Goal: Information Seeking & Learning: Check status

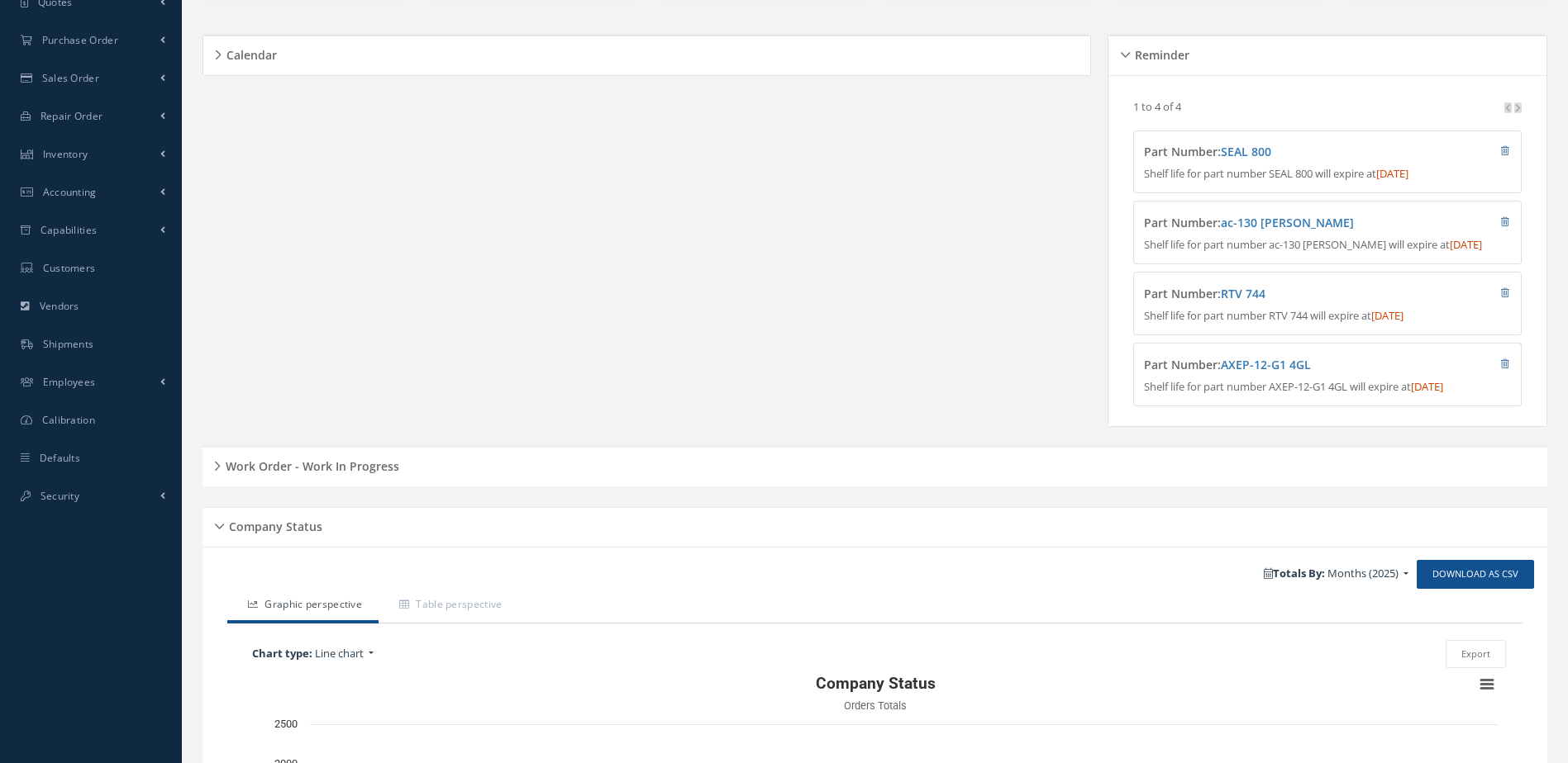
scroll to position [587, 0]
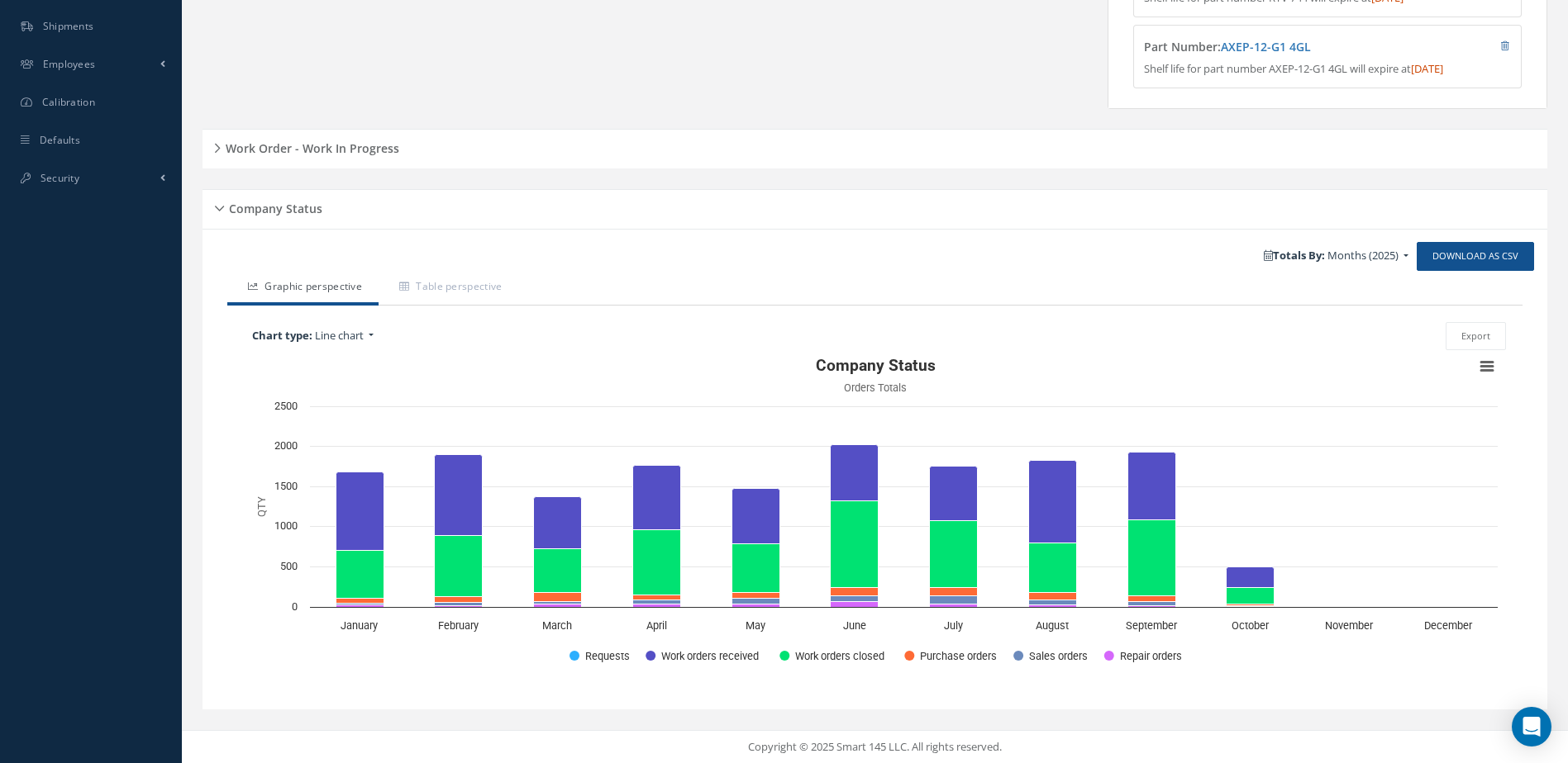
click at [374, 156] on h5 "Work Order - Work In Progress" at bounding box center [309, 146] width 178 height 20
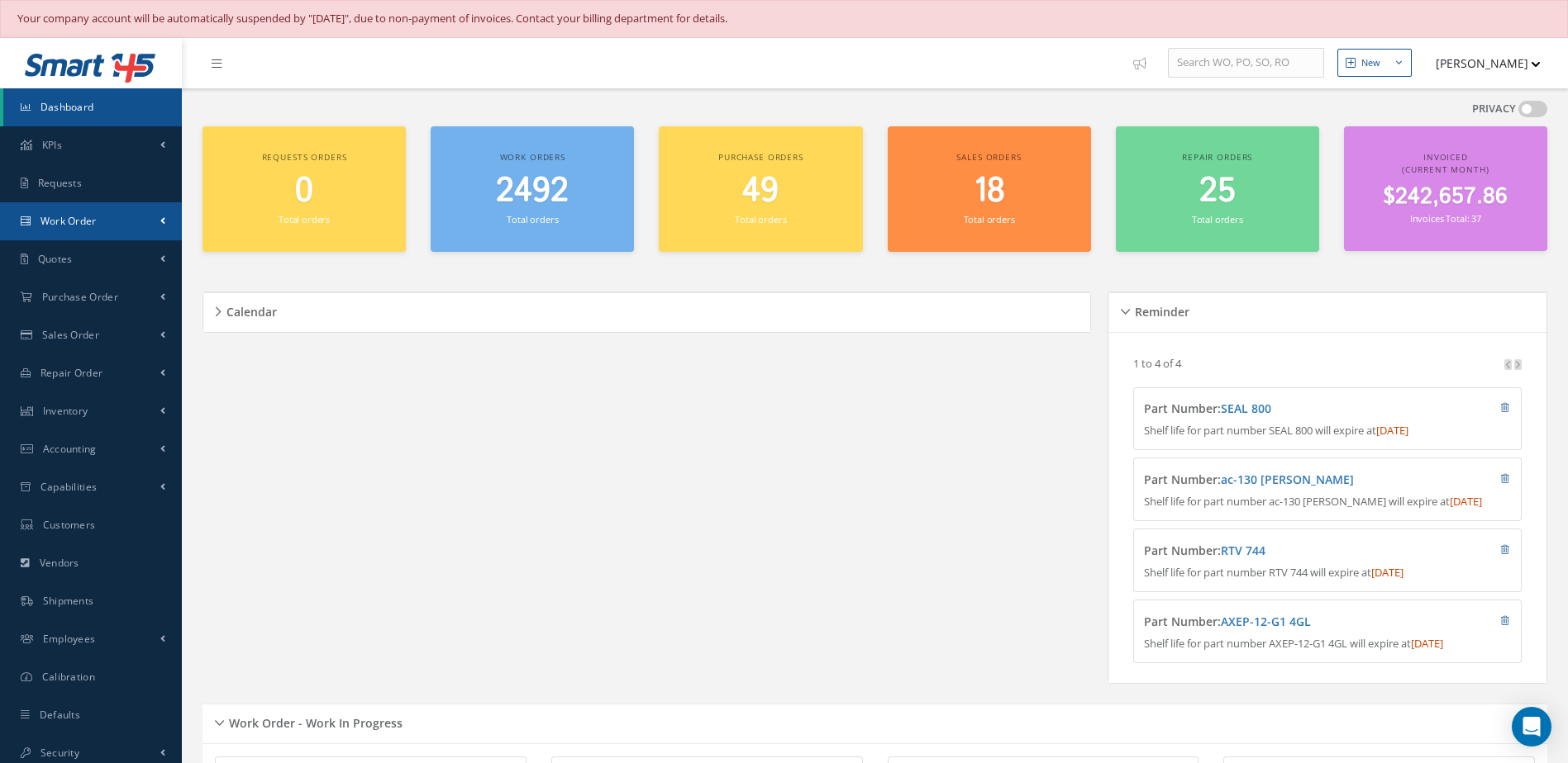
click at [84, 217] on span "Work Order" at bounding box center [68, 220] width 56 height 14
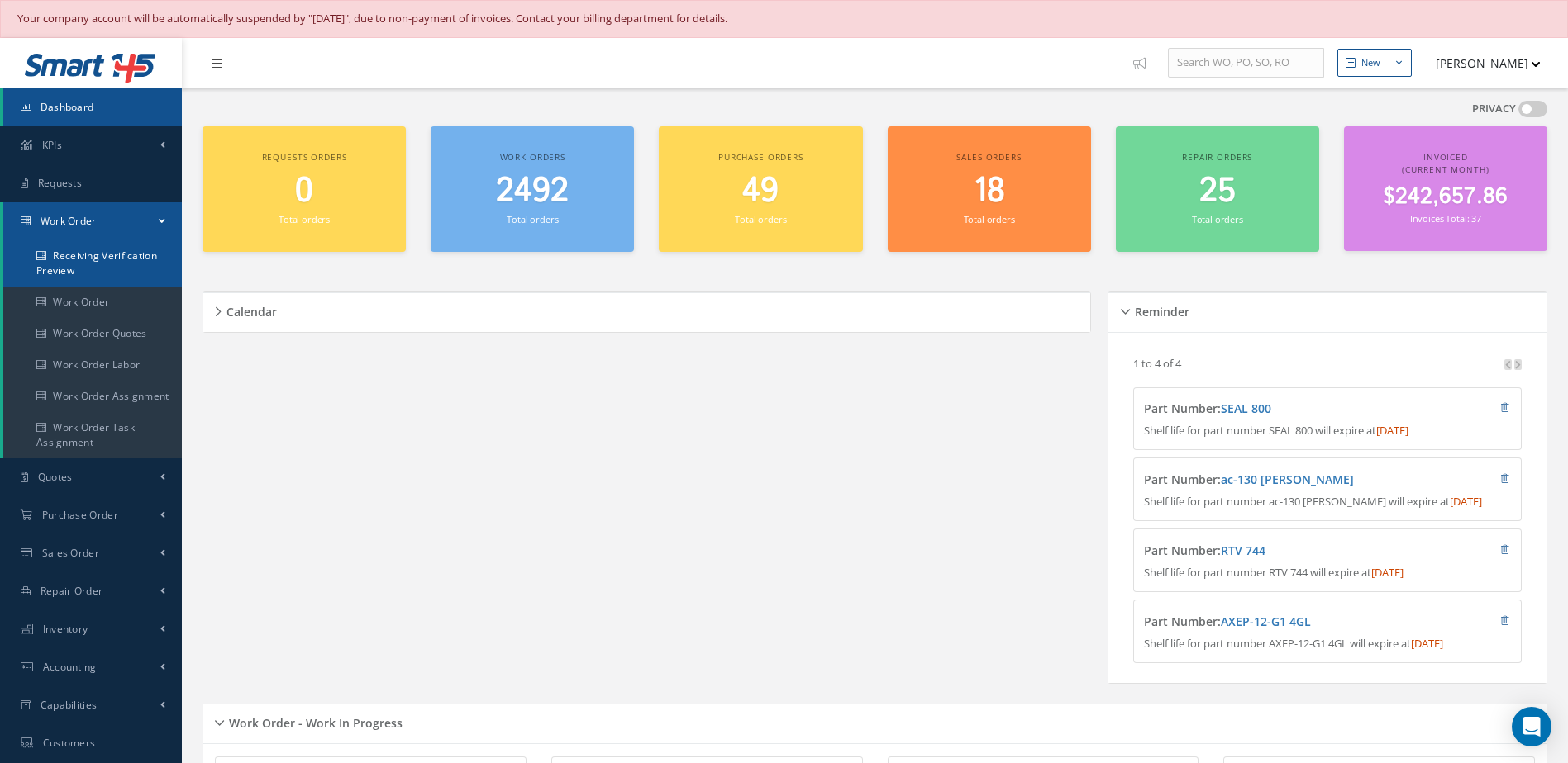
click at [105, 266] on link "Receiving Verification Preview" at bounding box center [92, 263] width 178 height 47
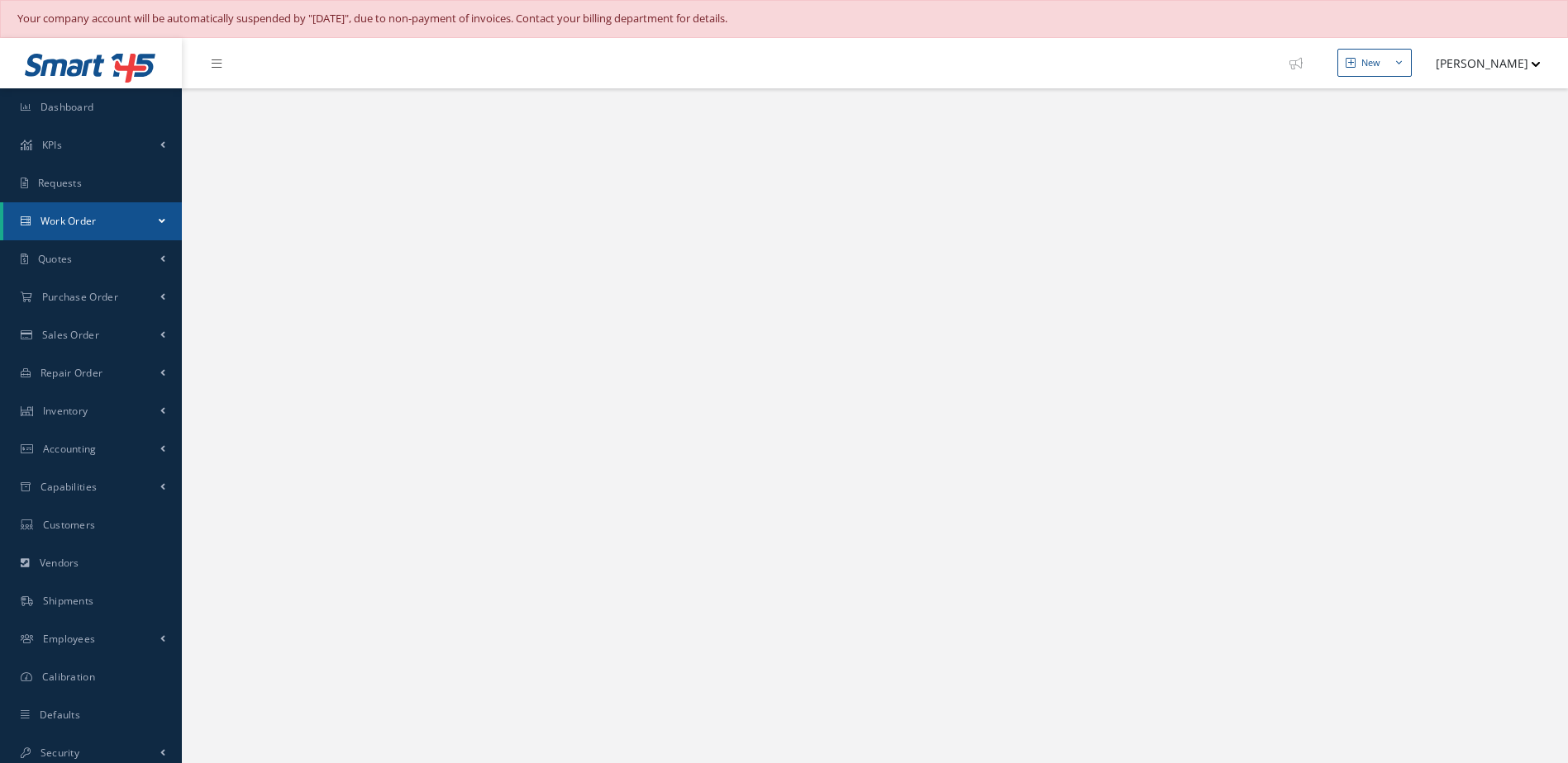
select select "25"
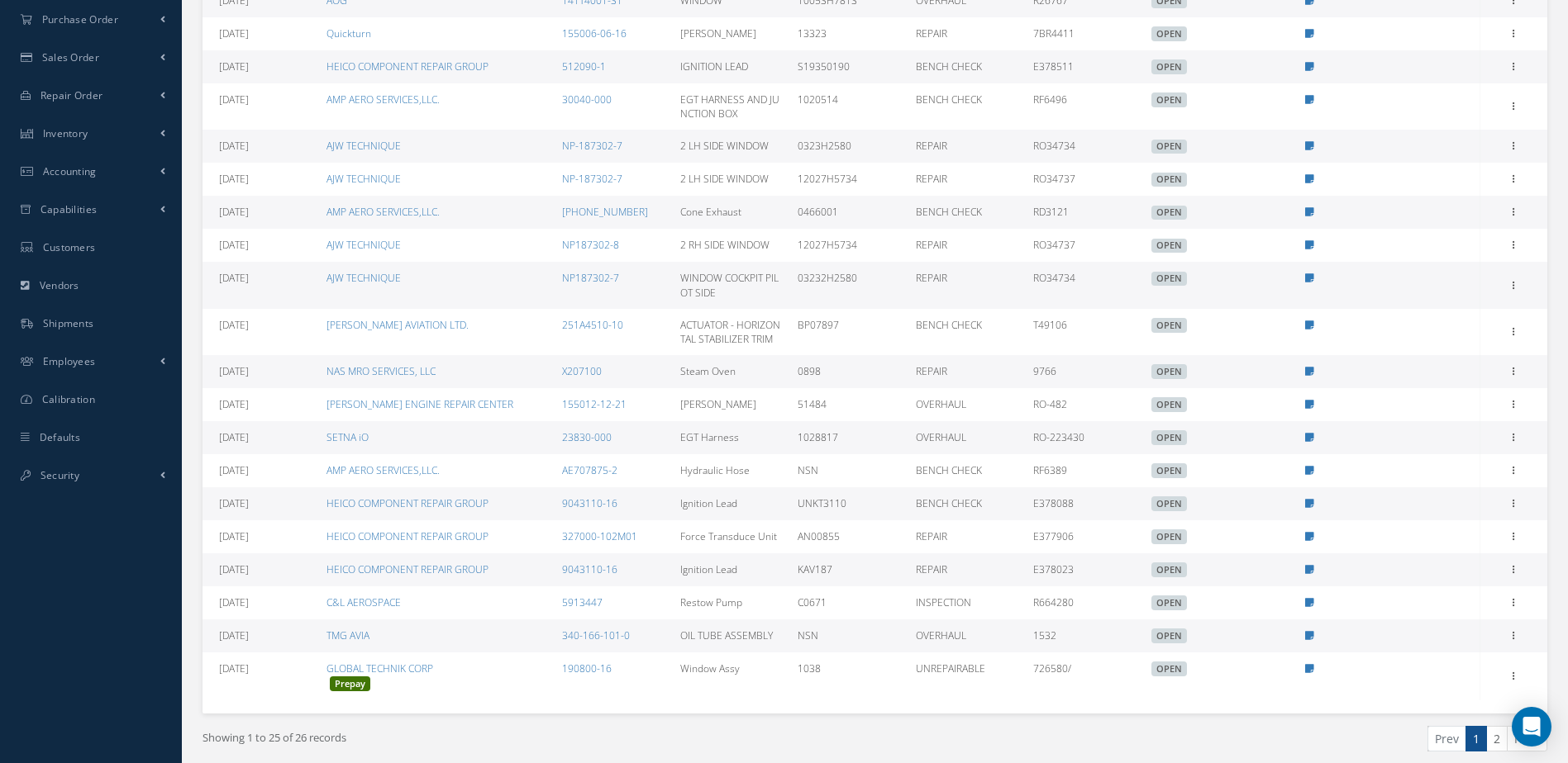
scroll to position [559, 0]
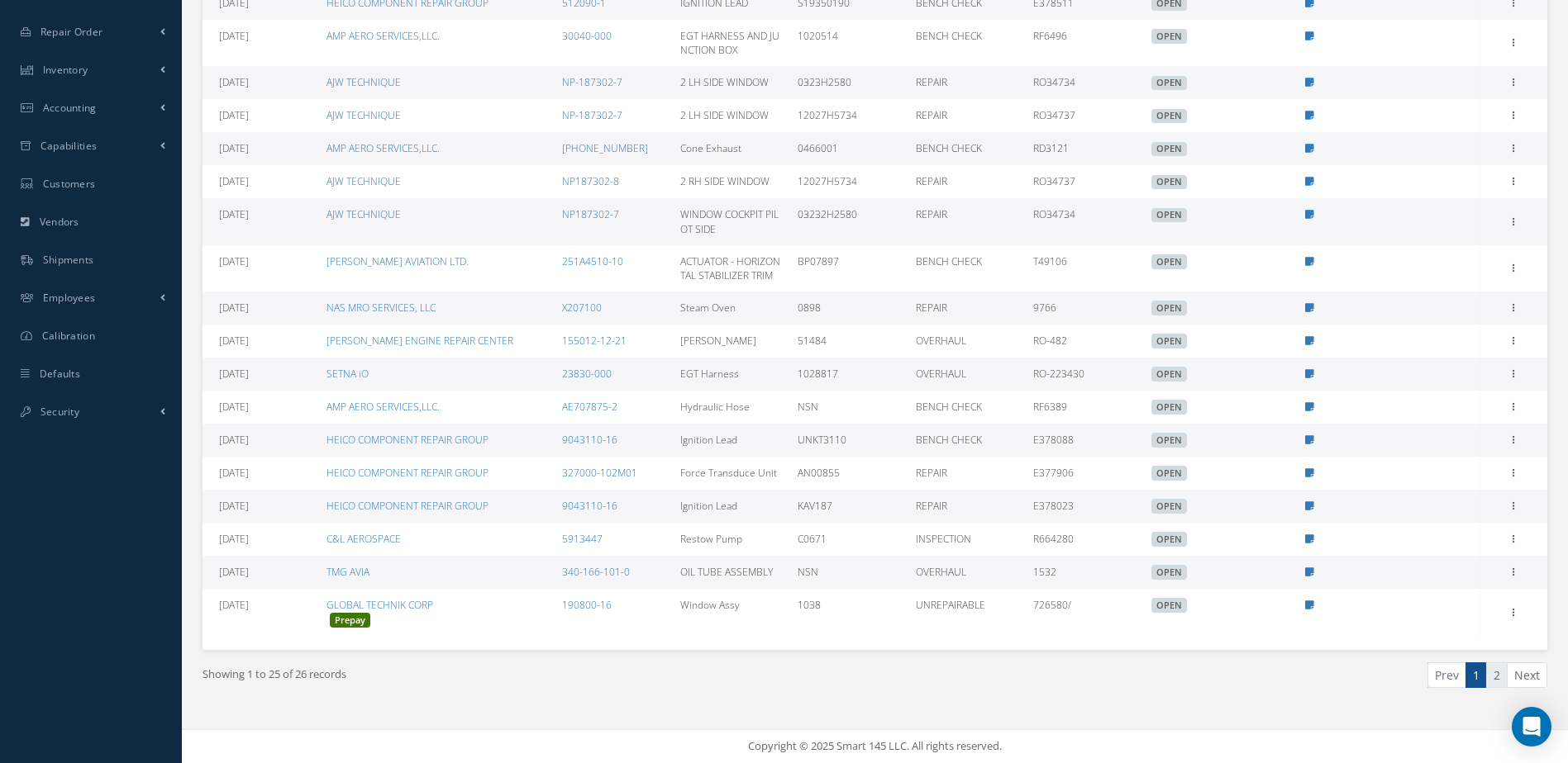
click at [1495, 680] on link "2" at bounding box center [1496, 675] width 21 height 26
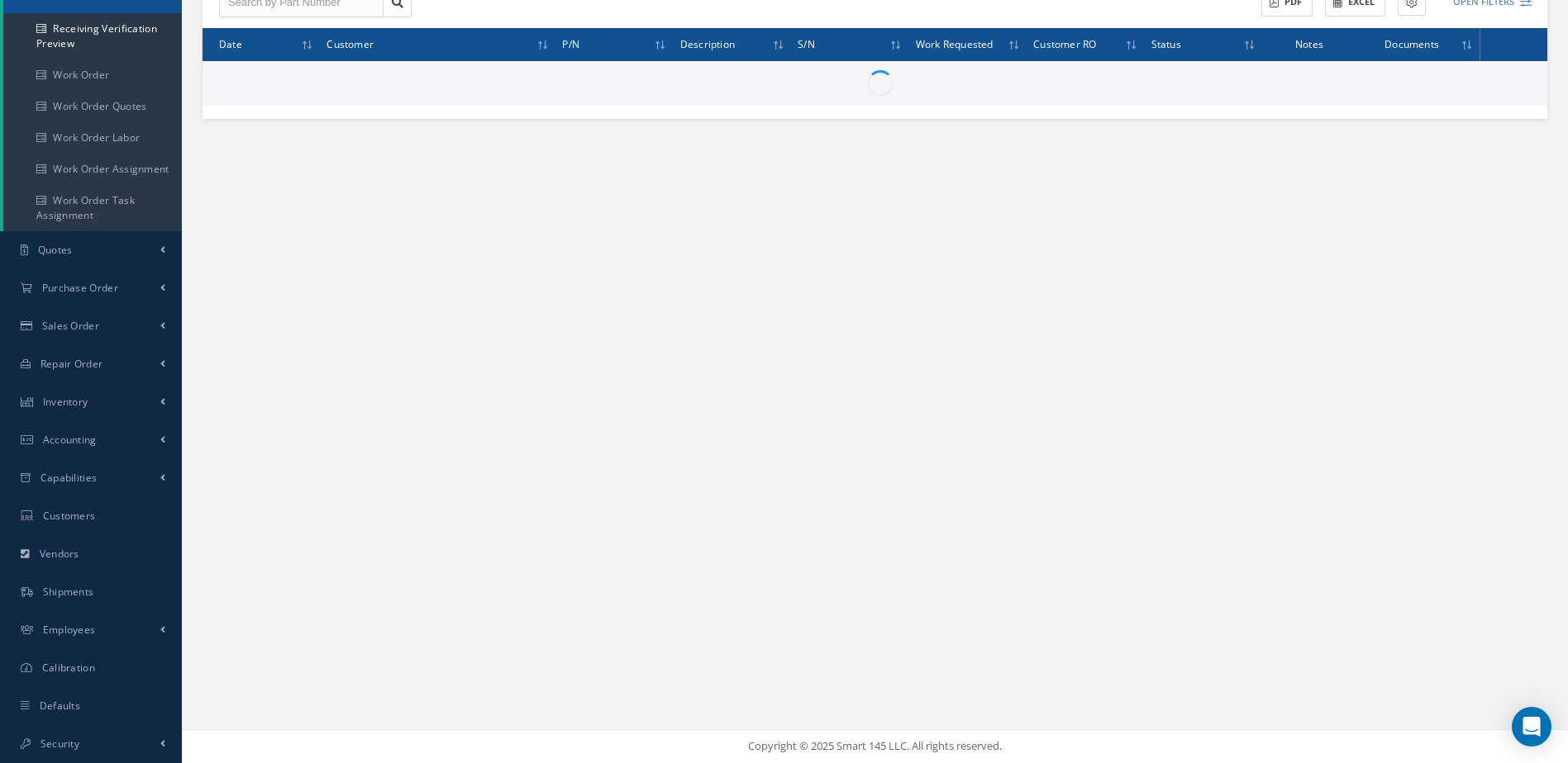
scroll to position [227, 0]
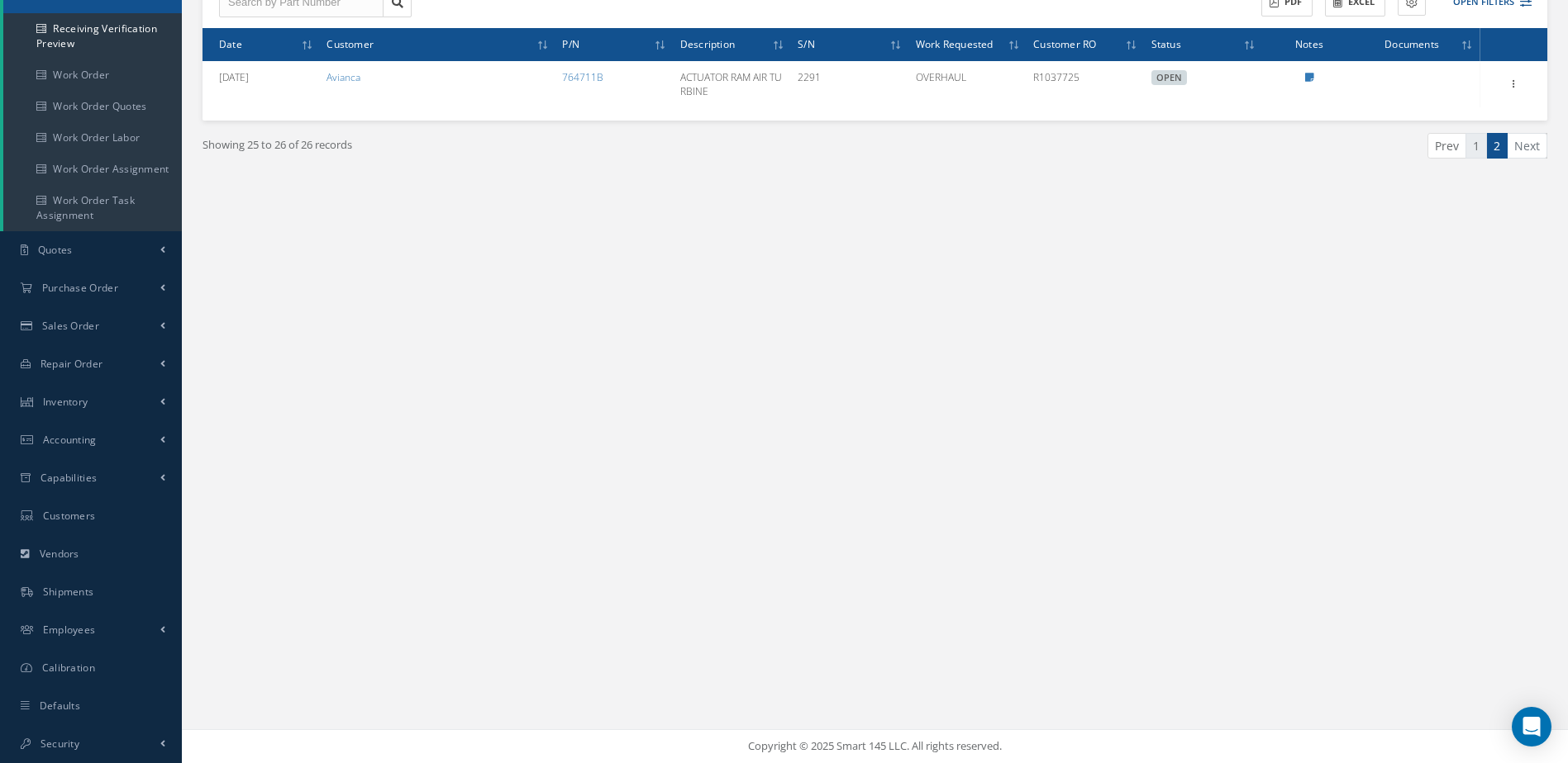
click at [1475, 154] on link "1" at bounding box center [1476, 145] width 21 height 26
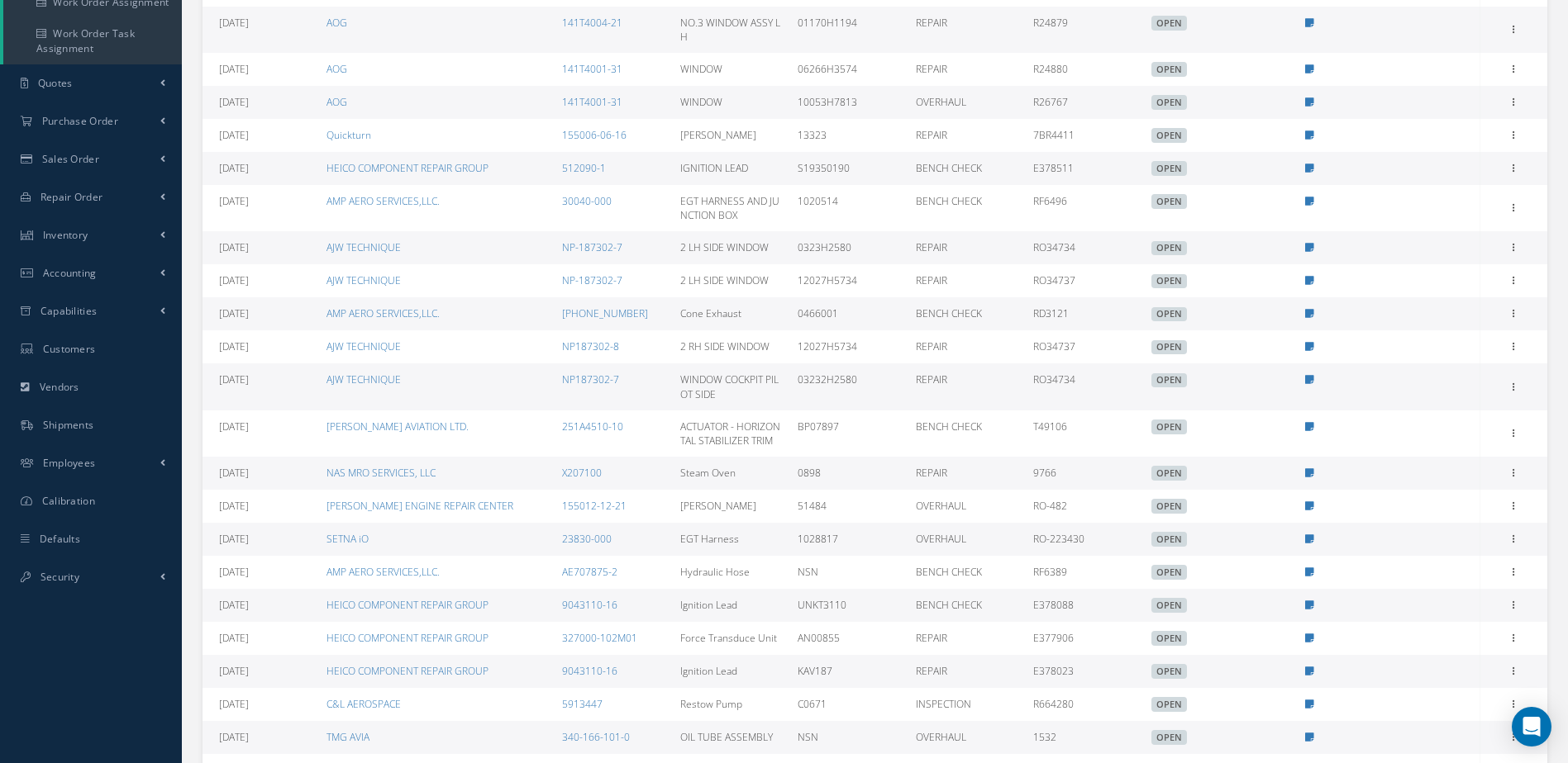
scroll to position [559, 0]
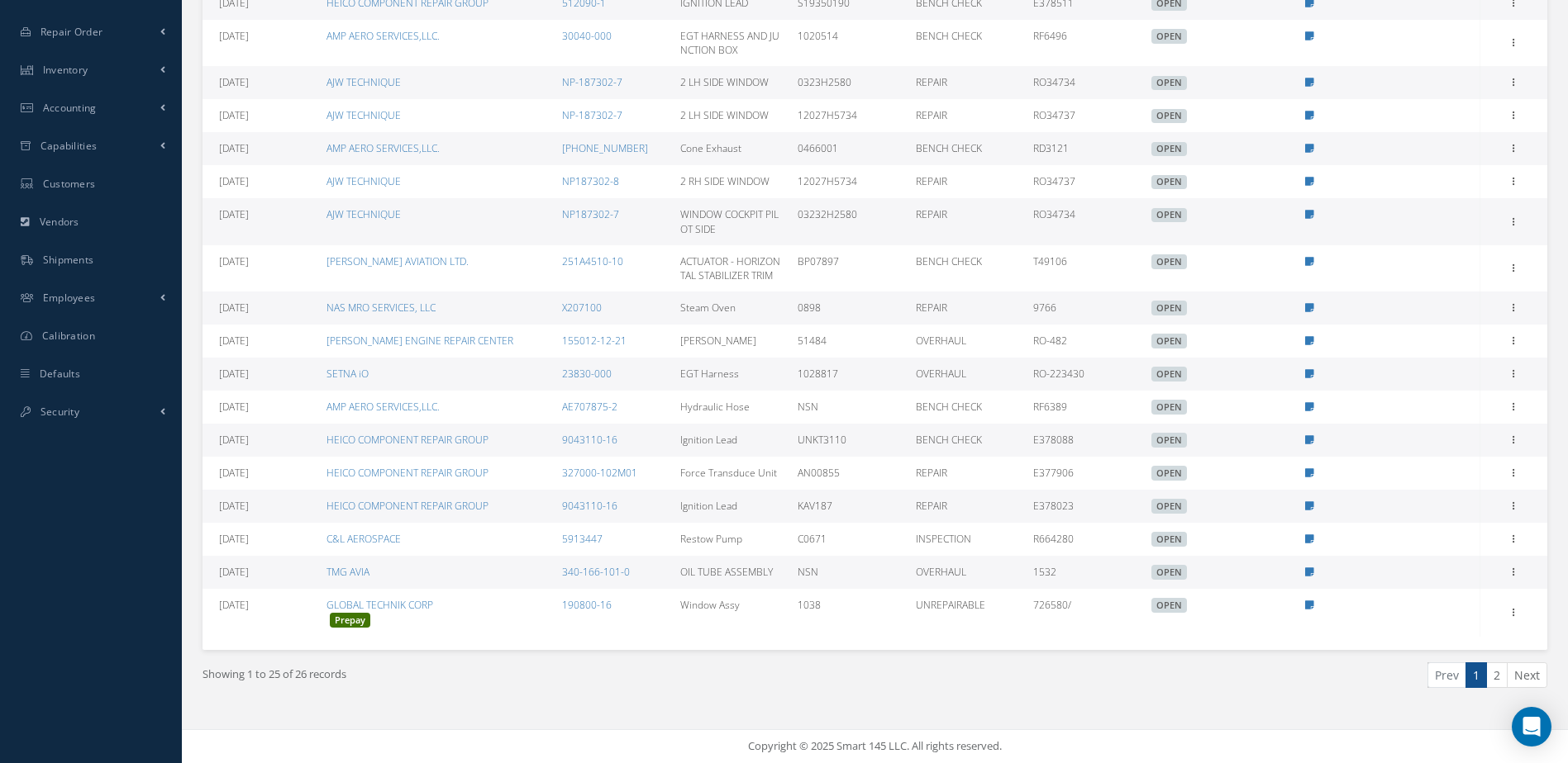
click at [1305, 342] on icon at bounding box center [1309, 340] width 9 height 10
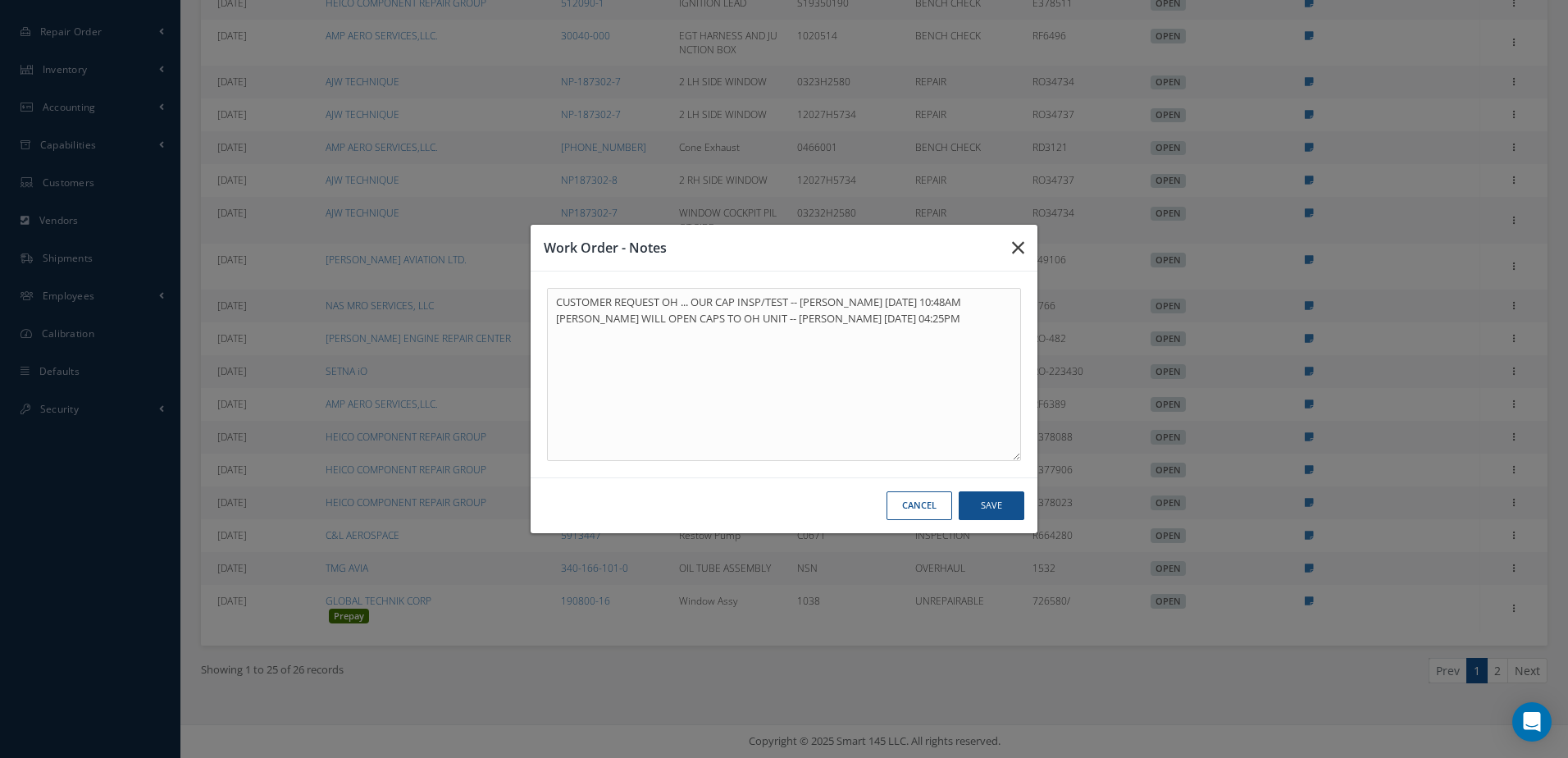
click at [1017, 243] on icon "button" at bounding box center [1018, 248] width 13 height 20
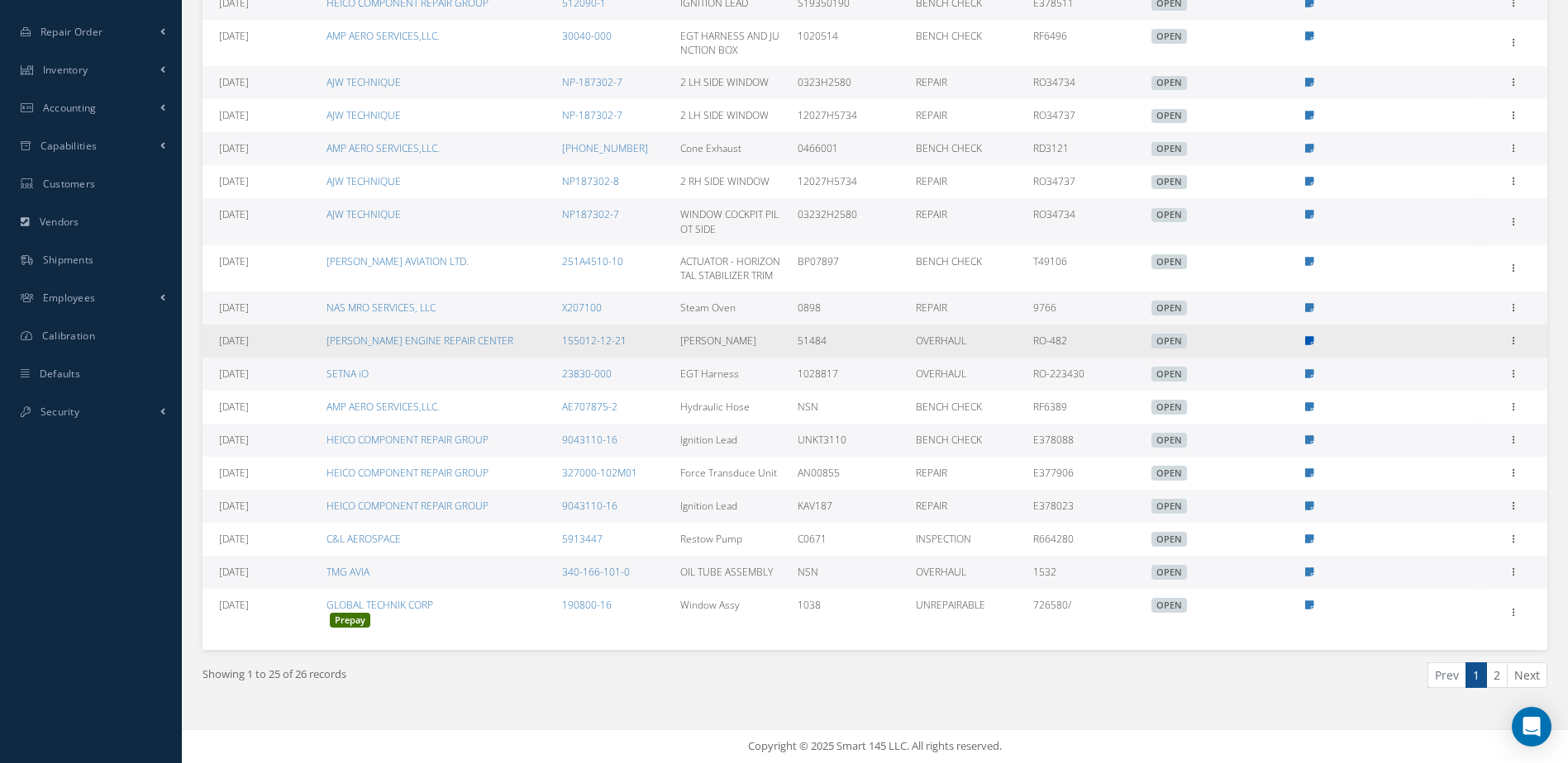
click at [1305, 340] on icon at bounding box center [1309, 340] width 9 height 10
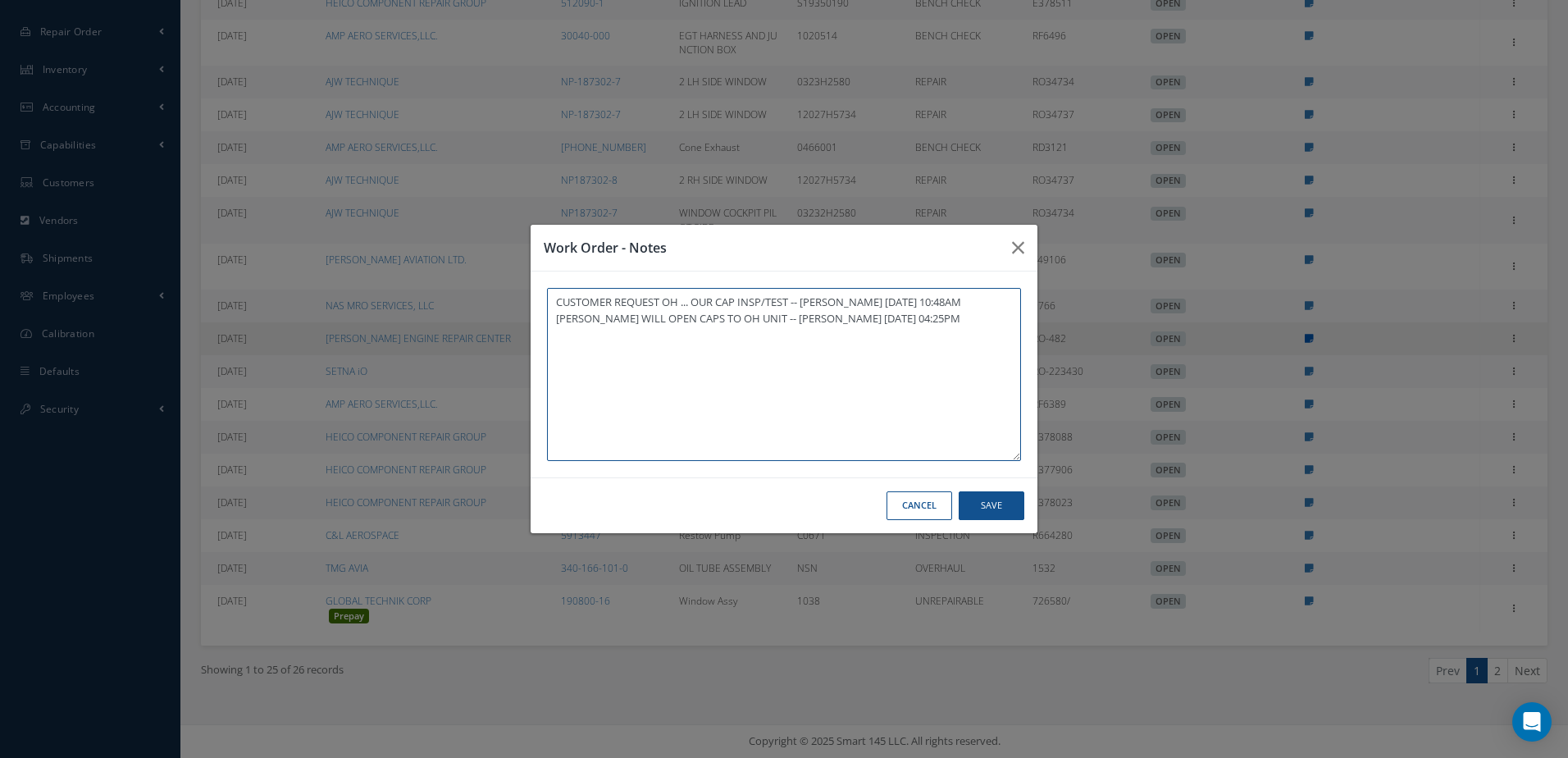
type textarea "CUSTOMER REQUEST OH ... OUR CAP INSP/TEST -- Jerry Franco 09/17/2025 10:48AM NE…"
click at [1013, 241] on icon "button" at bounding box center [1018, 248] width 13 height 20
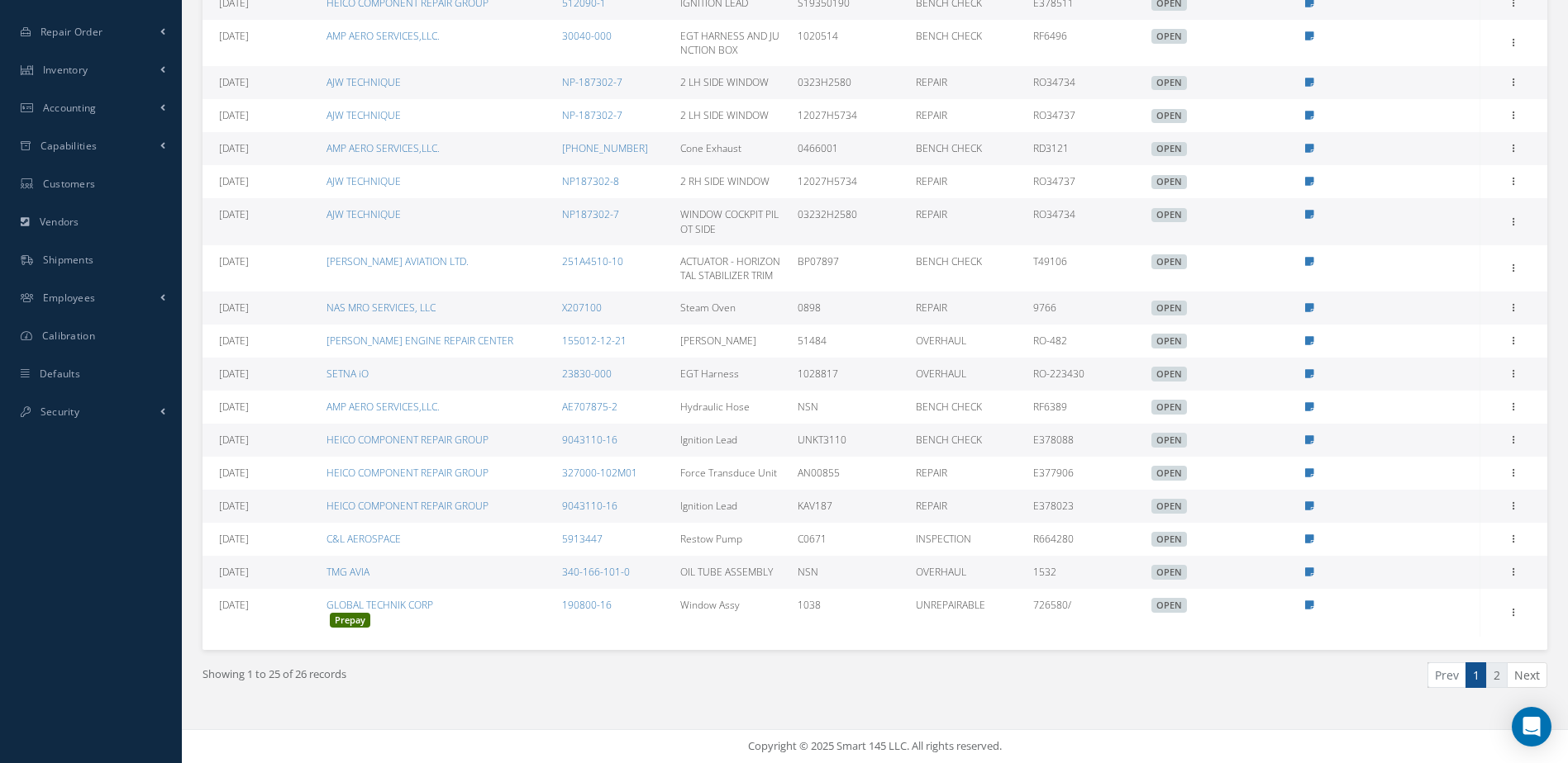
click at [1494, 680] on link "2" at bounding box center [1496, 675] width 21 height 26
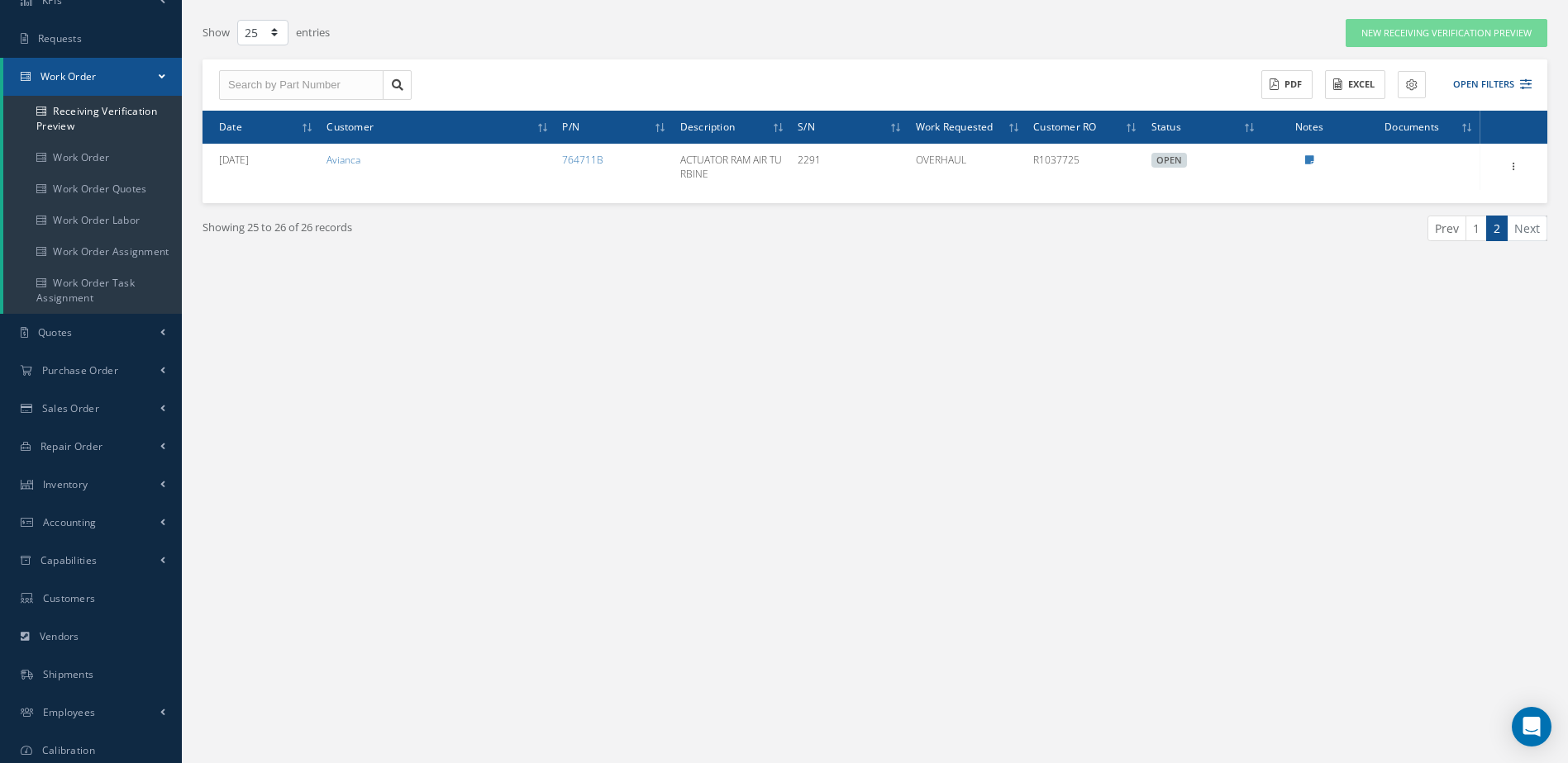
scroll to position [0, 0]
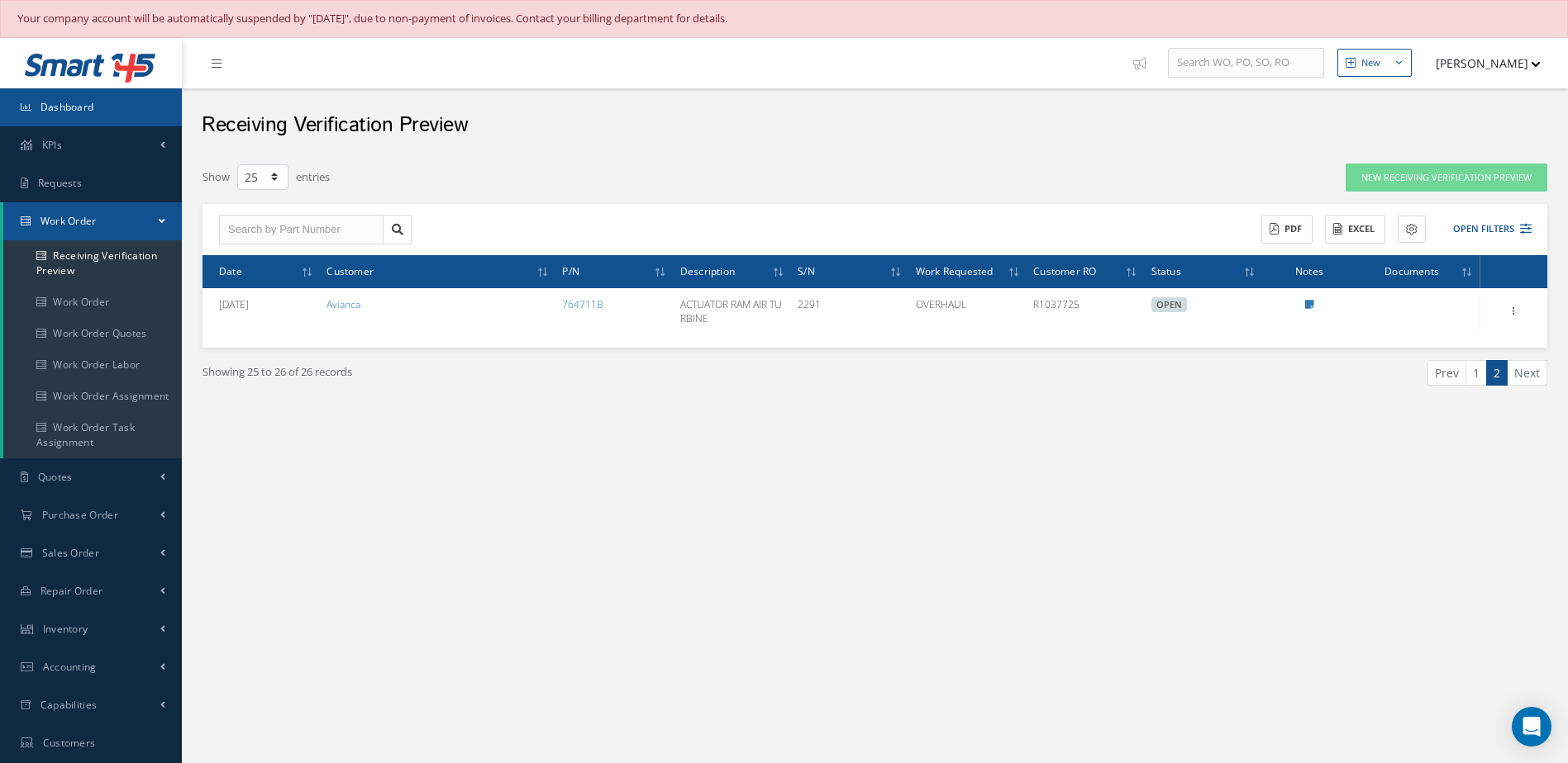
click at [124, 120] on link "Dashboard" at bounding box center [91, 108] width 182 height 38
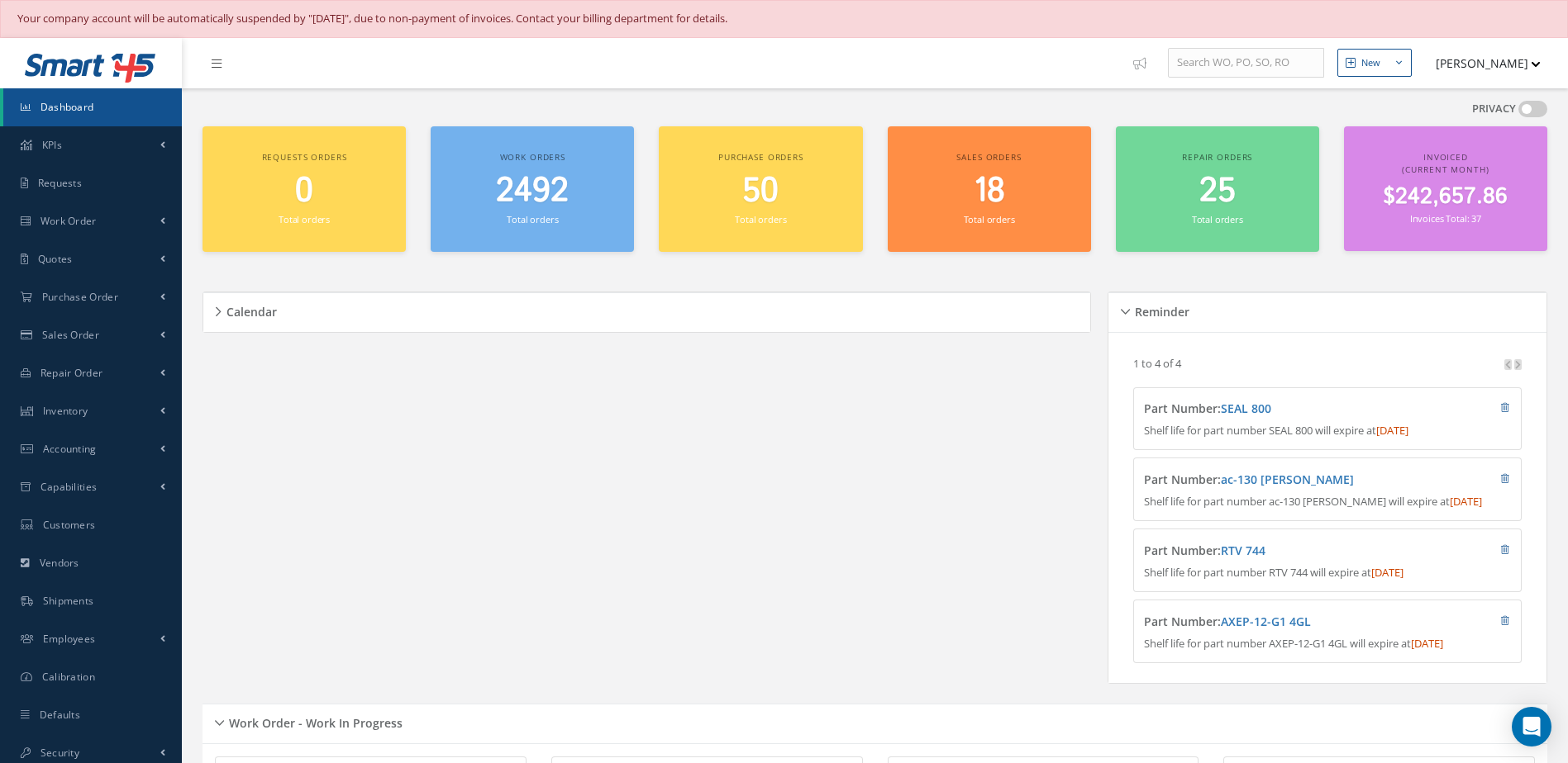
click at [70, 98] on link "Dashboard" at bounding box center [92, 108] width 178 height 38
click at [1083, 394] on div "Calendar Loading… October 2025 Month Month Week Day Today No elements found. Li…" at bounding box center [651, 488] width 897 height 432
click at [117, 107] on link "Dashboard" at bounding box center [92, 108] width 178 height 38
click at [101, 105] on link "Dashboard" at bounding box center [92, 108] width 178 height 38
click at [539, 210] on span "2492" at bounding box center [532, 190] width 72 height 47
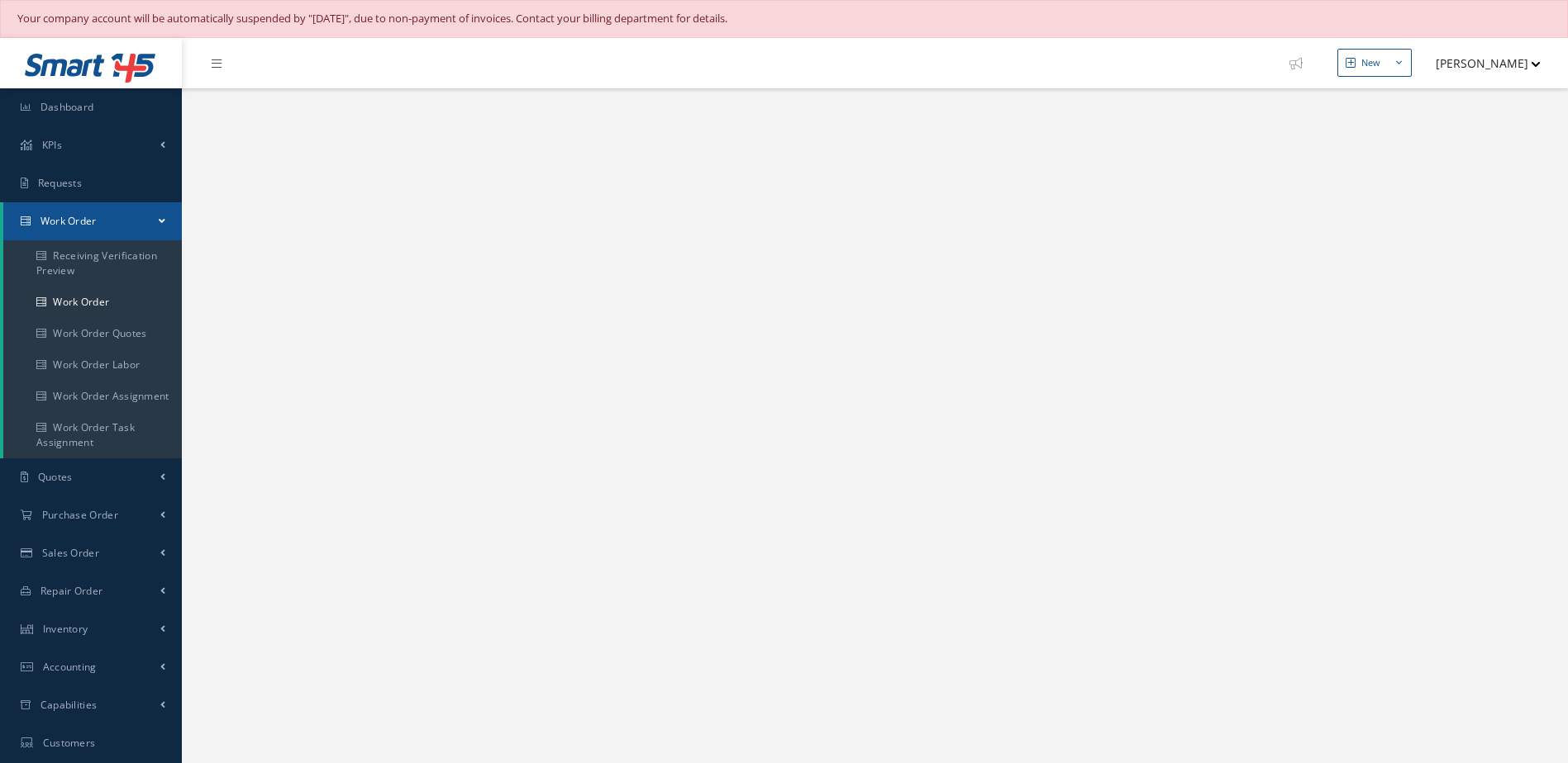
select select "25"
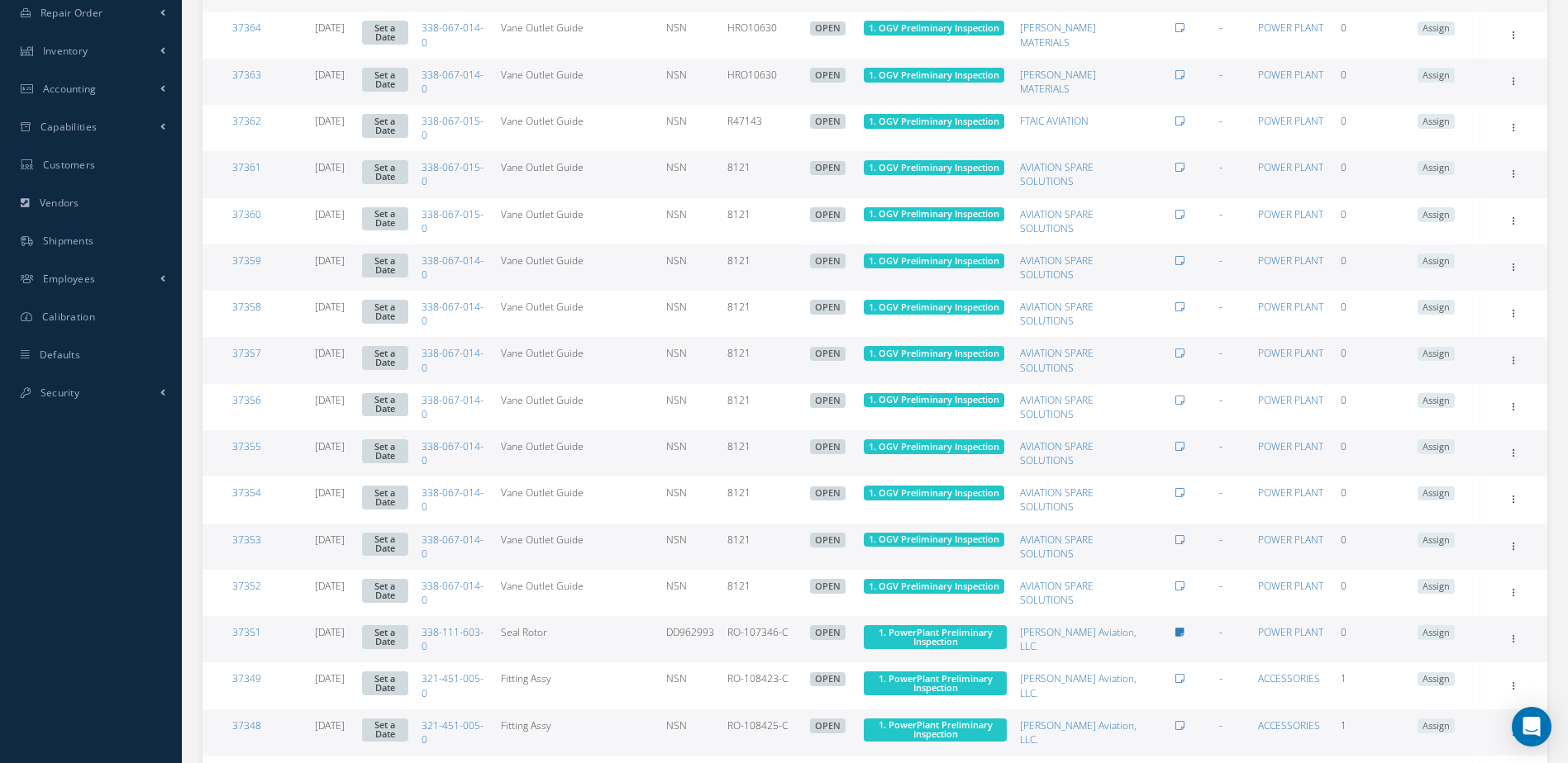
scroll to position [835, 0]
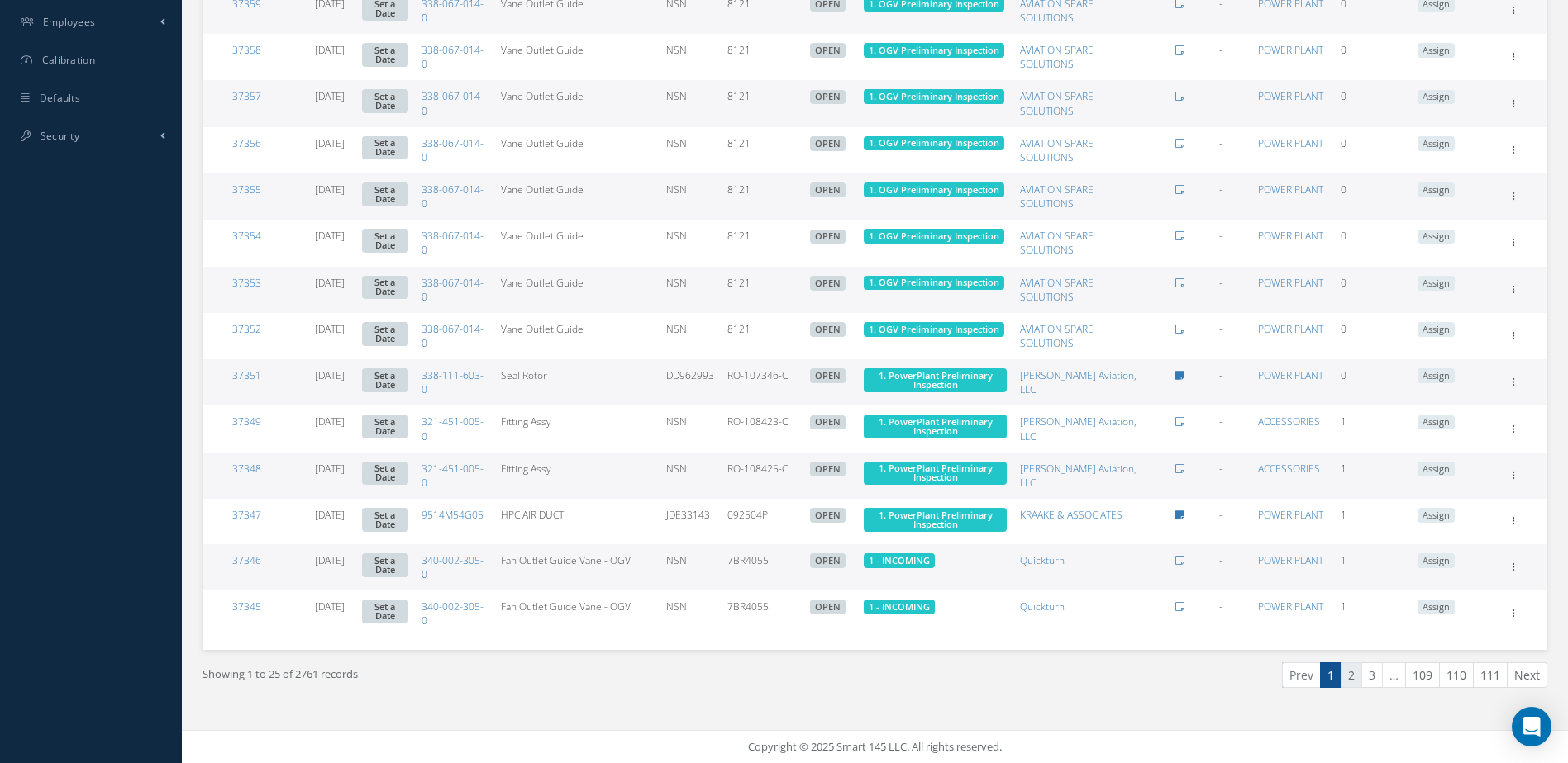
click at [1353, 681] on link "2" at bounding box center [1350, 675] width 21 height 26
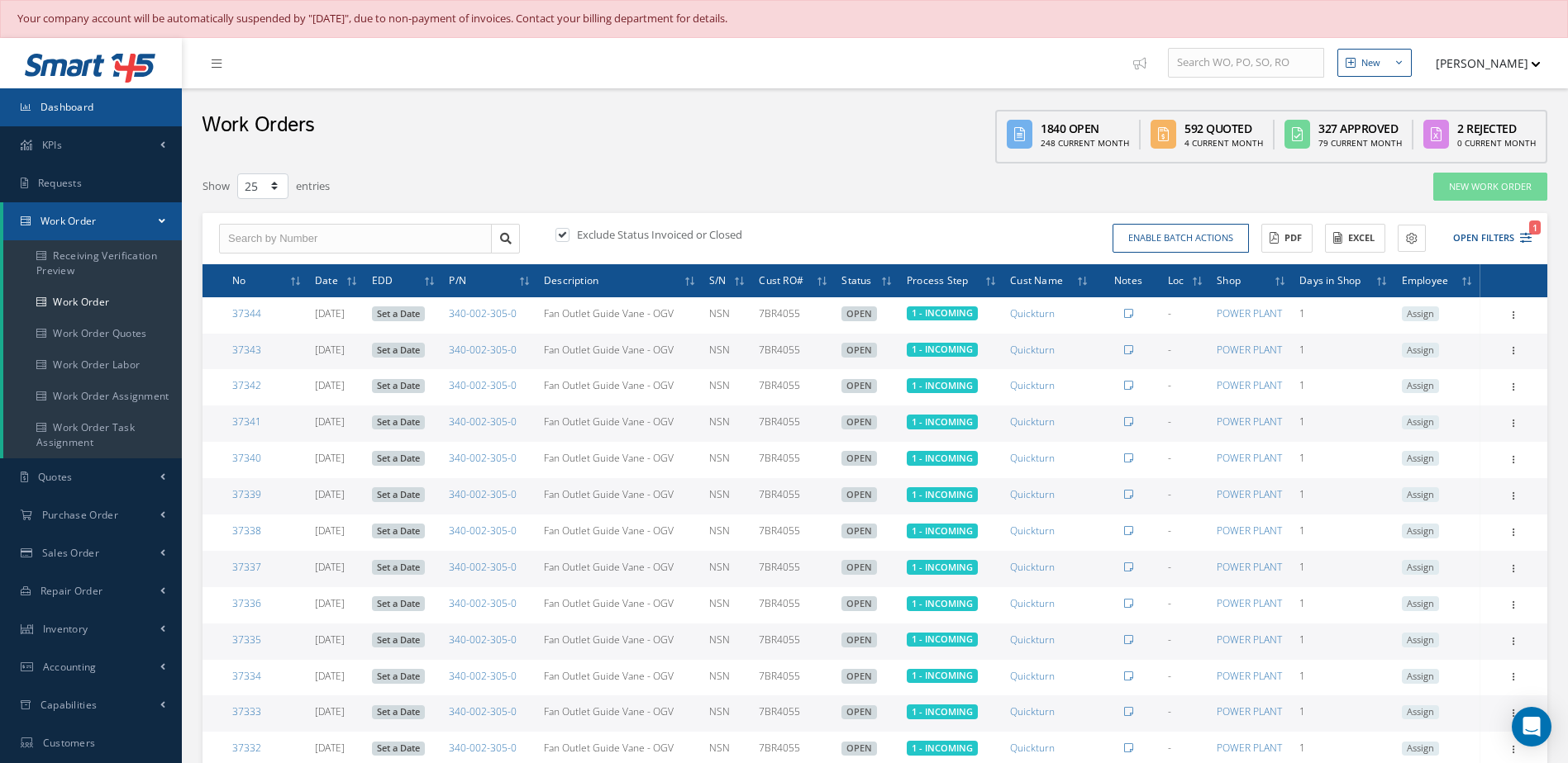
click at [125, 106] on link "Dashboard" at bounding box center [91, 108] width 182 height 38
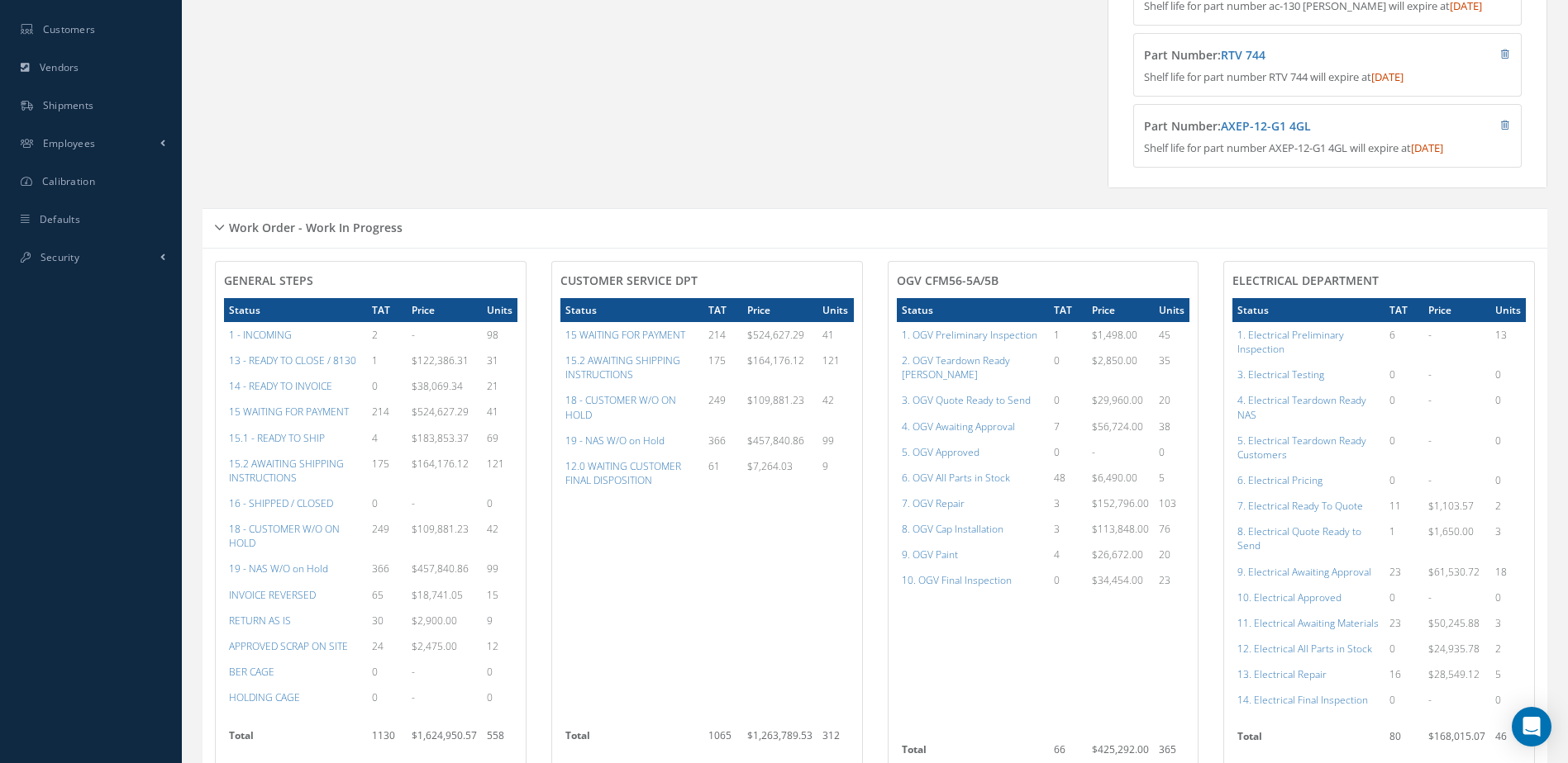
scroll to position [826, 0]
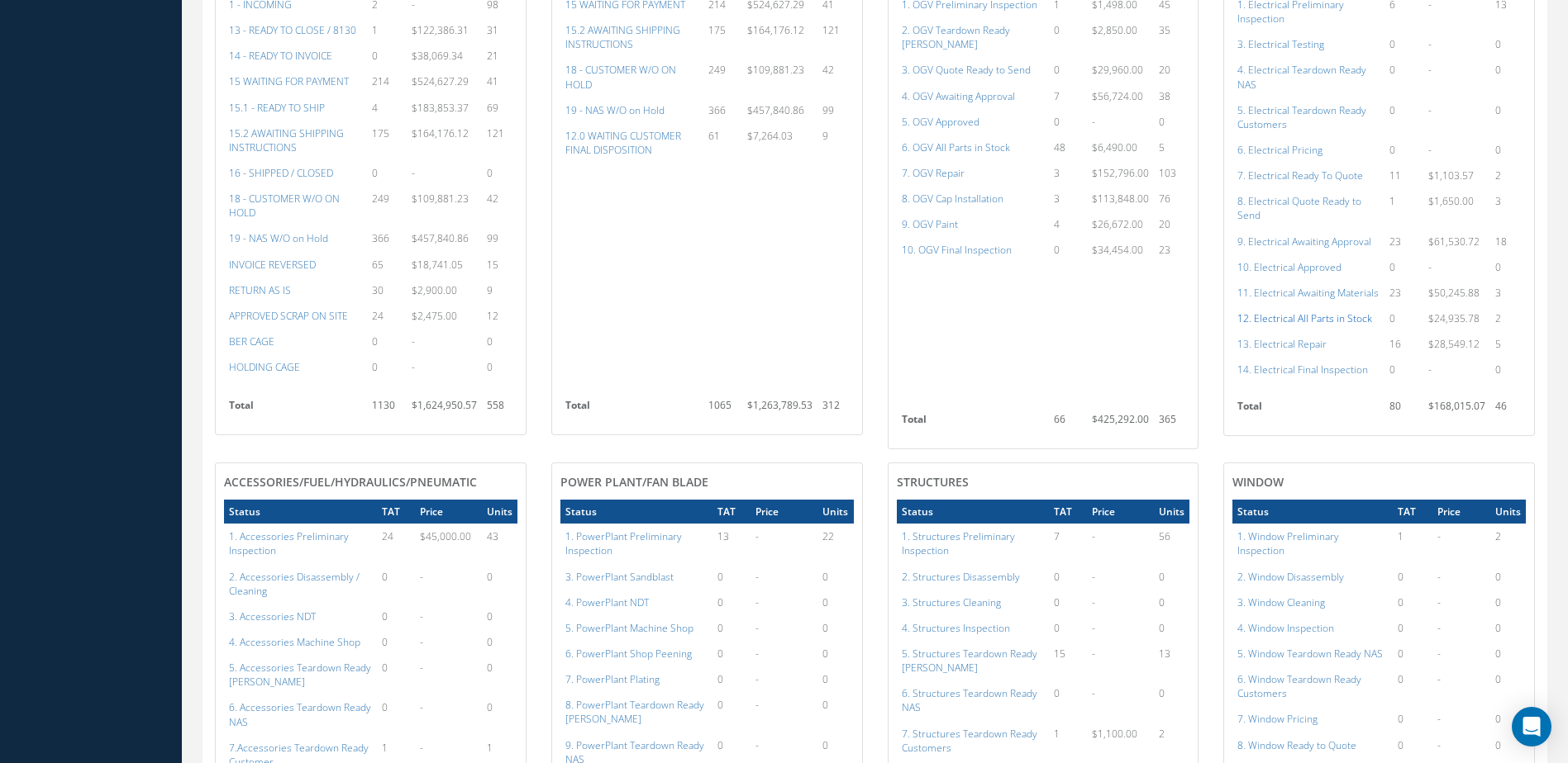
click at [1297, 326] on a=98&excludeInternalCustomer=false&excludeInvoicedOrClosed=true&shop_id=13&filtersHidded"] "12. Electrical All Parts in Stock" at bounding box center [1303, 317] width 135 height 14
click at [328, 89] on a=59&excludeInternalCustomer=false&excludeInvoicedOrClosed=true&&filtersHidded"] "15 WAITING FOR PAYMENT" at bounding box center [288, 81] width 120 height 14
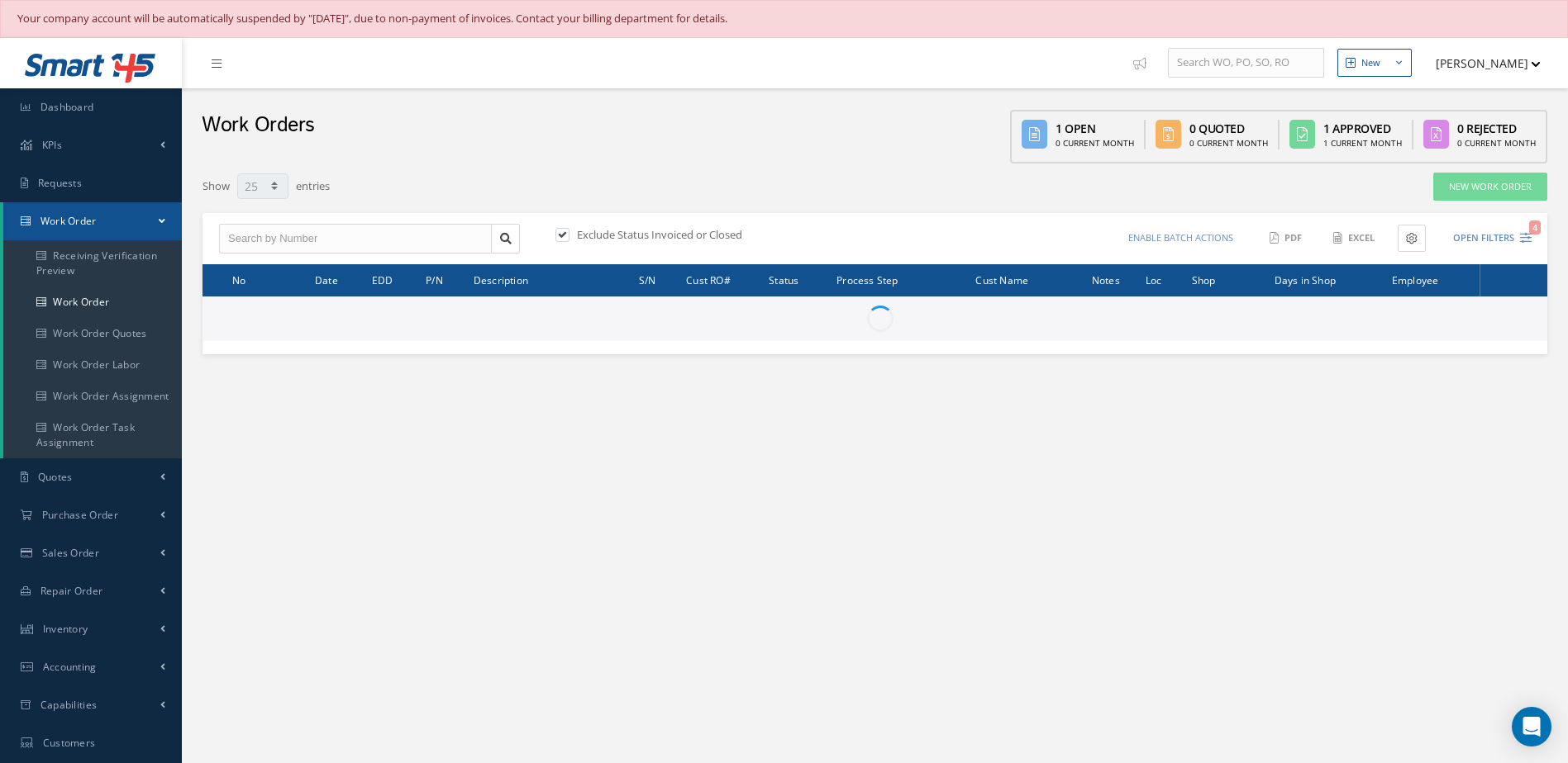
select select "25"
type input "All Work Request"
type input "All Work Performed"
type input "All Status"
type input "WO Part Status"
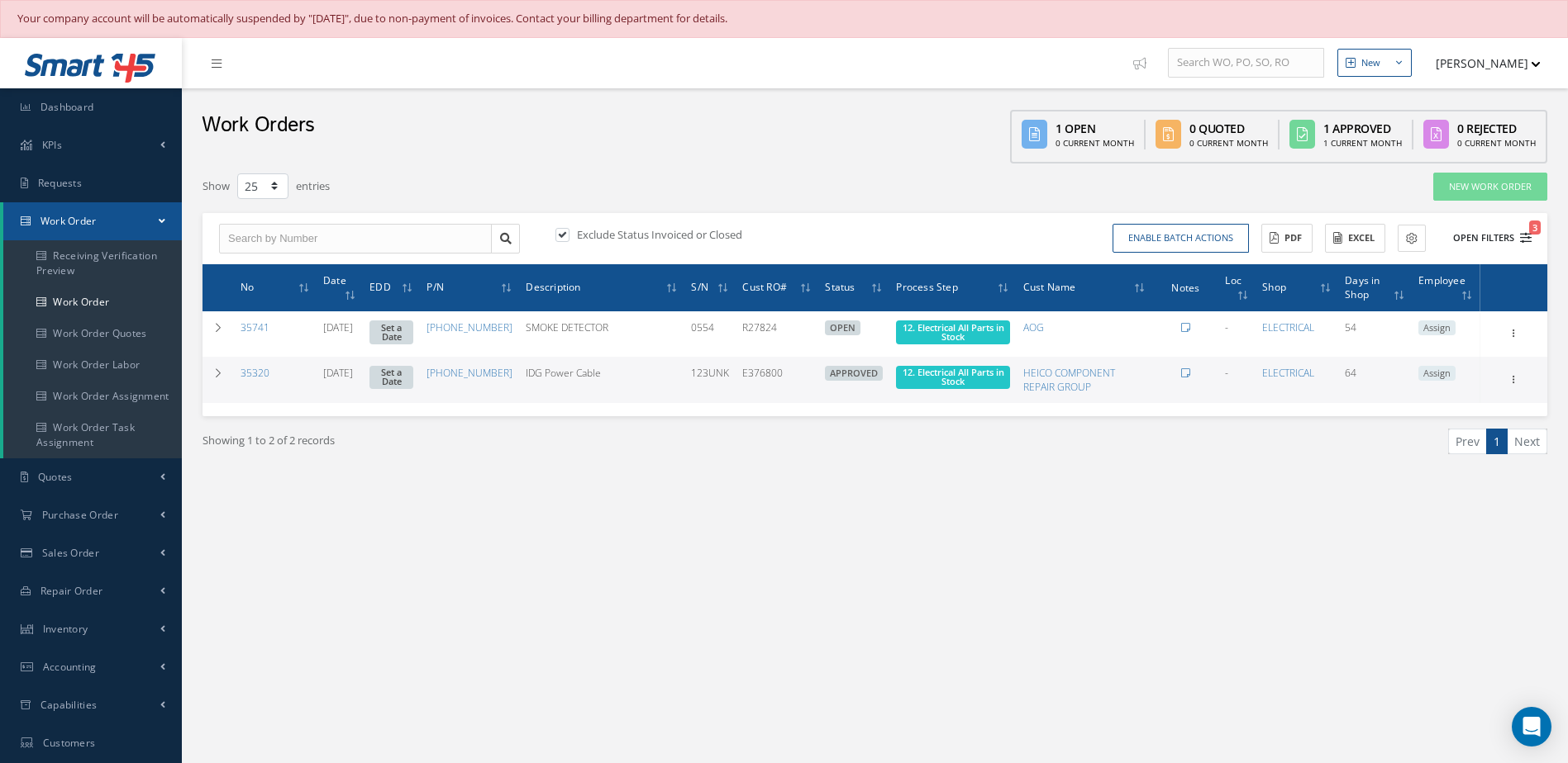
click at [1466, 236] on button "Open Filters 3" at bounding box center [1485, 239] width 93 height 27
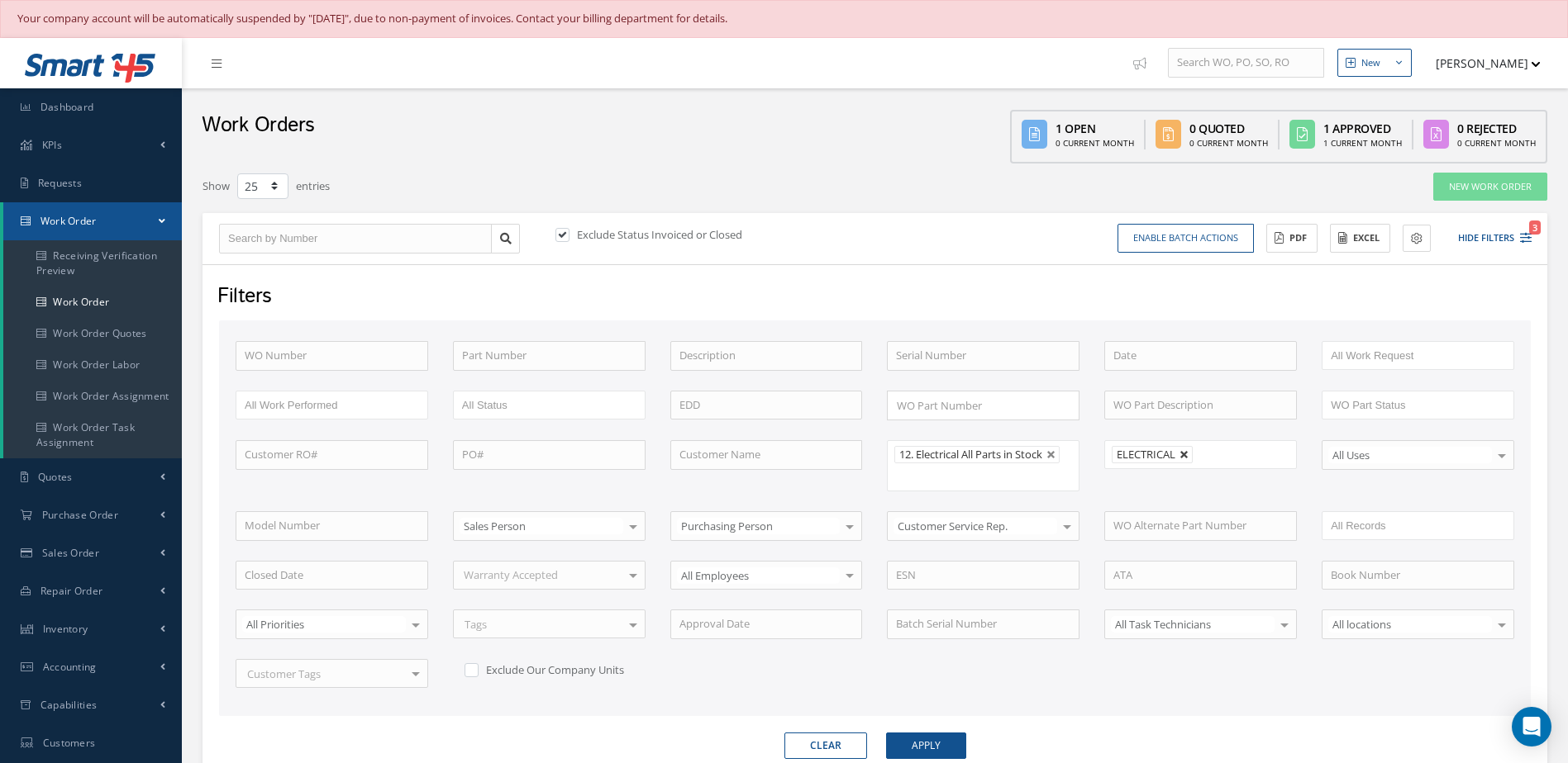
click at [1186, 460] on link at bounding box center [1184, 455] width 10 height 10
type input "All Shops"
click at [935, 749] on button "Apply" at bounding box center [926, 746] width 81 height 27
click at [1206, 244] on button "Enable batch actions" at bounding box center [1185, 239] width 136 height 29
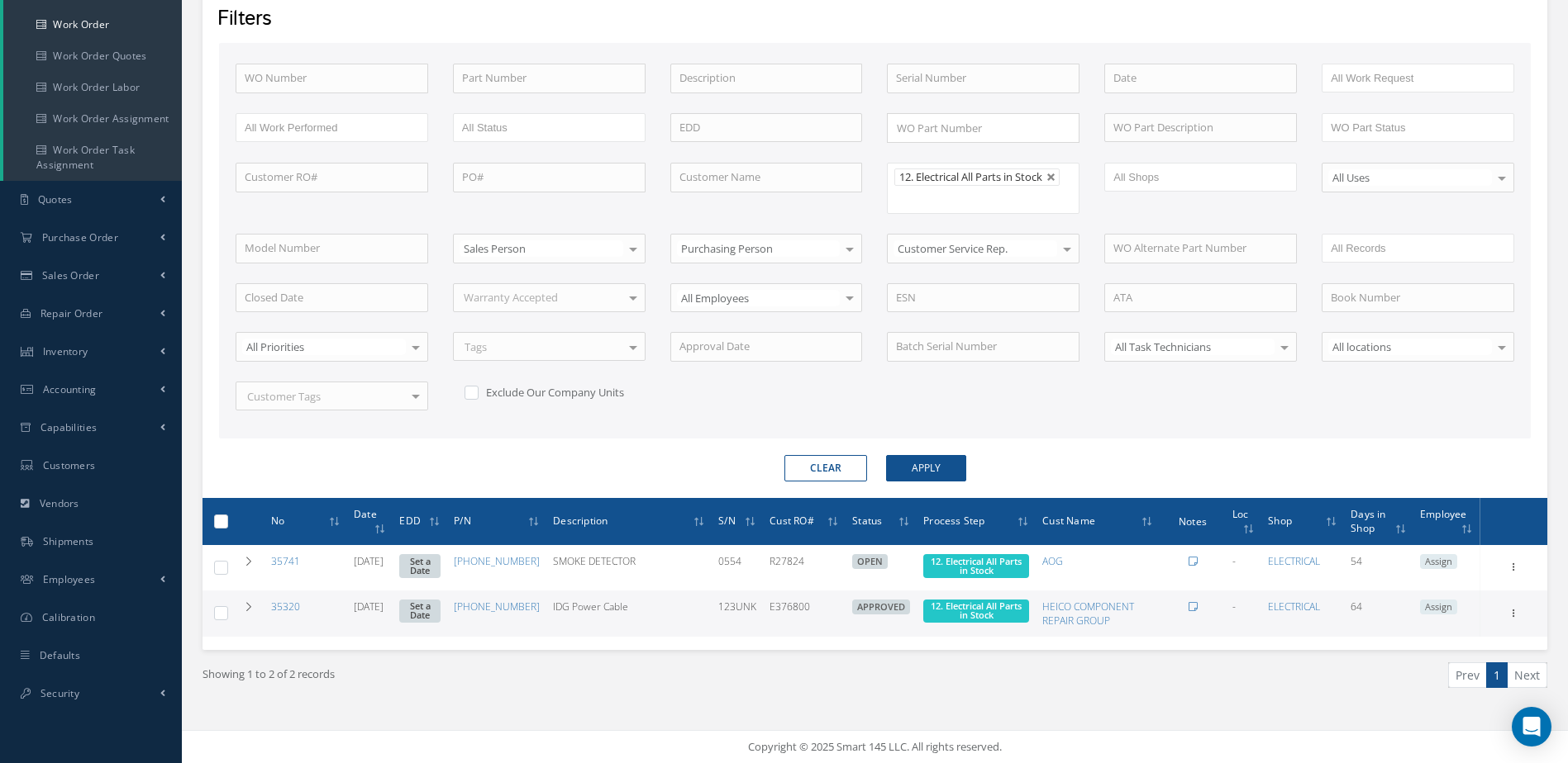
click at [227, 520] on label at bounding box center [227, 521] width 0 height 14
click at [217, 520] on input "checkbox" at bounding box center [222, 523] width 11 height 11
checkbox input "true"
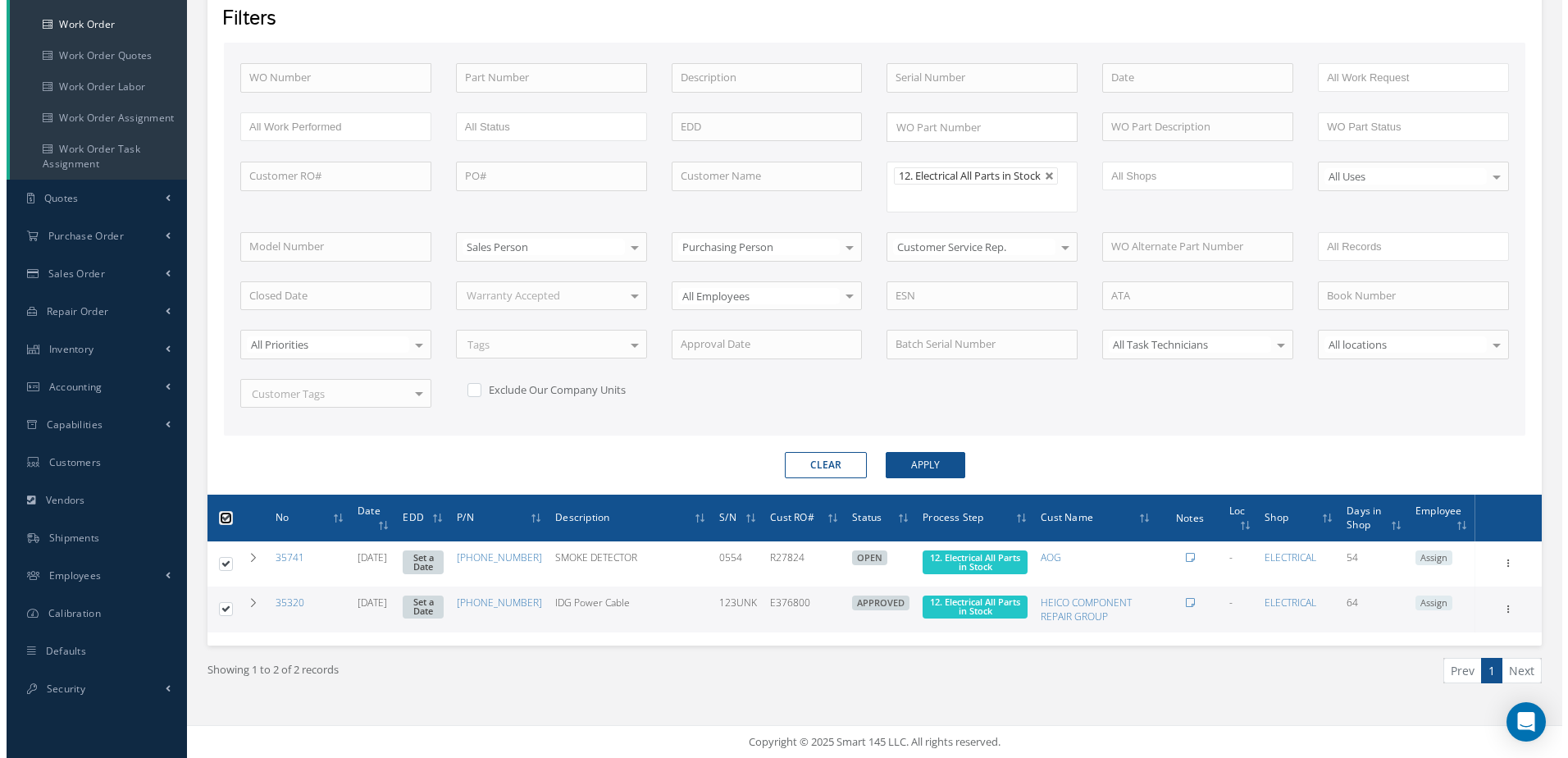
scroll to position [30, 0]
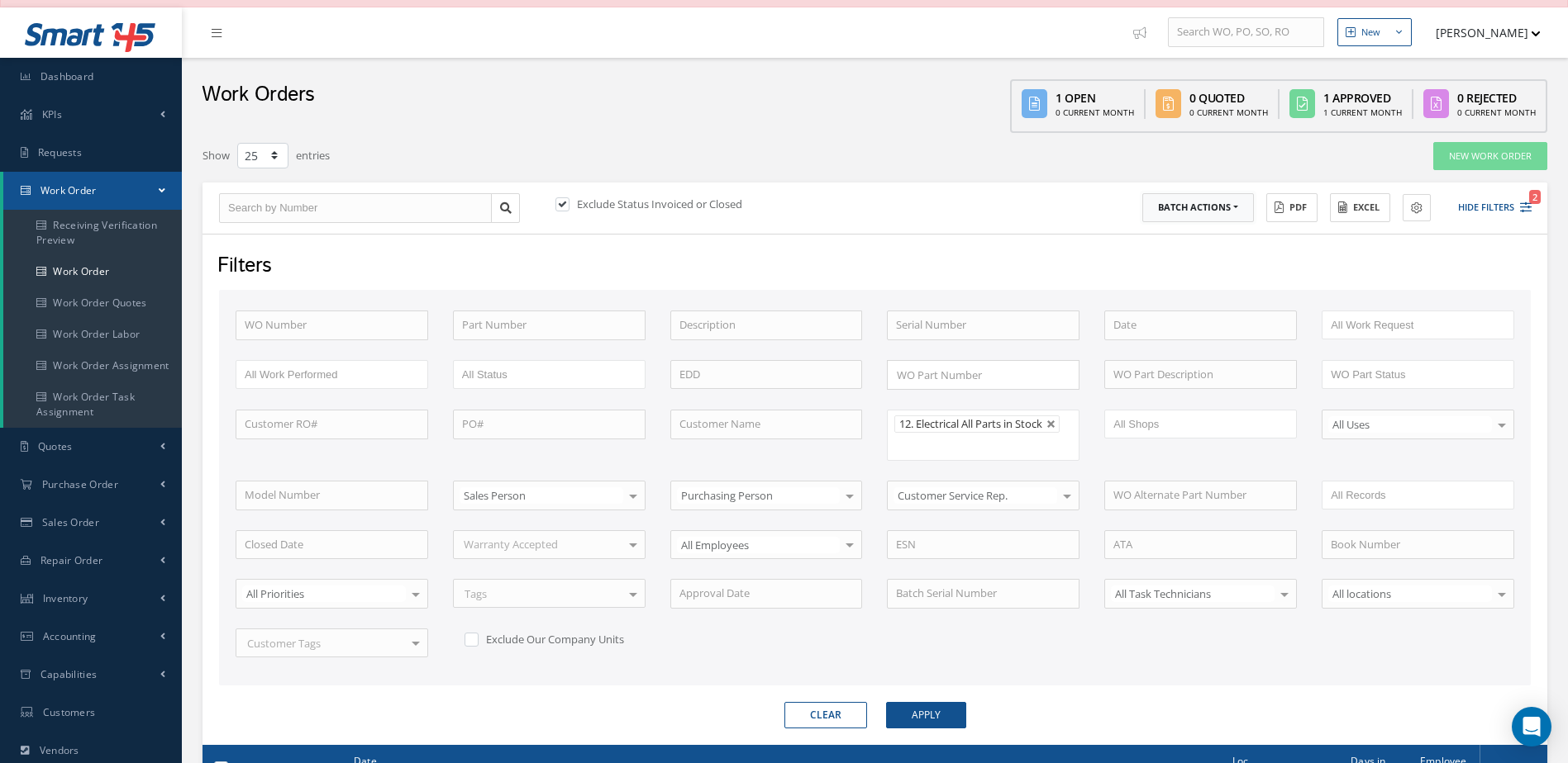
click at [1236, 197] on button "Batch Actions" at bounding box center [1198, 208] width 112 height 29
click at [1200, 233] on link "Update Work Orders" at bounding box center [1208, 235] width 132 height 22
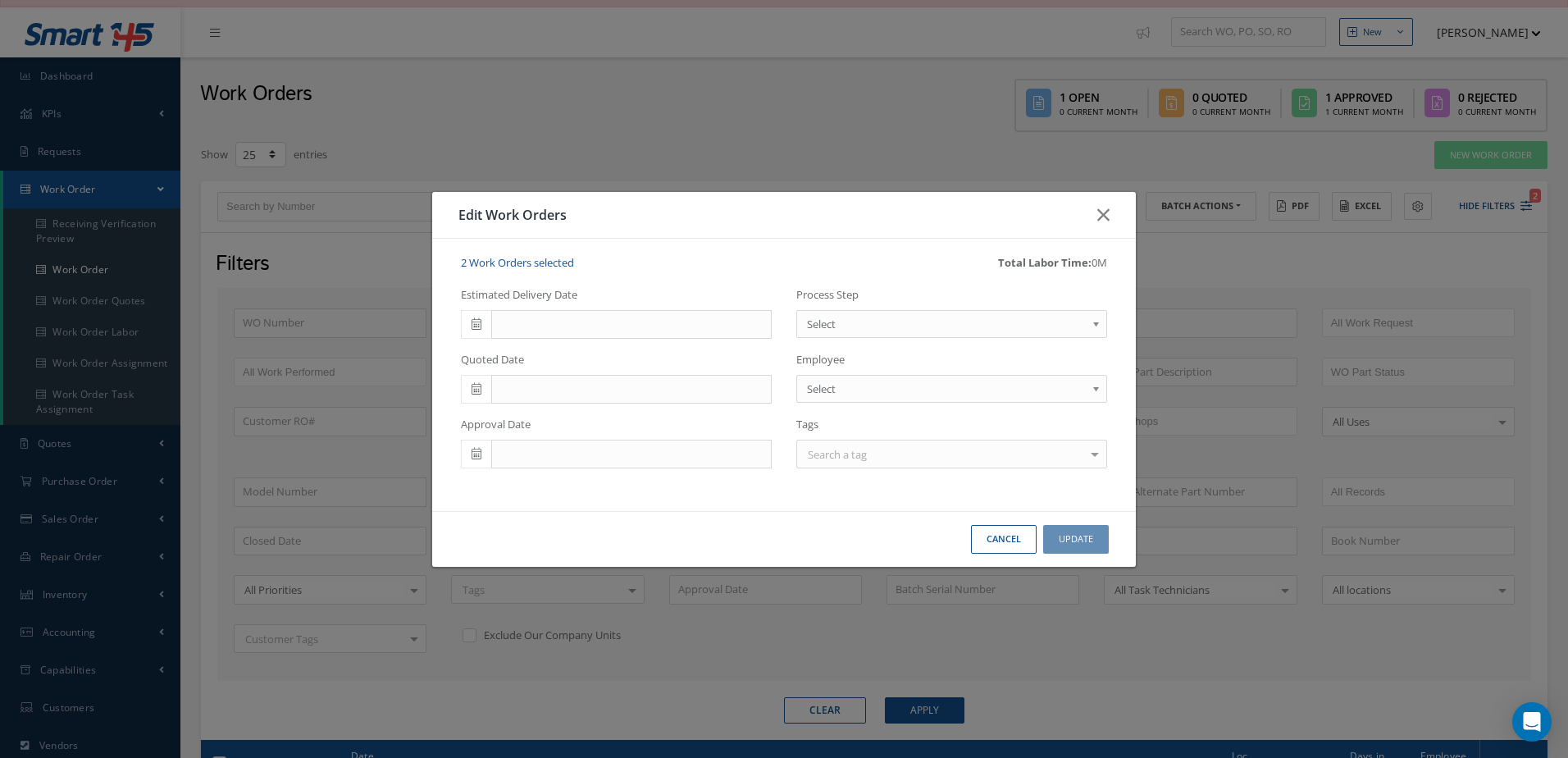
click at [881, 316] on span "Select" at bounding box center [946, 324] width 279 height 20
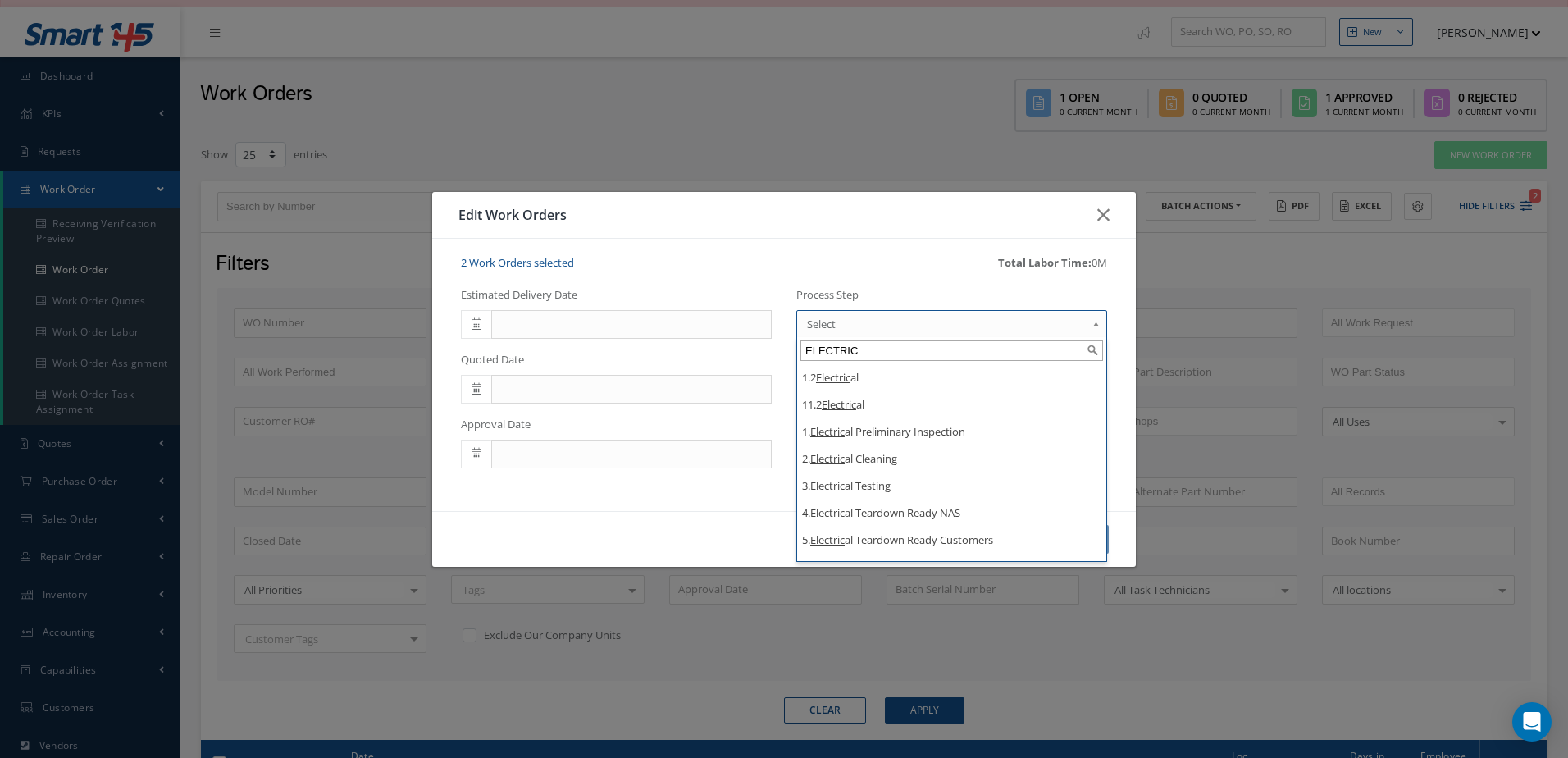
type input "ELECTRIC"
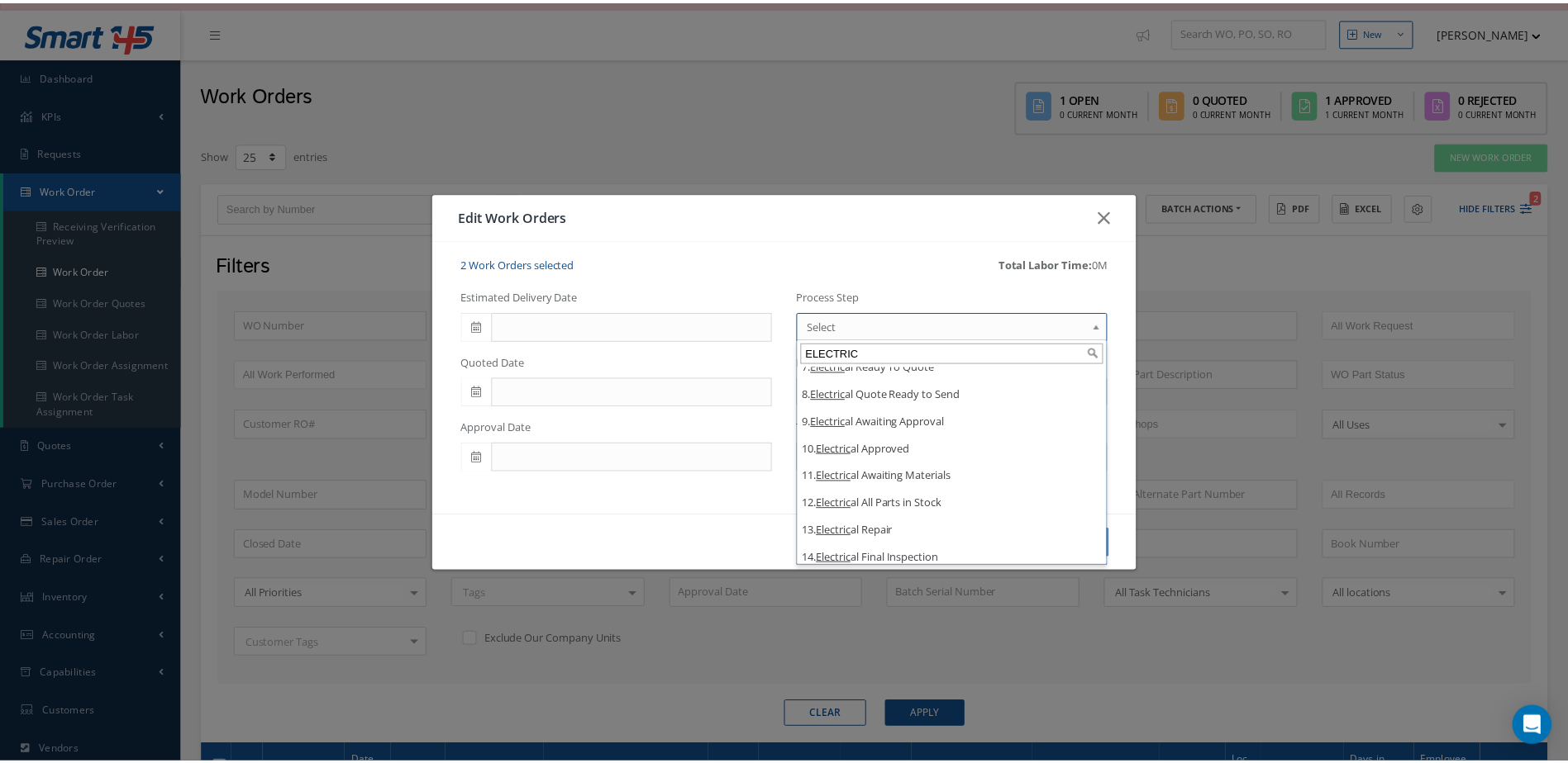
scroll to position [238, 0]
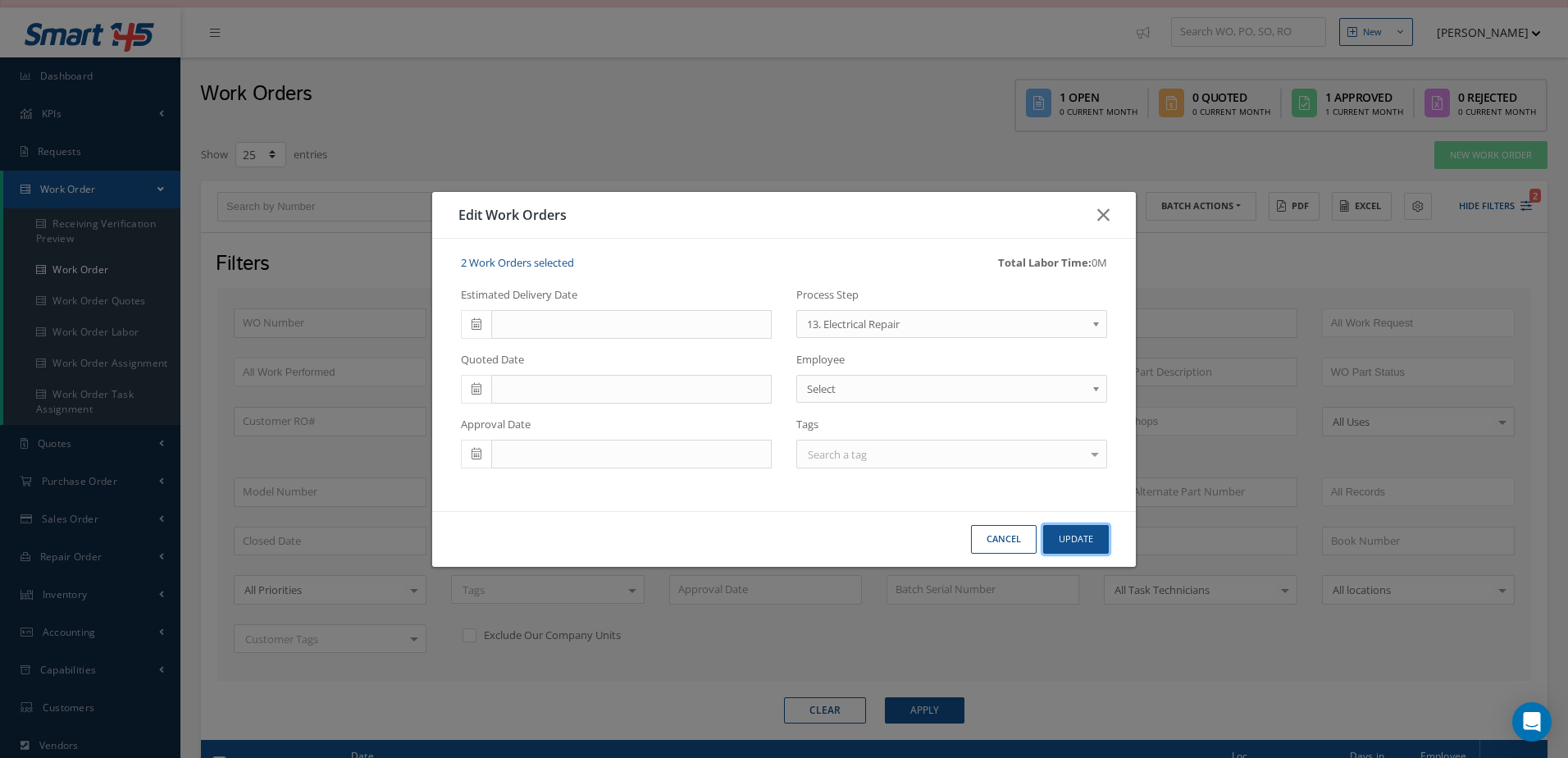
click at [1062, 533] on button "Update" at bounding box center [1076, 540] width 65 height 29
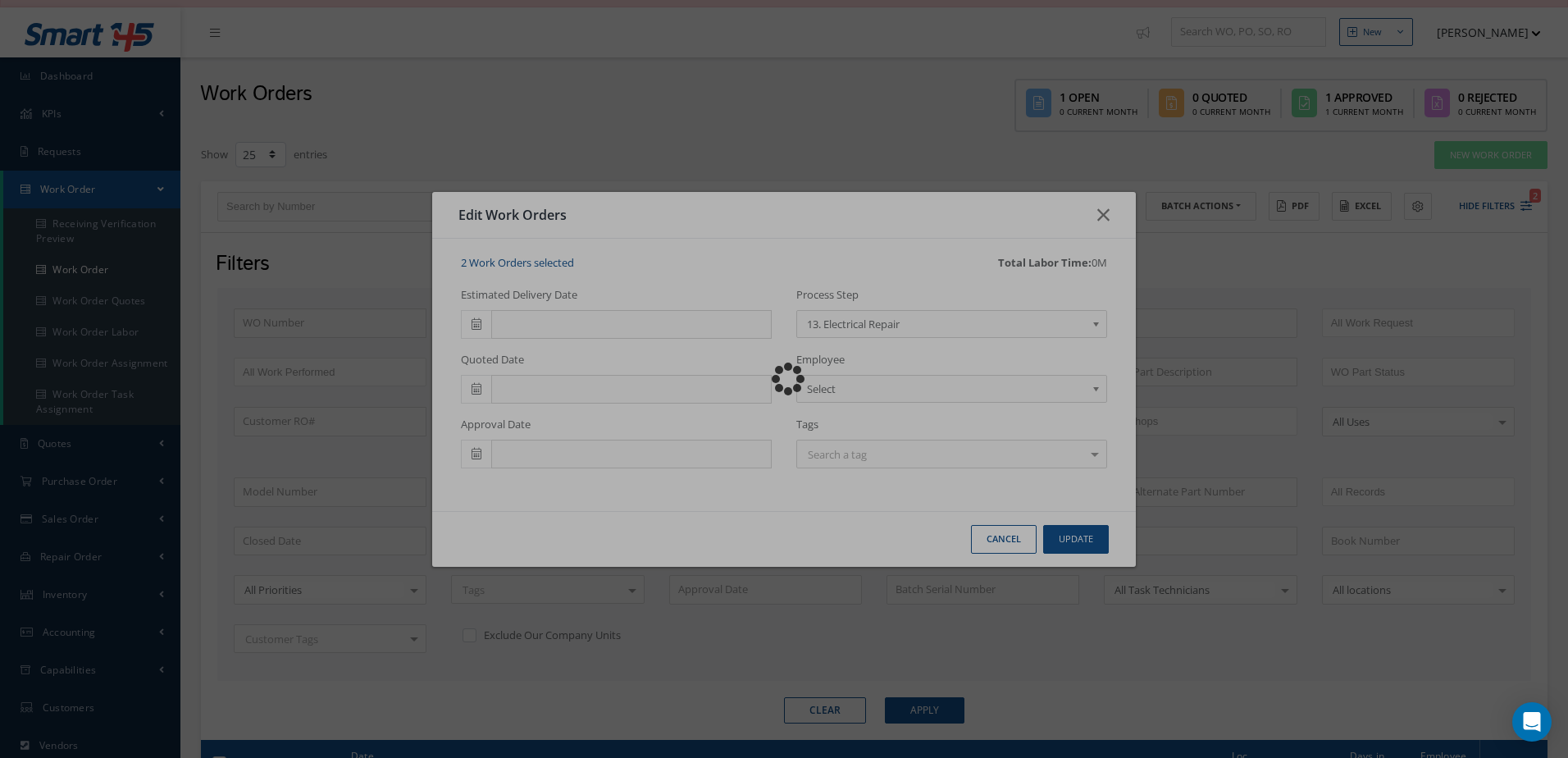
checkbox input "false"
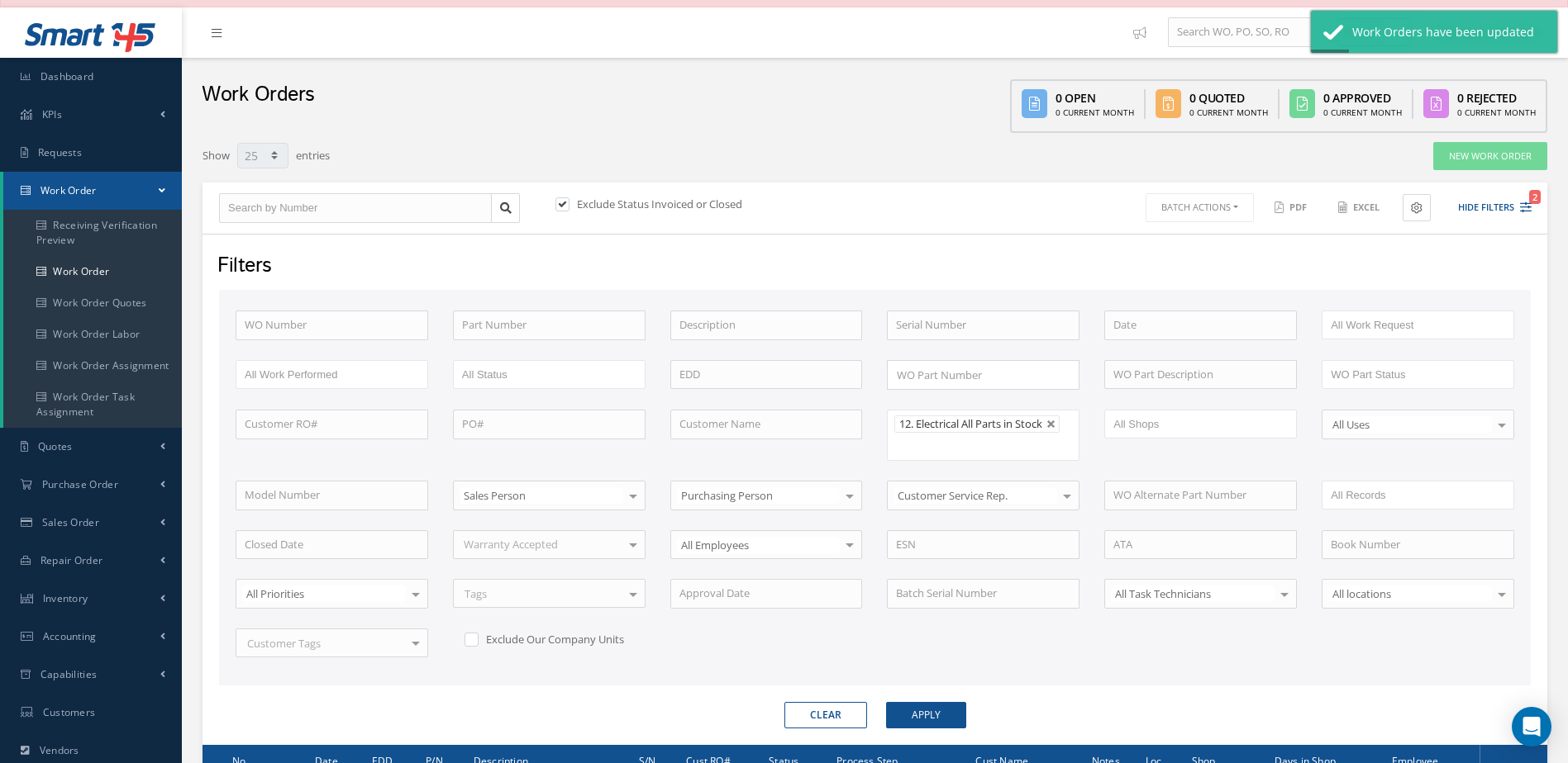
click at [1056, 421] on link at bounding box center [1051, 424] width 10 height 10
type input "All Proccess Step"
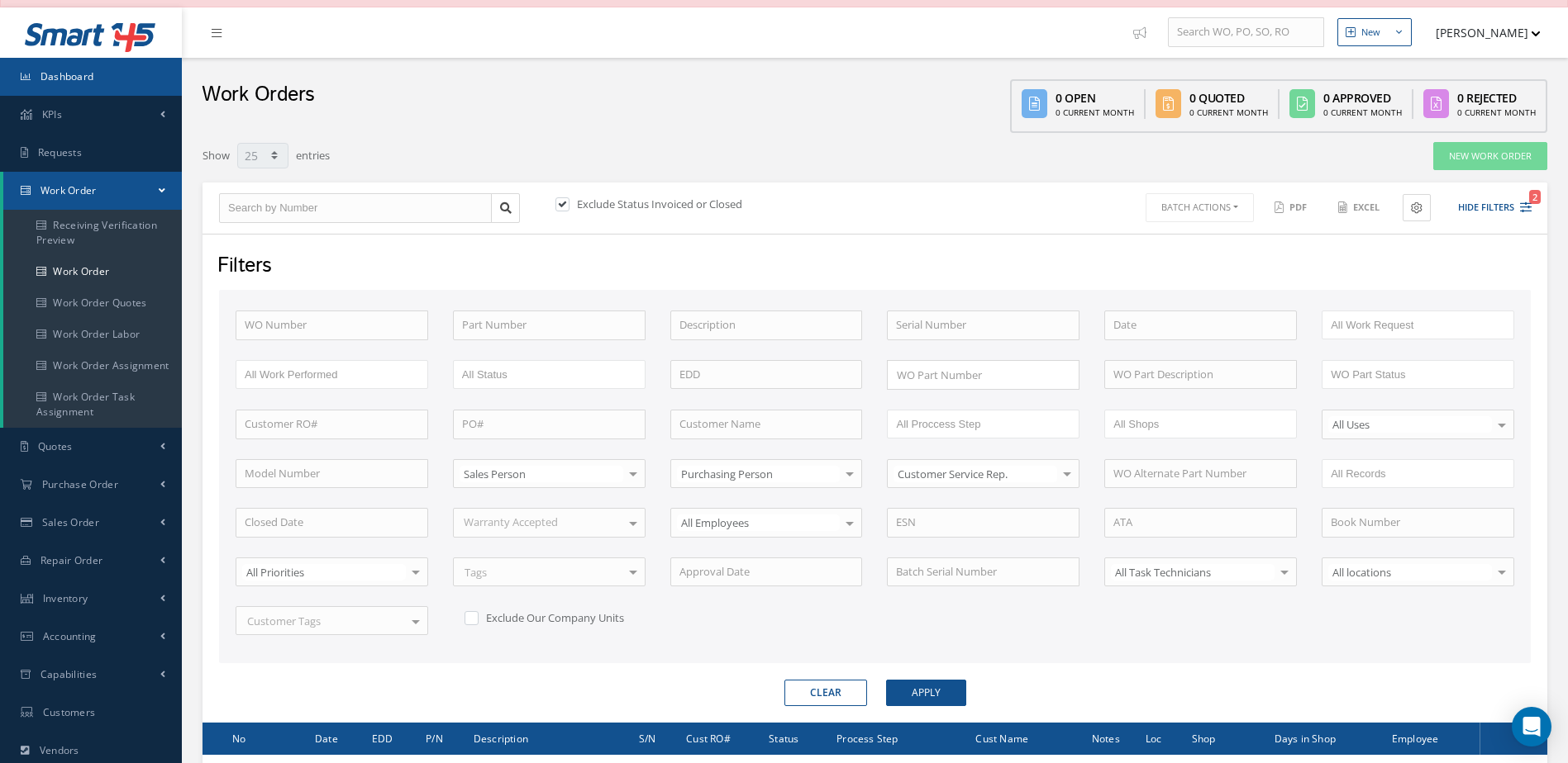
click at [124, 68] on link "Dashboard" at bounding box center [91, 77] width 182 height 38
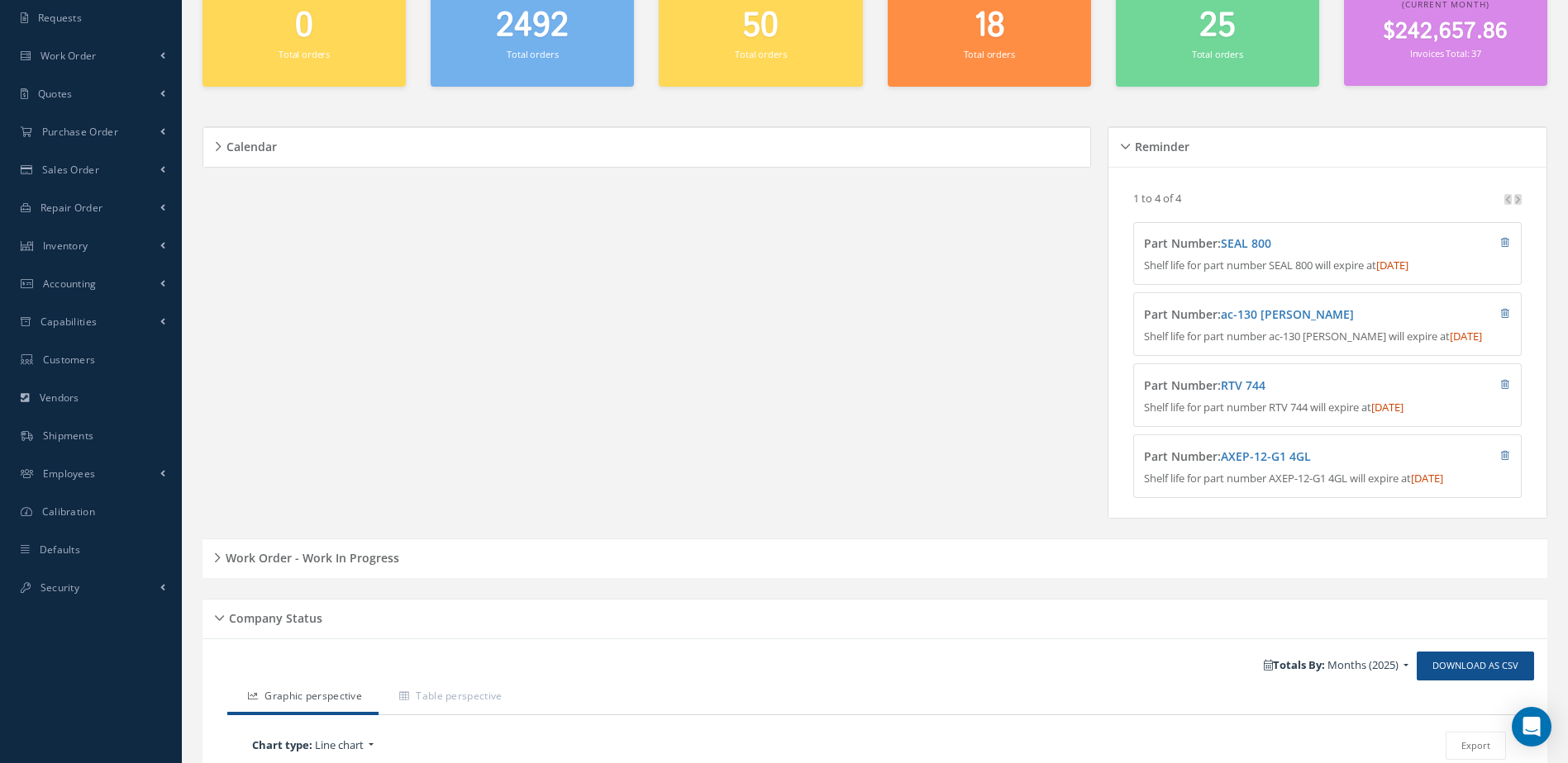
scroll to position [413, 0]
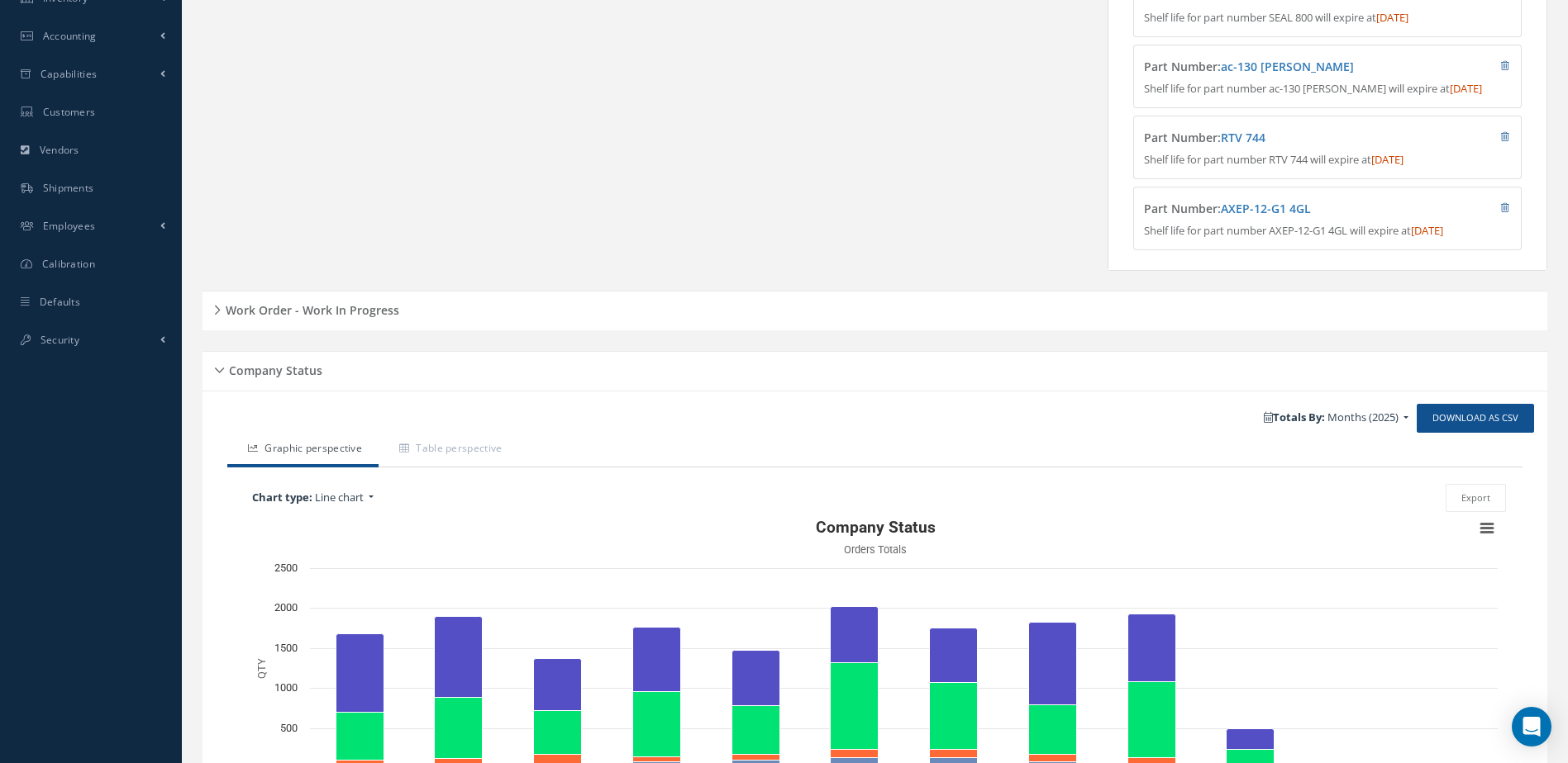
click at [310, 318] on h5 "Work Order - Work In Progress" at bounding box center [309, 308] width 178 height 20
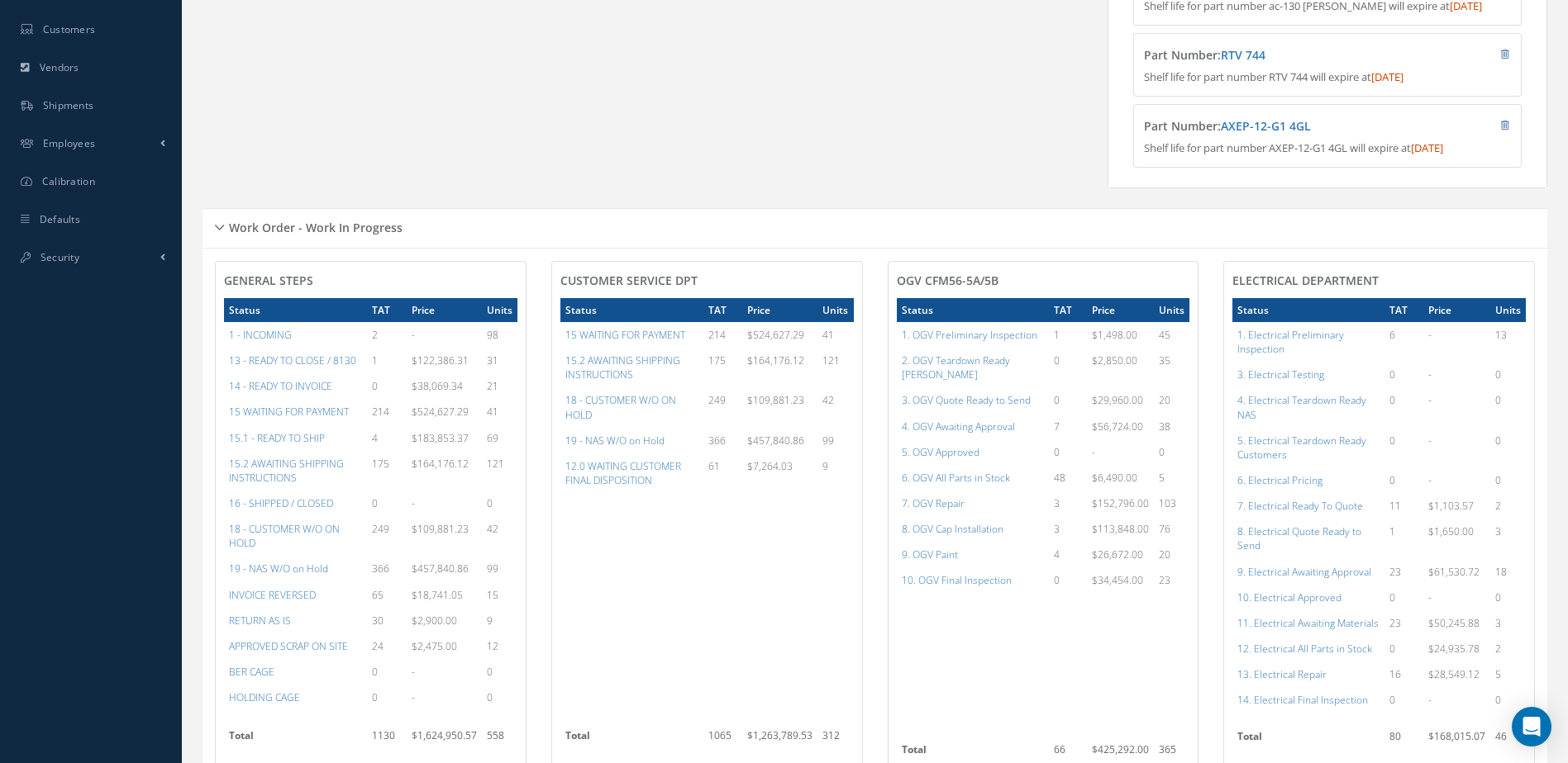
scroll to position [578, 0]
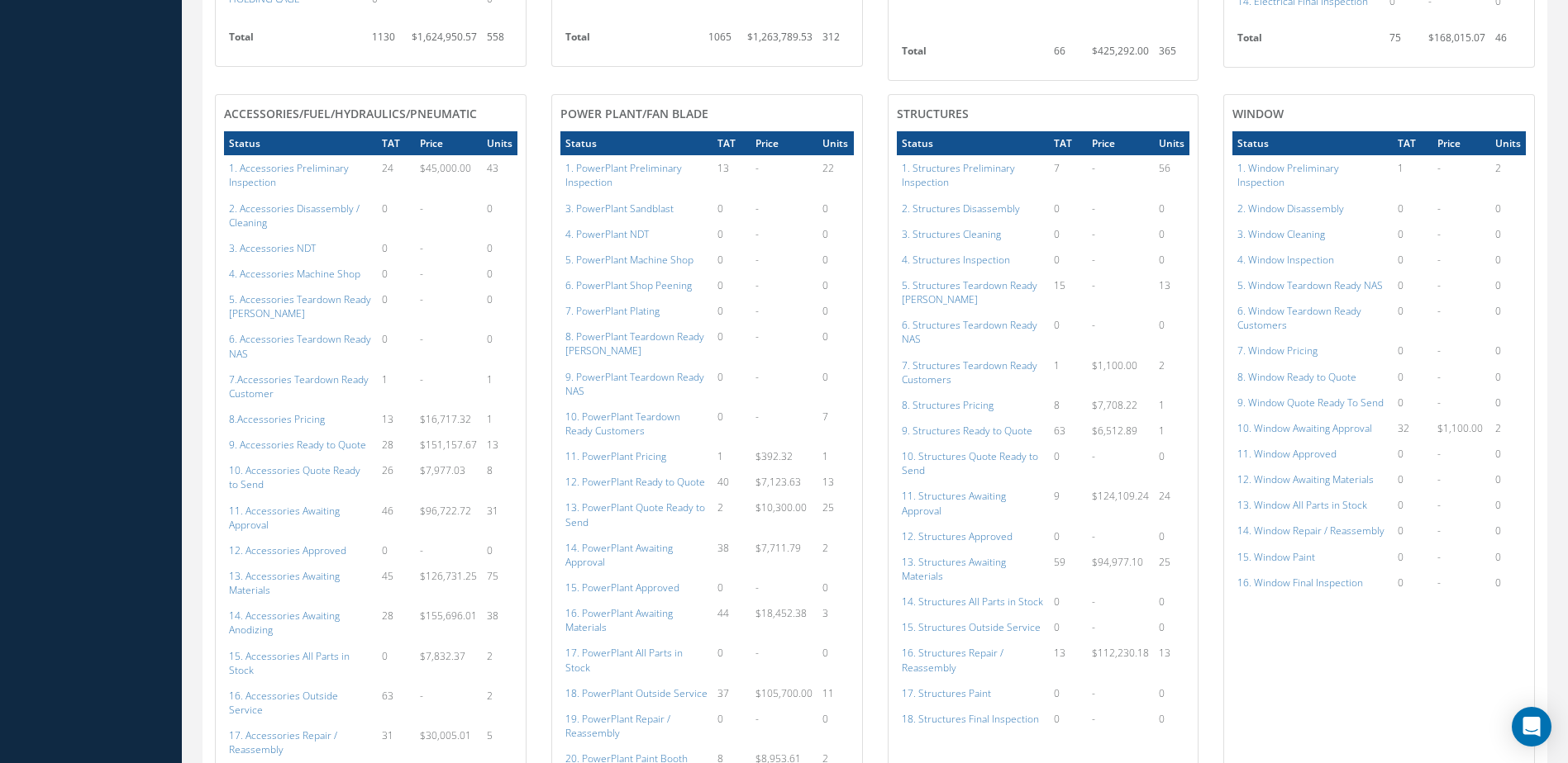
scroll to position [1442, 0]
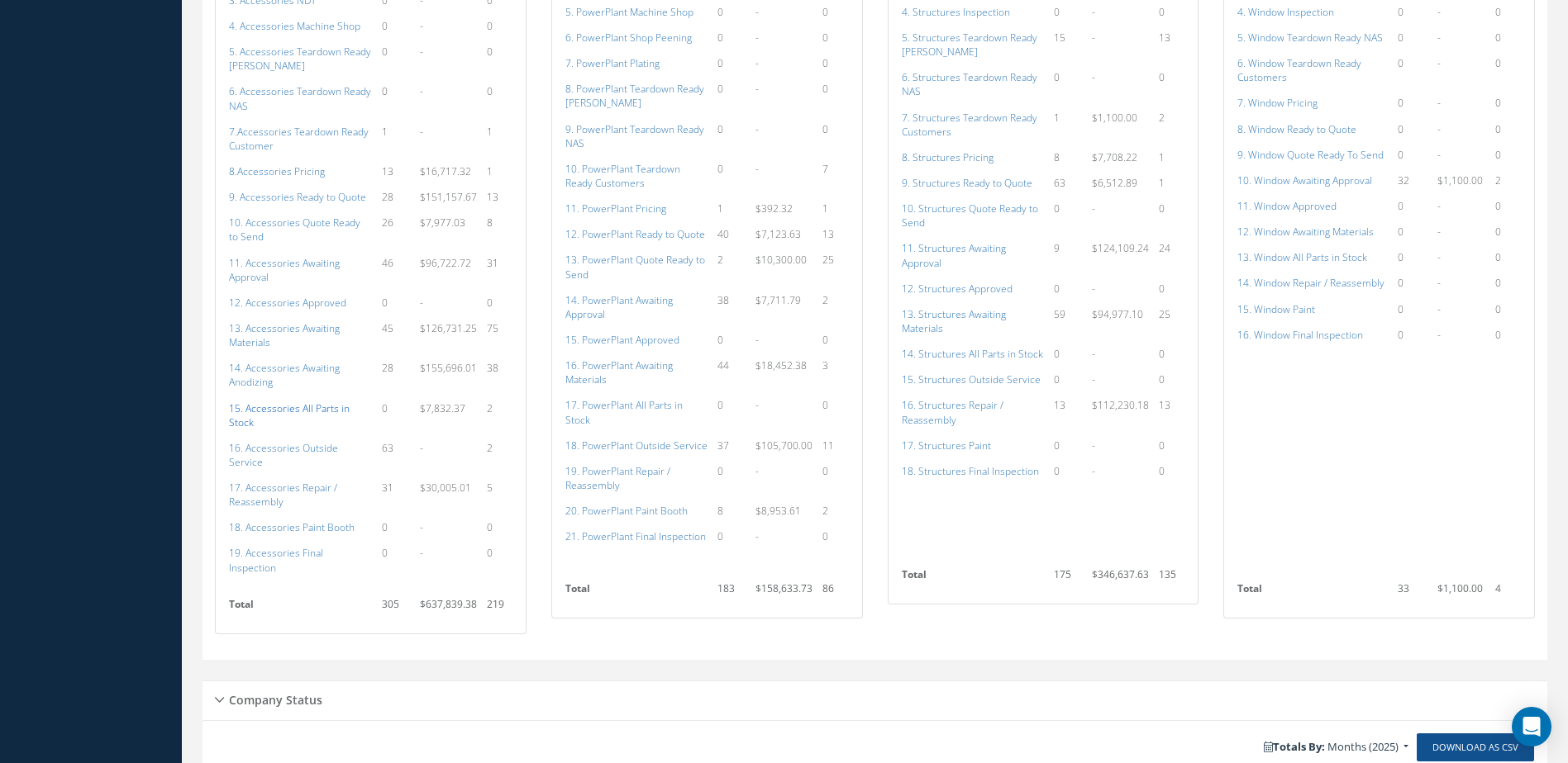
click at [301, 411] on a=115&excludeInternalCustomer=false&excludeInvoicedOrClosed=true&shop_id=14&filtersHidded"] "15. Accessories All Parts in Stock" at bounding box center [289, 415] width 121 height 28
click at [640, 404] on a=136&excludeInternalCustomer=false&excludeInvoicedOrClosed=true&shop_id=15&filtersHidded"] "17. PowerPlant All Parts in Stock" at bounding box center [623, 412] width 117 height 28
click at [1002, 354] on a=154&excludeInternalCustomer=false&excludeInvoicedOrClosed=true&shop_id=3&filtersHidded"] "14. Structures All Parts in Stock" at bounding box center [972, 353] width 141 height 14
click at [1325, 276] on a=172&excludeInternalCustomer=false&excludeInvoicedOrClosed=true&shop_id=16&filtersHidded"] "14. Window Repair / Reassembly" at bounding box center [1310, 283] width 147 height 14
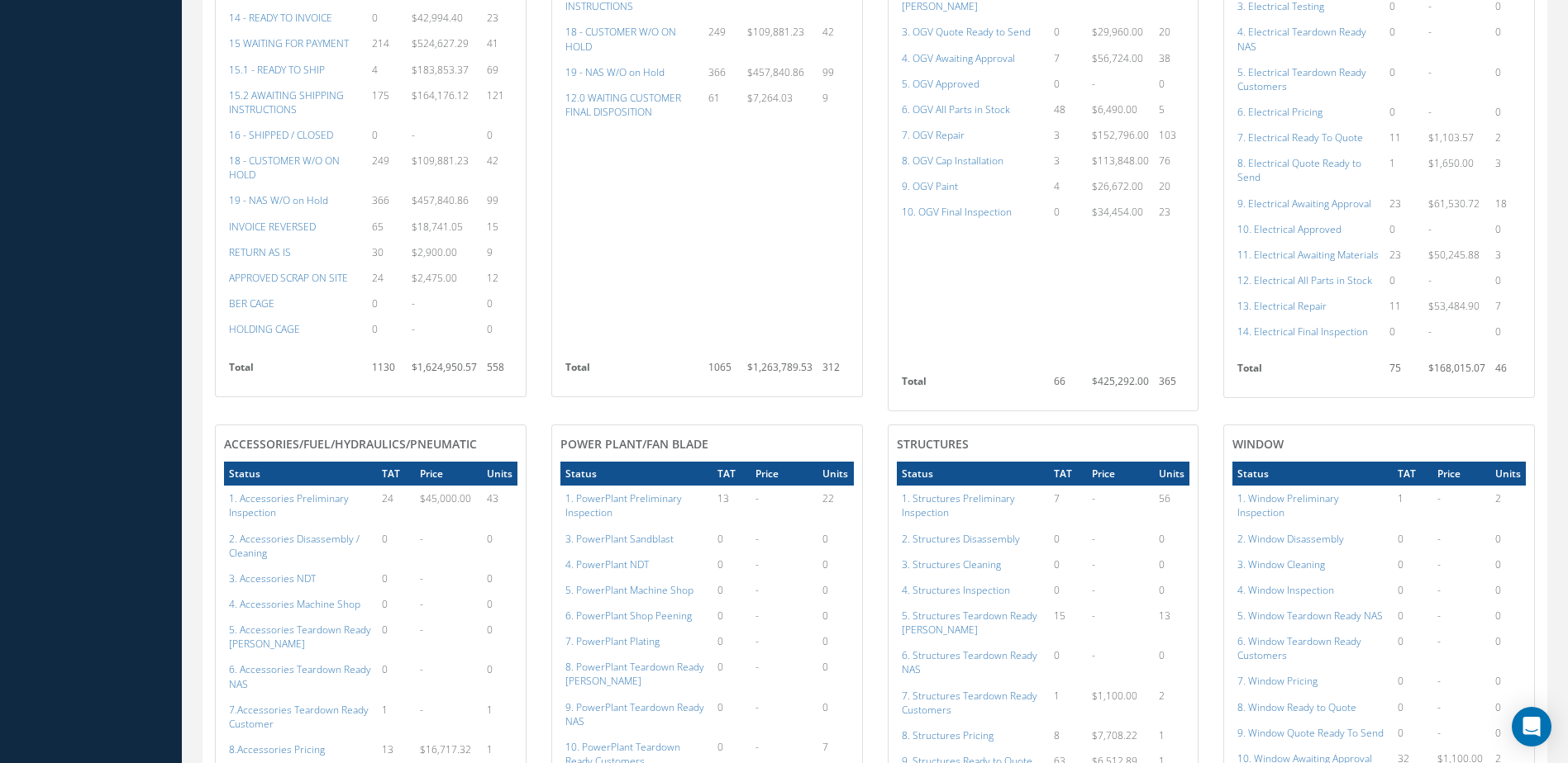
scroll to position [616, 0]
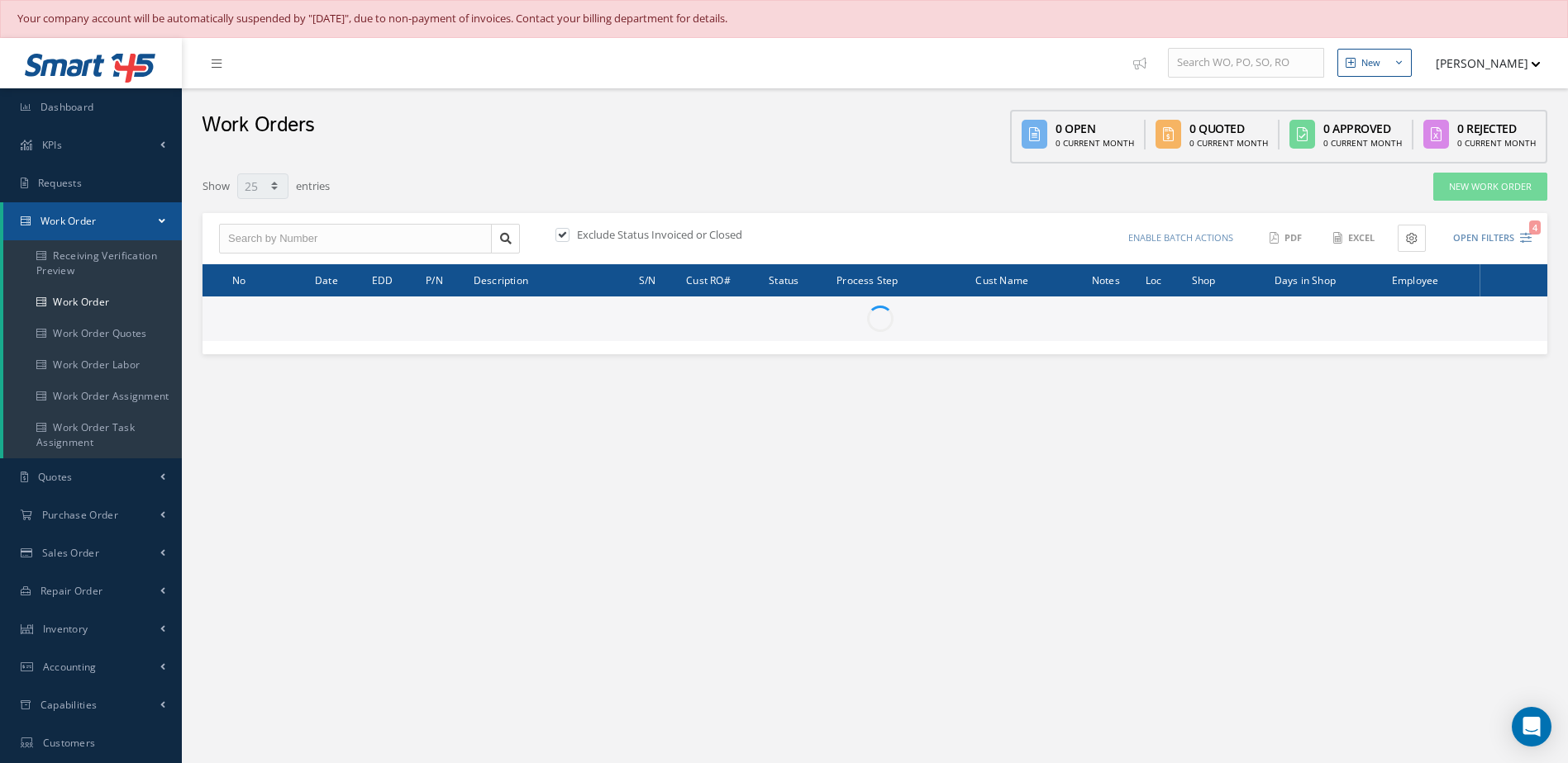
select select "25"
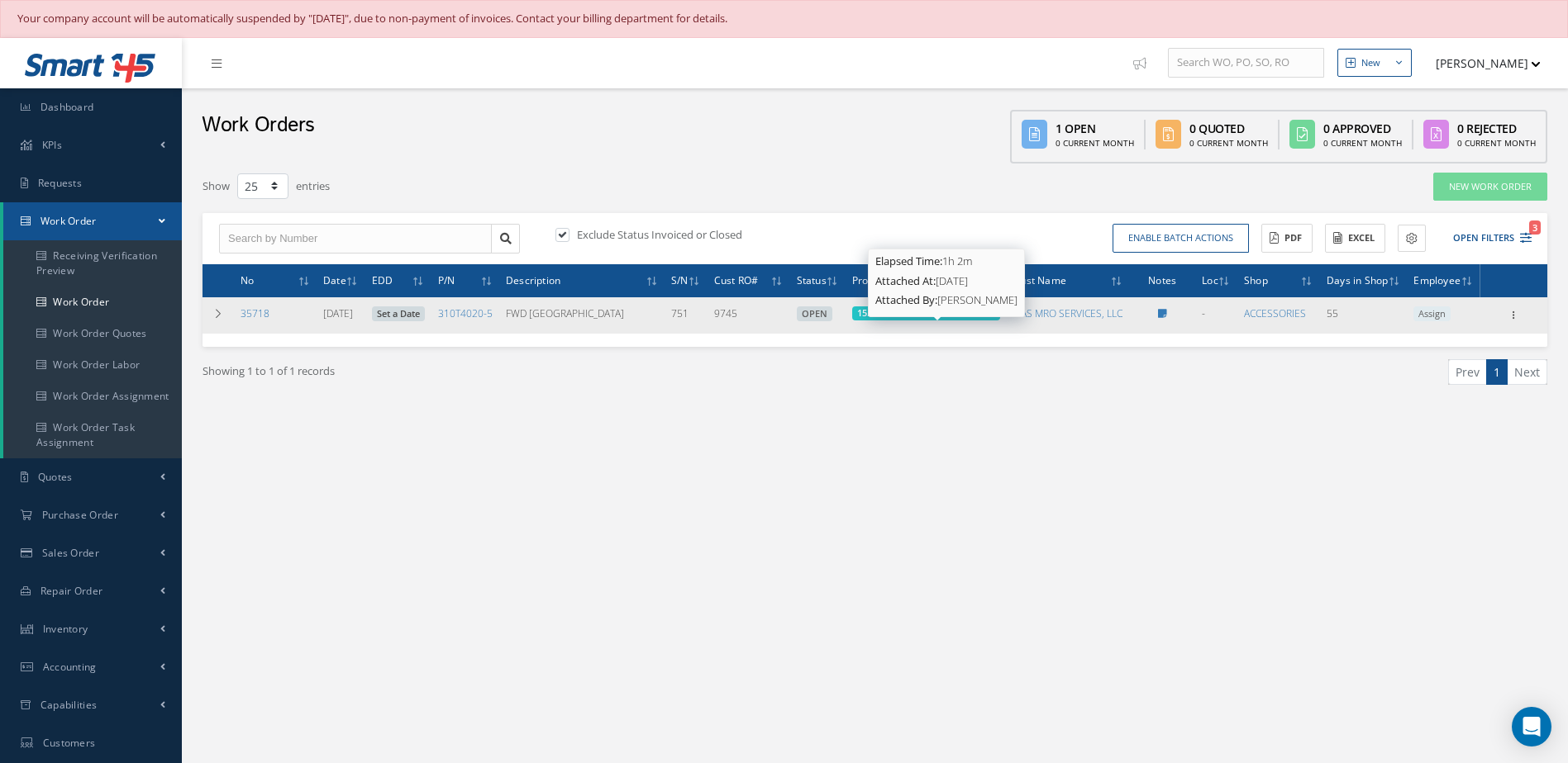
click at [979, 318] on span "15. Accessories All Parts in Stock" at bounding box center [925, 313] width 138 height 13
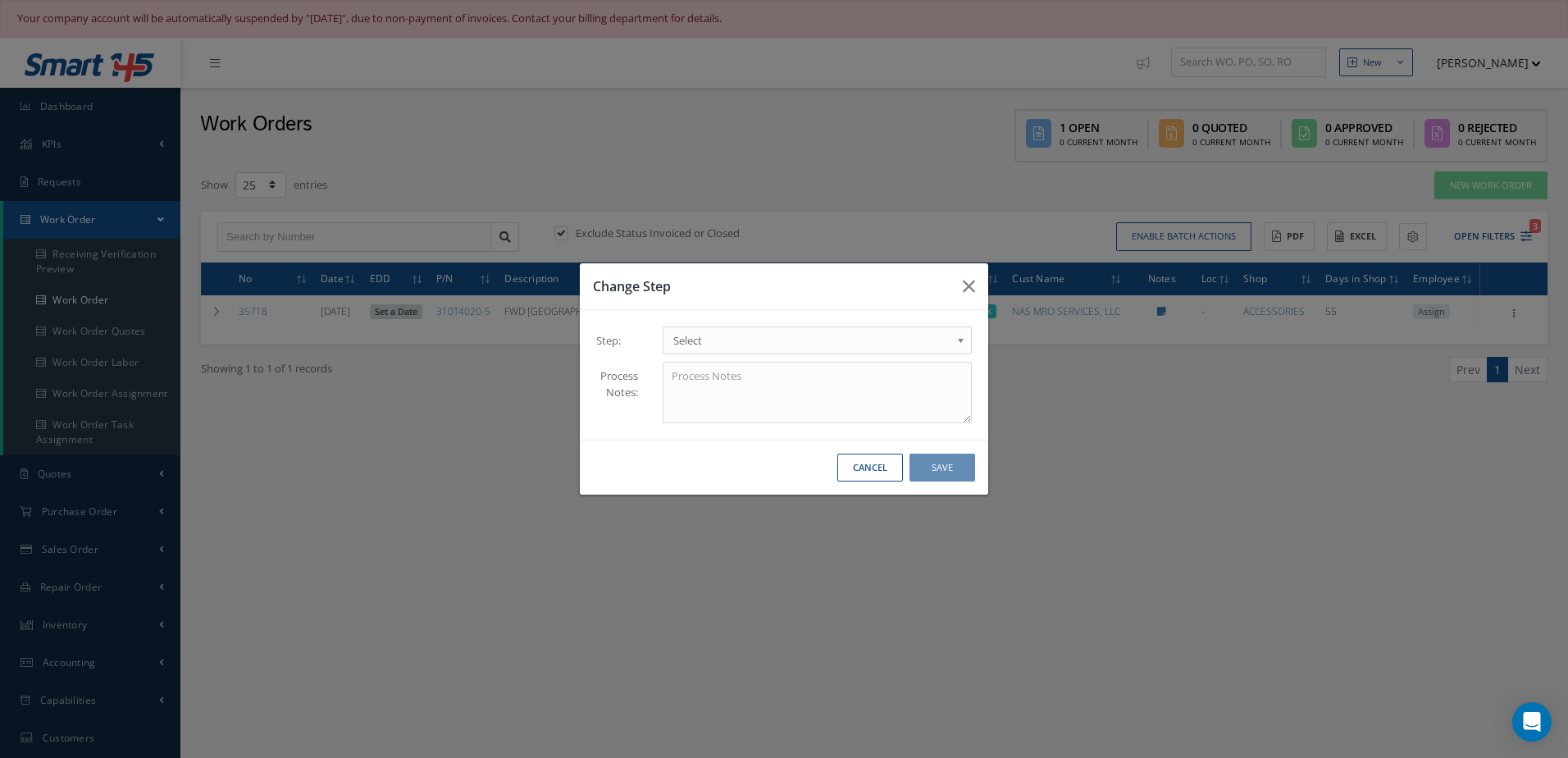
click at [780, 342] on span "Select" at bounding box center [811, 341] width 277 height 20
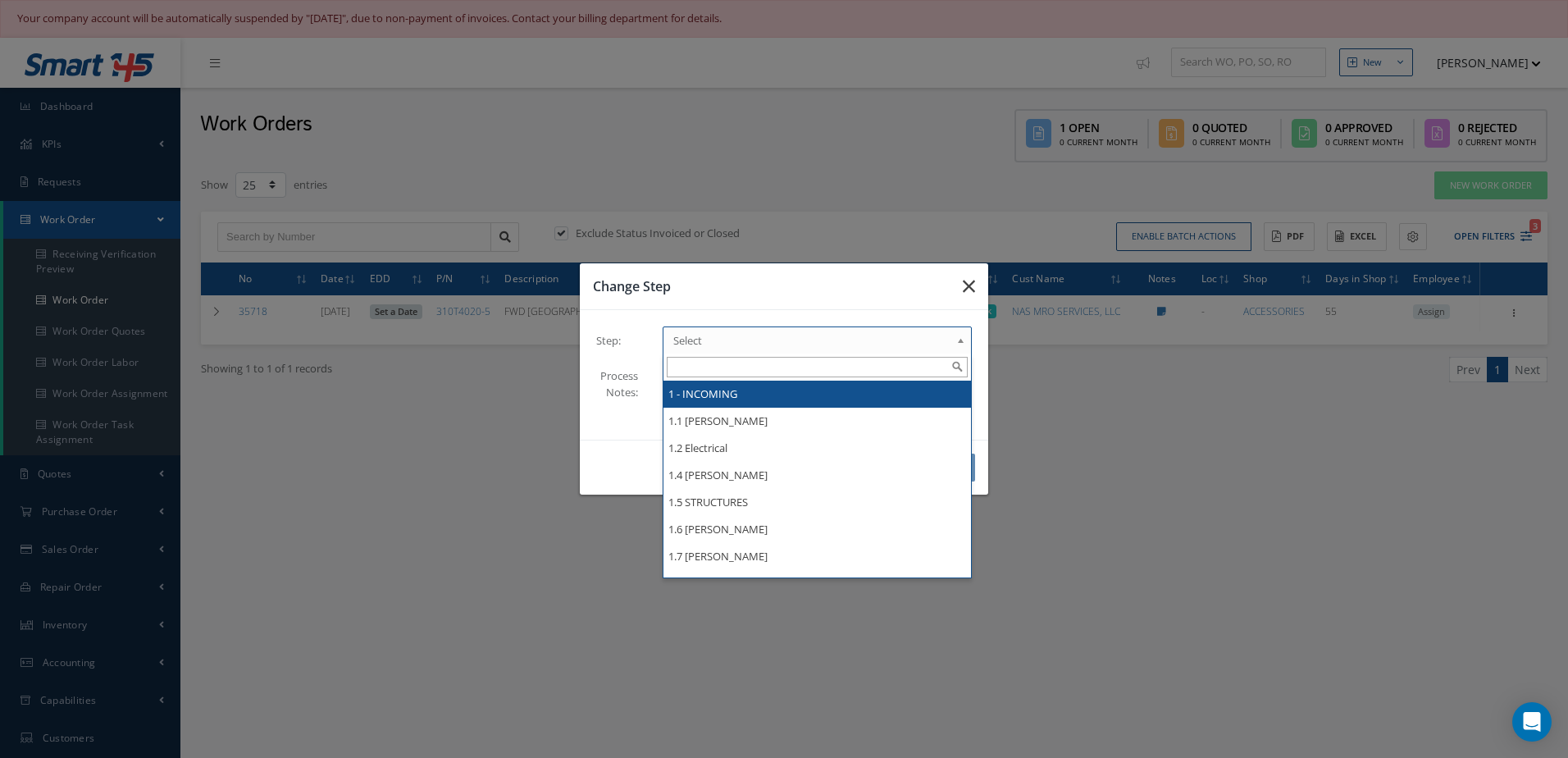
click at [962, 293] on button "button" at bounding box center [968, 286] width 38 height 46
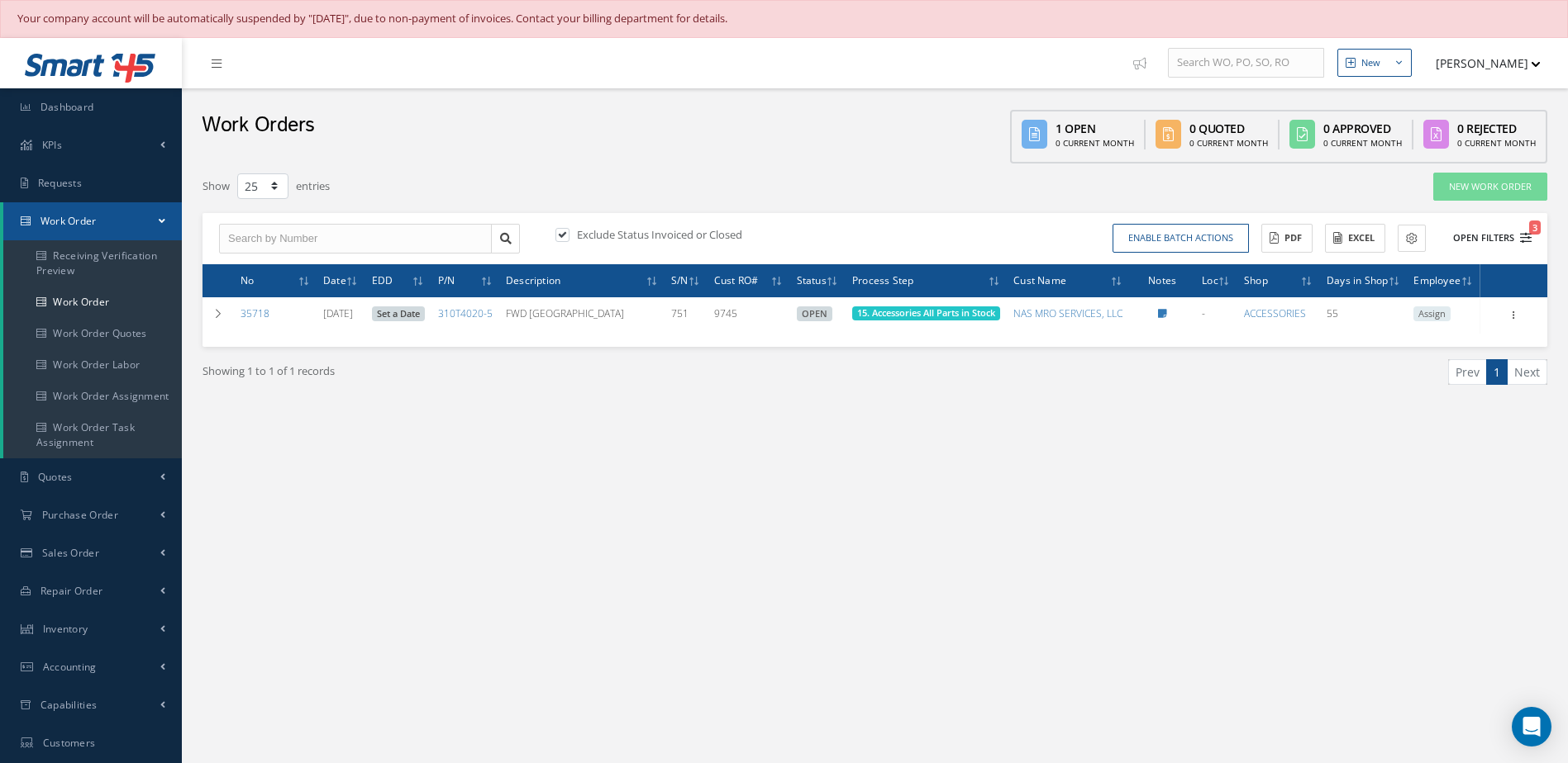
click at [1465, 238] on button "Open Filters 3" at bounding box center [1485, 239] width 93 height 27
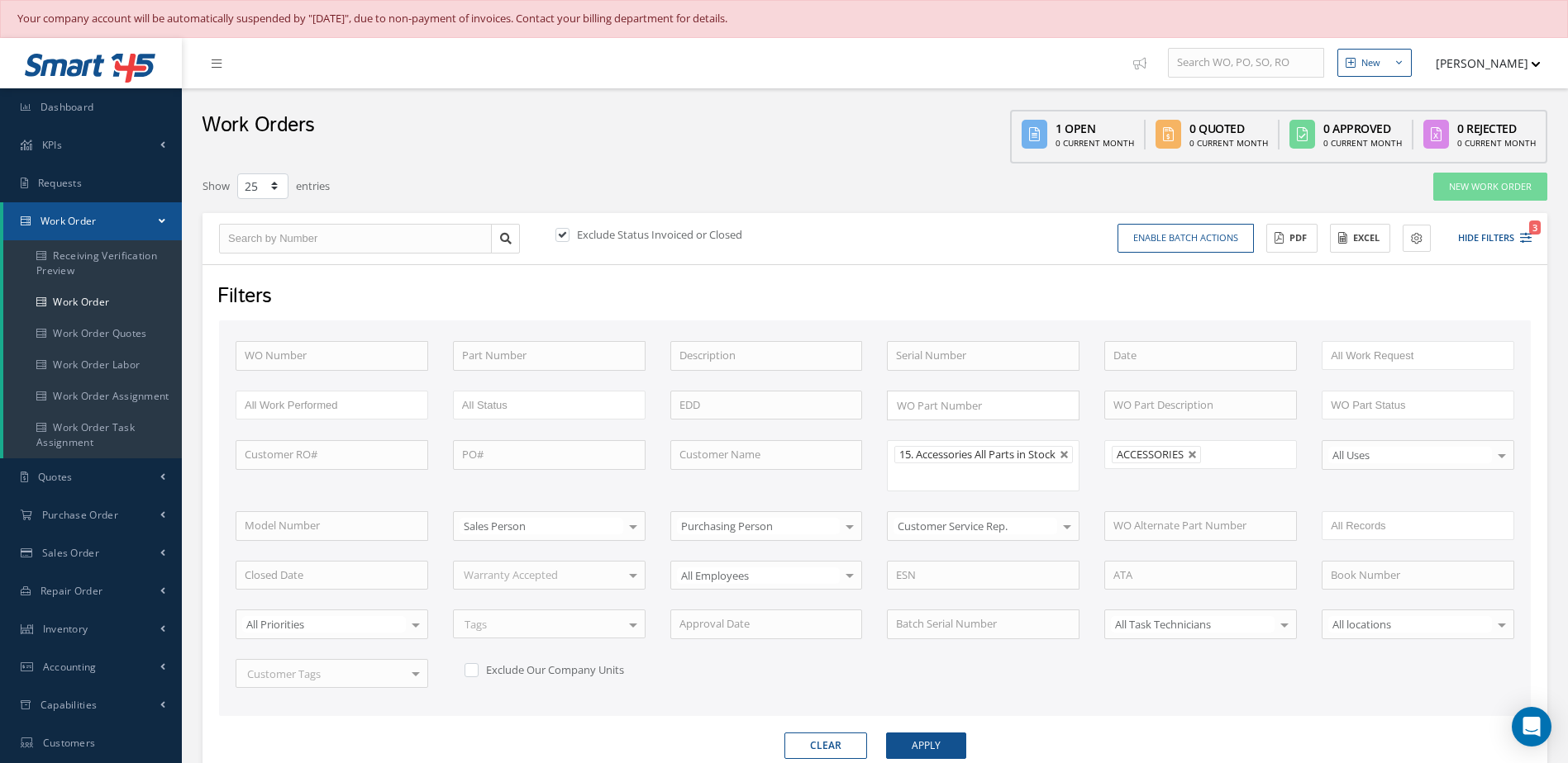
click at [1193, 454] on link at bounding box center [1192, 455] width 10 height 10
type input "All Shops"
click at [904, 747] on button "Apply" at bounding box center [926, 746] width 81 height 27
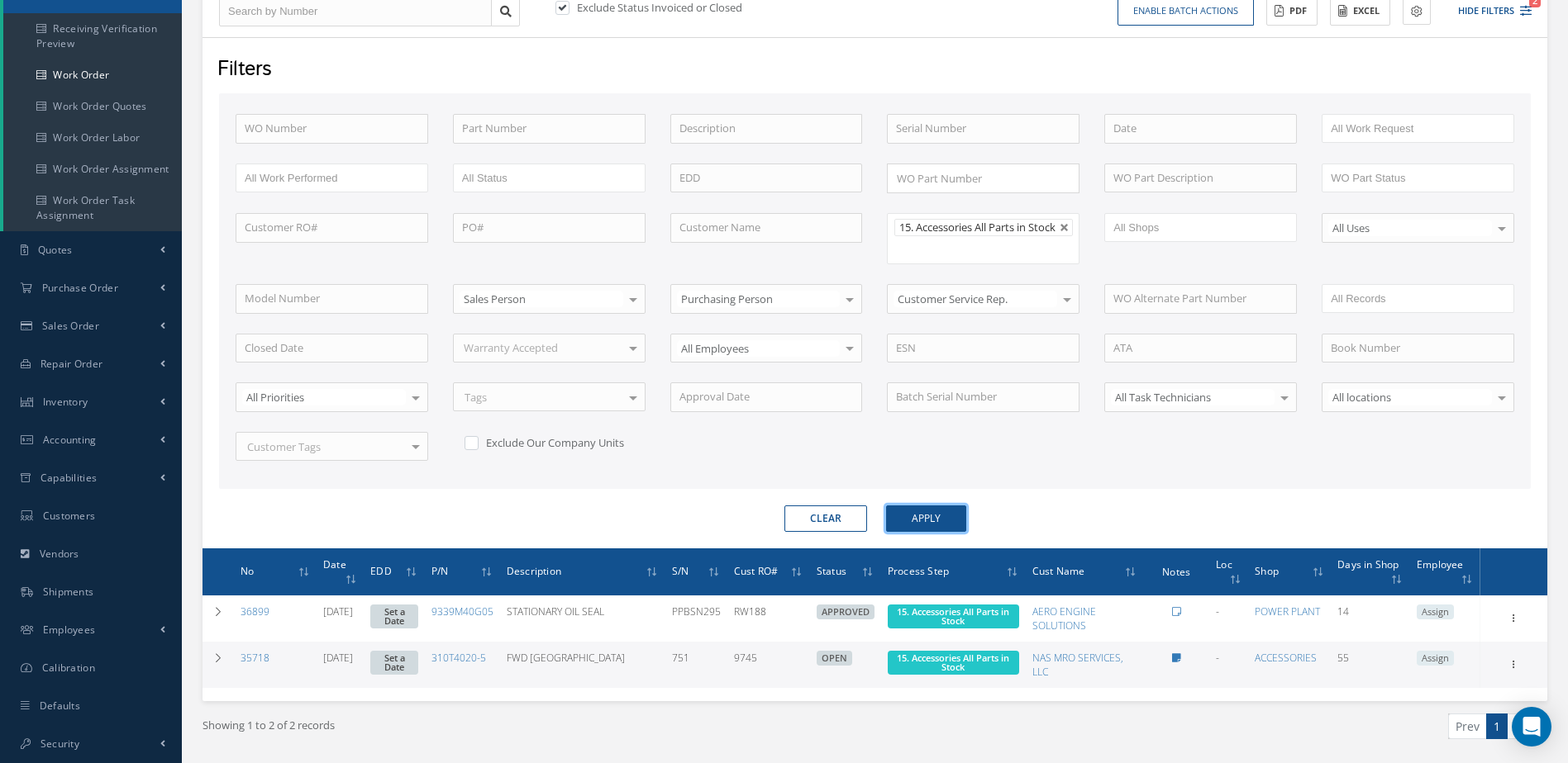
scroll to position [145, 0]
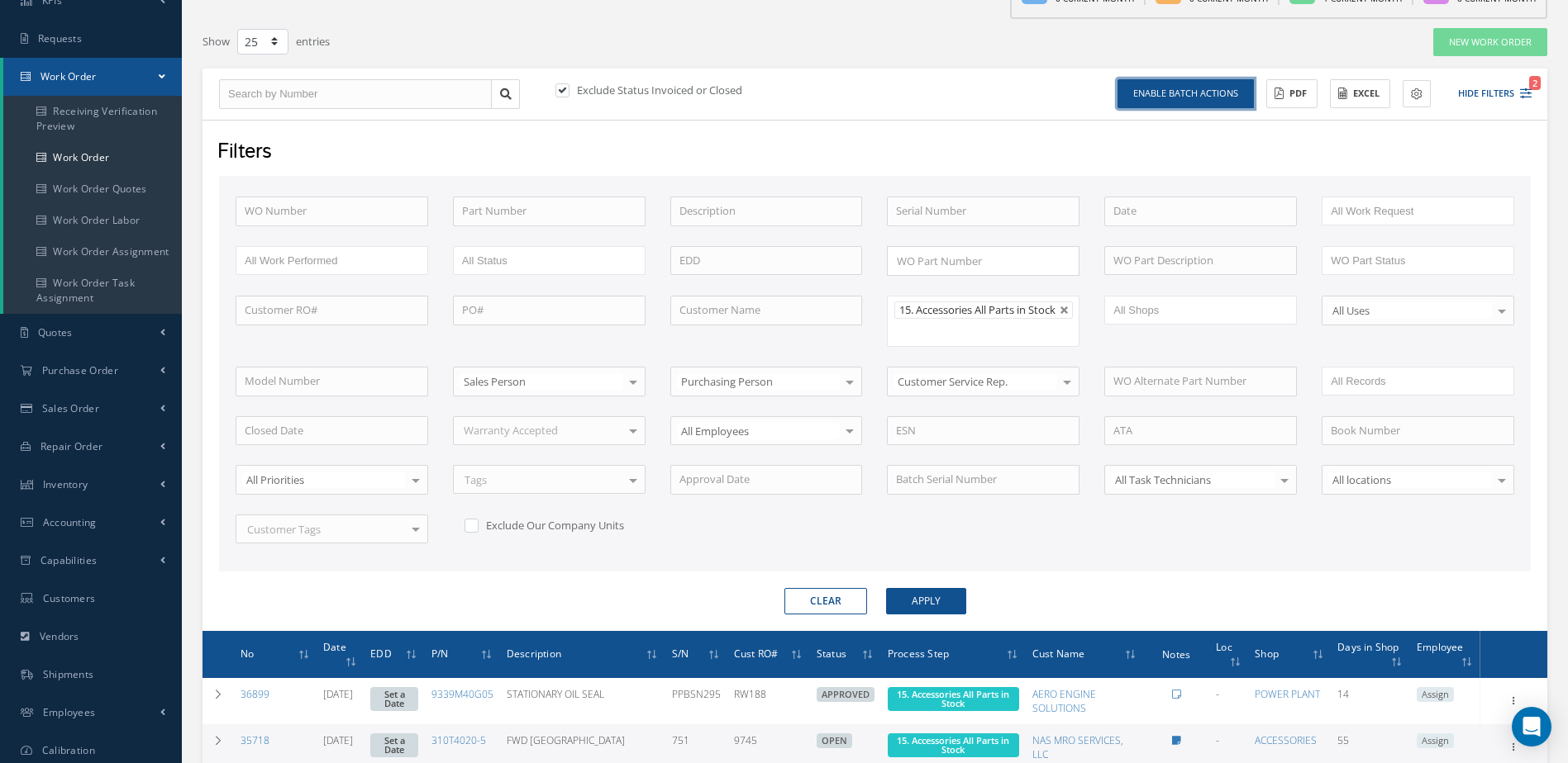
click at [1181, 93] on button "Enable batch actions" at bounding box center [1185, 94] width 136 height 29
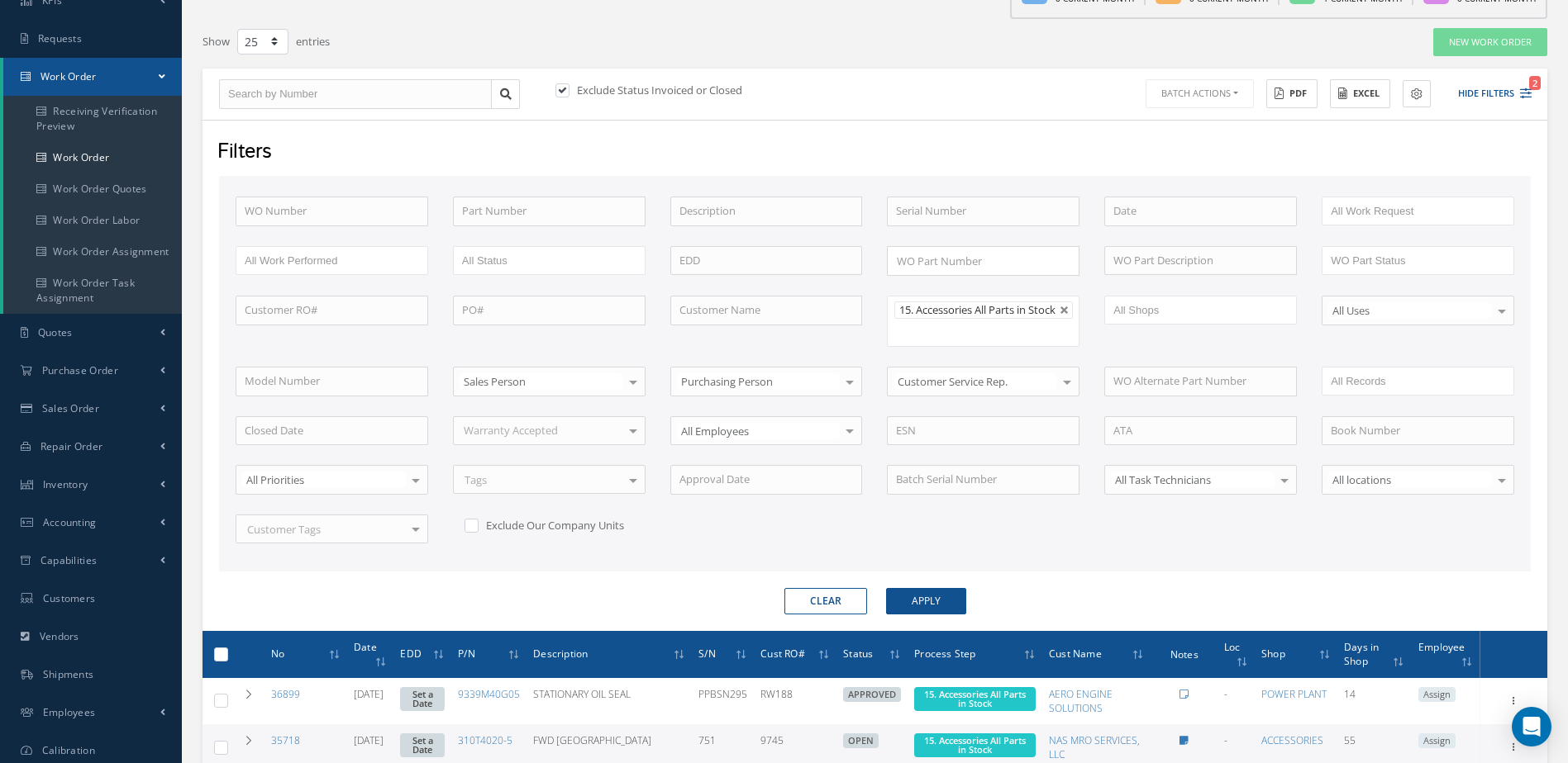
click at [227, 661] on label at bounding box center [227, 653] width 0 height 14
click at [217, 661] on input "checkbox" at bounding box center [222, 656] width 11 height 11
checkbox input "true"
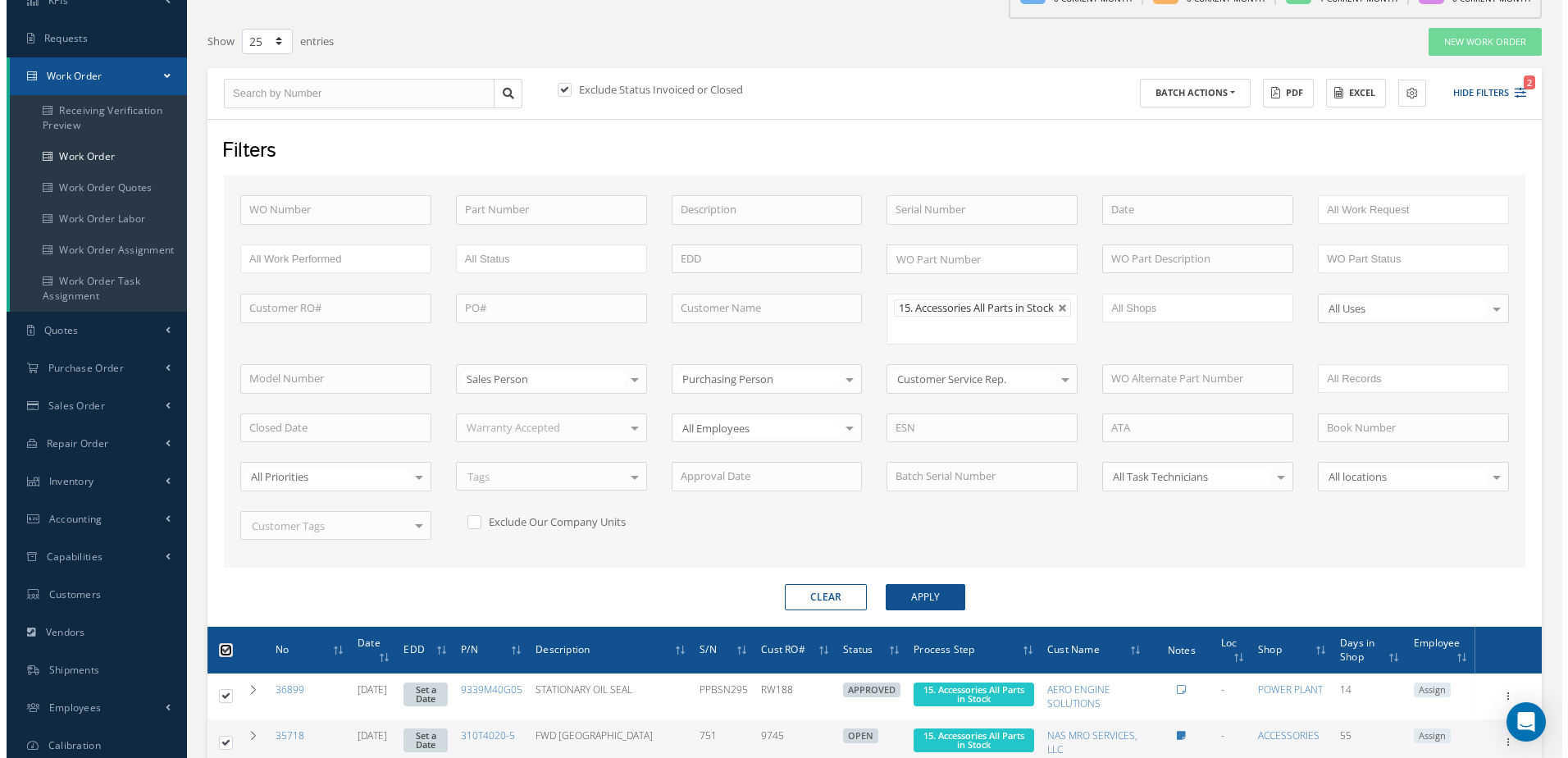
scroll to position [0, 0]
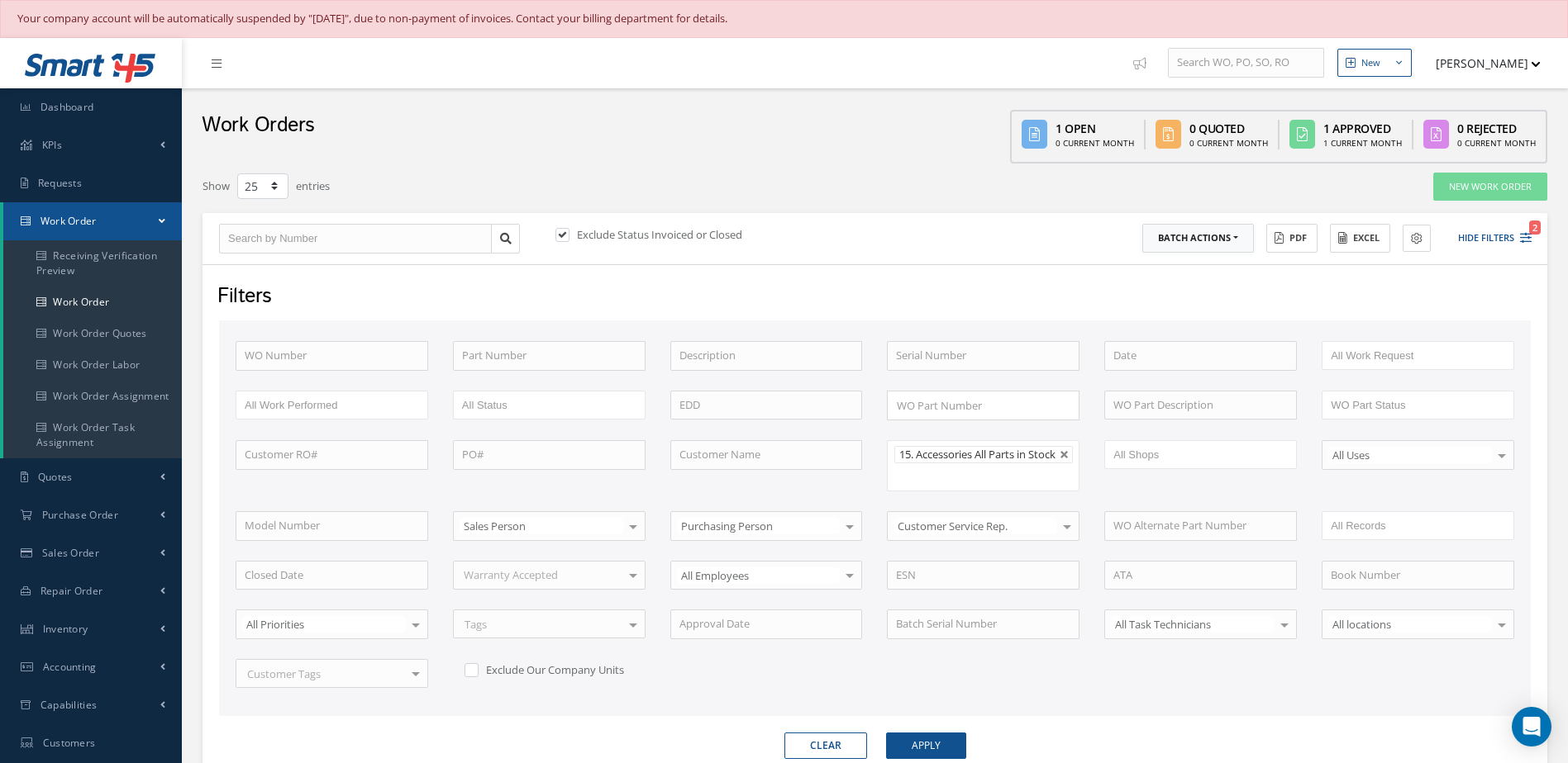
click at [1222, 251] on button "Batch Actions" at bounding box center [1198, 239] width 112 height 29
click at [1206, 271] on link "Update Work Orders" at bounding box center [1208, 265] width 132 height 22
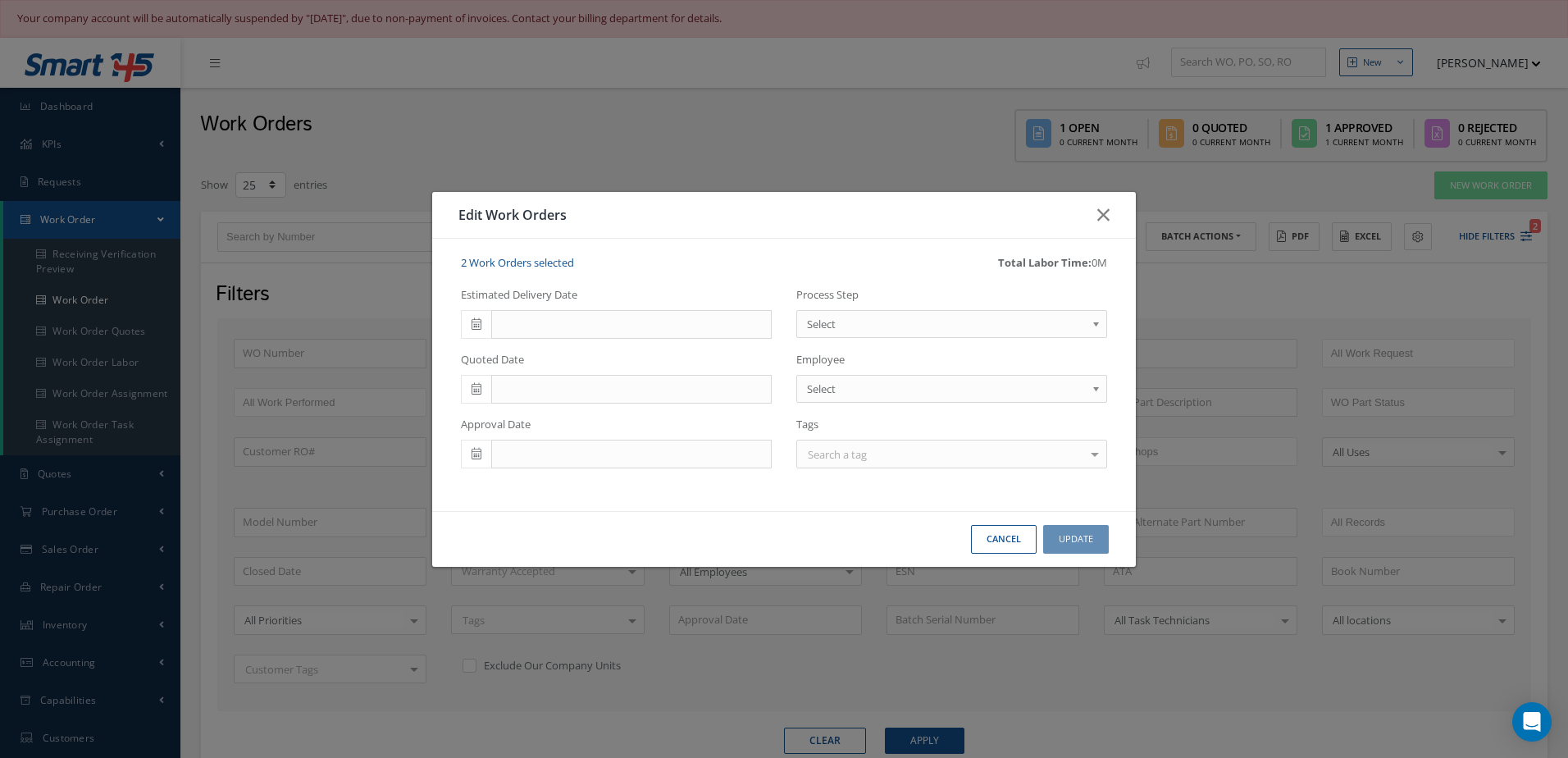
click at [850, 314] on span "Select" at bounding box center [946, 324] width 279 height 20
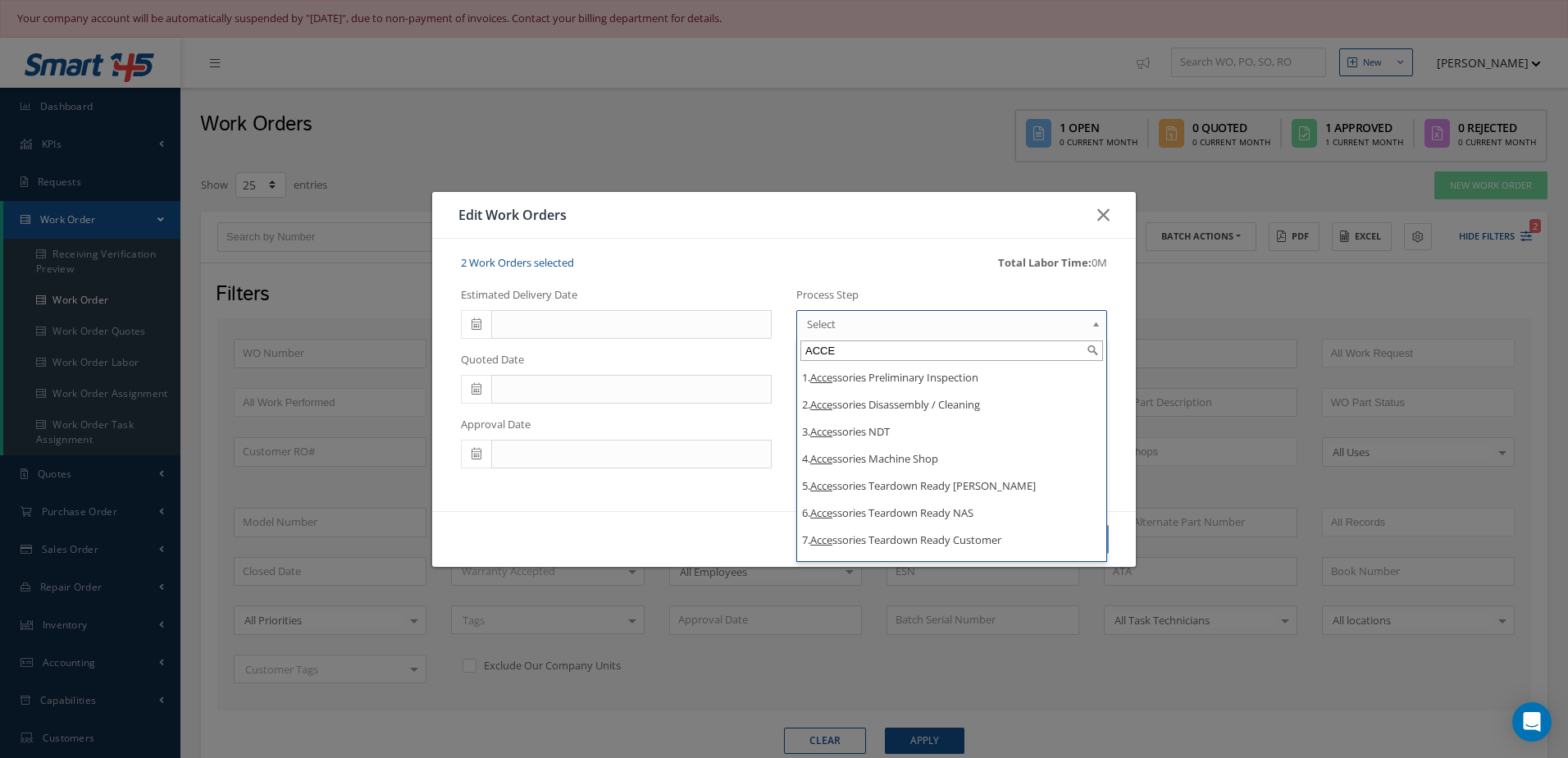
type input "ACCE"
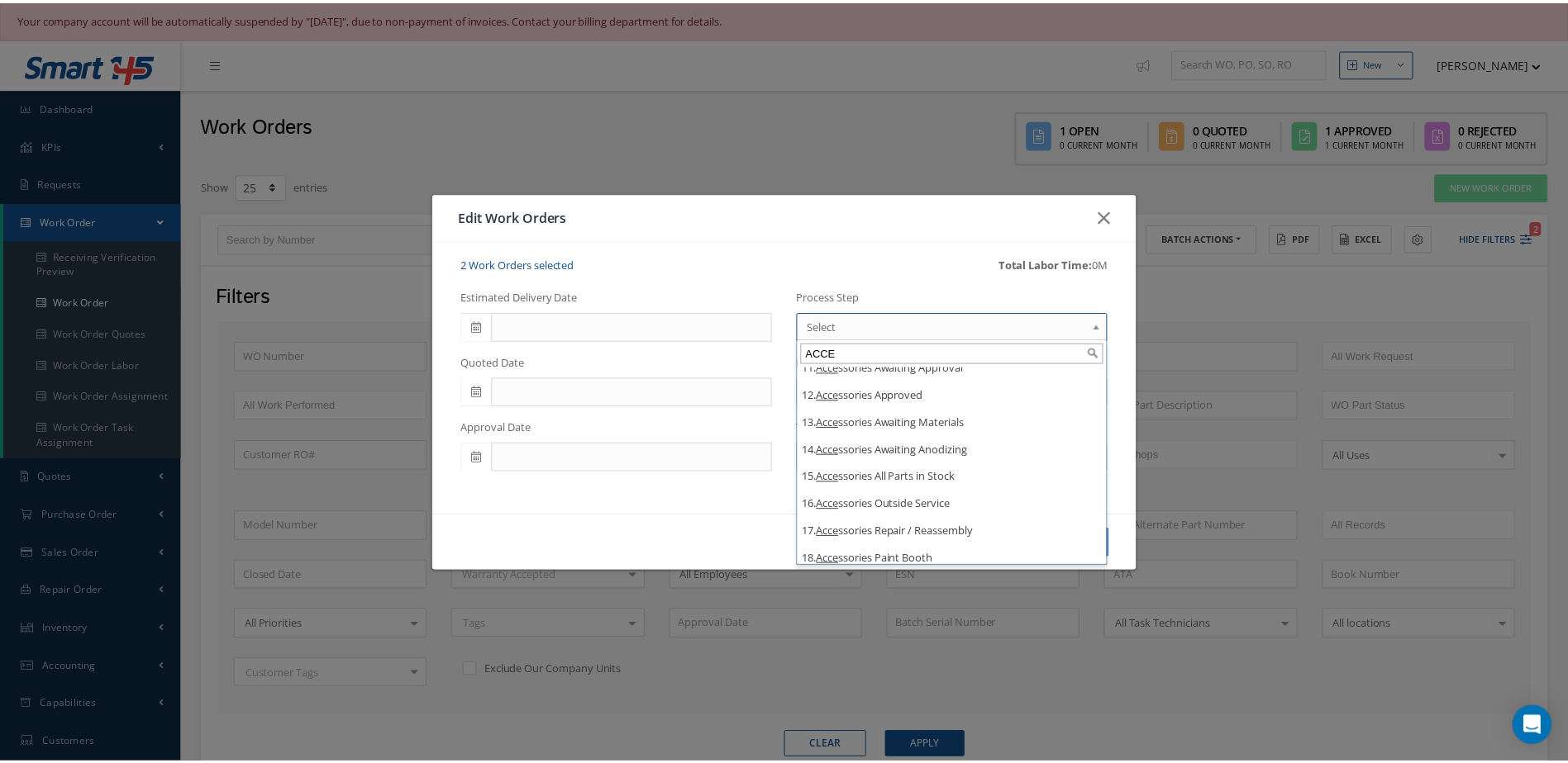
scroll to position [293, 0]
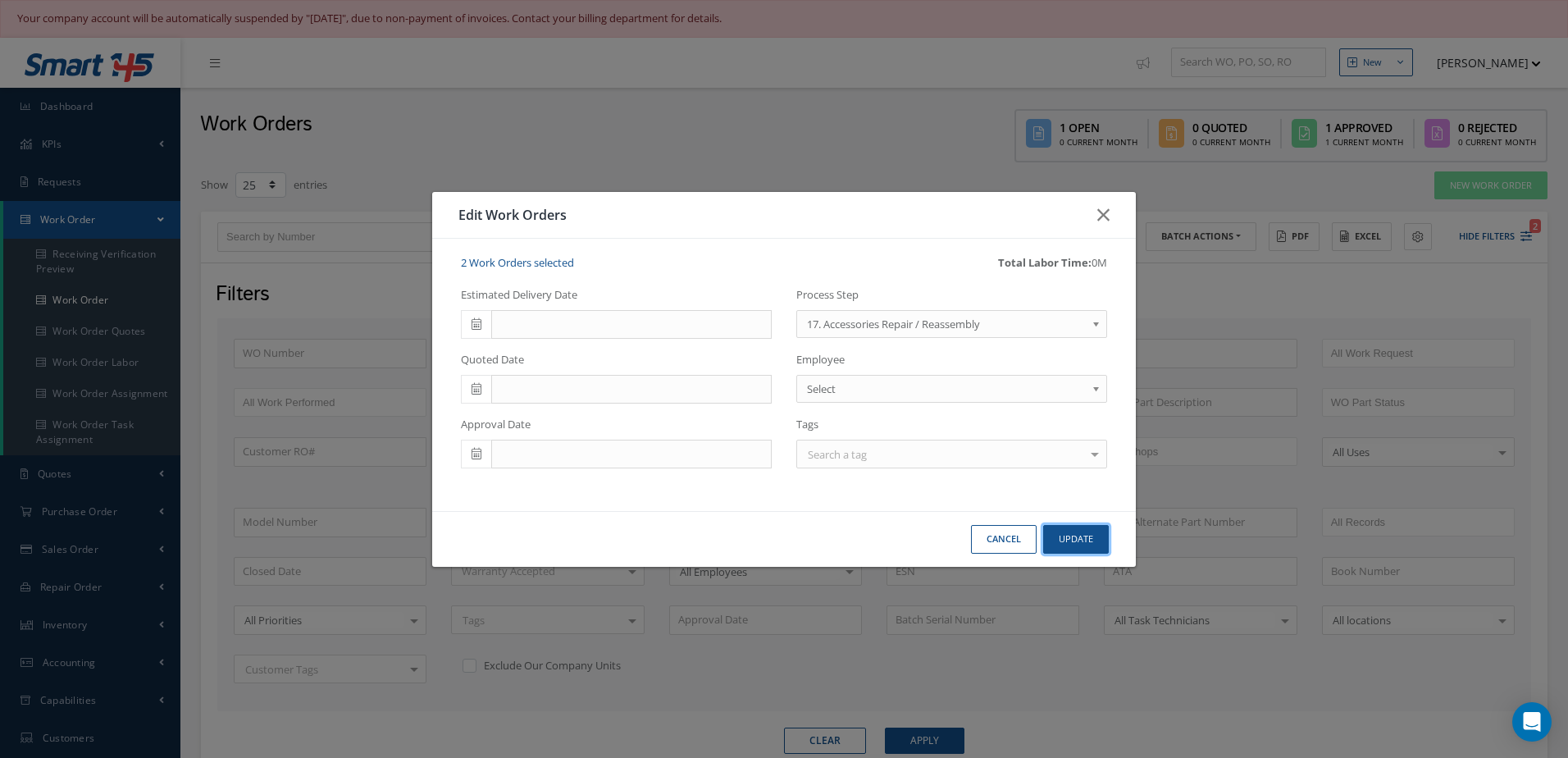
click at [1097, 536] on button "Update" at bounding box center [1076, 540] width 65 height 29
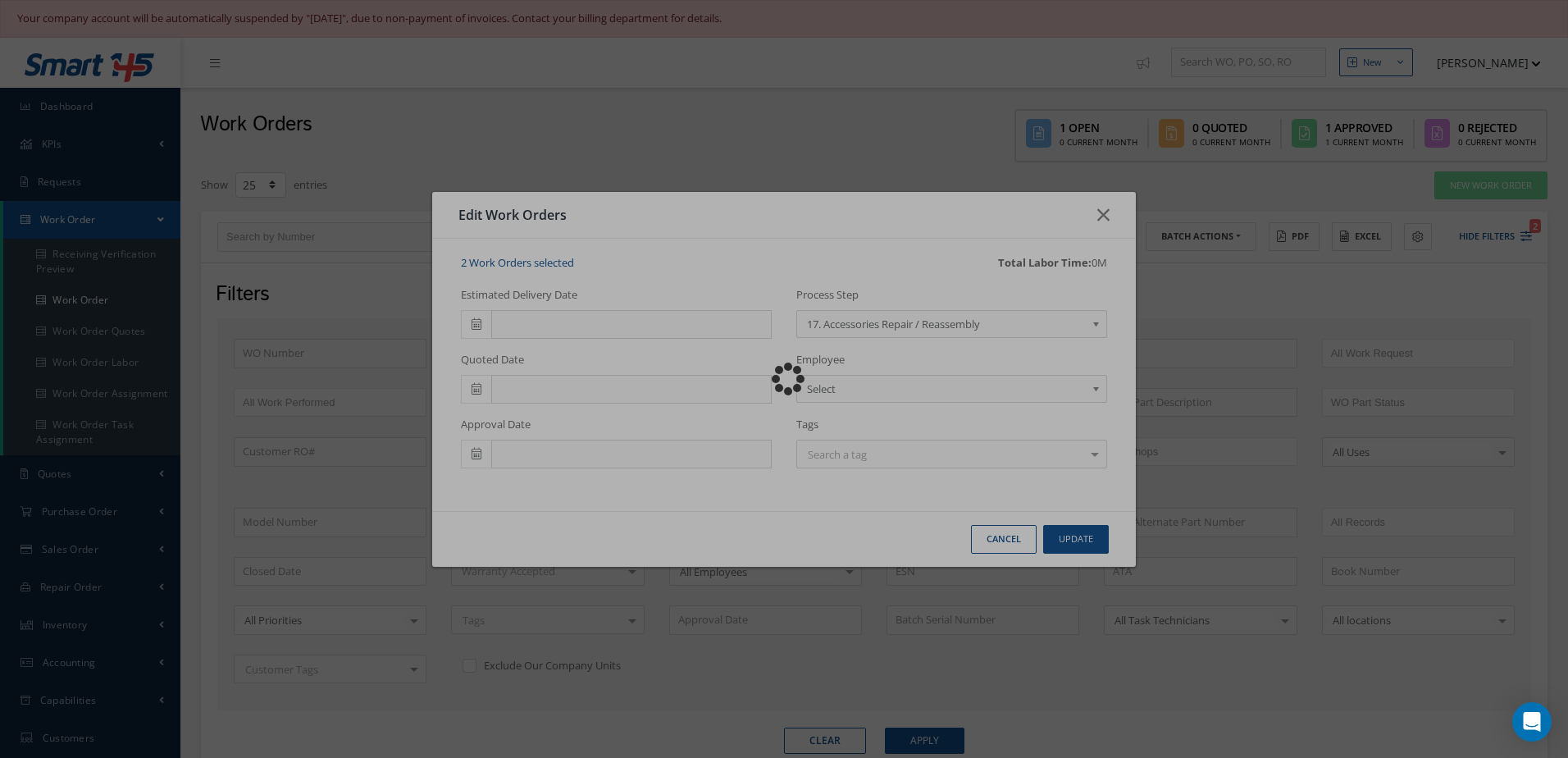
checkbox input "false"
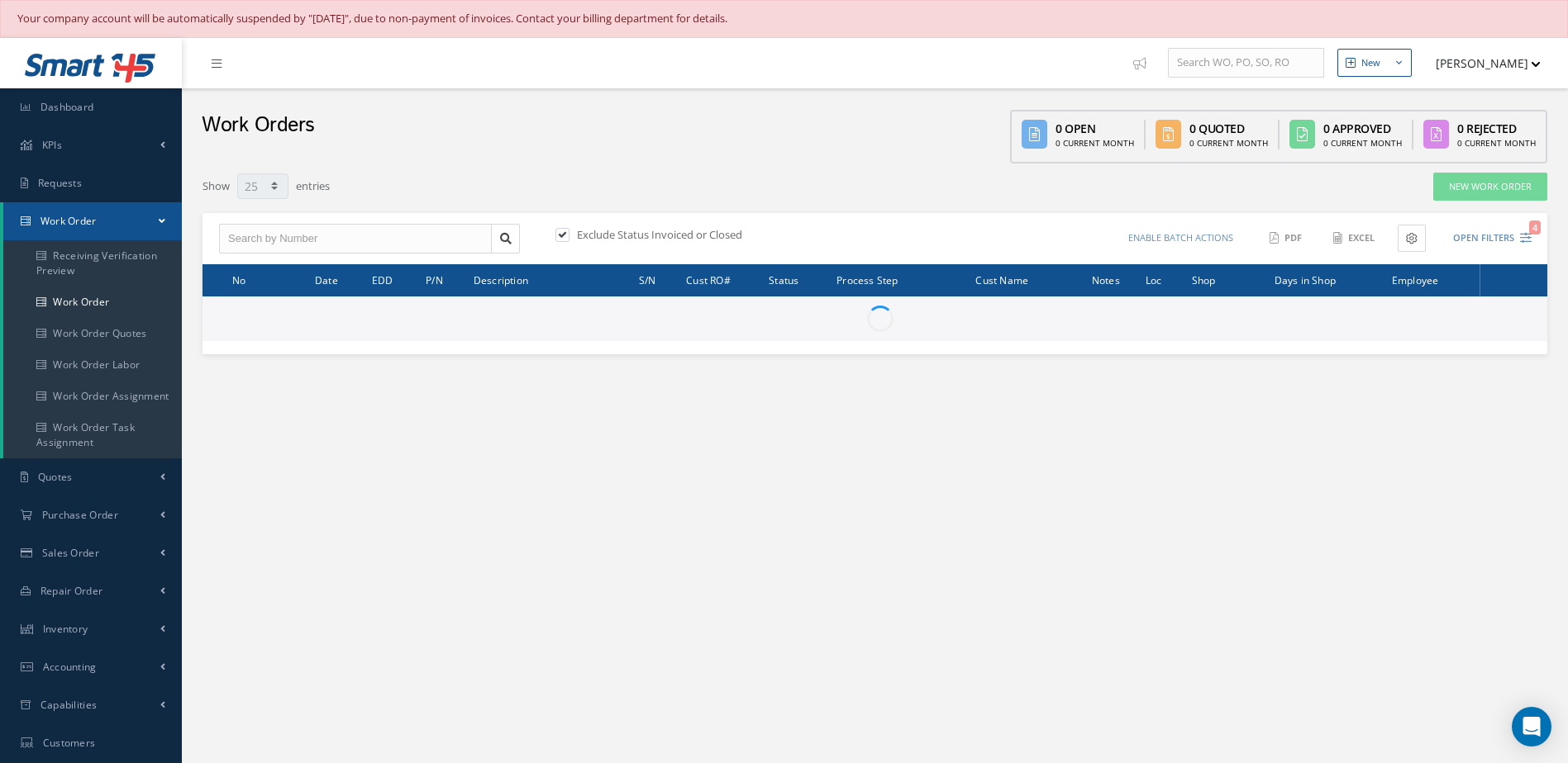
select select "25"
type input "All Work Request"
type input "All Work Performed"
type input "All Status"
type input "WO Part Status"
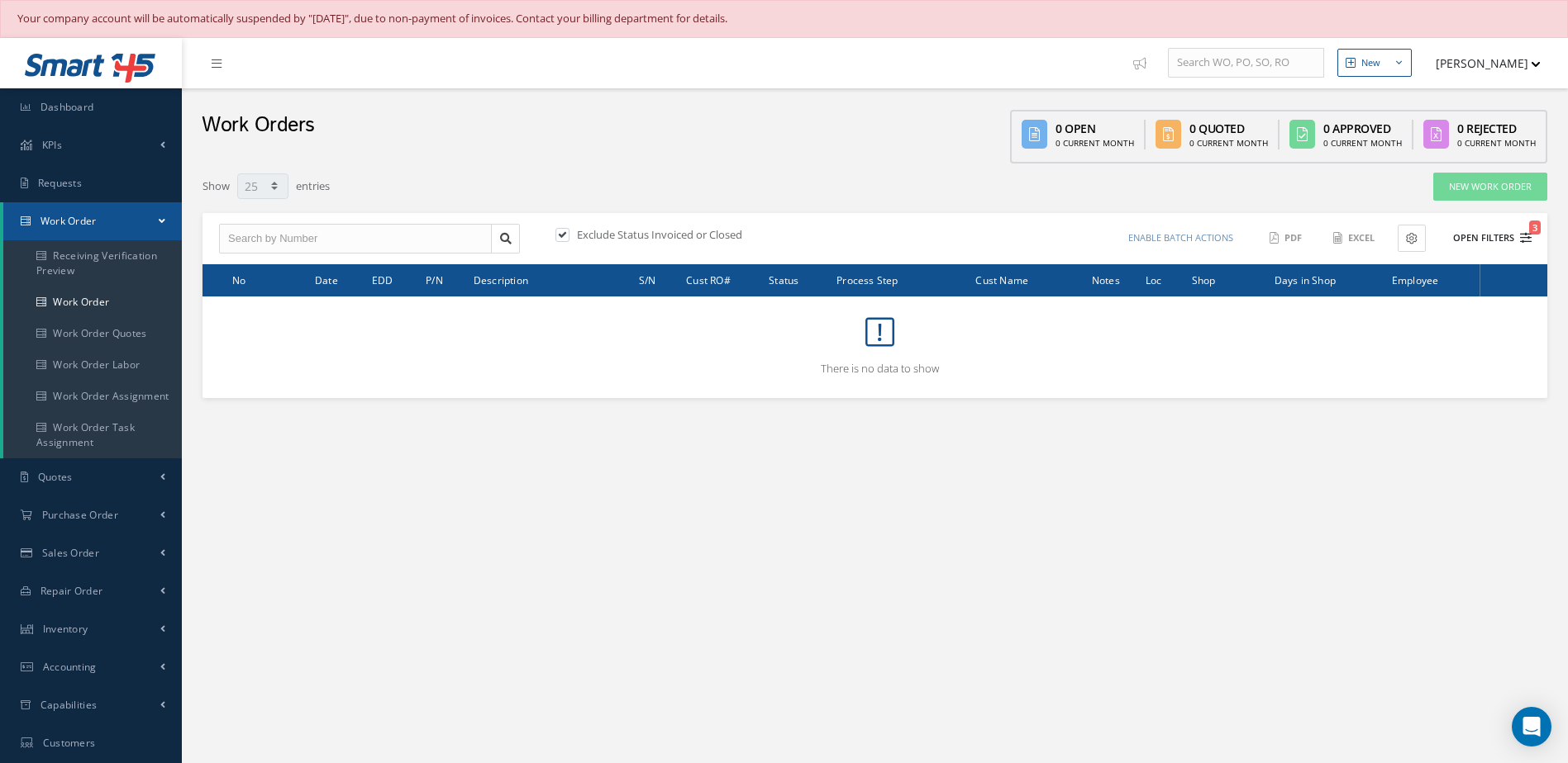
click at [1486, 239] on button "Open Filters 3" at bounding box center [1485, 239] width 93 height 27
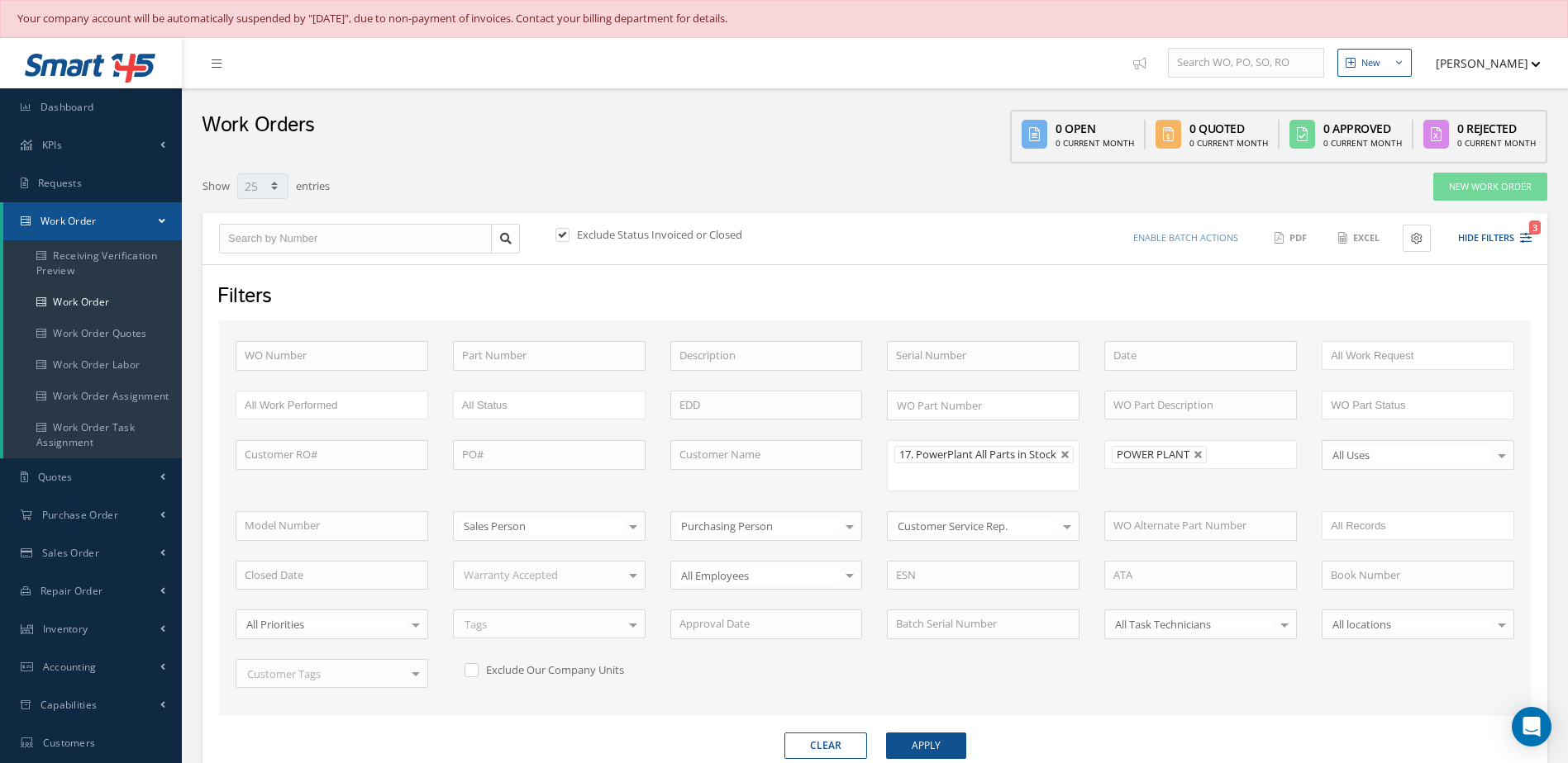
click at [1195, 457] on link at bounding box center [1198, 455] width 10 height 10
type input "All Shops"
click at [919, 757] on button "Apply" at bounding box center [926, 746] width 81 height 27
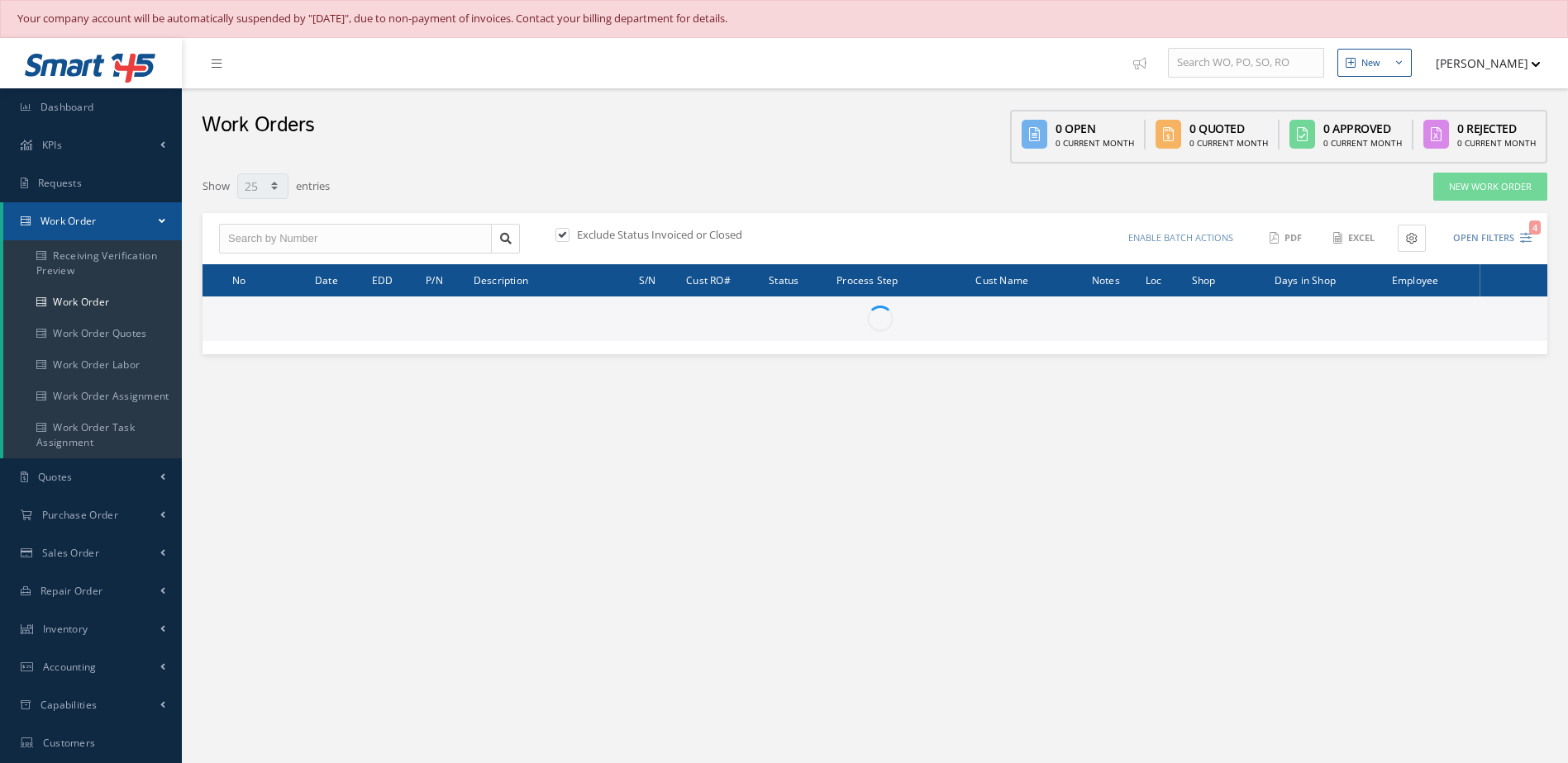
select select "25"
type input "All Work Request"
type input "All Work Performed"
type input "All Status"
type input "WO Part Status"
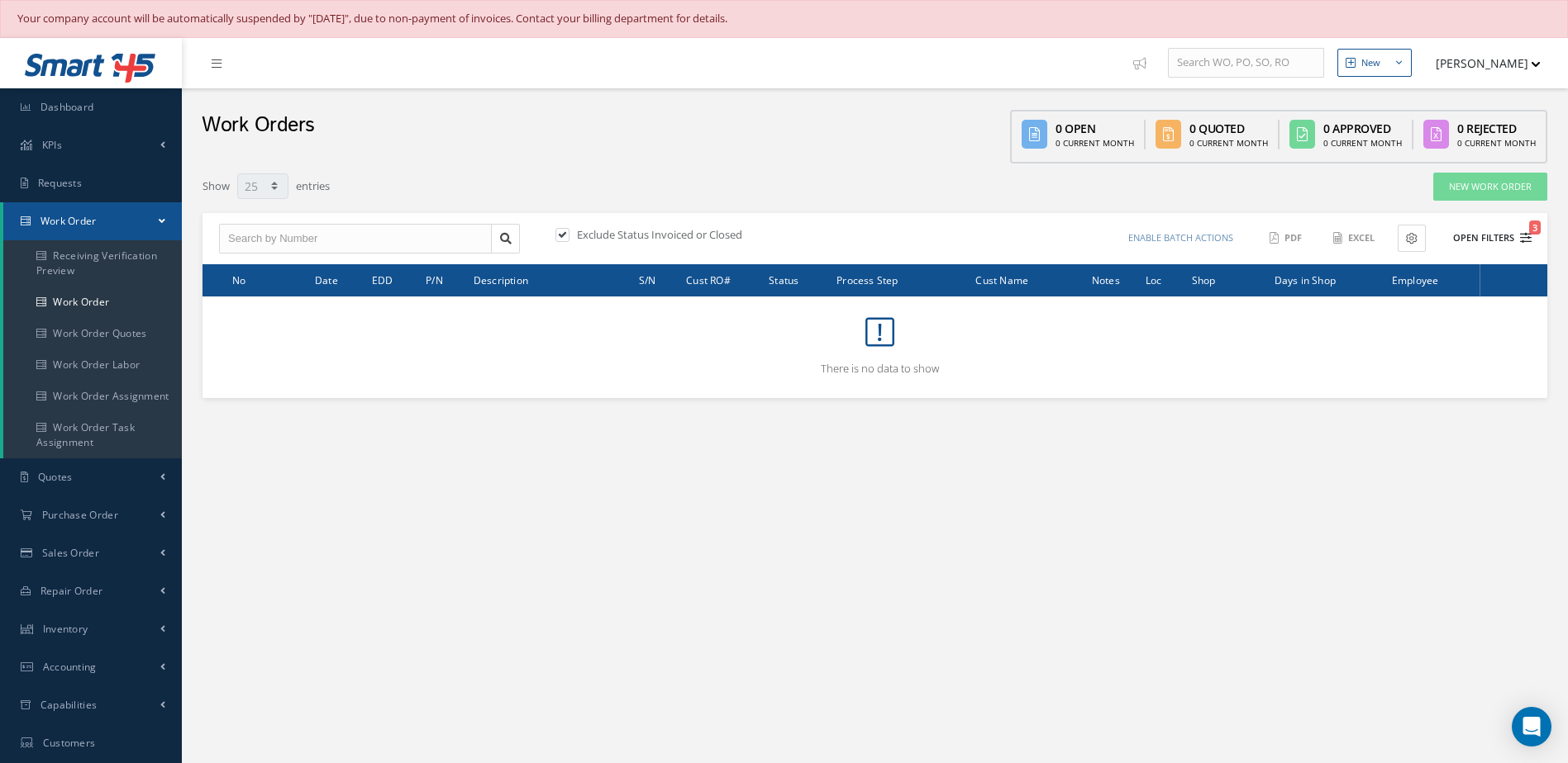
click at [1493, 234] on button "Open Filters 3" at bounding box center [1485, 239] width 93 height 27
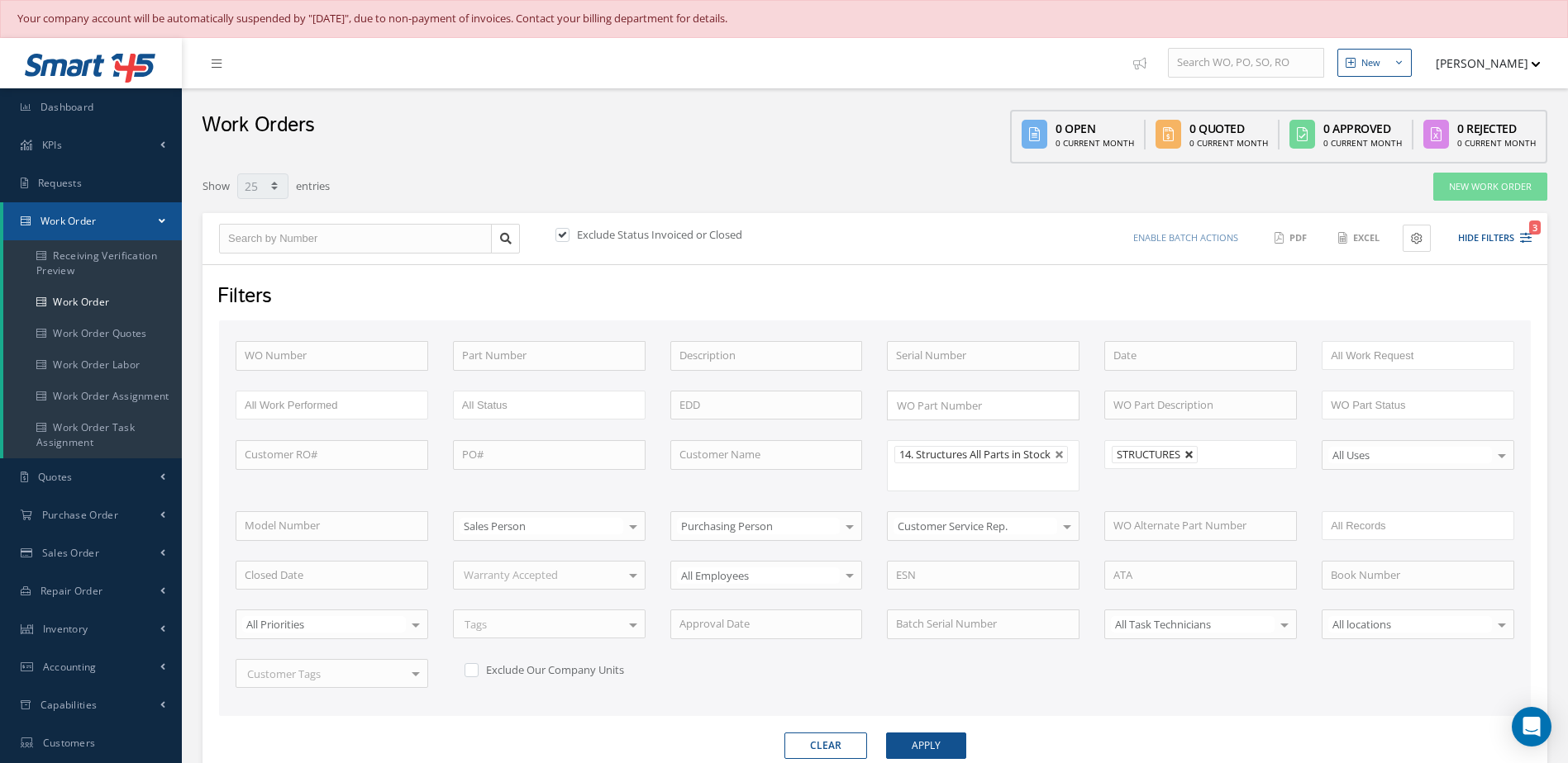
click at [1188, 455] on link at bounding box center [1189, 455] width 10 height 10
type input "All Shops"
click at [947, 749] on button "Apply" at bounding box center [926, 746] width 81 height 27
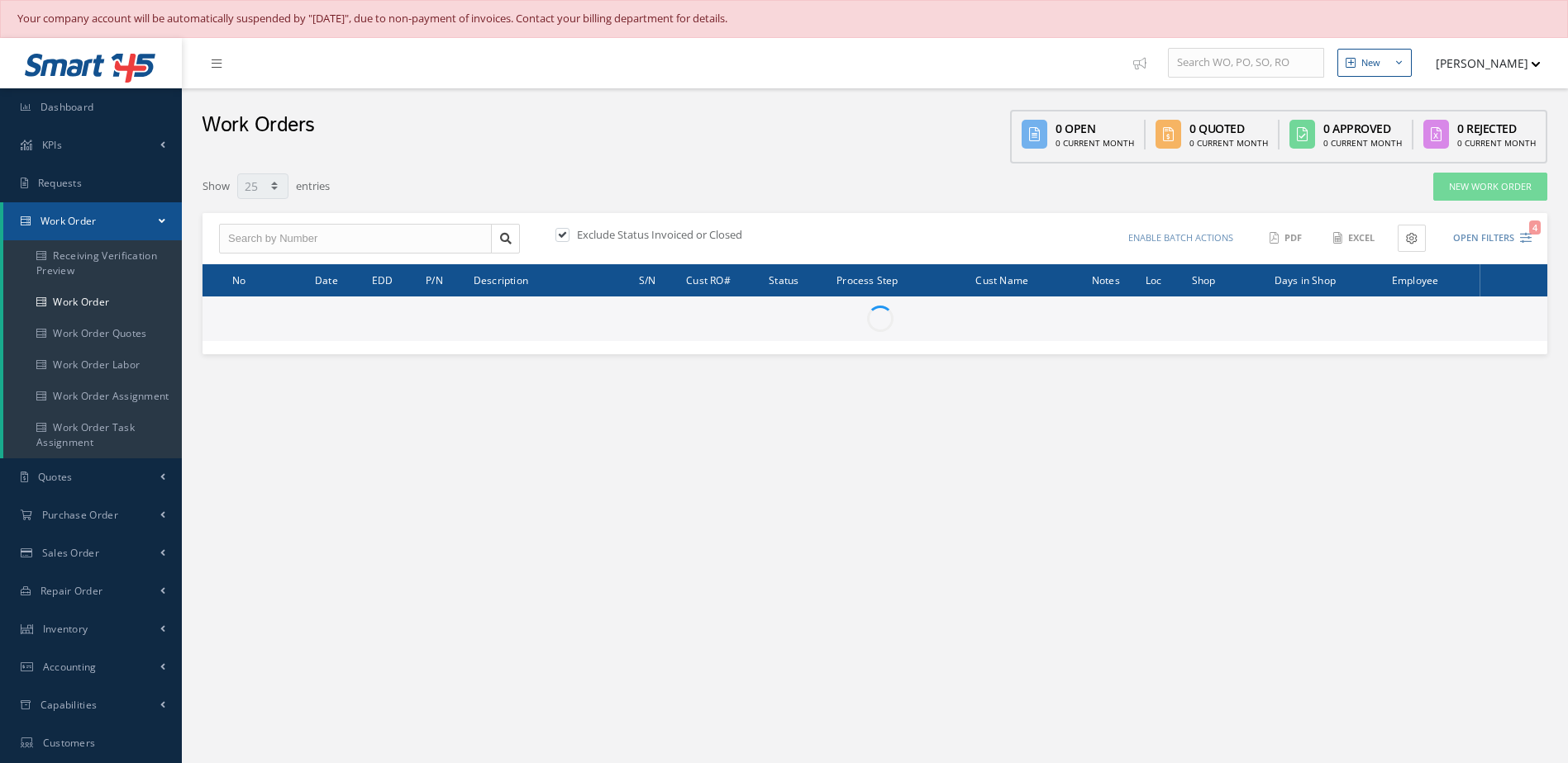
select select "25"
type input "All Work Request"
type input "All Work Performed"
type input "All Status"
type input "WO Part Status"
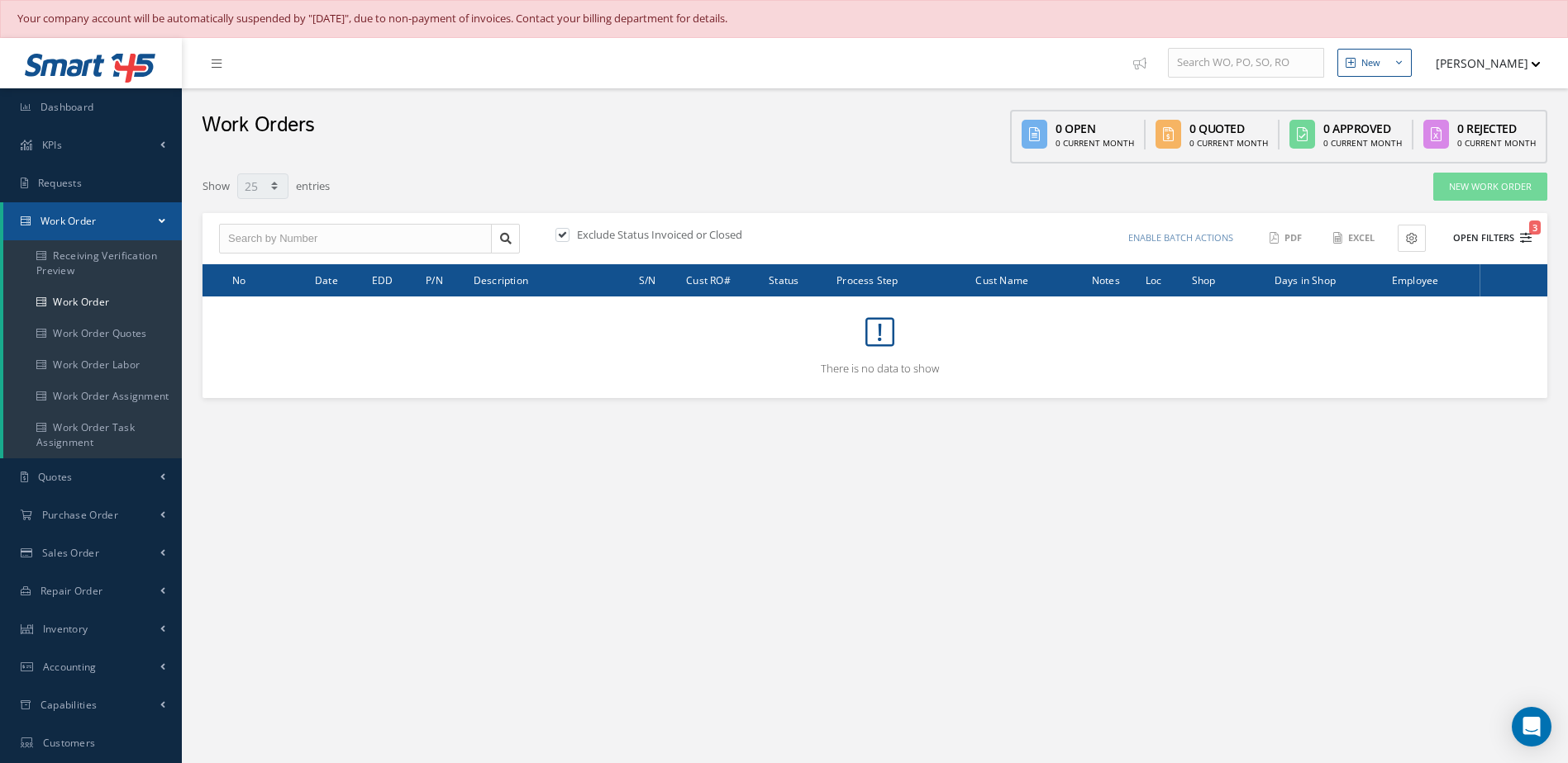
click at [1462, 242] on button "Open Filters 3" at bounding box center [1485, 239] width 93 height 27
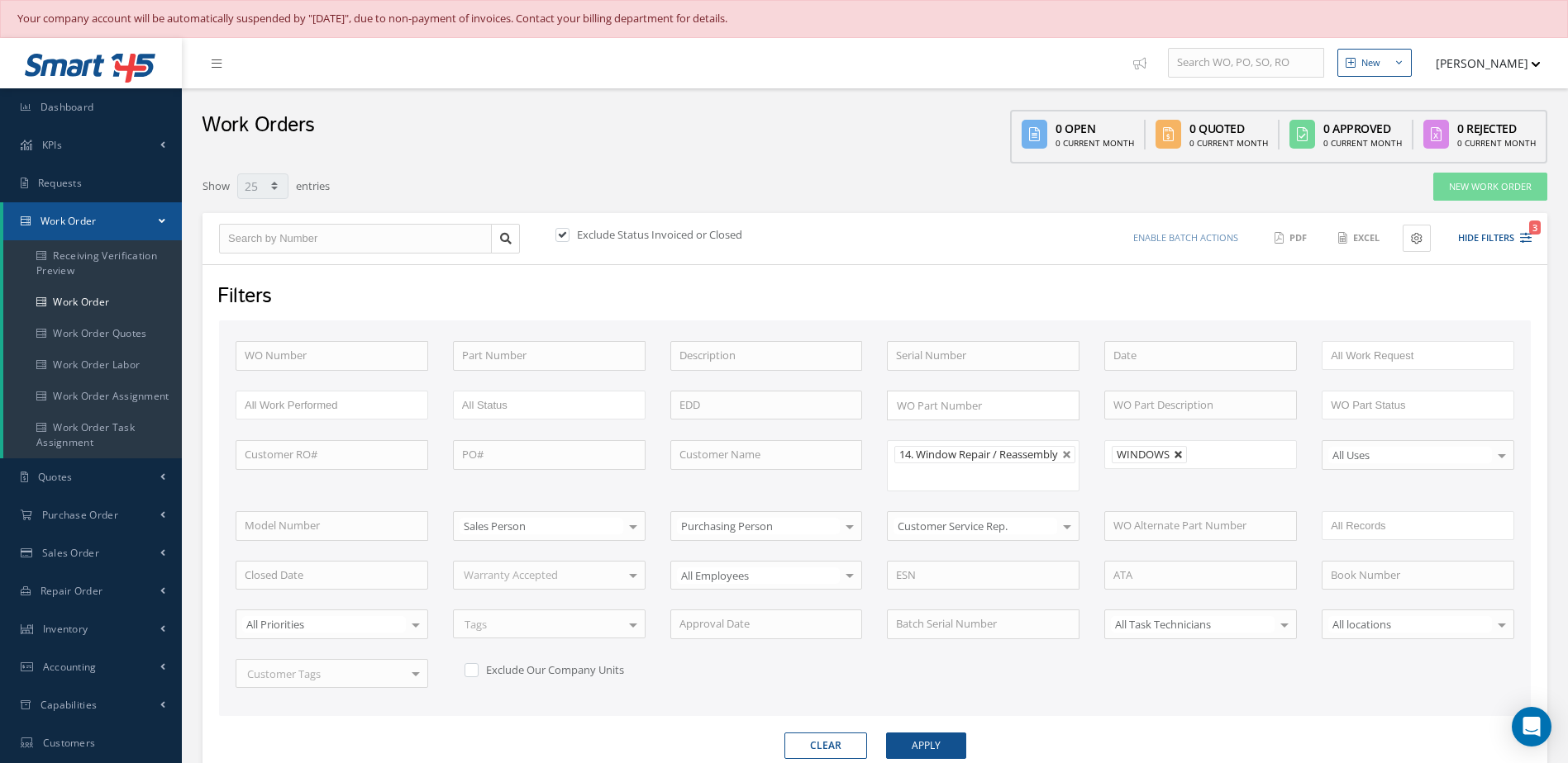
click at [1173, 453] on link at bounding box center [1178, 455] width 10 height 10
type input "All Shops"
click at [946, 752] on button "Apply" at bounding box center [926, 746] width 81 height 27
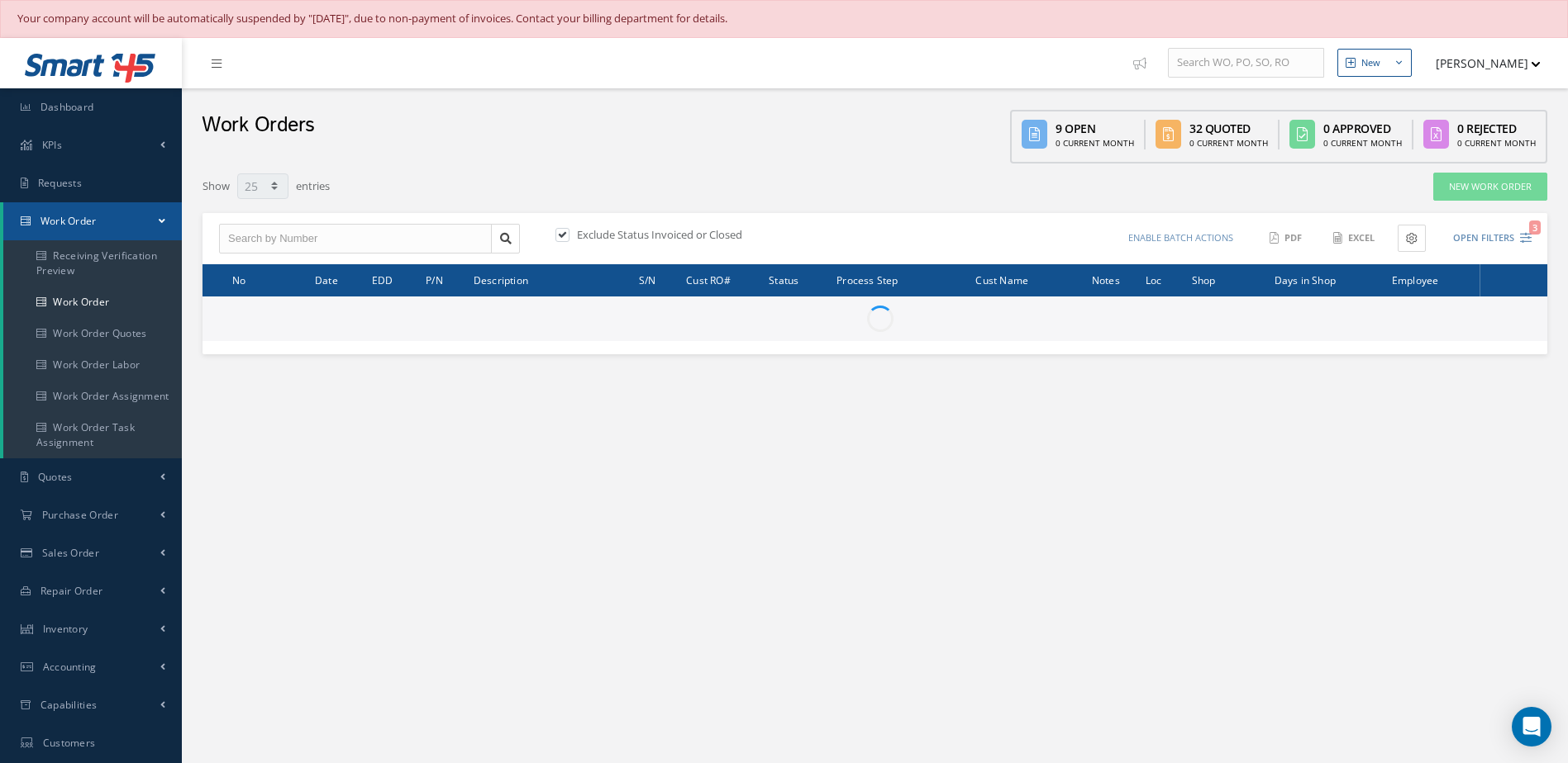
select select "25"
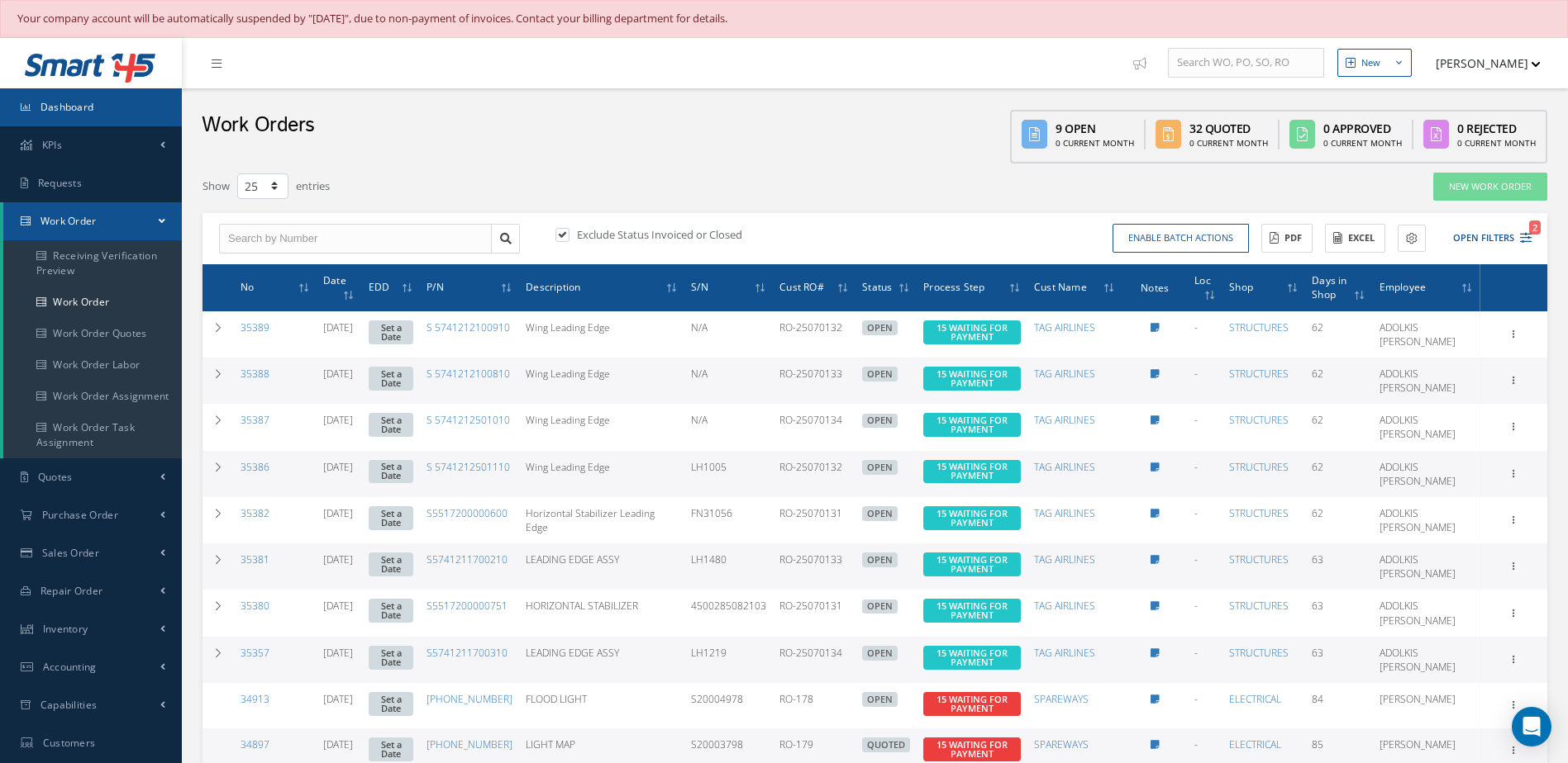
click at [98, 109] on link "Dashboard" at bounding box center [91, 108] width 182 height 38
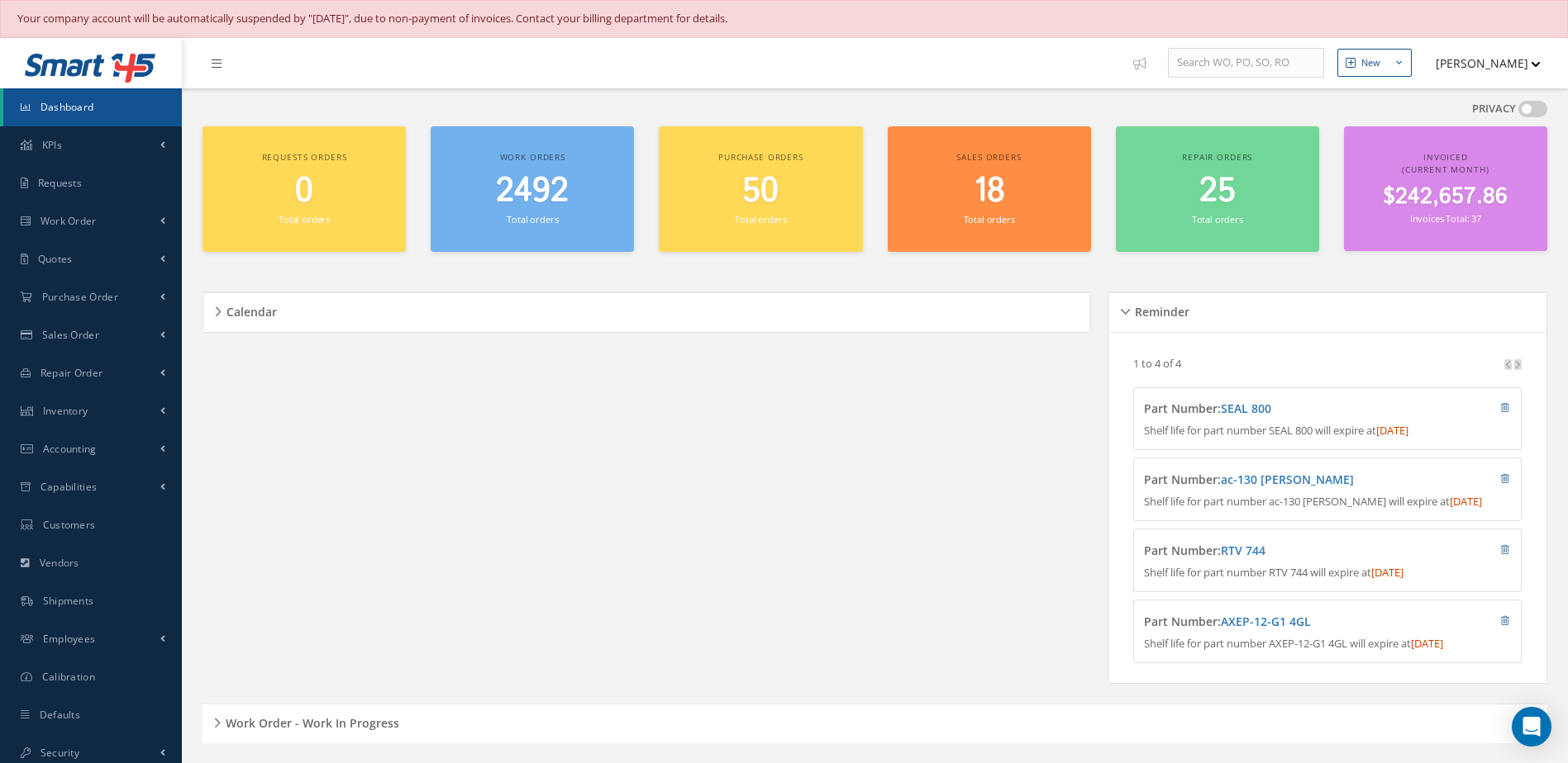
click at [519, 188] on span "2492" at bounding box center [532, 190] width 72 height 47
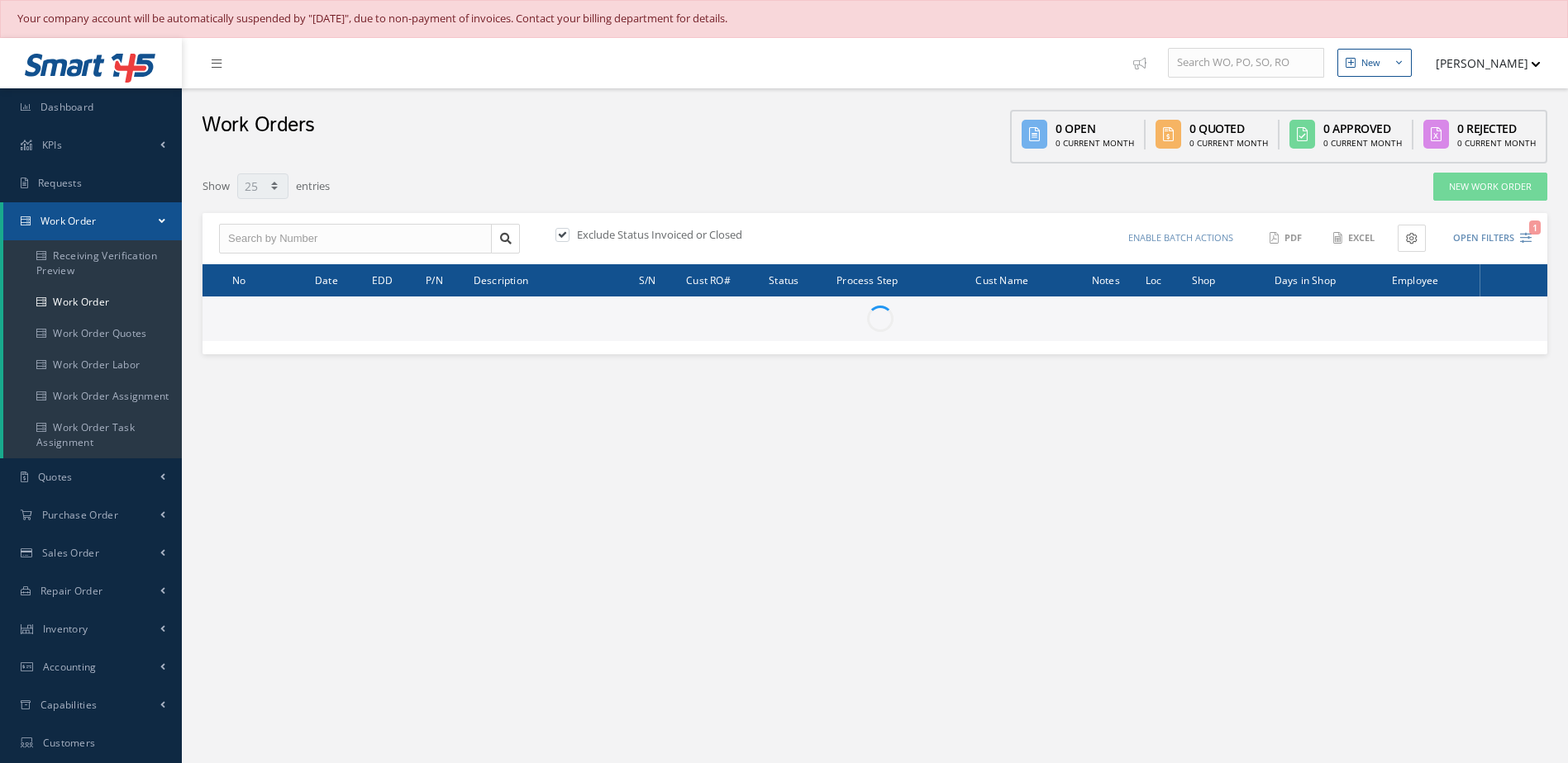
select select "25"
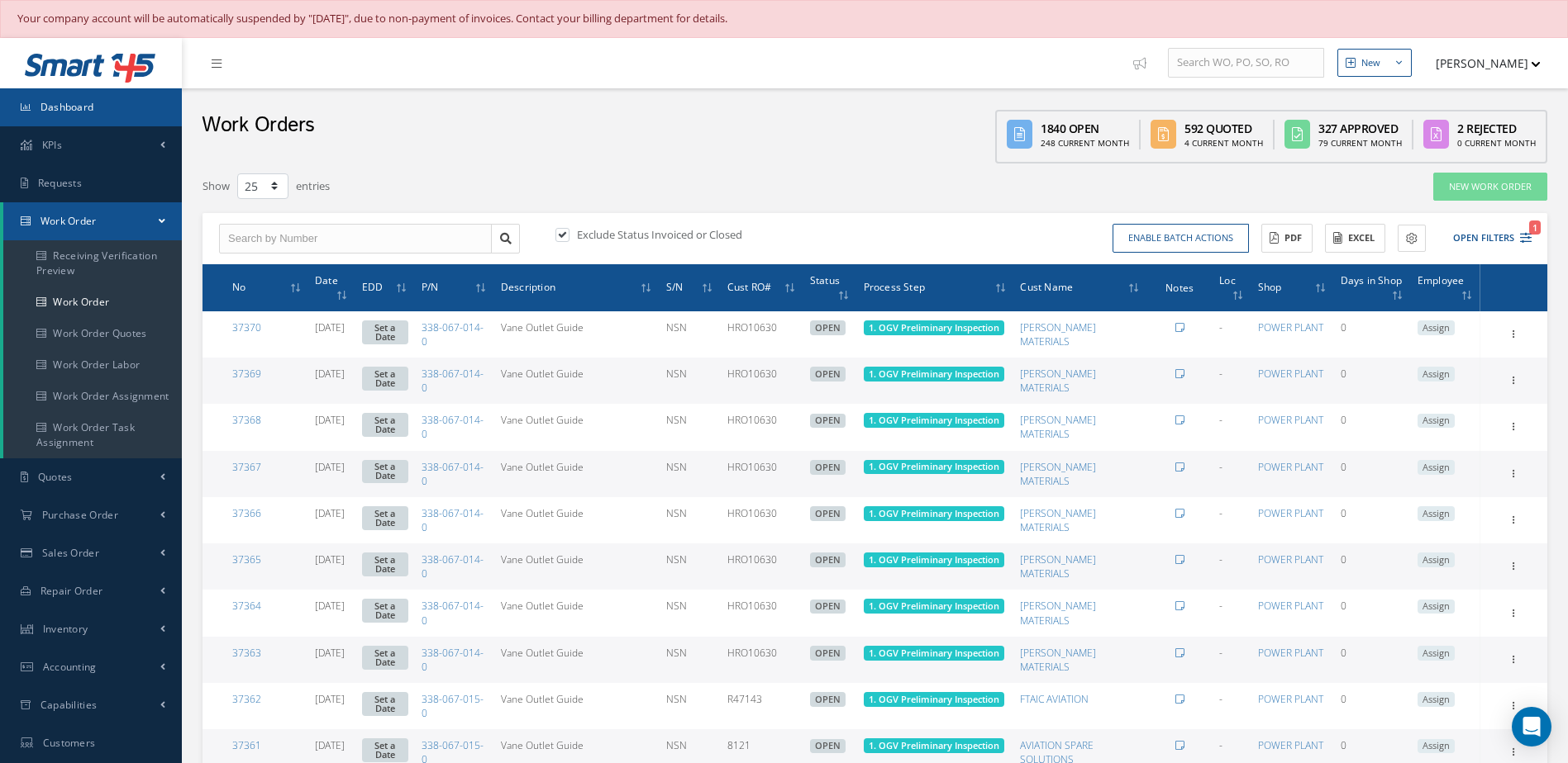
click at [132, 96] on link "Dashboard" at bounding box center [91, 108] width 182 height 38
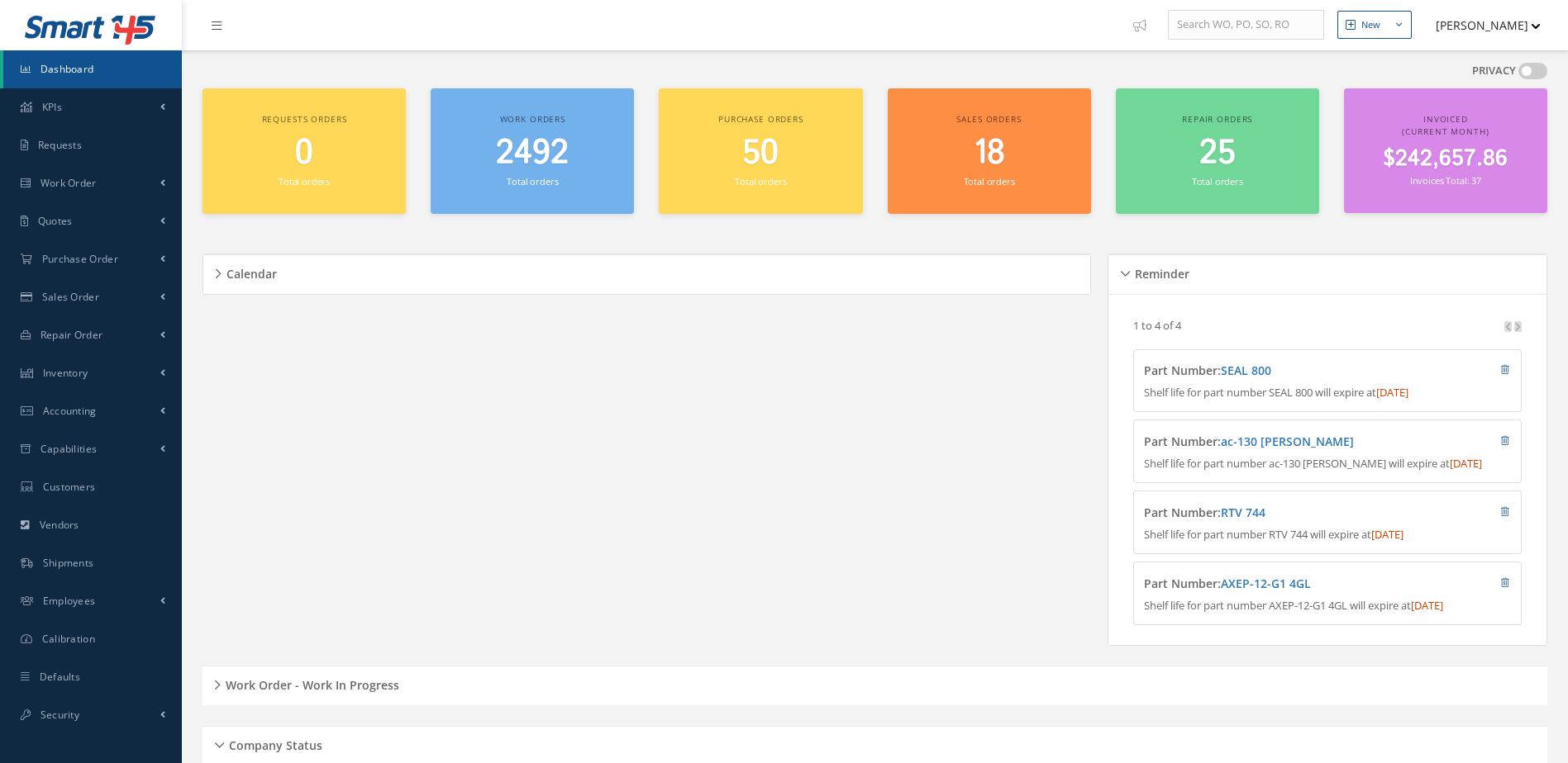
scroll to position [38, 0]
click at [92, 77] on link "Dashboard" at bounding box center [92, 70] width 178 height 38
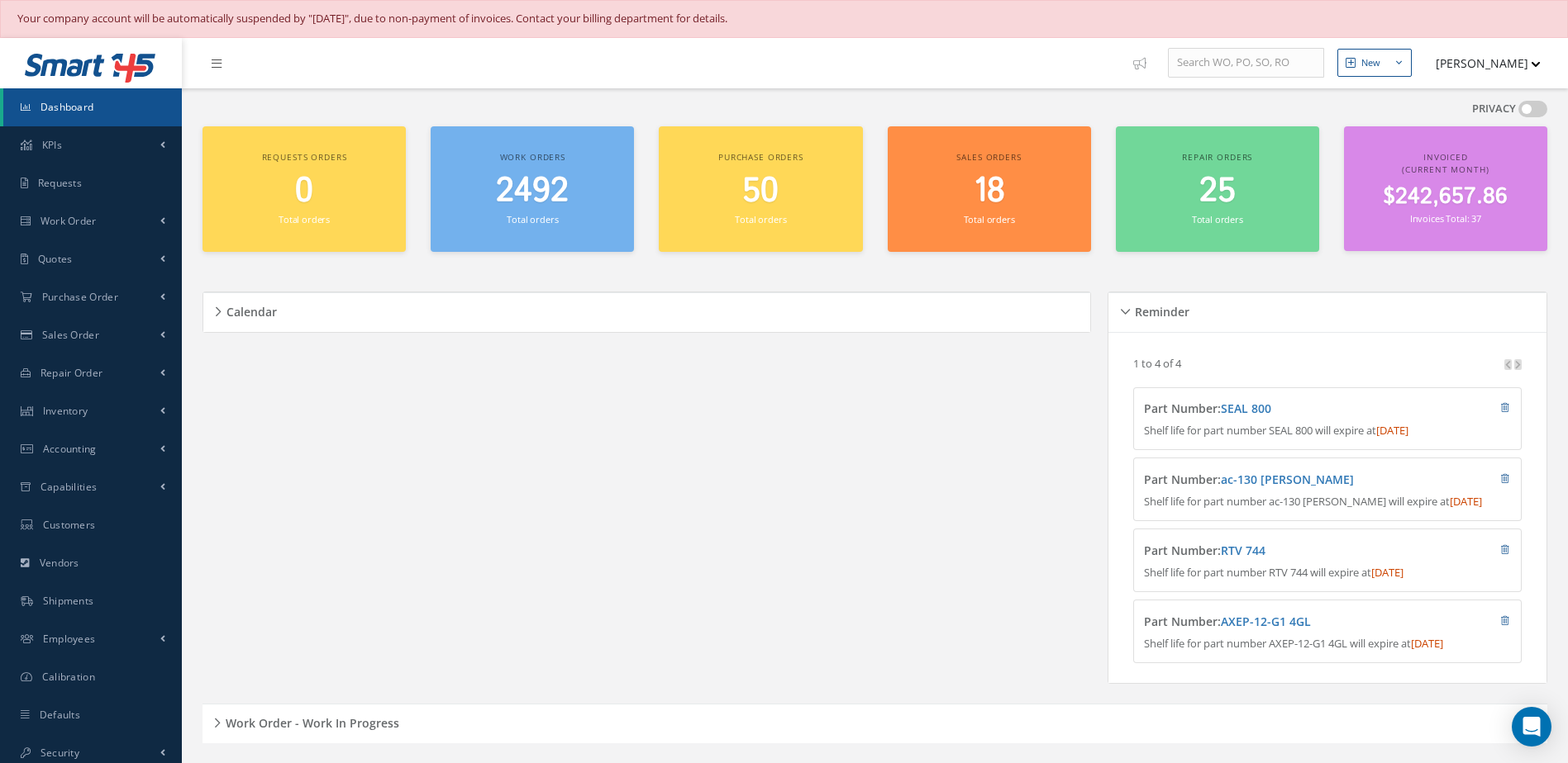
click at [103, 103] on link "Dashboard" at bounding box center [92, 108] width 178 height 38
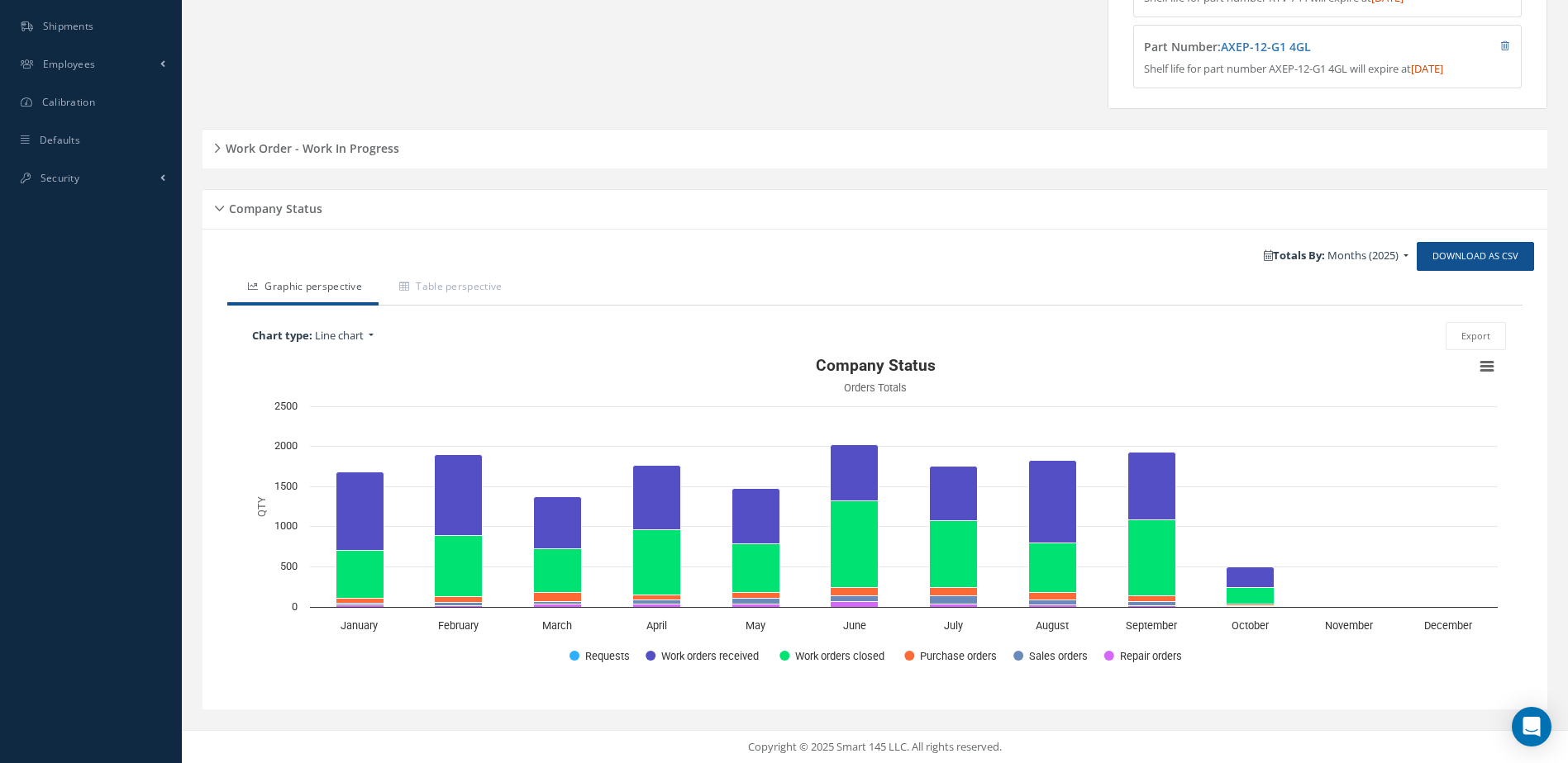
scroll to position [422, 0]
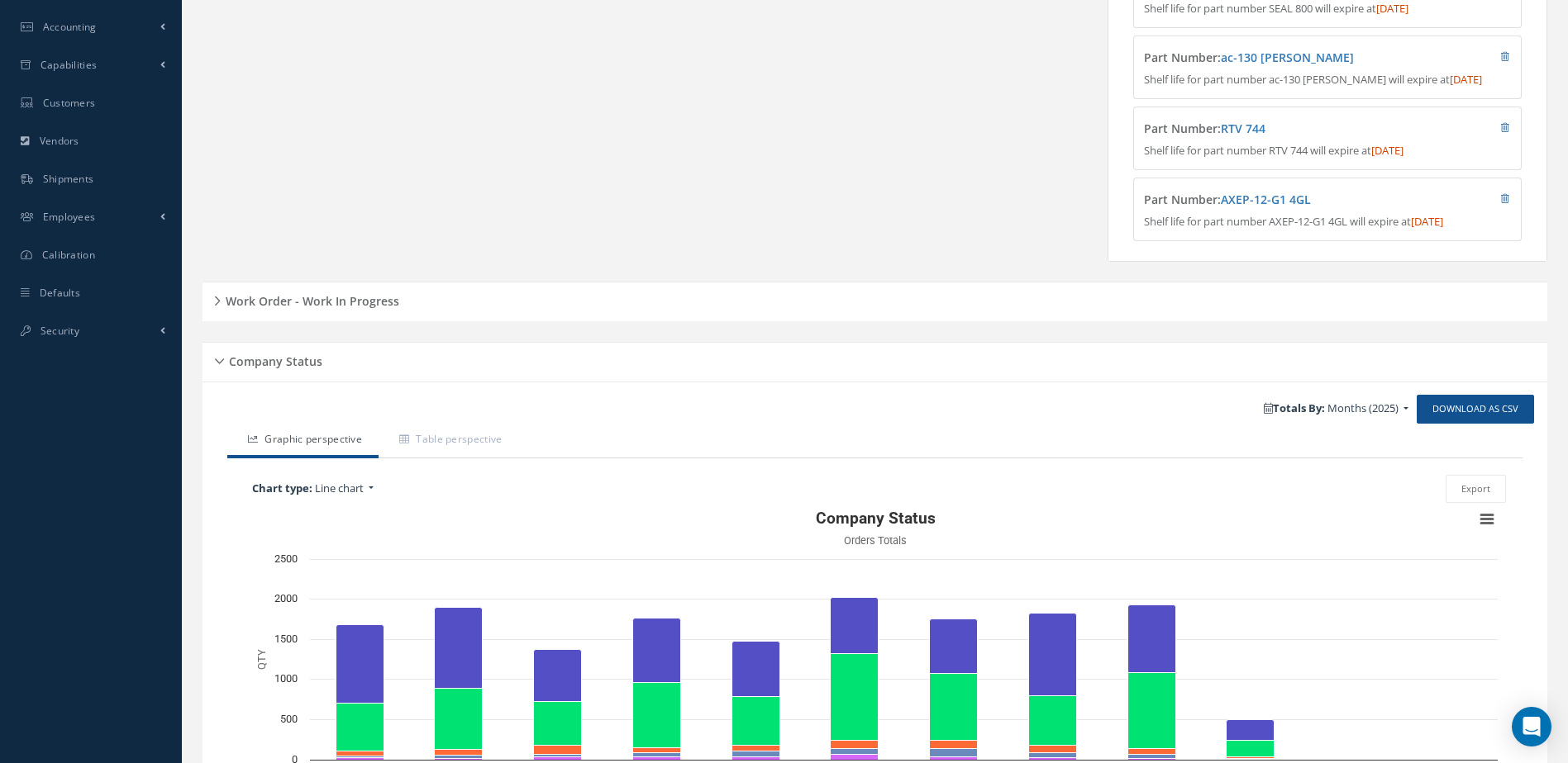
click at [378, 309] on h5 "Work Order - Work In Progress" at bounding box center [309, 299] width 178 height 20
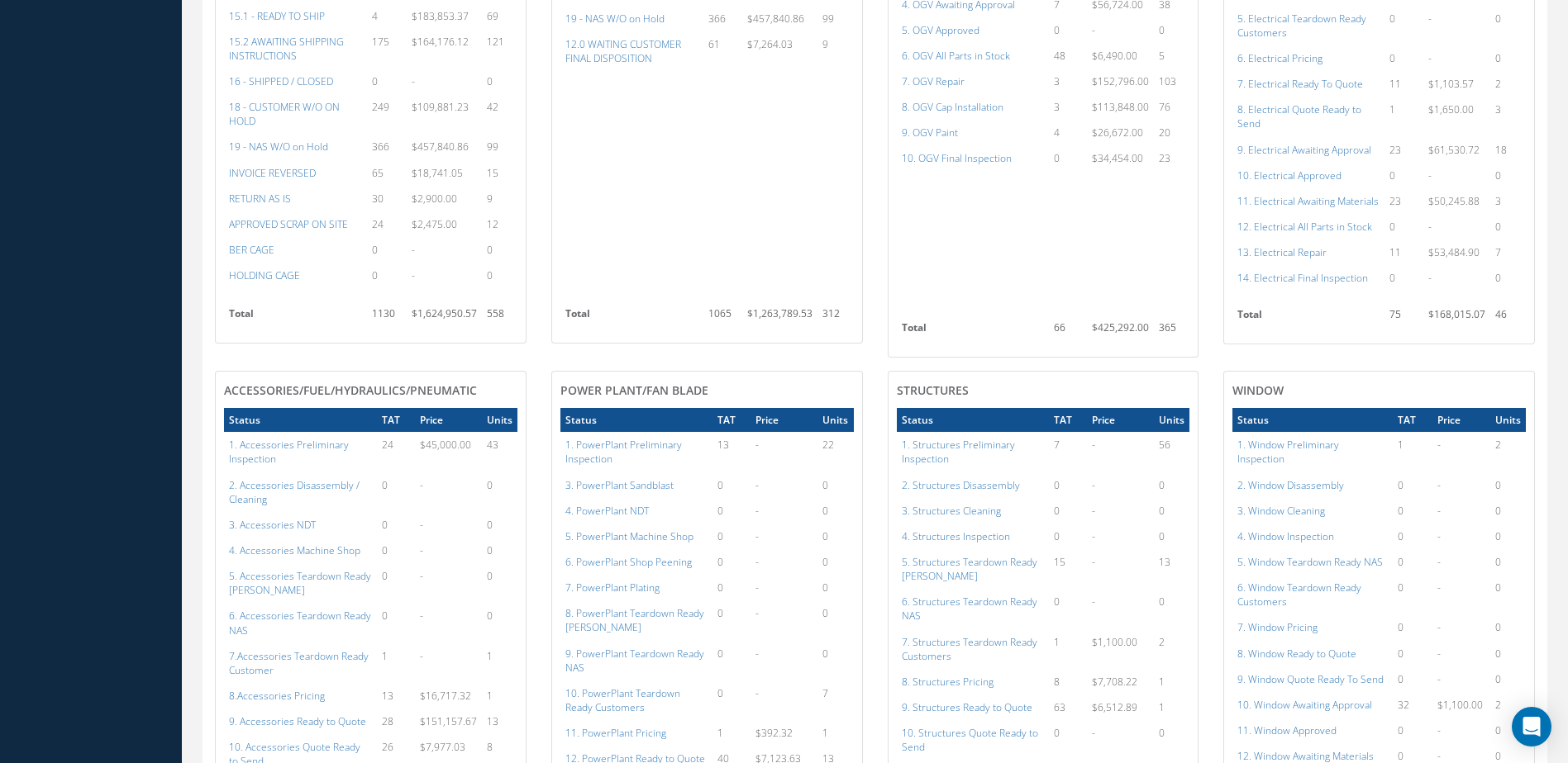
scroll to position [752, 0]
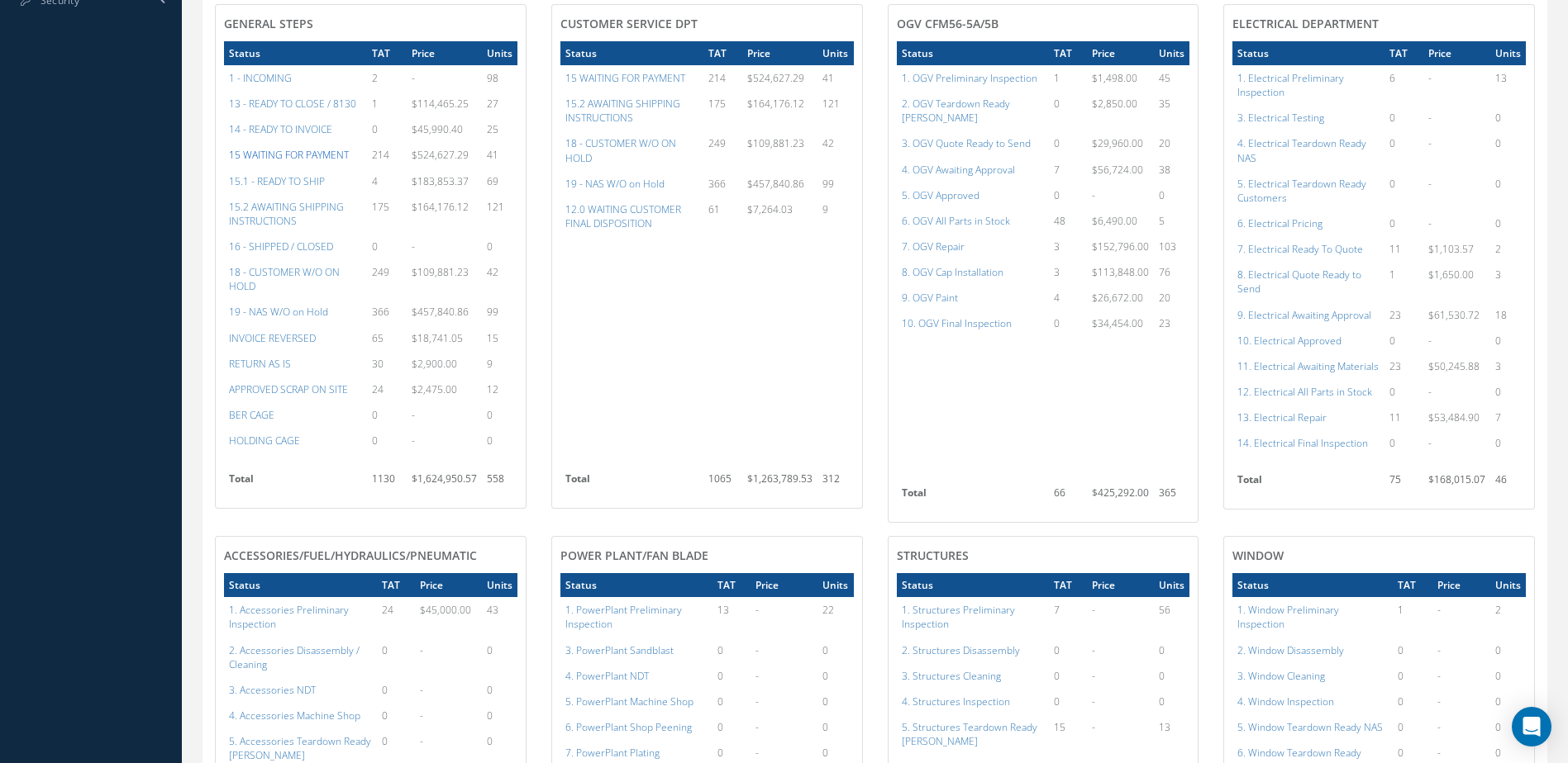
click at [293, 162] on a=59&excludeInternalCustomer=false&excludeInvoicedOrClosed=true&&filtersHidded"] "15 WAITING FOR PAYMENT" at bounding box center [288, 155] width 120 height 14
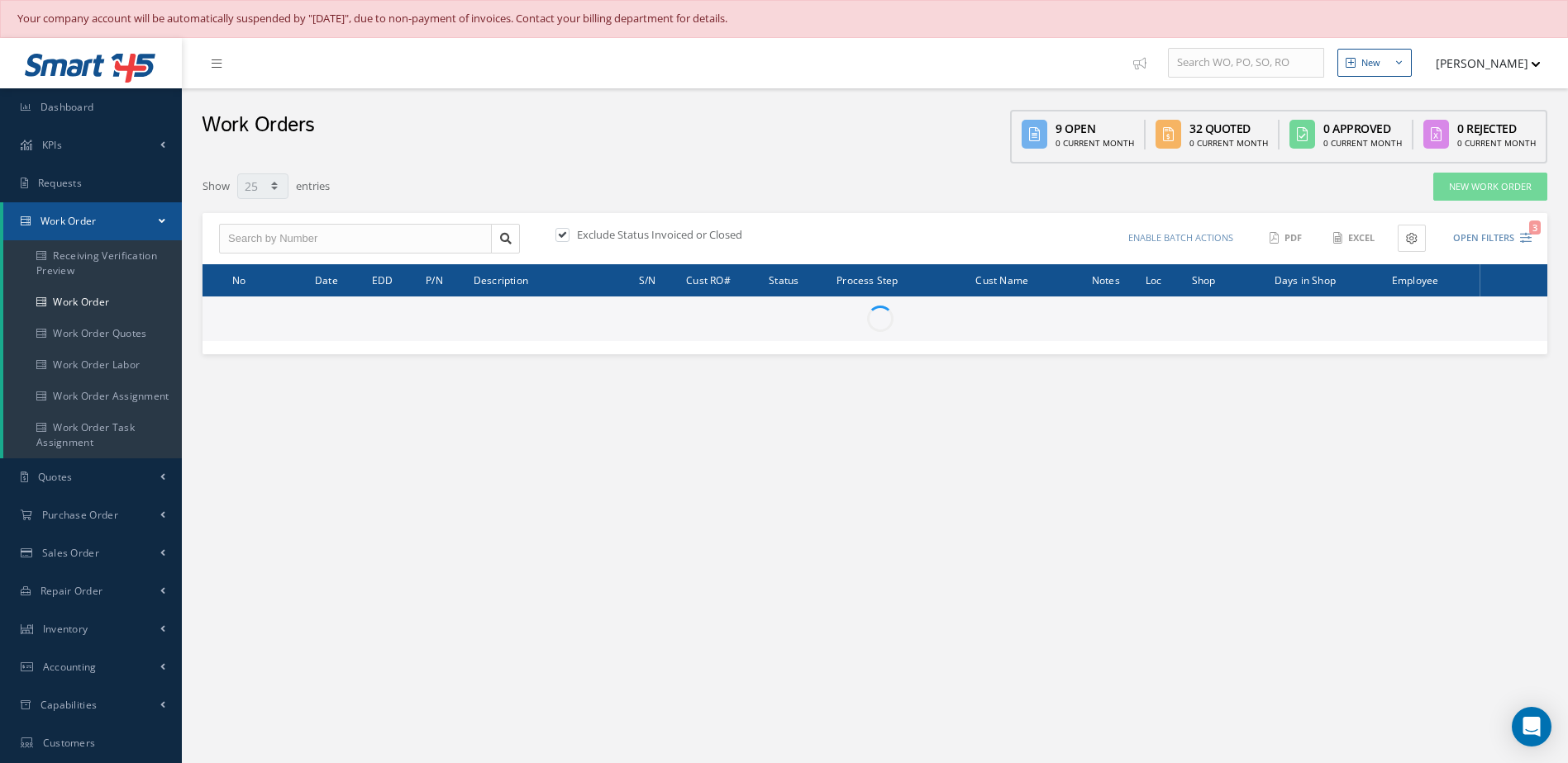
select select "25"
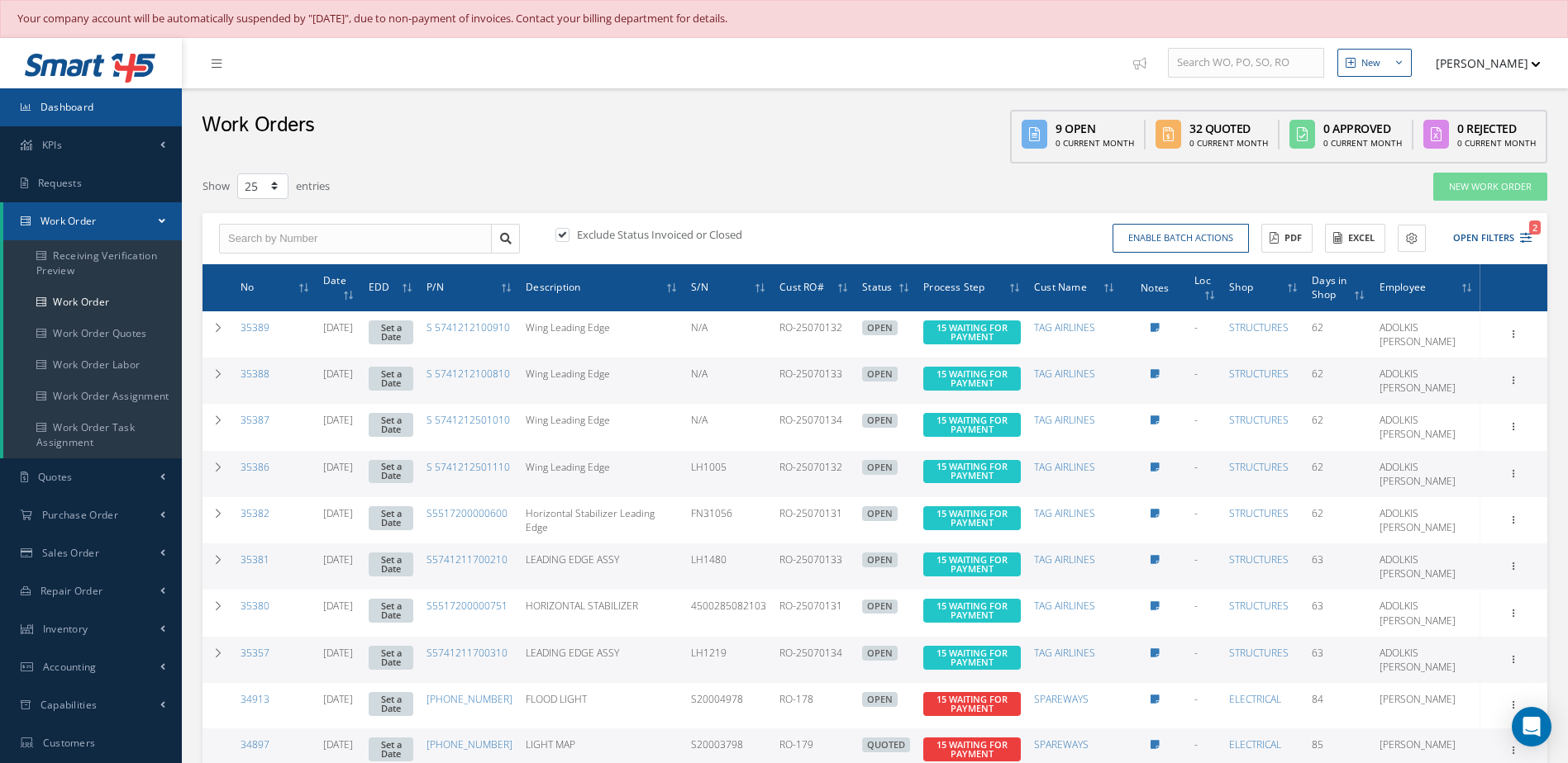
click at [91, 118] on link "Dashboard" at bounding box center [91, 108] width 182 height 38
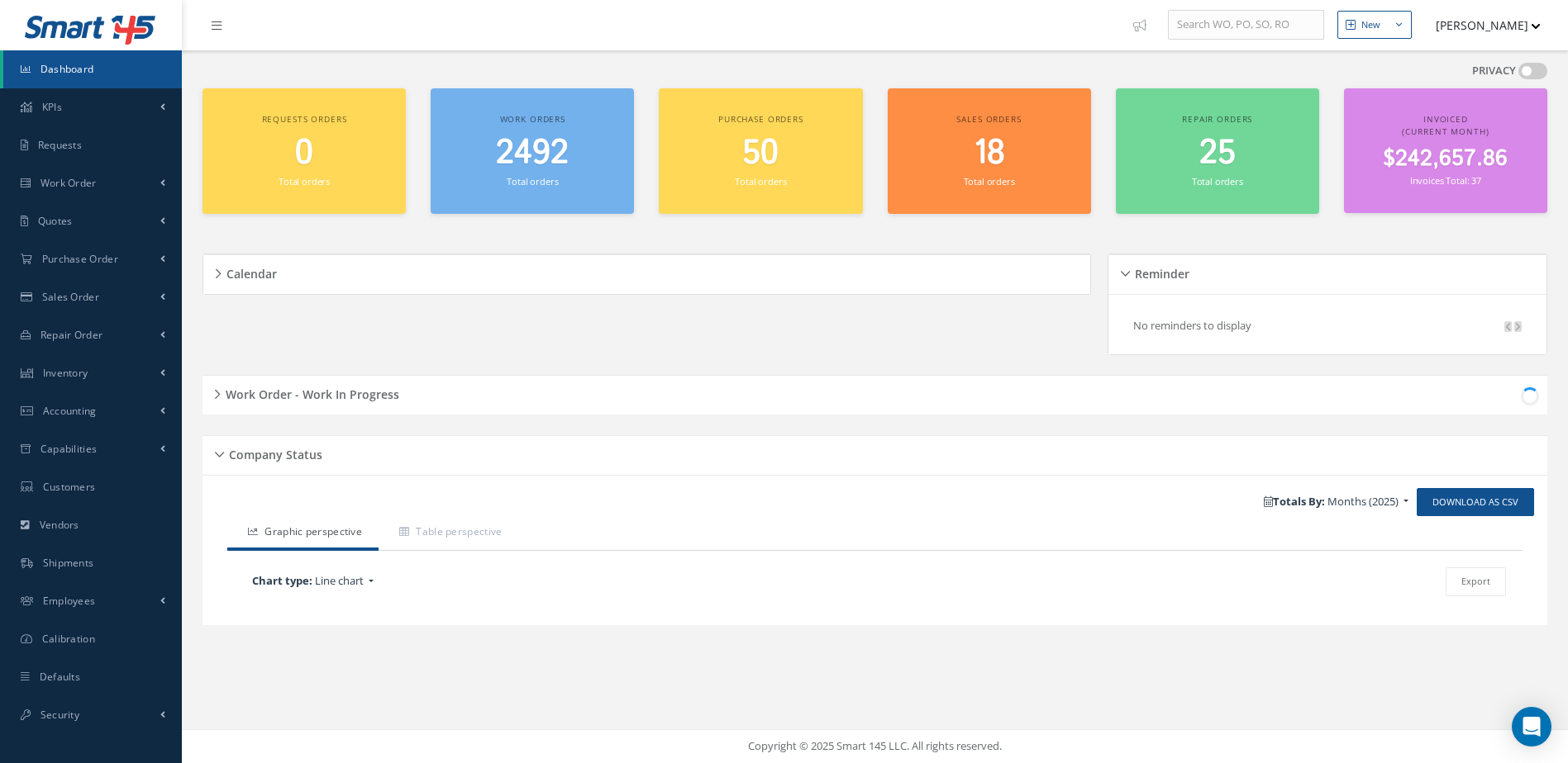
scroll to position [38, 0]
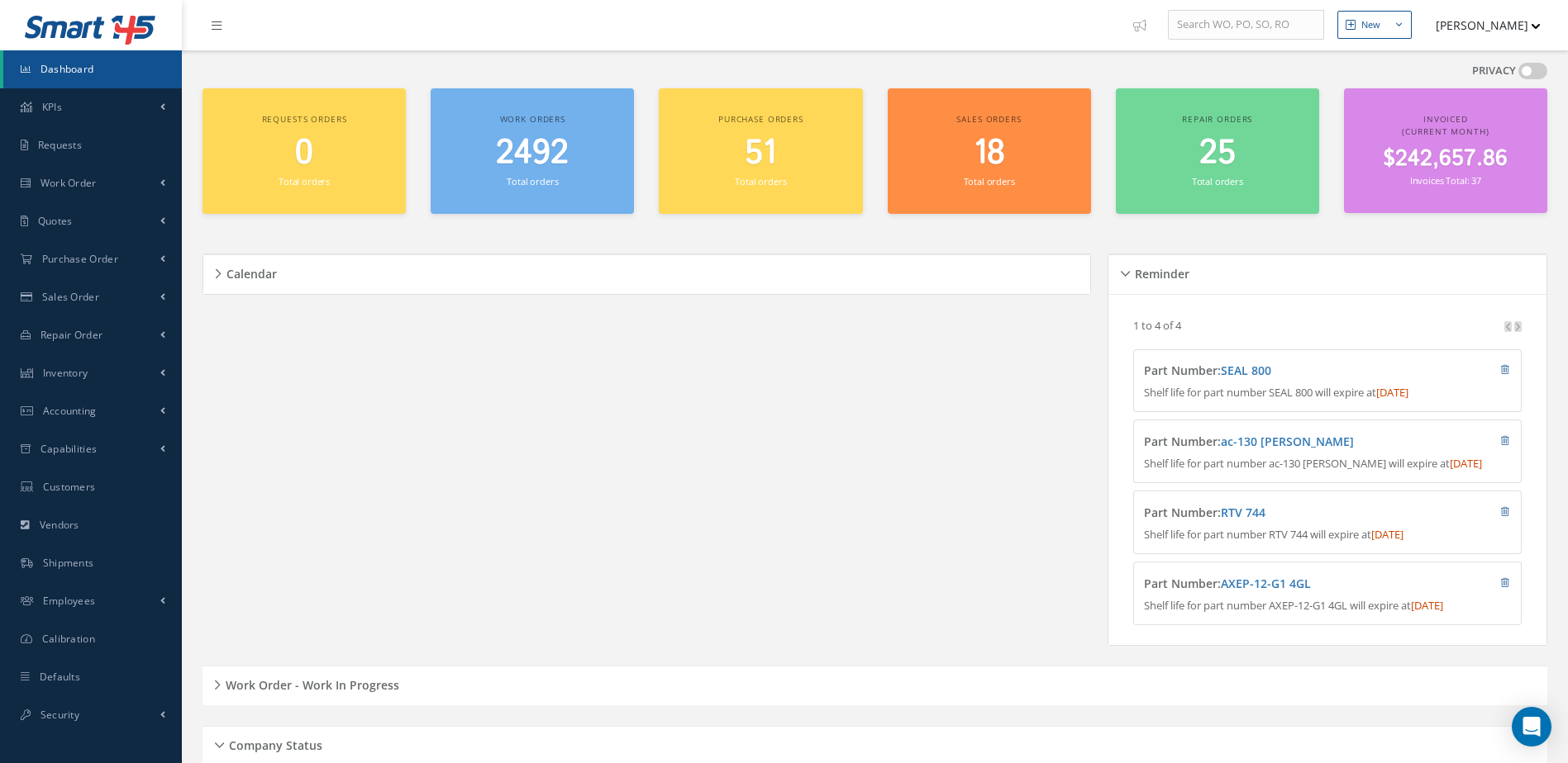
scroll to position [533, 0]
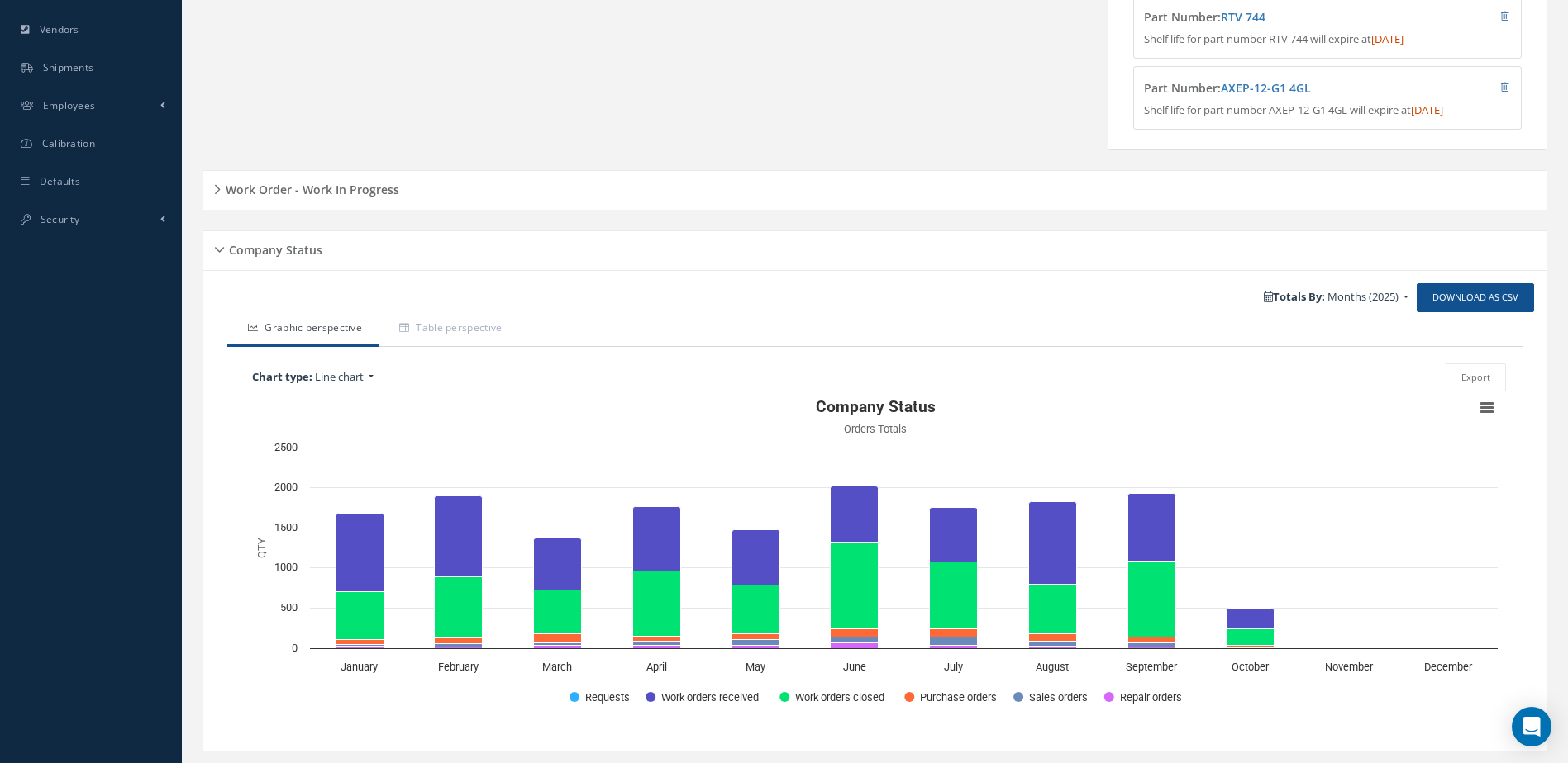
click at [323, 198] on h5 "Work Order - Work In Progress" at bounding box center [309, 188] width 178 height 20
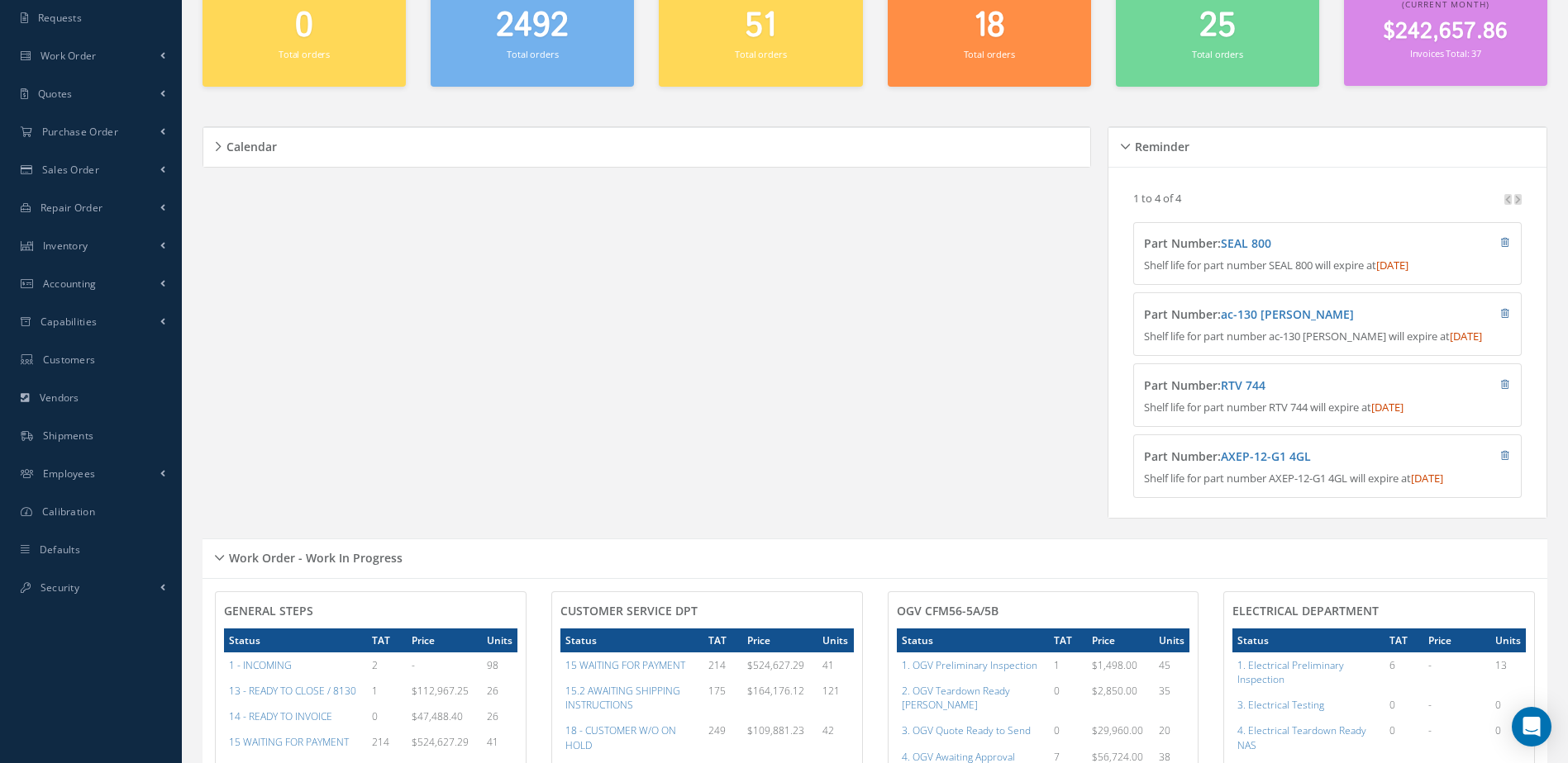
scroll to position [0, 0]
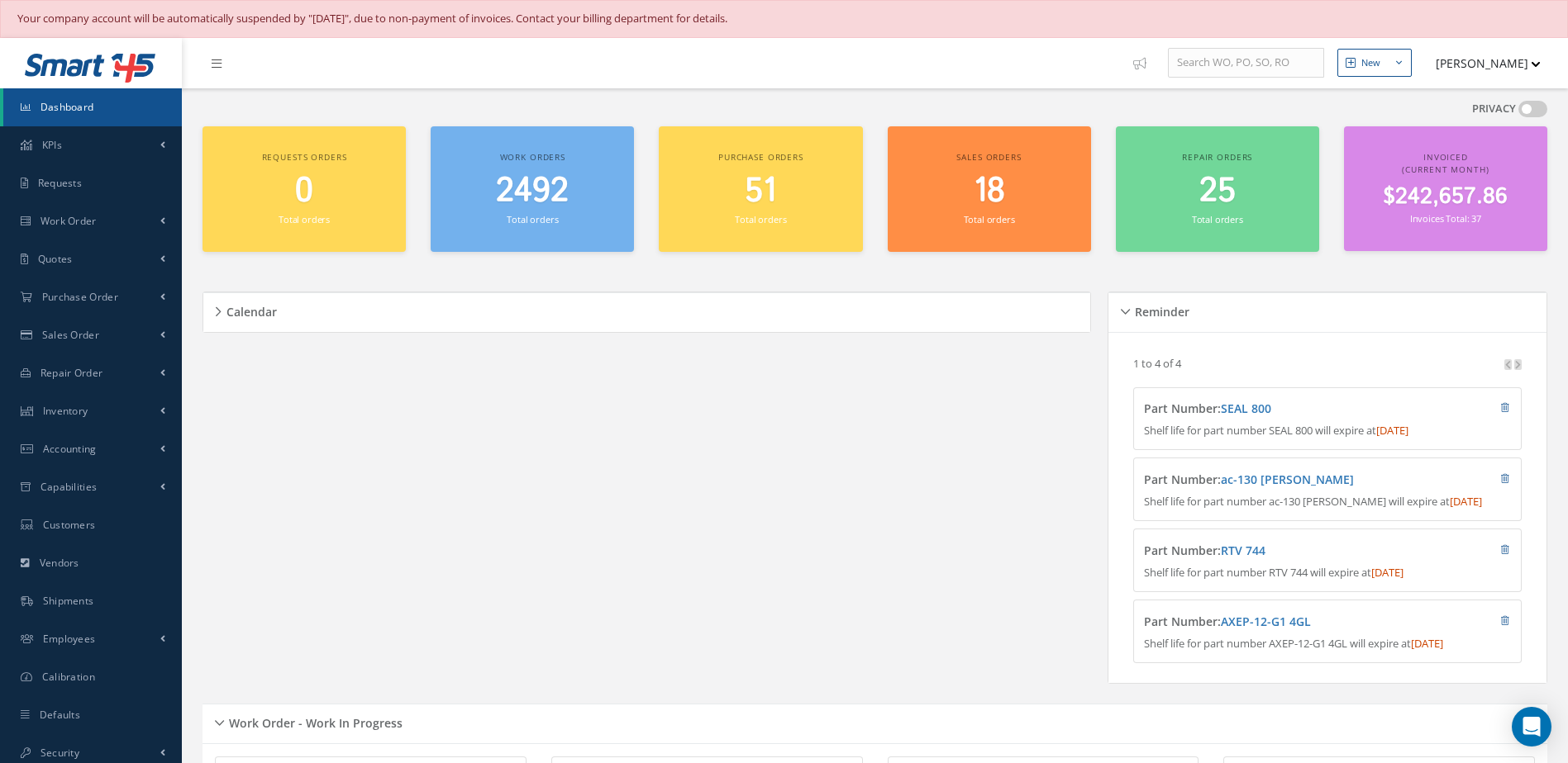
click at [55, 112] on span "Dashboard" at bounding box center [67, 106] width 54 height 14
click at [106, 97] on link "Dashboard" at bounding box center [92, 108] width 178 height 38
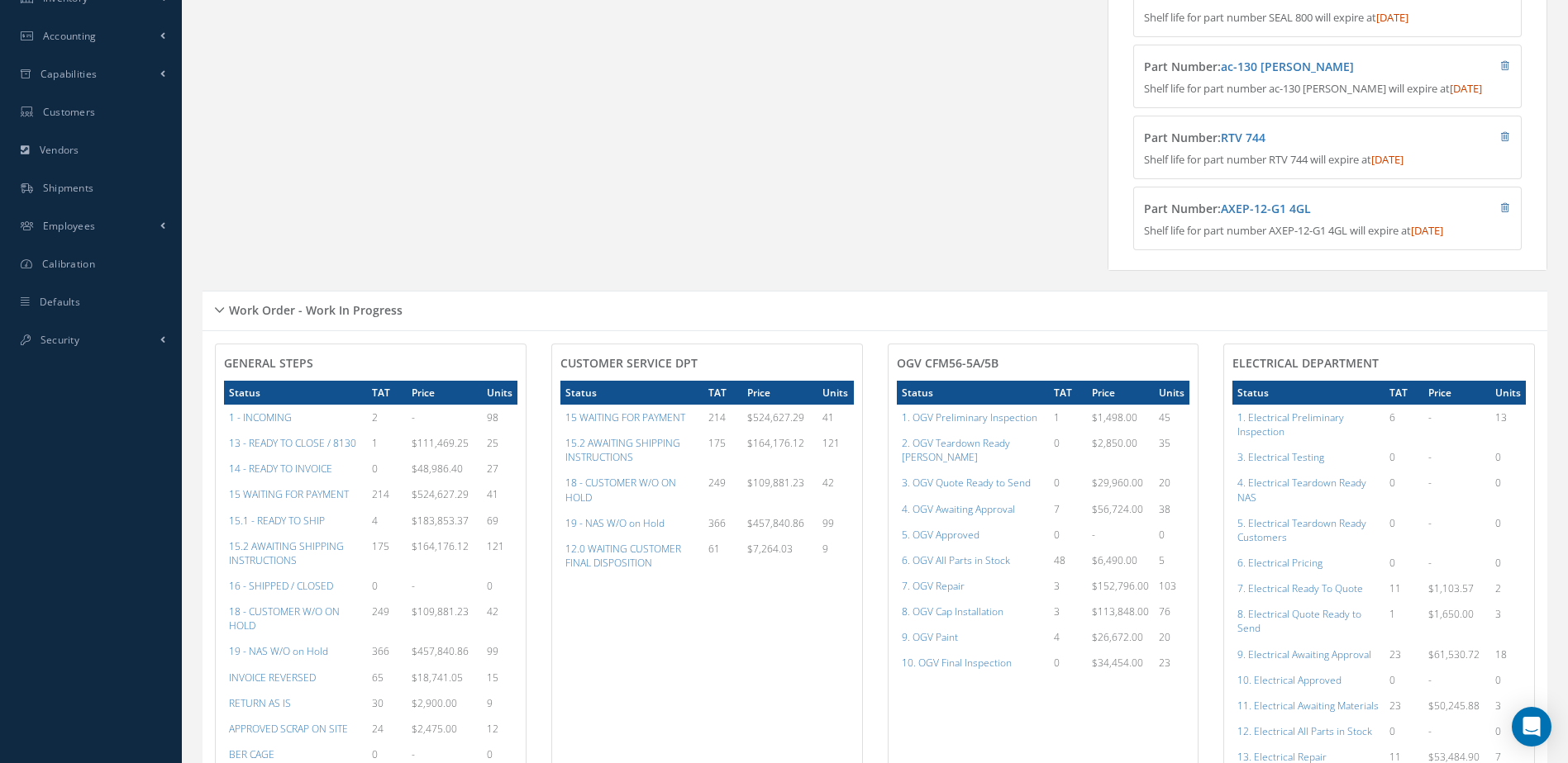
scroll to position [496, 0]
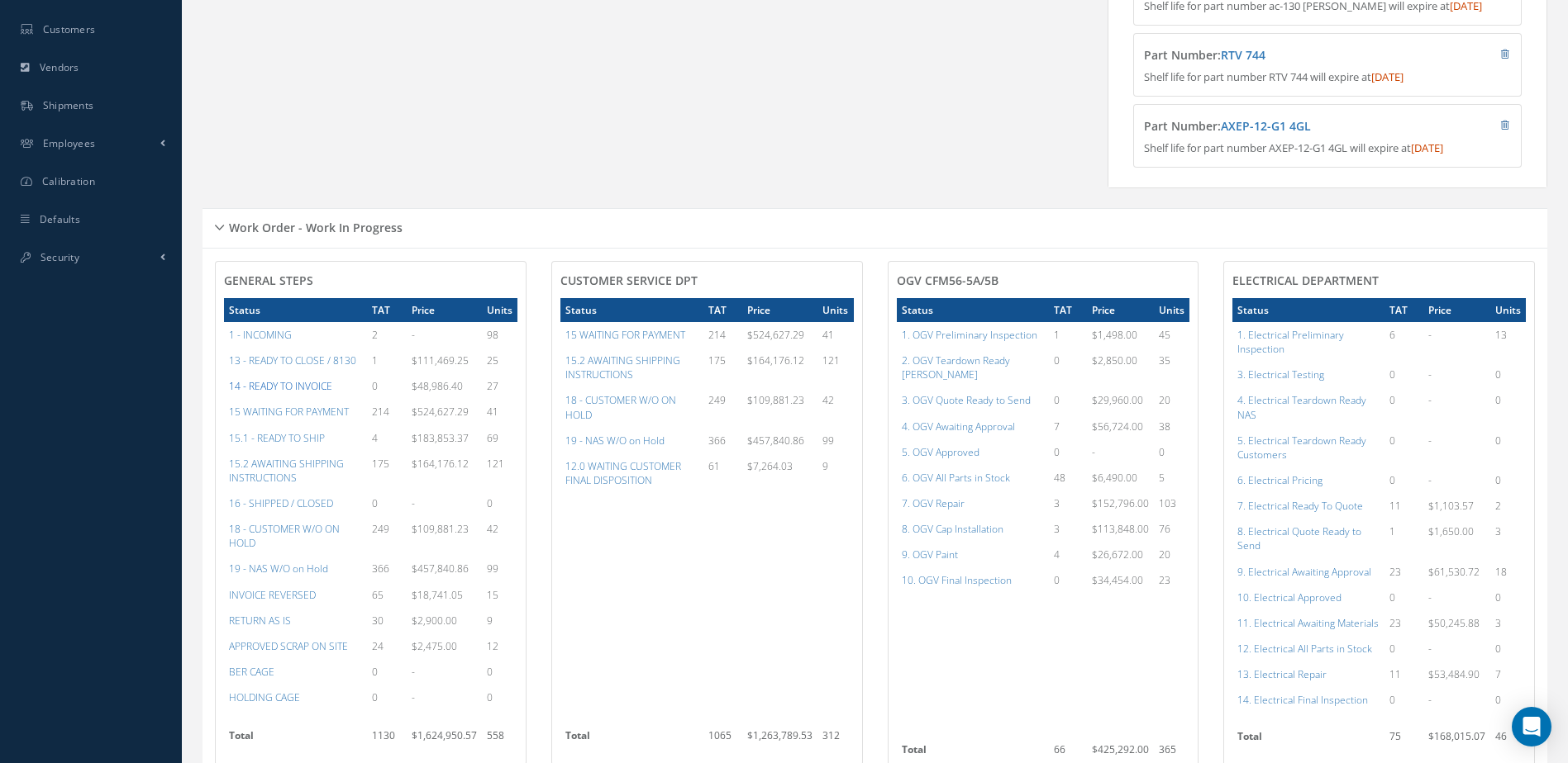
click at [288, 393] on a=21&excludeInternalCustomer=false&excludeInvoicedOrClosed=true&&filtersHidded"] "14 - READY TO INVOICE" at bounding box center [280, 385] width 103 height 14
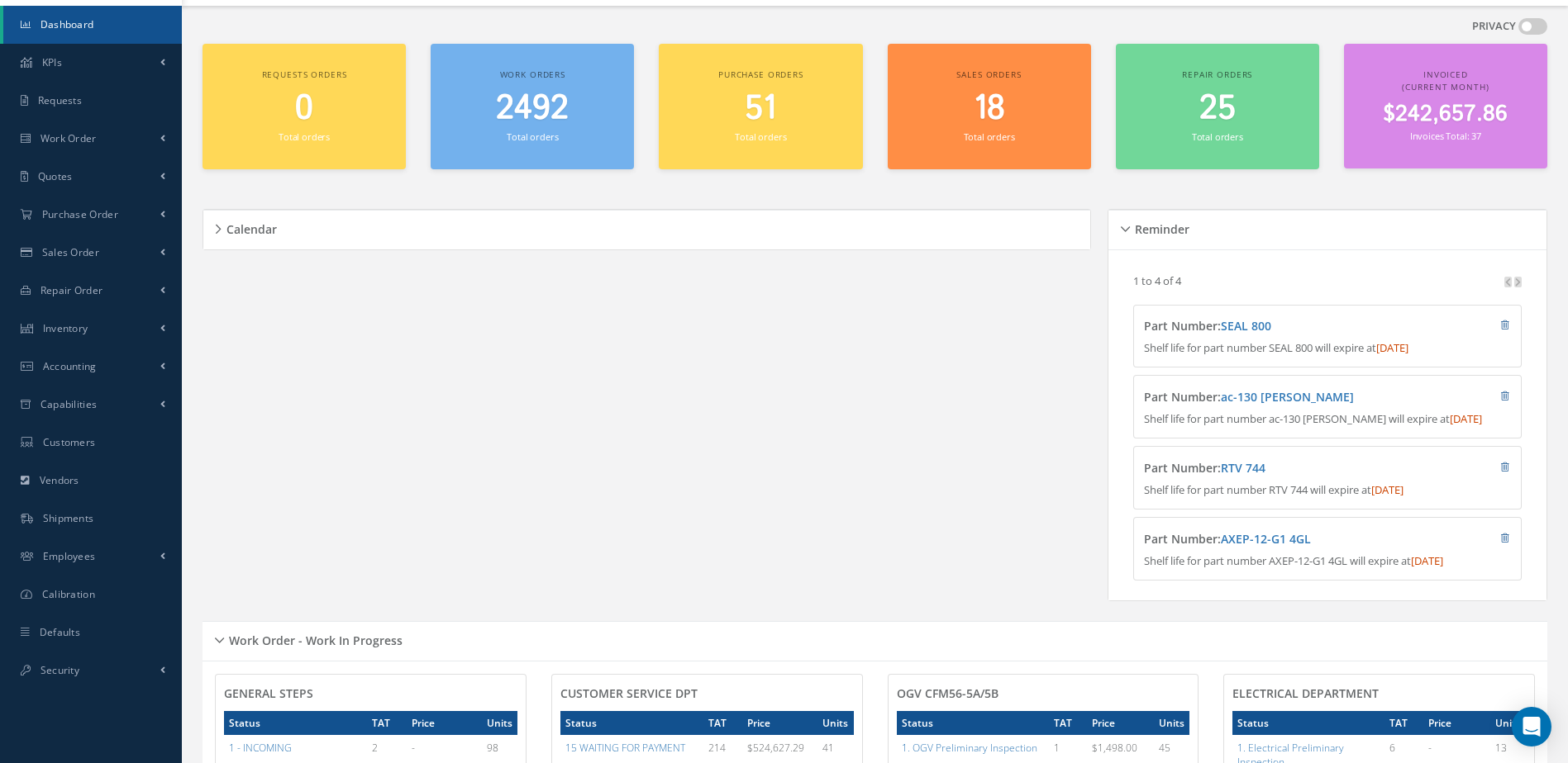
scroll to position [0, 0]
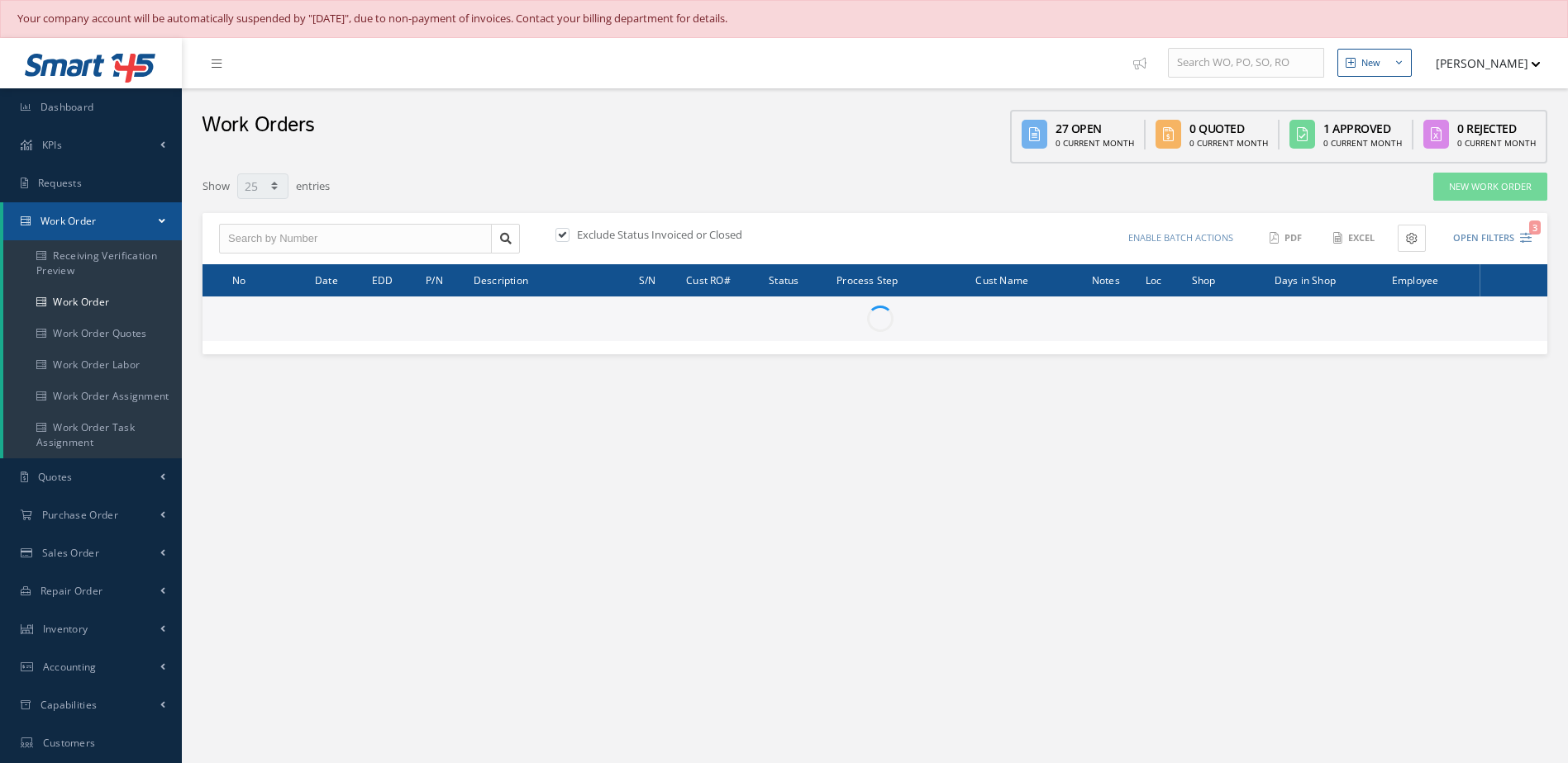
select select "25"
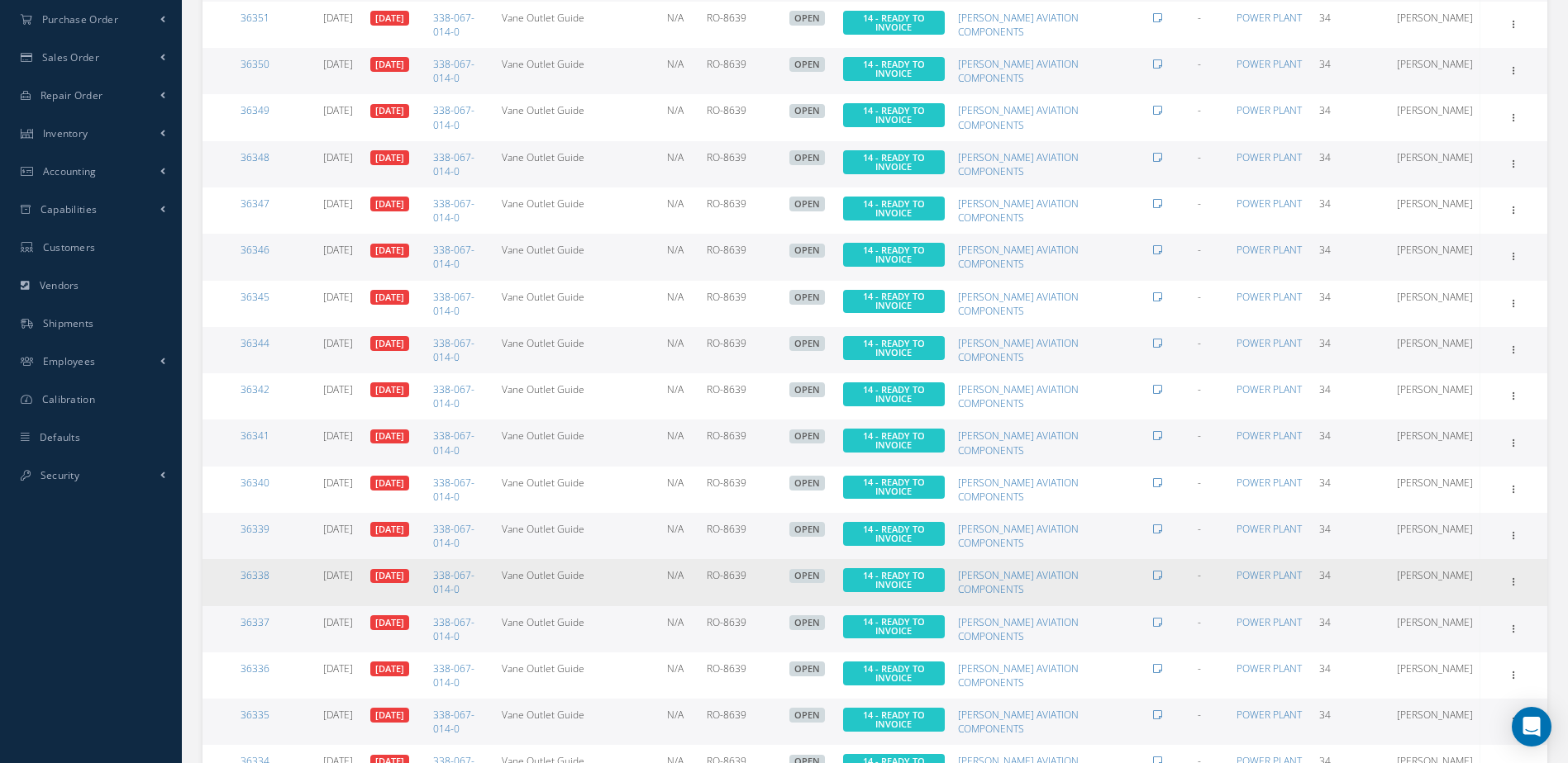
scroll to position [837, 0]
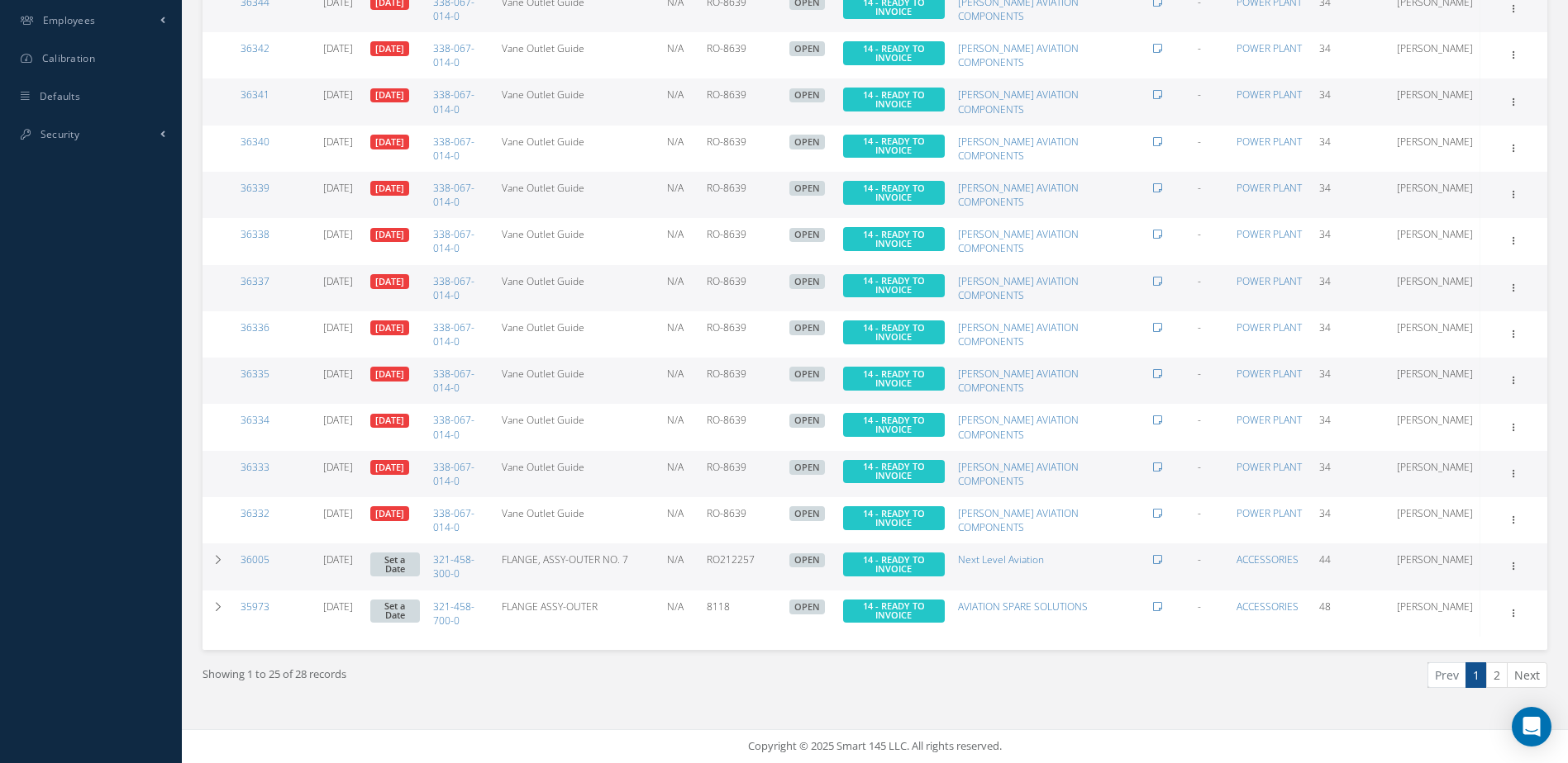
drag, startPoint x: 1498, startPoint y: 677, endPoint x: 1475, endPoint y: 670, distance: 24.0
click at [1498, 677] on link "2" at bounding box center [1496, 675] width 21 height 26
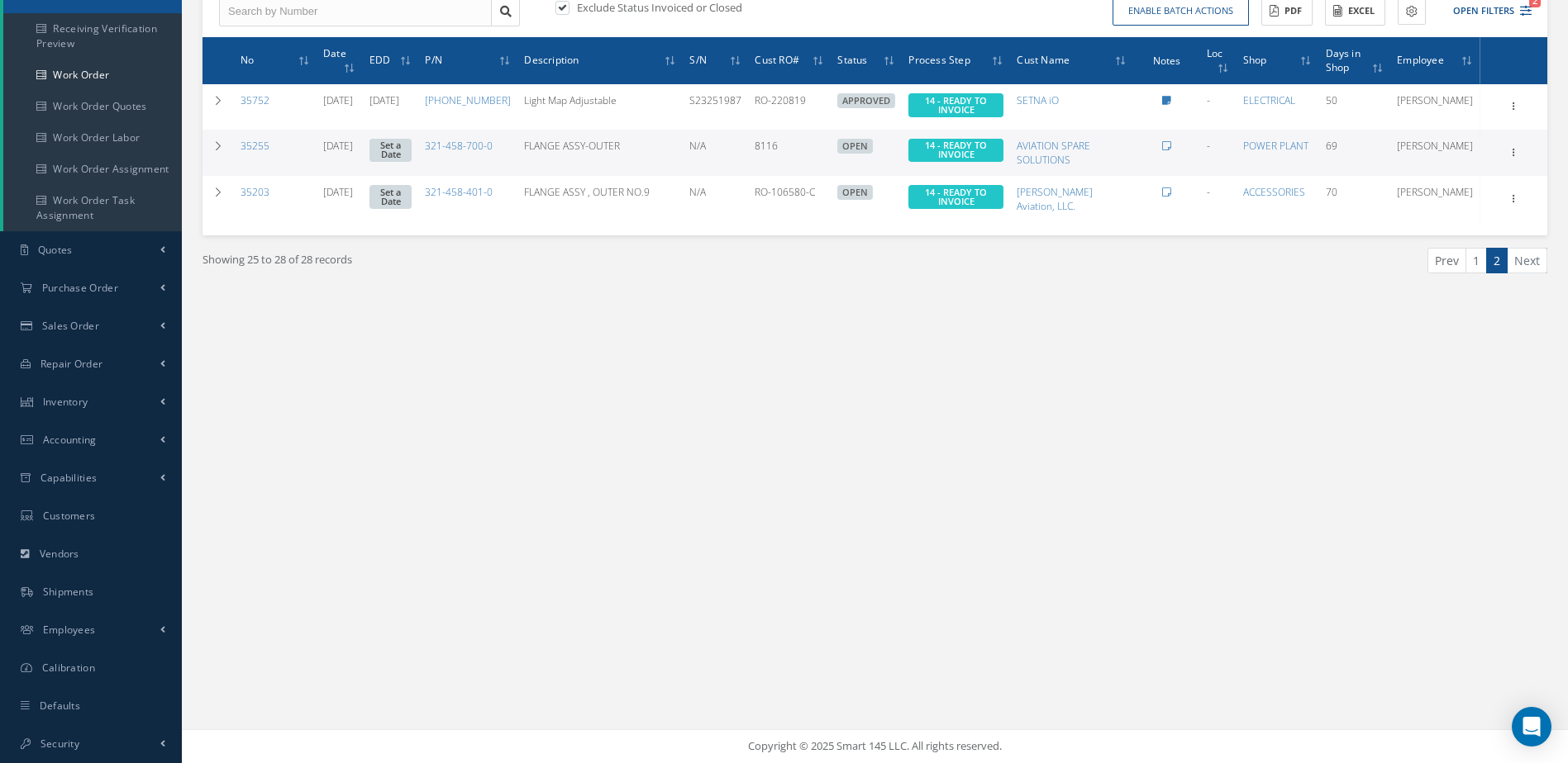
scroll to position [0, 0]
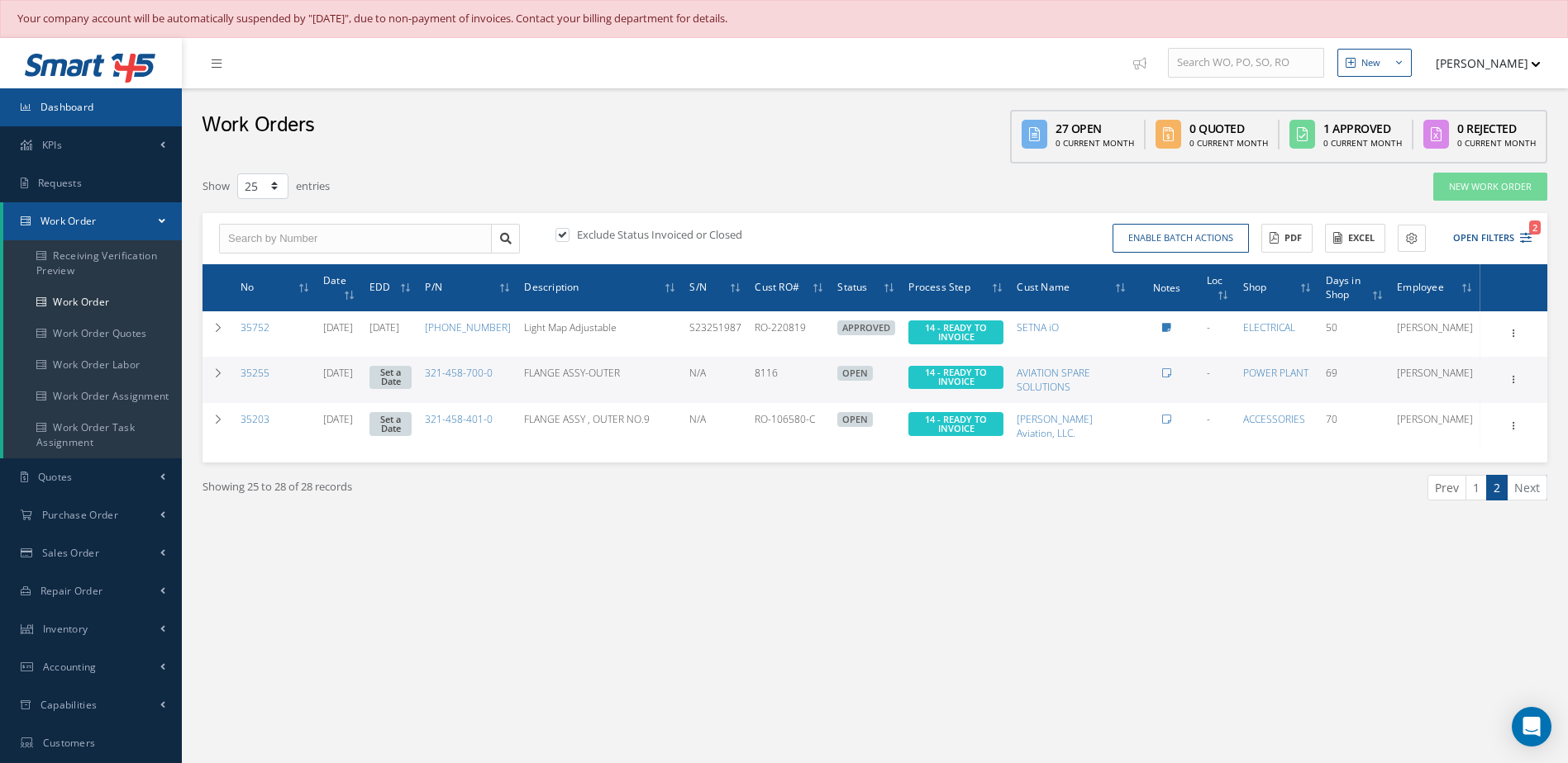
click at [140, 119] on link "Dashboard" at bounding box center [91, 108] width 182 height 38
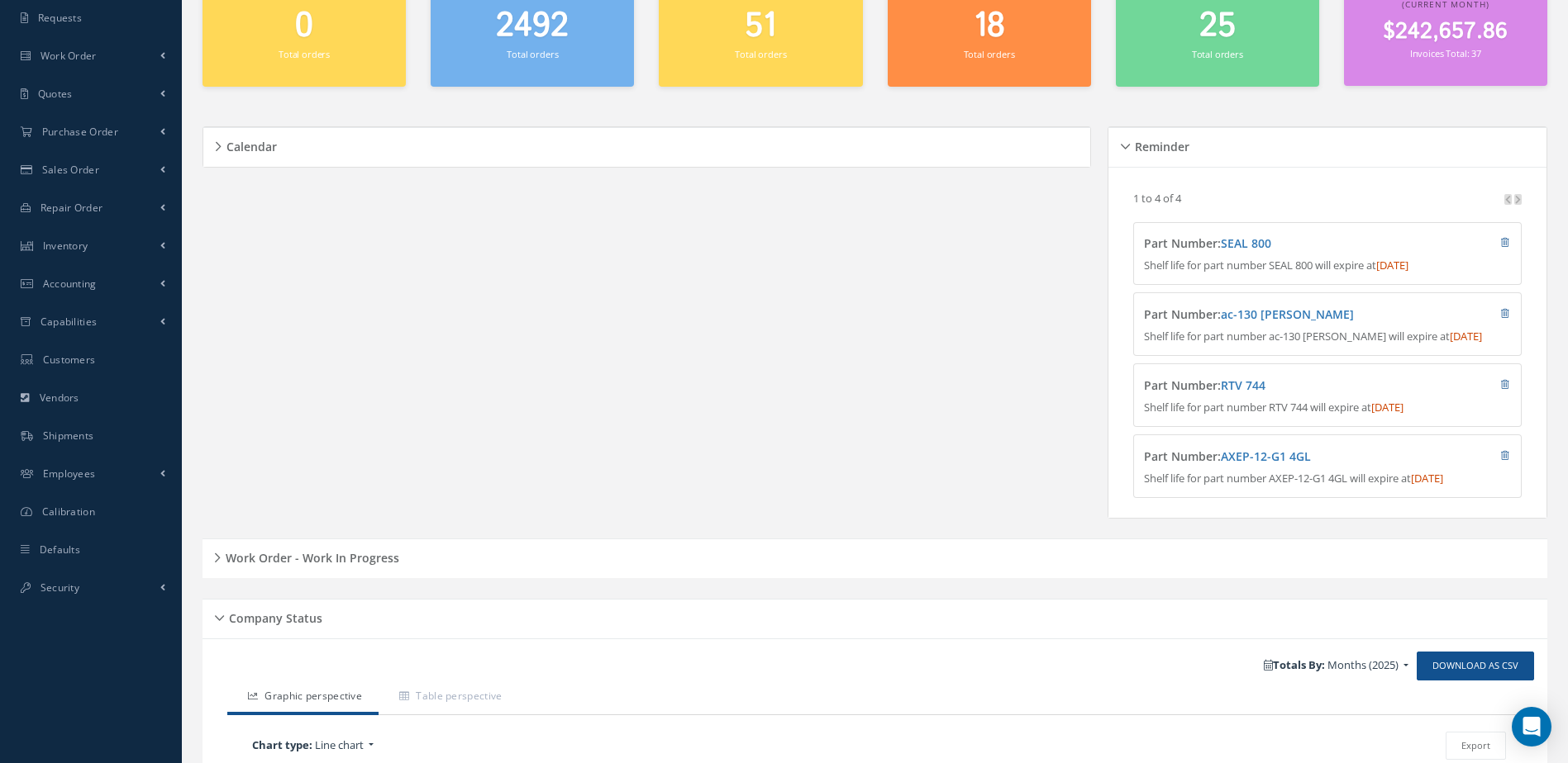
scroll to position [496, 0]
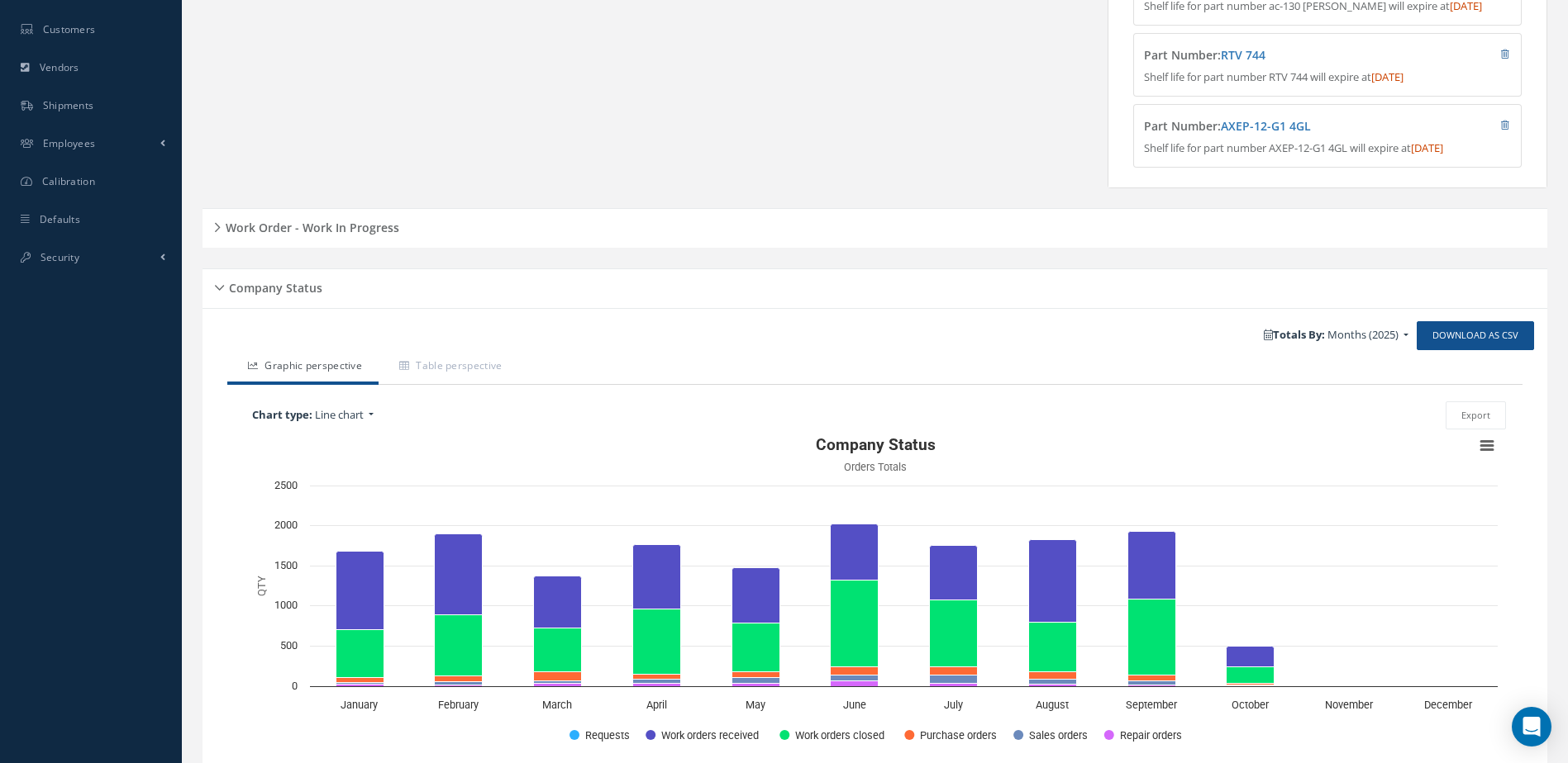
click at [362, 234] on h5 "Work Order - Work In Progress" at bounding box center [309, 226] width 178 height 20
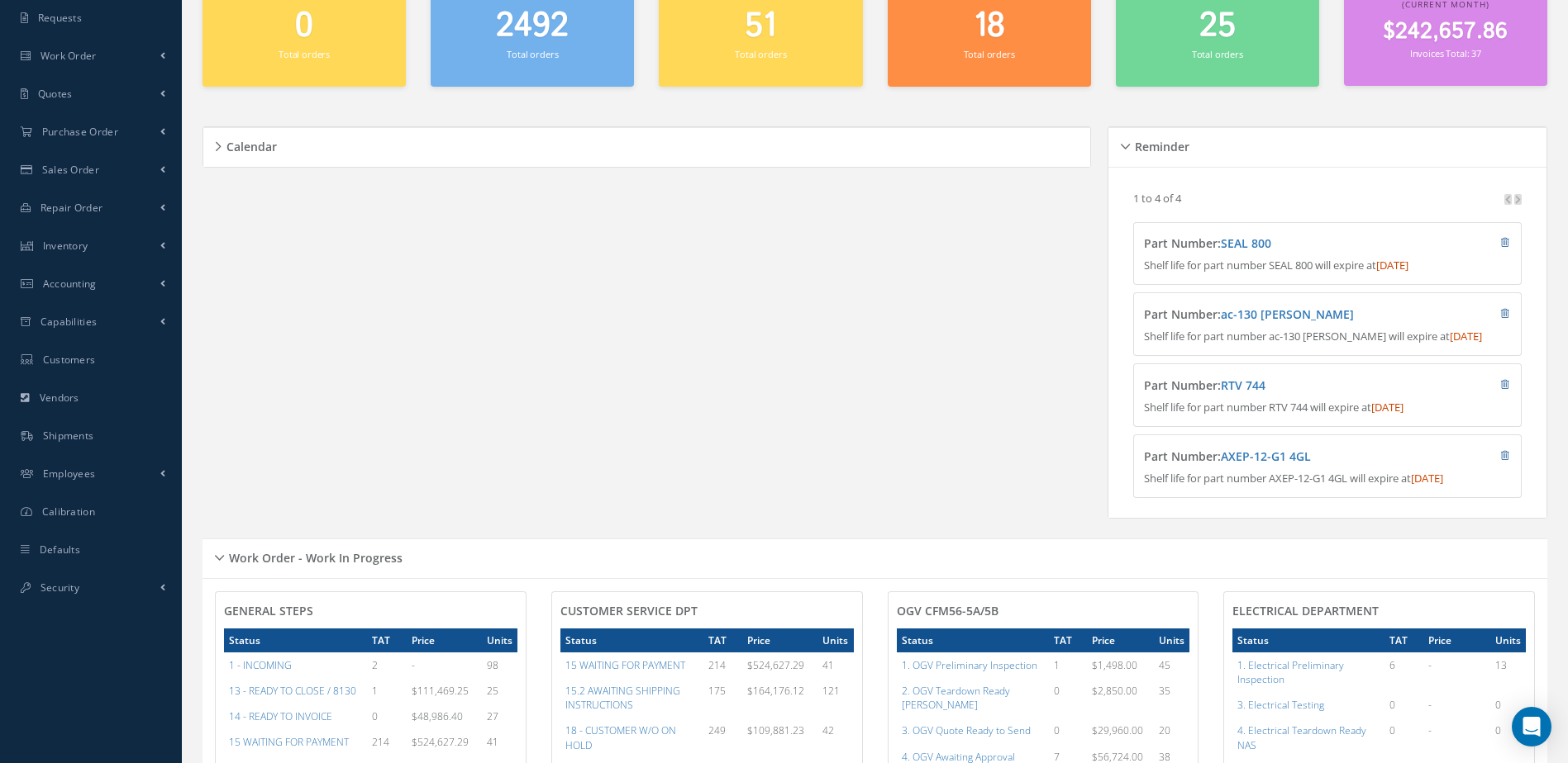
scroll to position [0, 0]
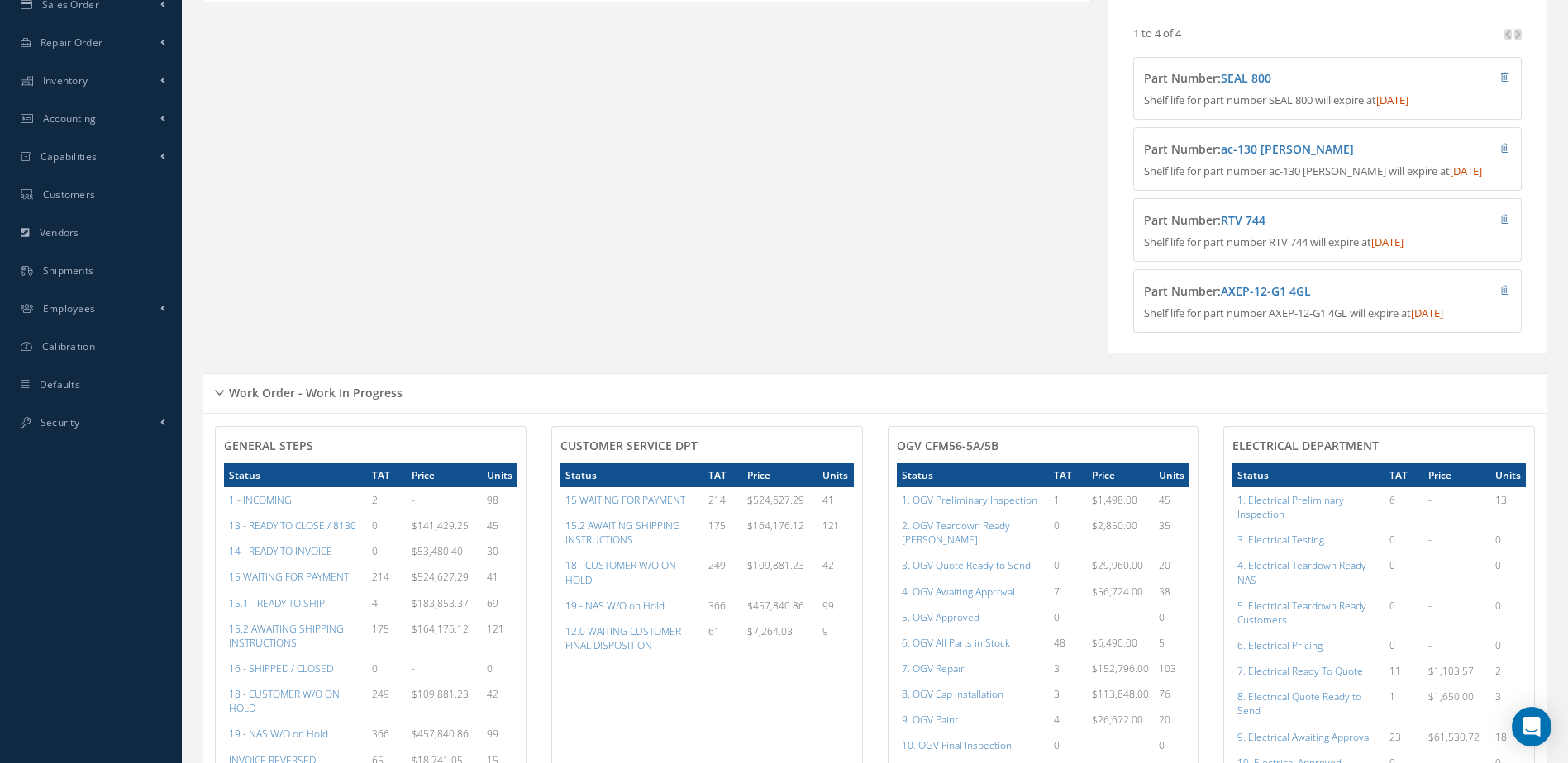
scroll to position [661, 0]
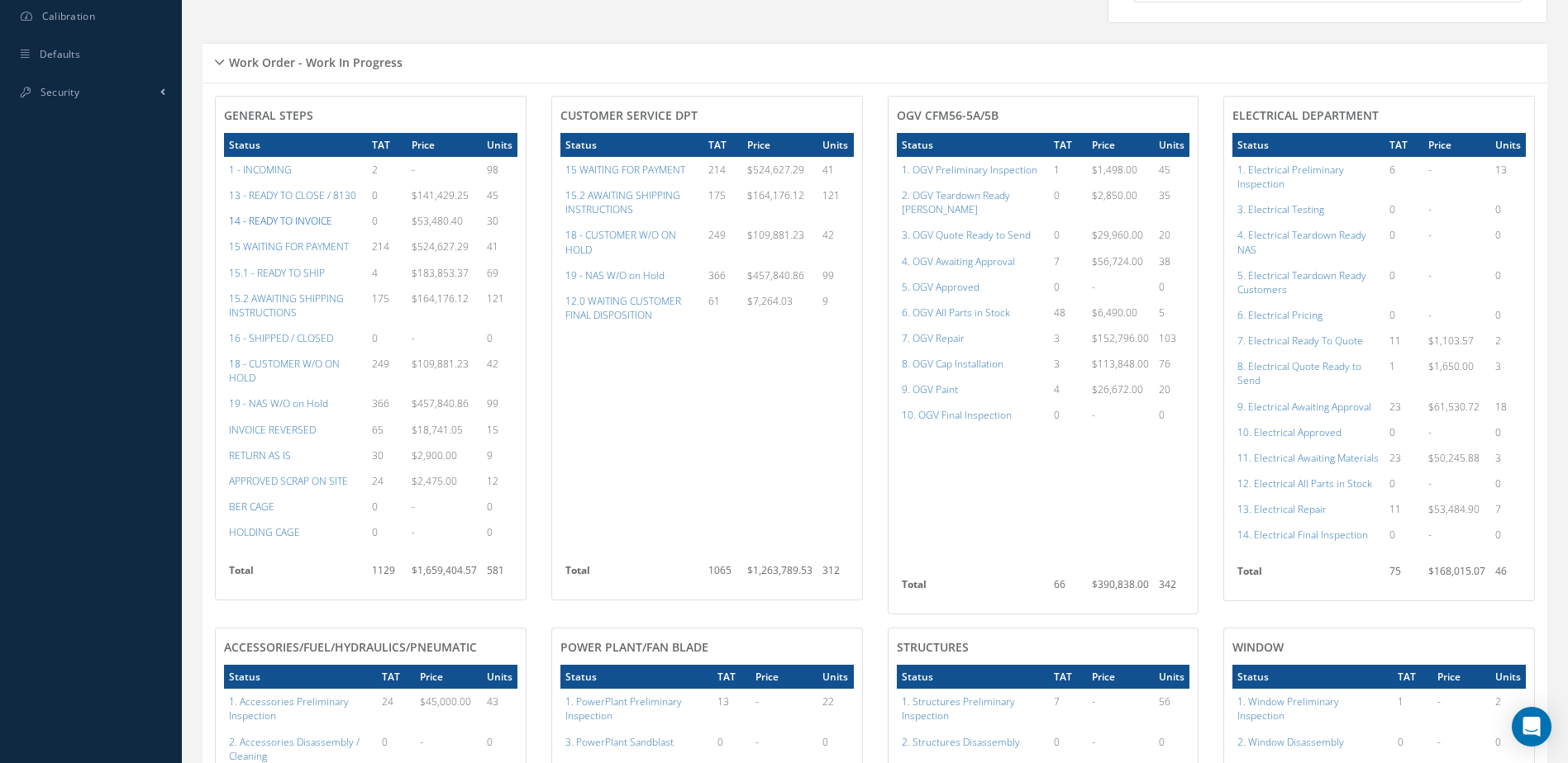
click at [321, 228] on a=21&excludeInternalCustomer=false&excludeInvoicedOrClosed=true&&filtersHidded"] "14 - READY TO INVOICE" at bounding box center [280, 220] width 103 height 14
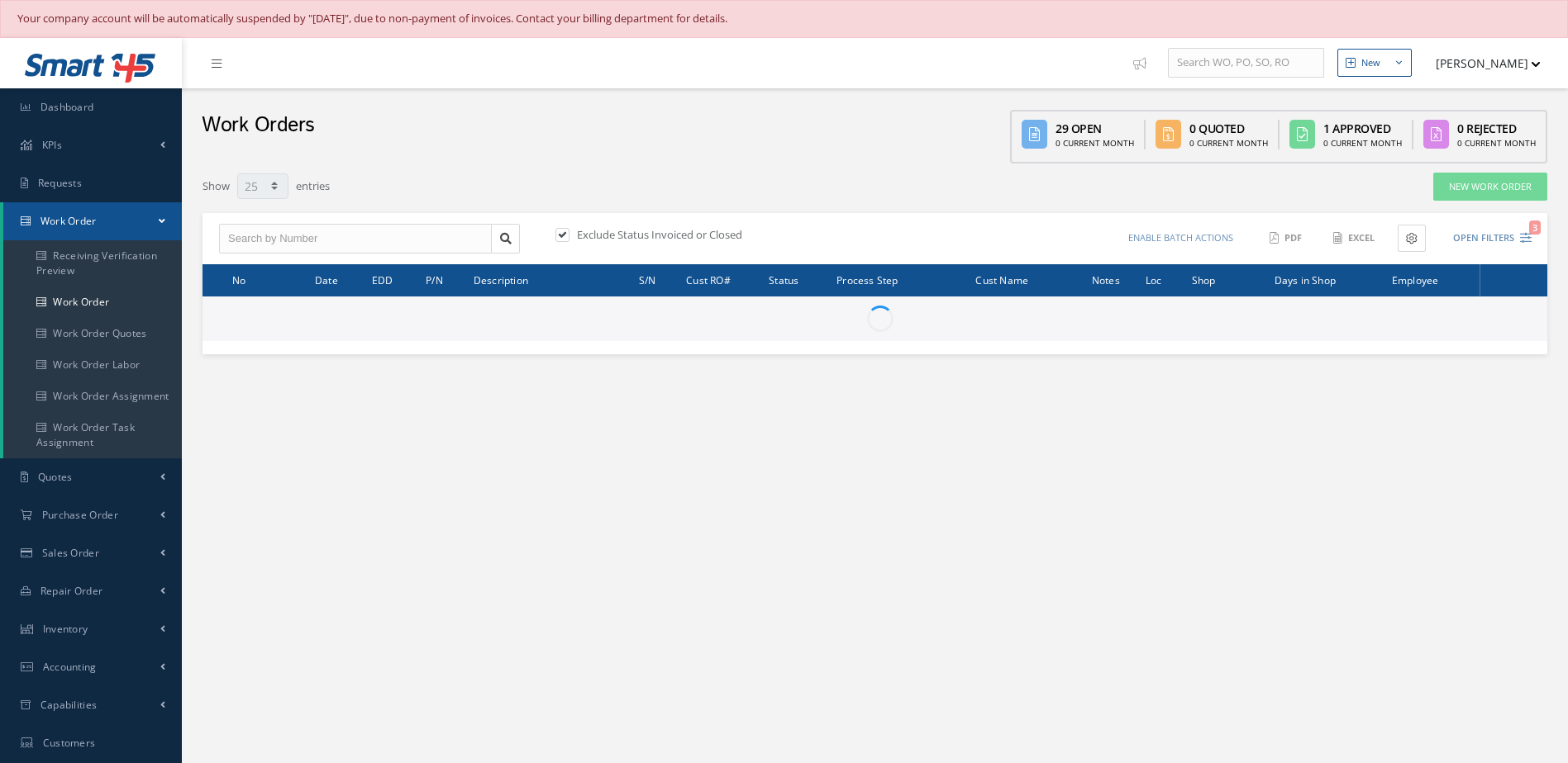
select select "25"
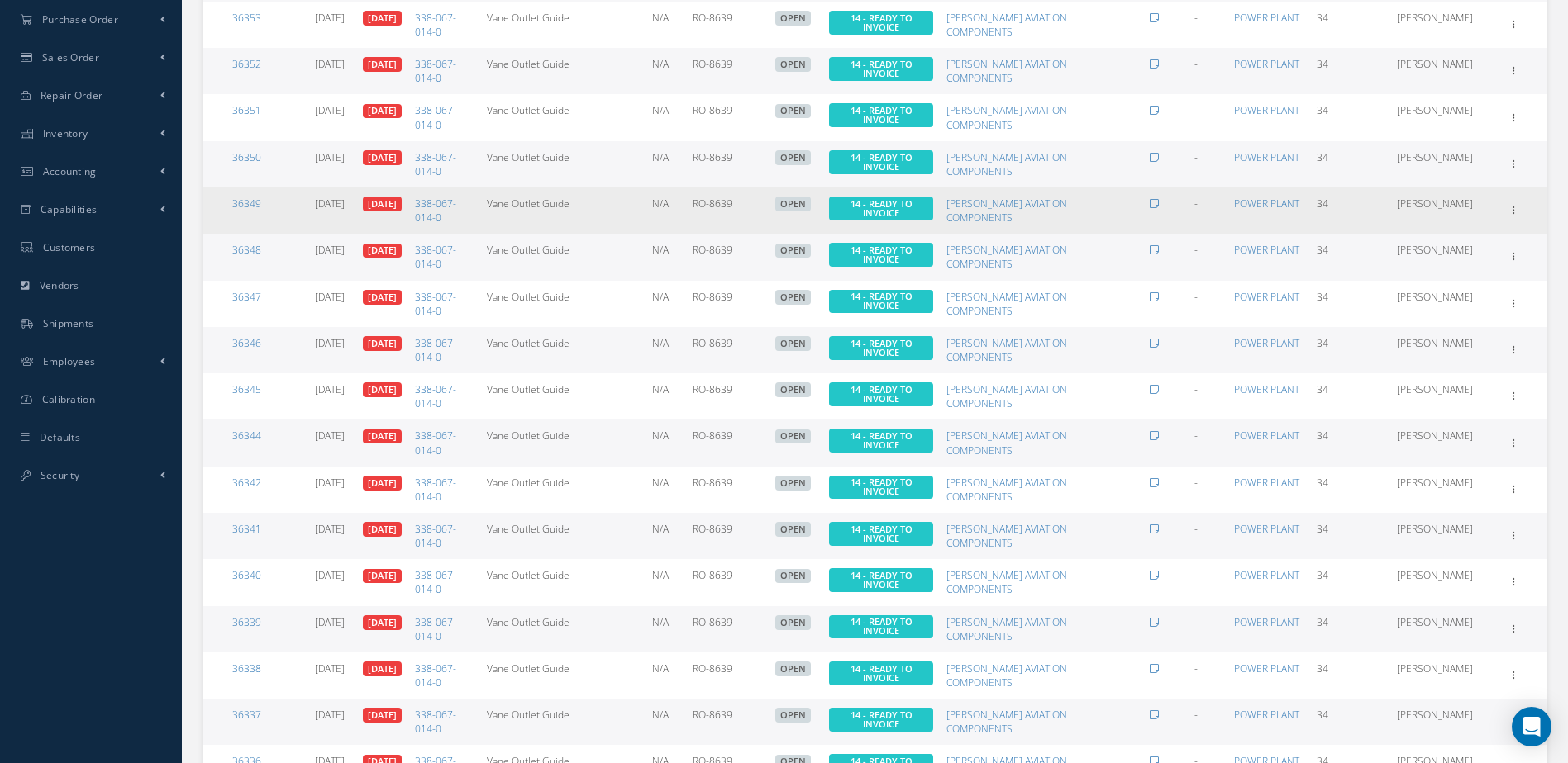
scroll to position [837, 0]
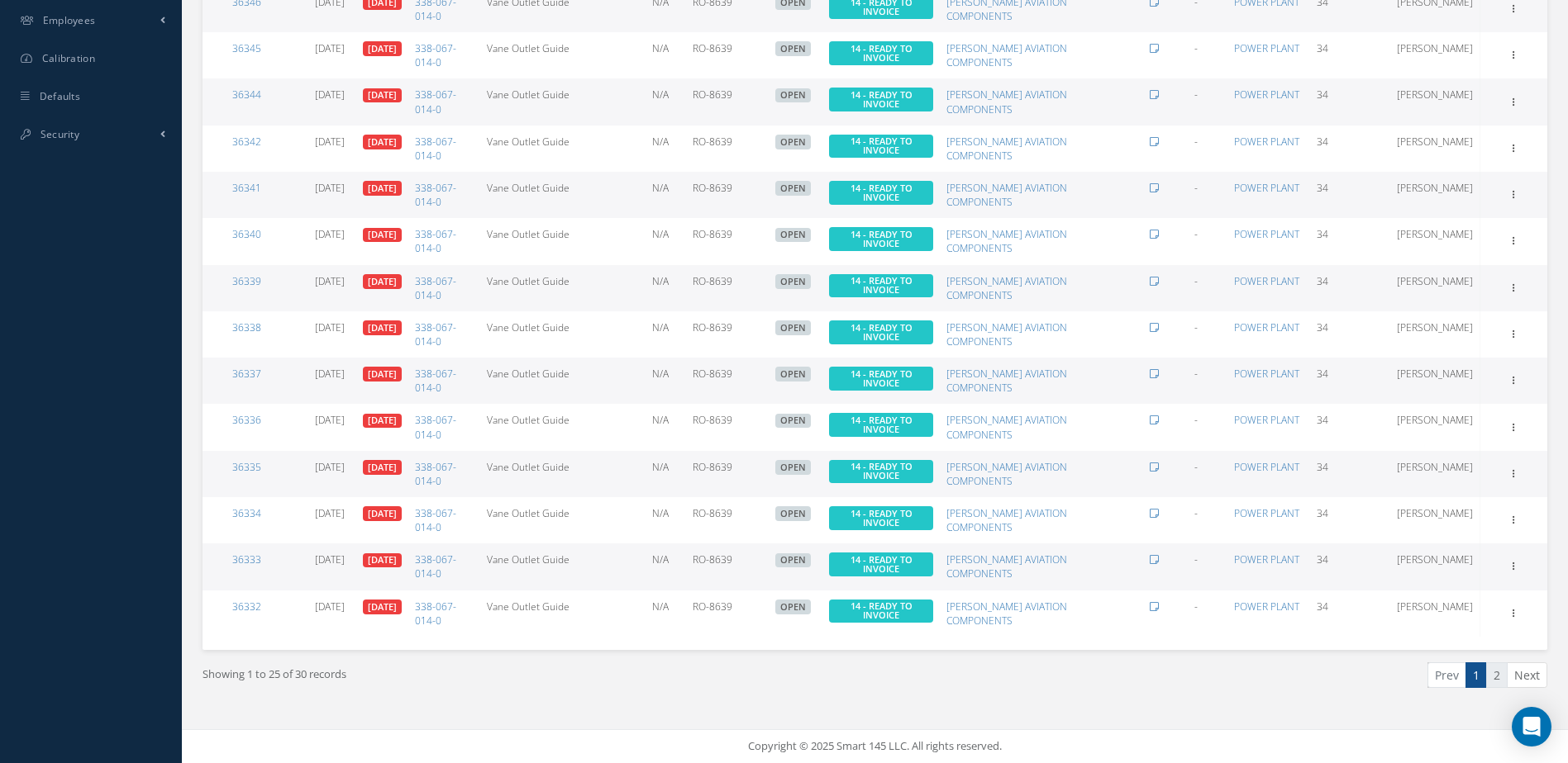
click at [1497, 686] on link "2" at bounding box center [1496, 675] width 21 height 26
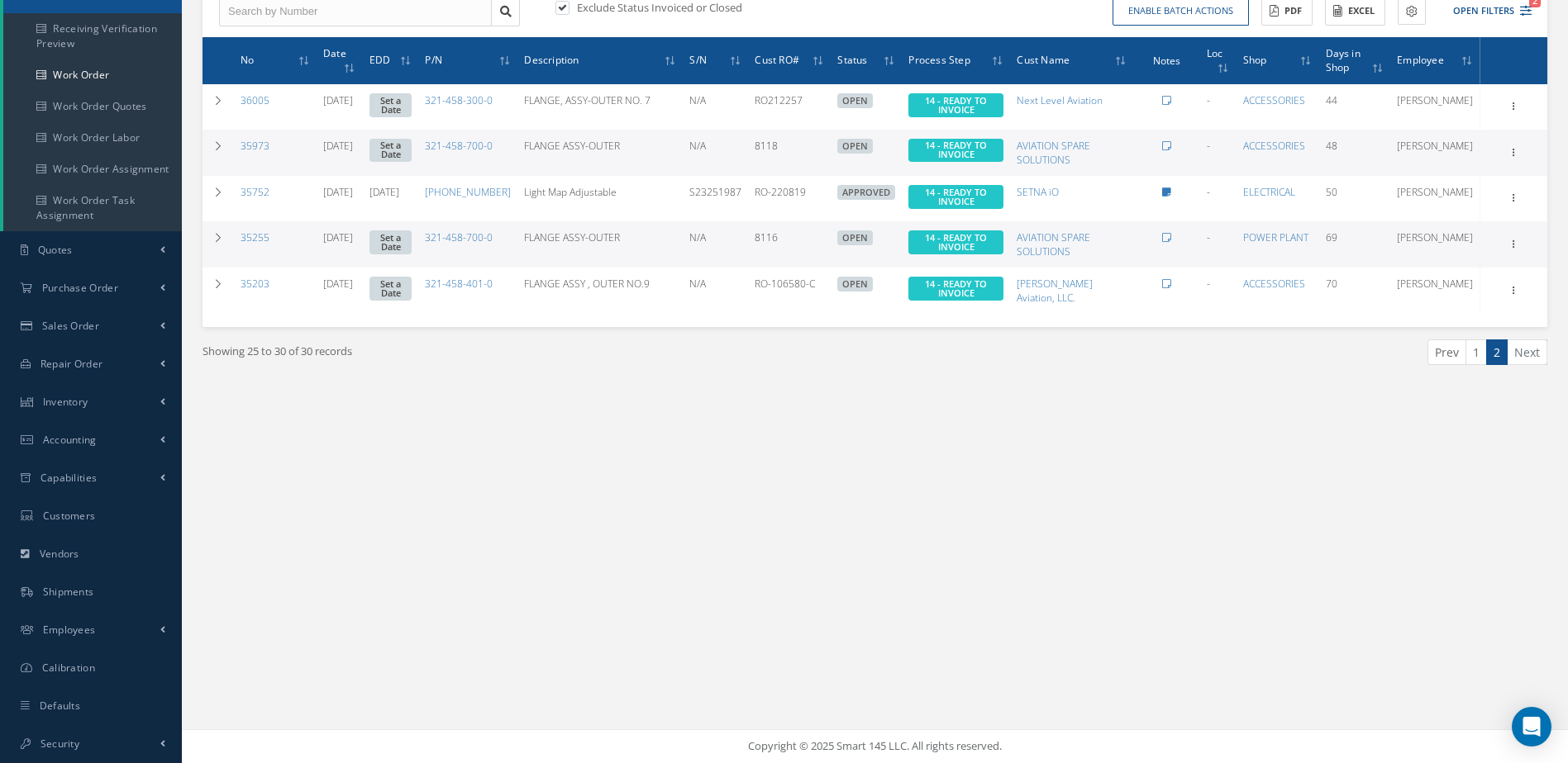
scroll to position [0, 0]
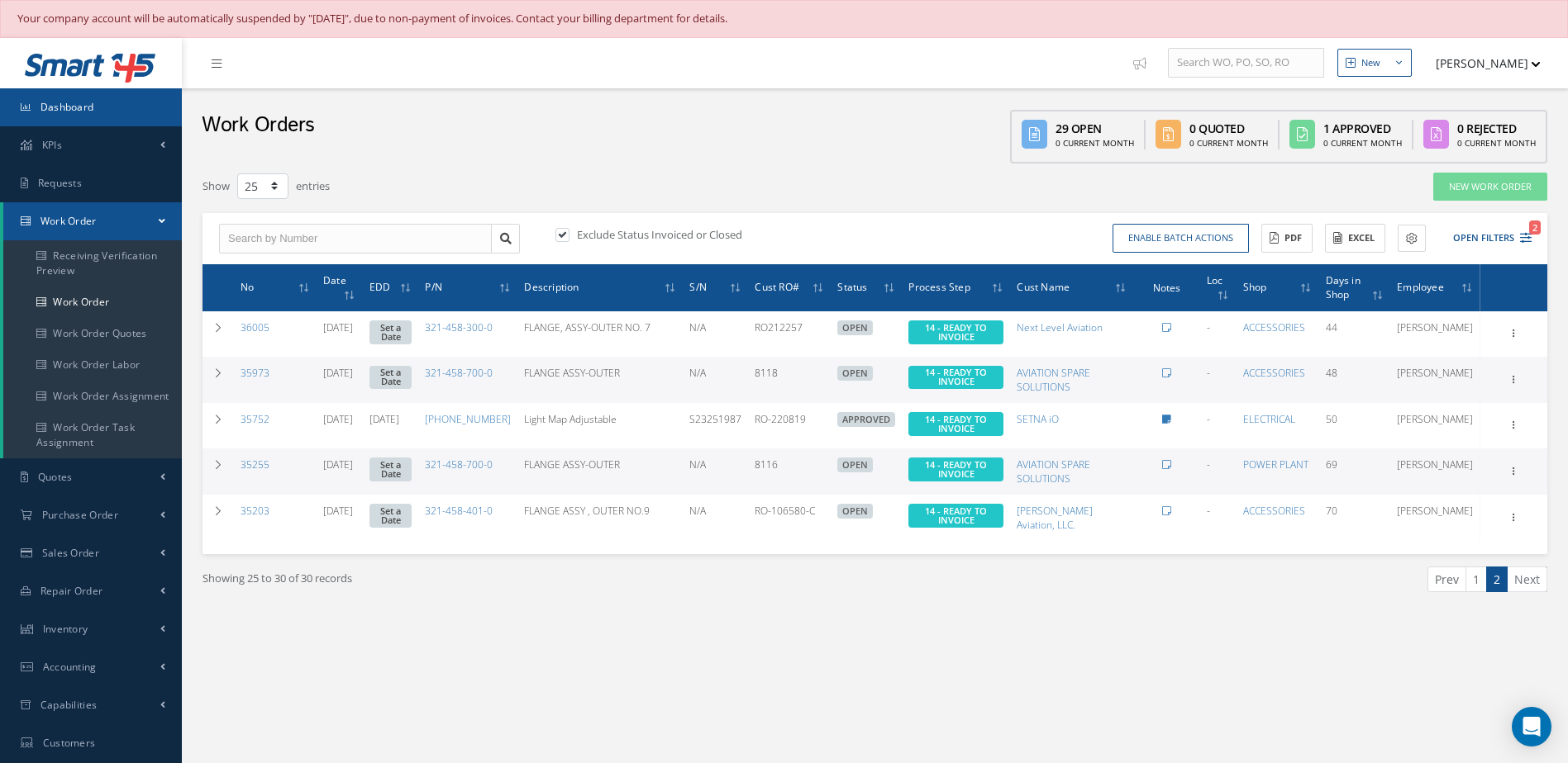
click at [38, 97] on link "Dashboard" at bounding box center [91, 108] width 182 height 38
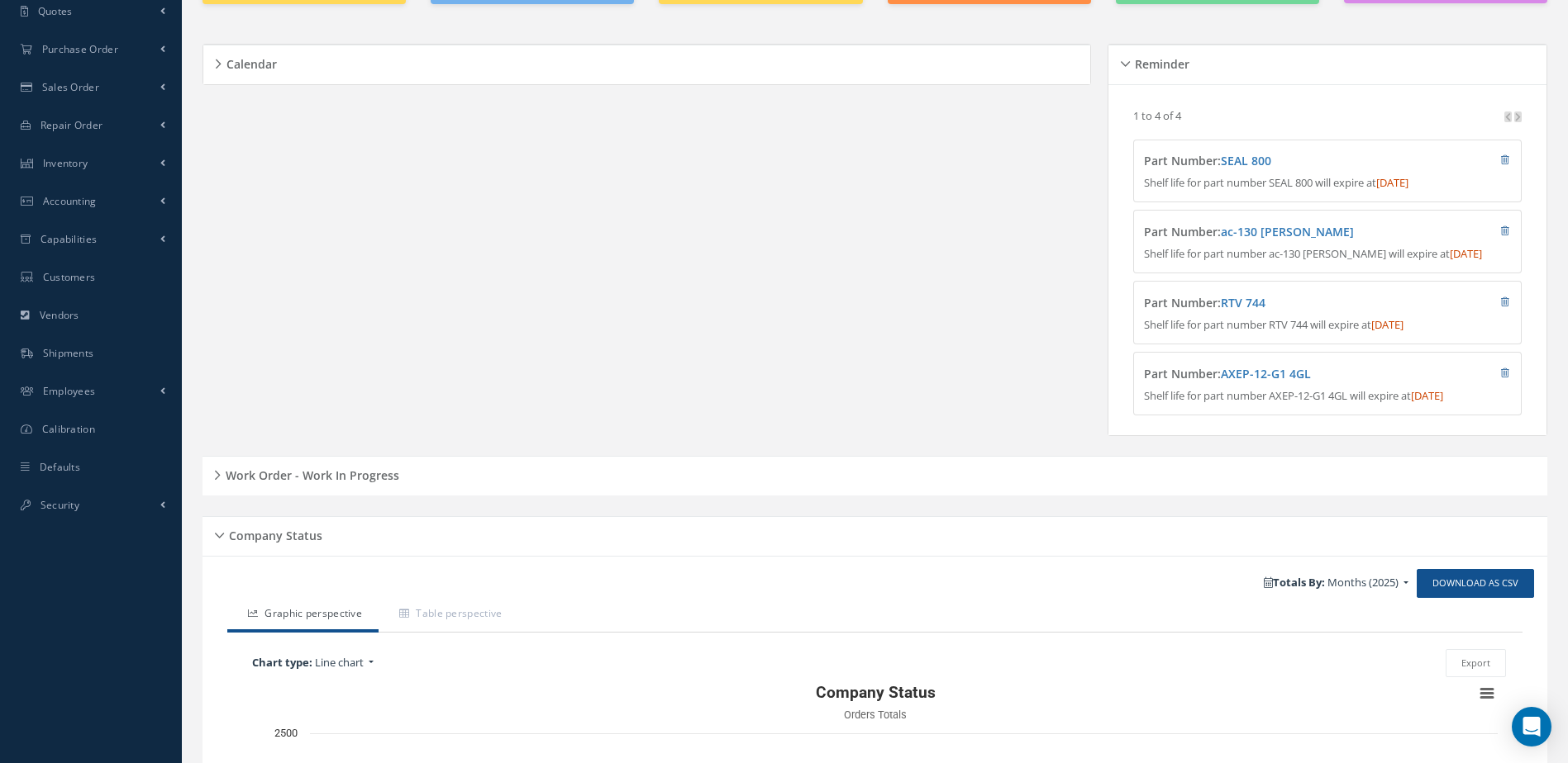
scroll to position [496, 0]
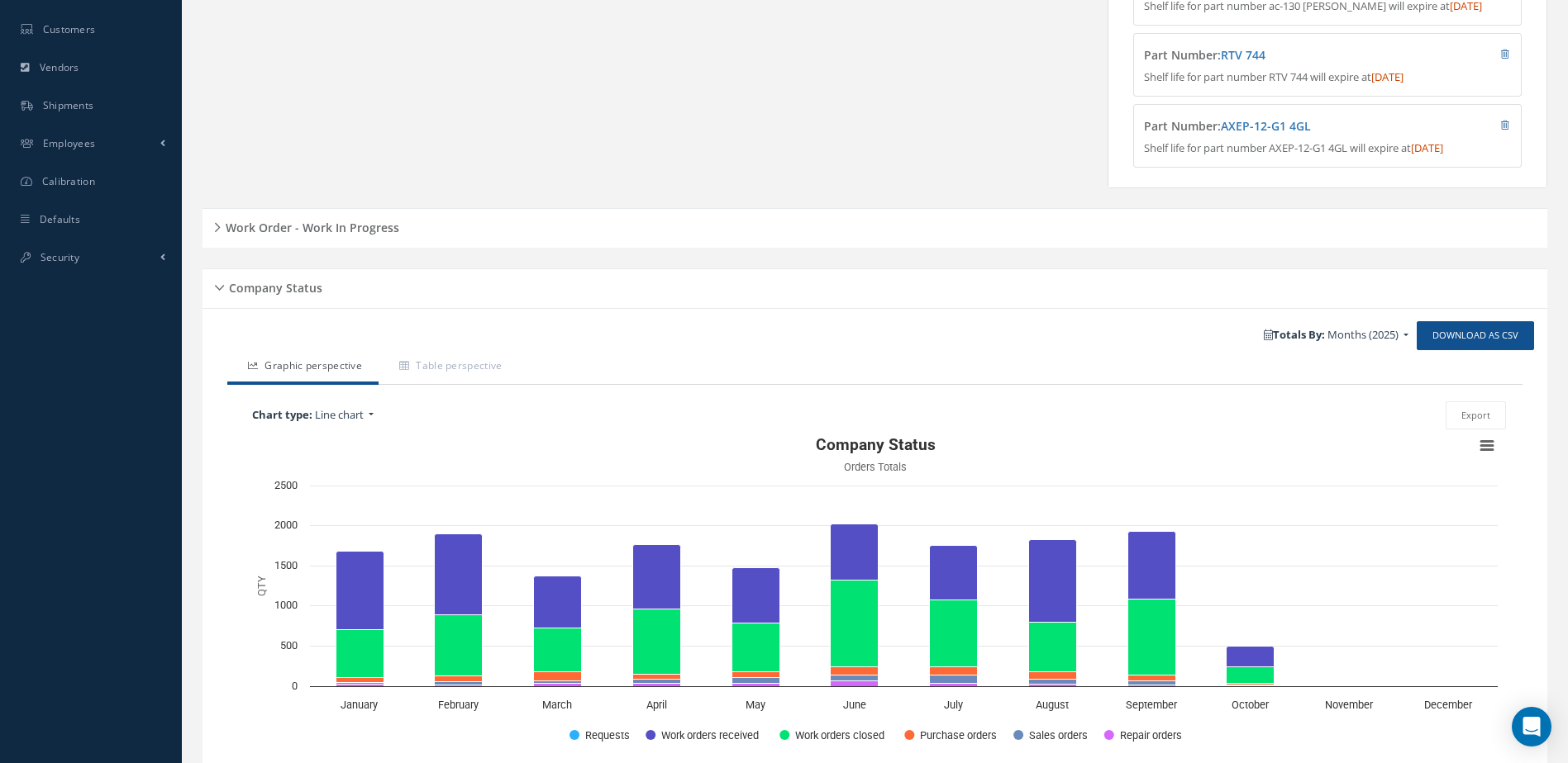
click at [336, 235] on h5 "Work Order - Work In Progress" at bounding box center [309, 226] width 178 height 20
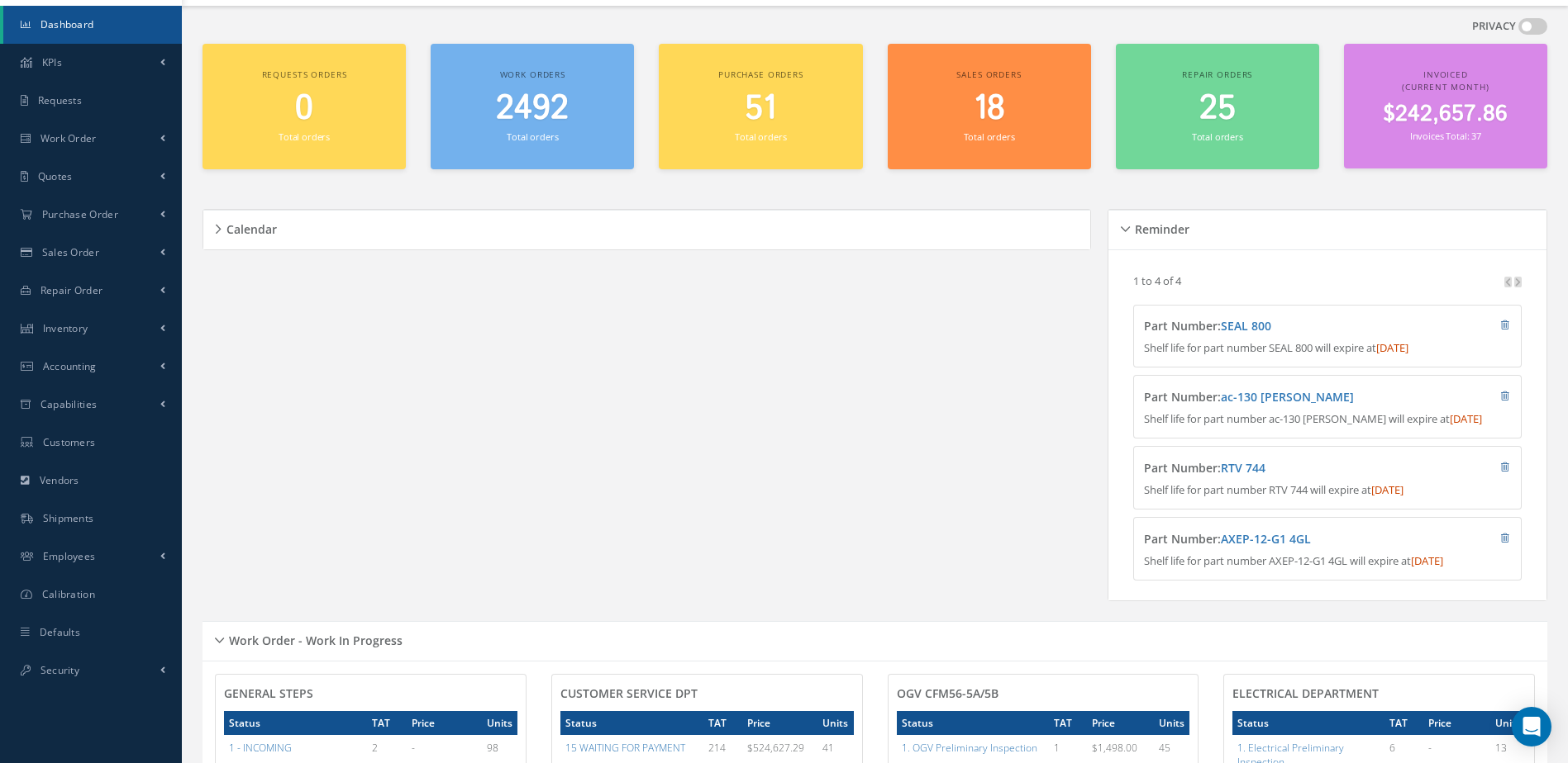
scroll to position [0, 0]
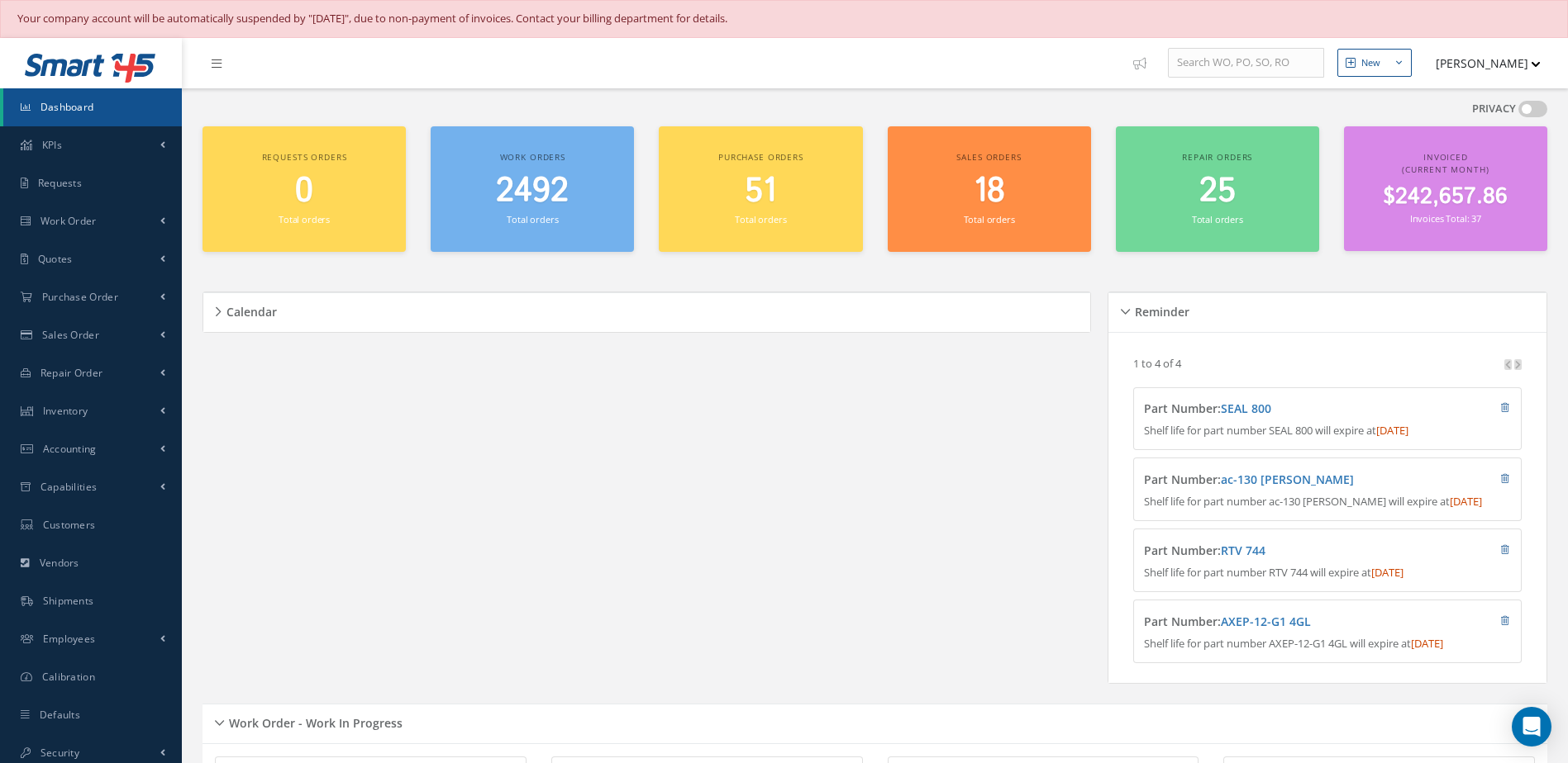
click at [83, 114] on link "Dashboard" at bounding box center [92, 108] width 178 height 38
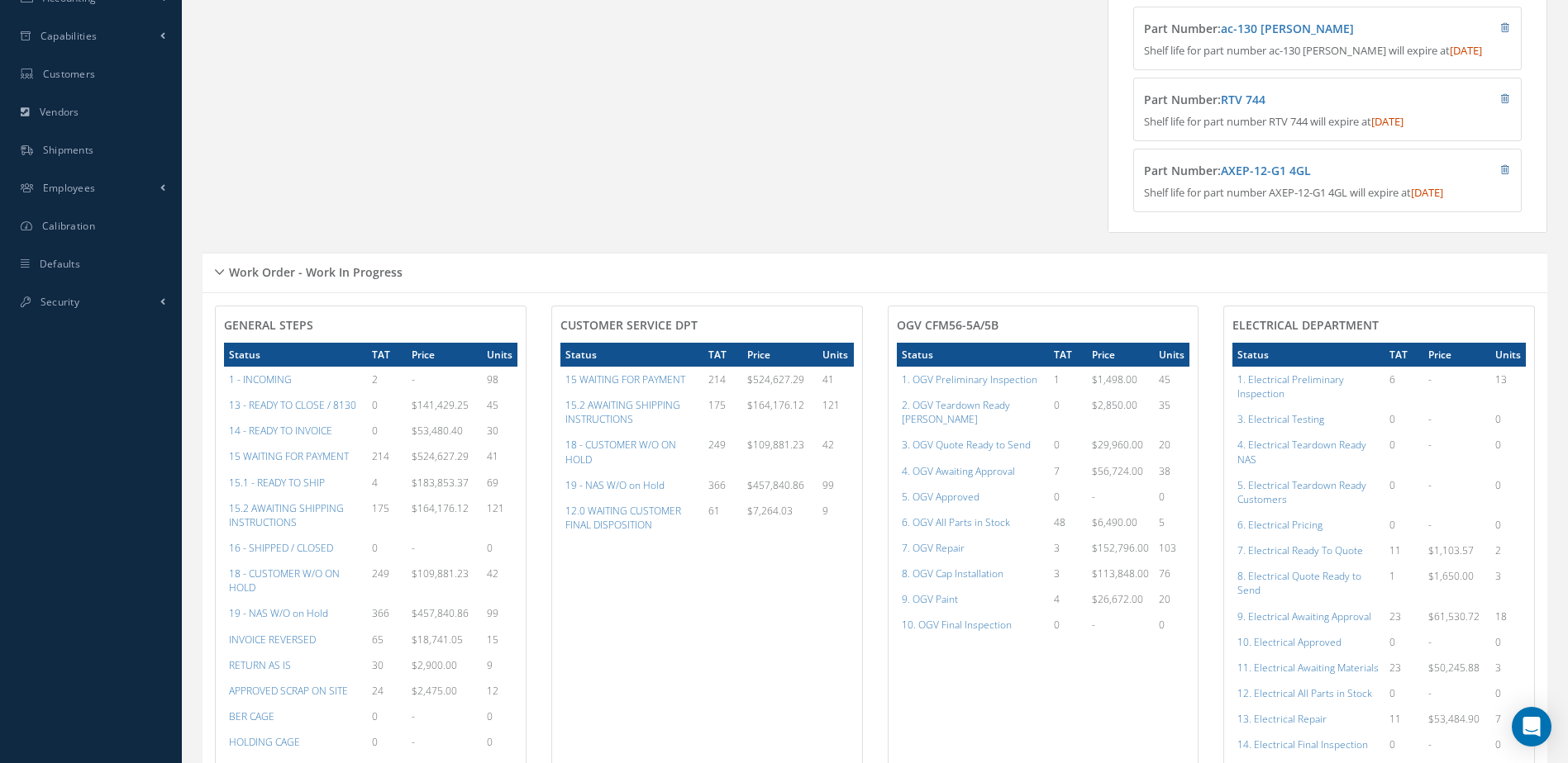
scroll to position [781, 0]
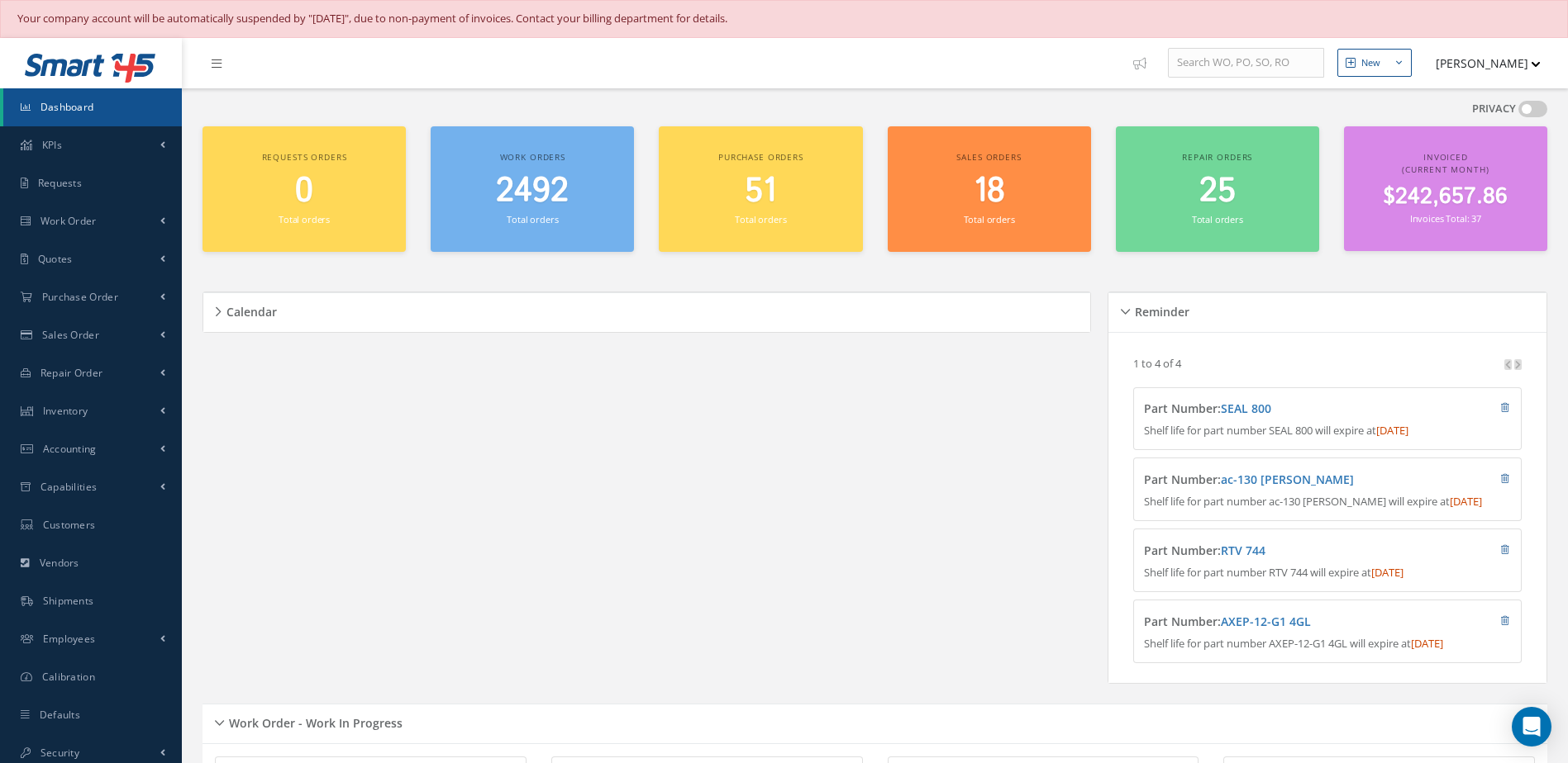
click at [92, 112] on span "Dashboard" at bounding box center [67, 106] width 54 height 14
click at [81, 112] on span "Dashboard" at bounding box center [67, 106] width 54 height 14
click at [545, 195] on span "2492" at bounding box center [532, 190] width 72 height 47
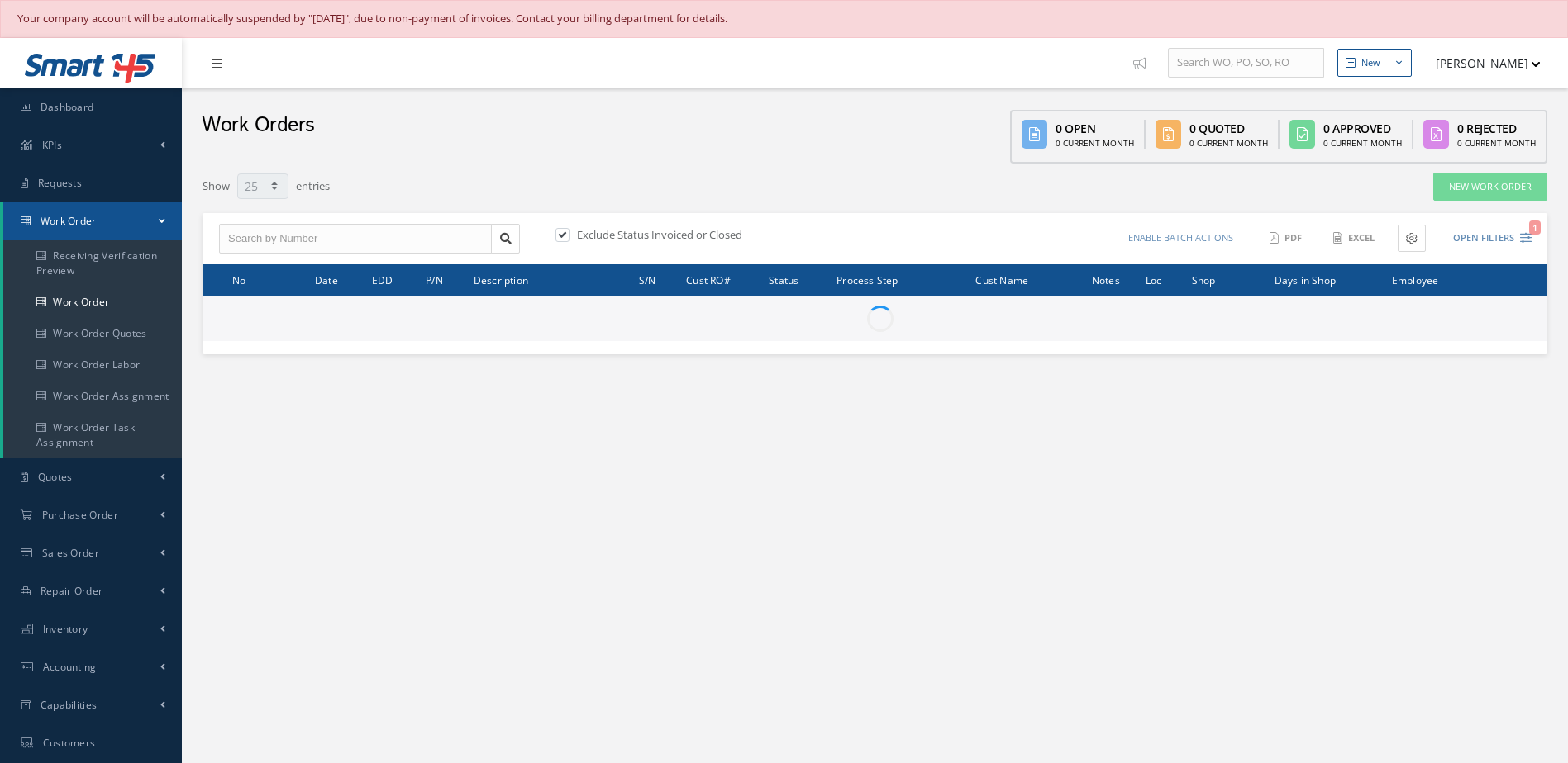
select select "25"
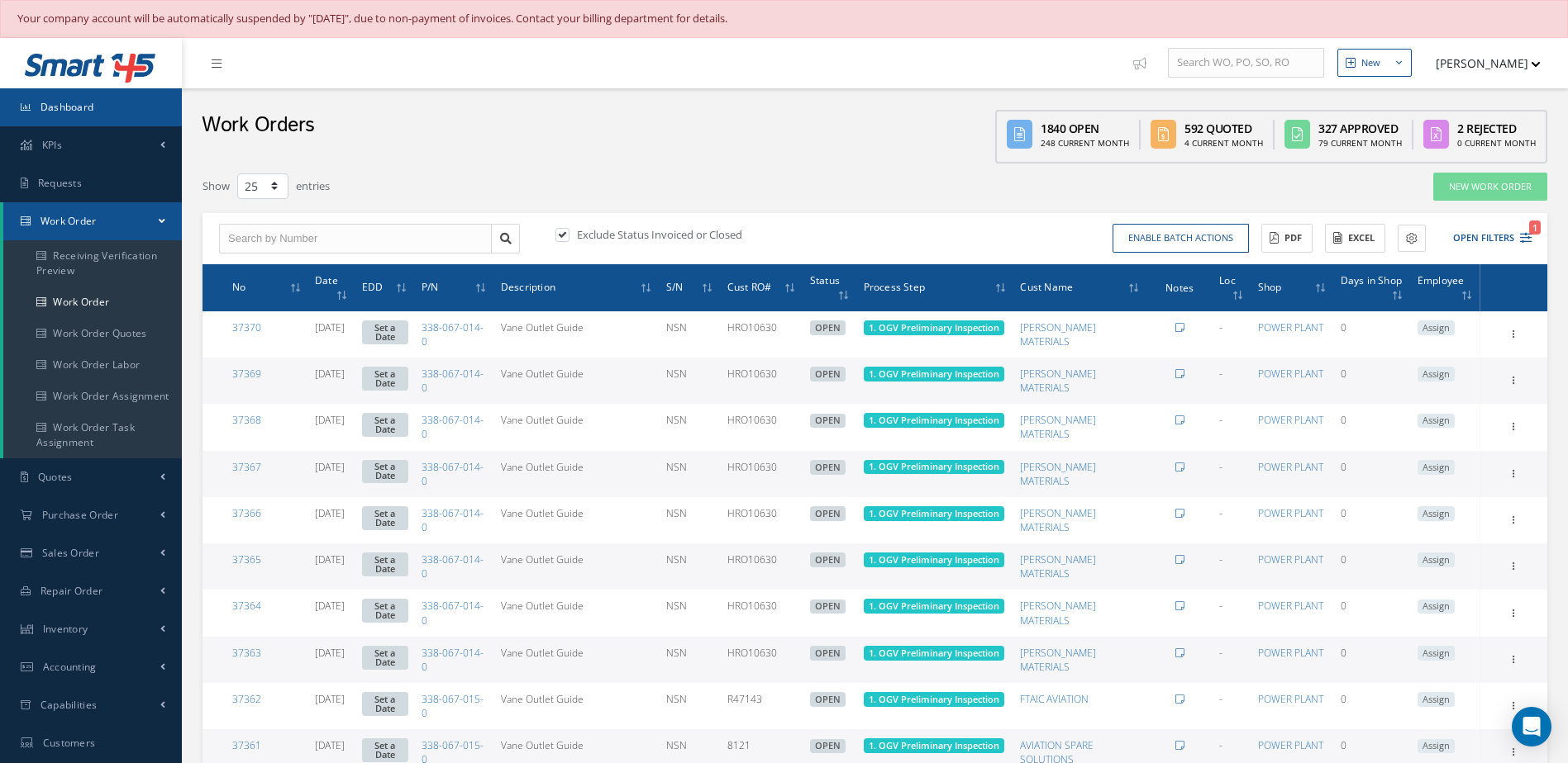
click at [146, 105] on link "Dashboard" at bounding box center [91, 108] width 182 height 38
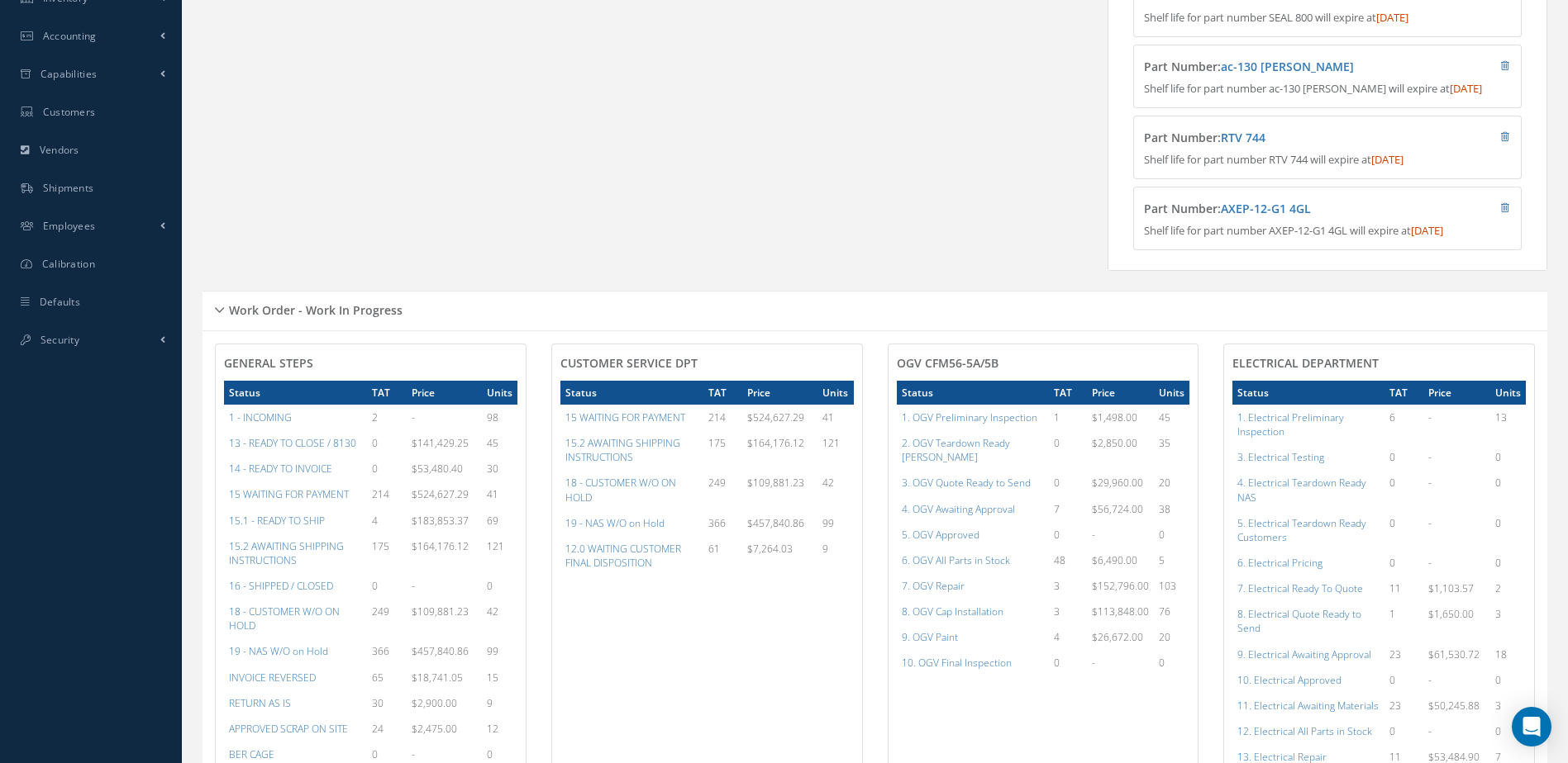
scroll to position [826, 0]
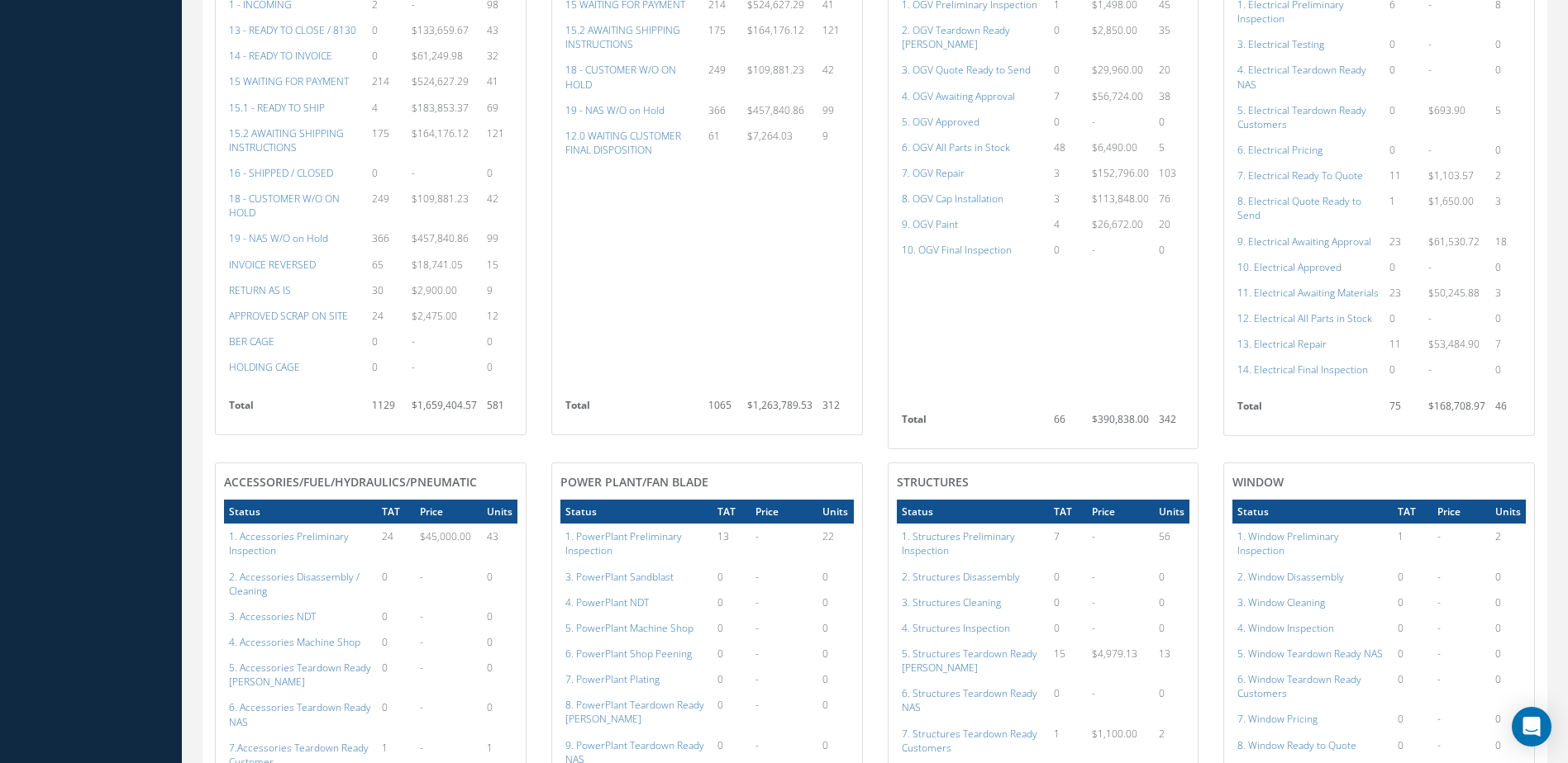
scroll to position [413, 0]
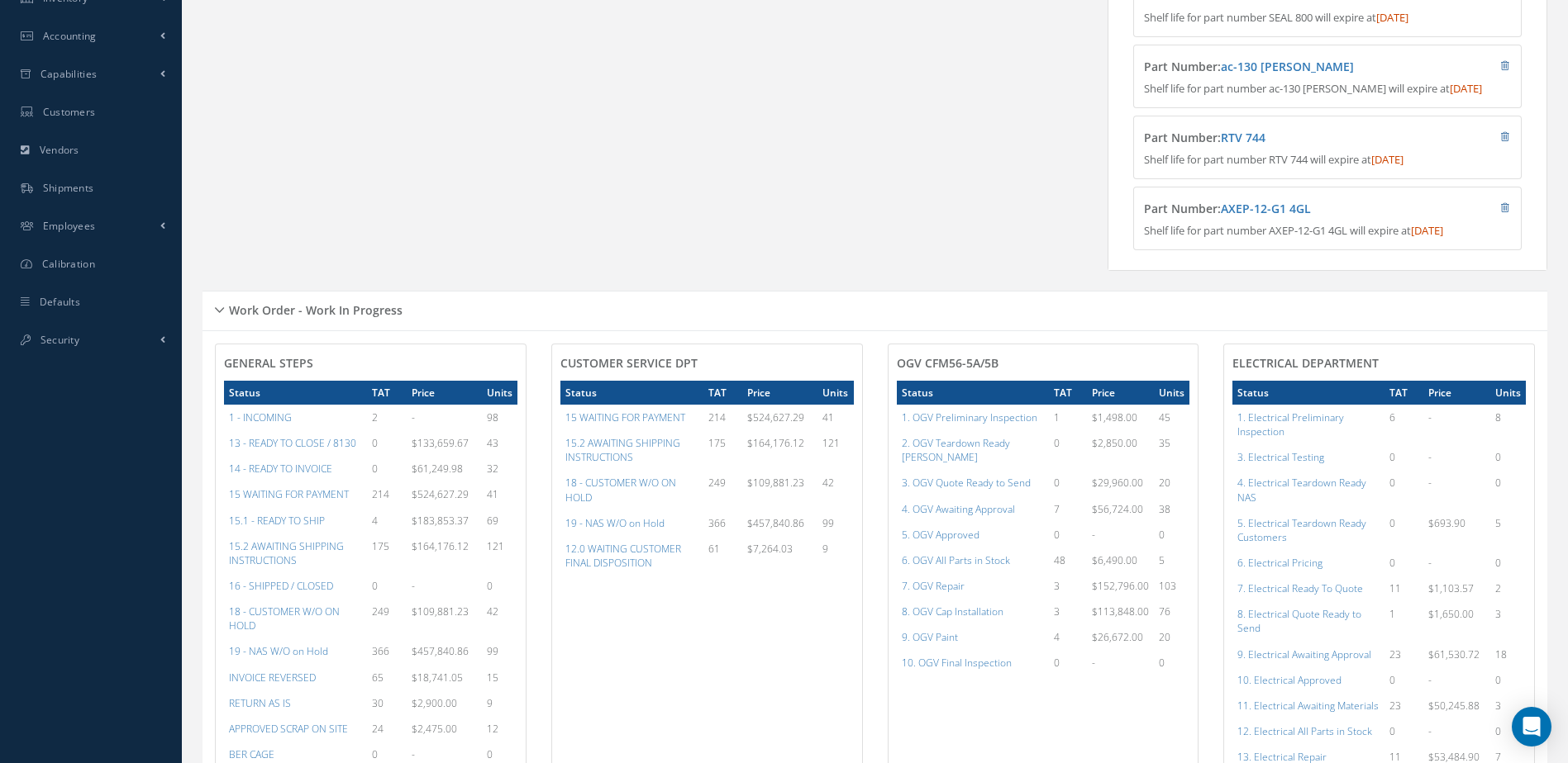
click at [684, 232] on div "Calendar Loading… October 2025 Month Month Week Day Today No elements found. Li…" at bounding box center [651, 75] width 897 height 432
click at [327, 450] on a=20&excludeInternalCustomer=false&excludeInvoicedOrClosed=true&&filtersHidded"] "13 - READY TO CLOSE / 8130" at bounding box center [292, 443] width 127 height 14
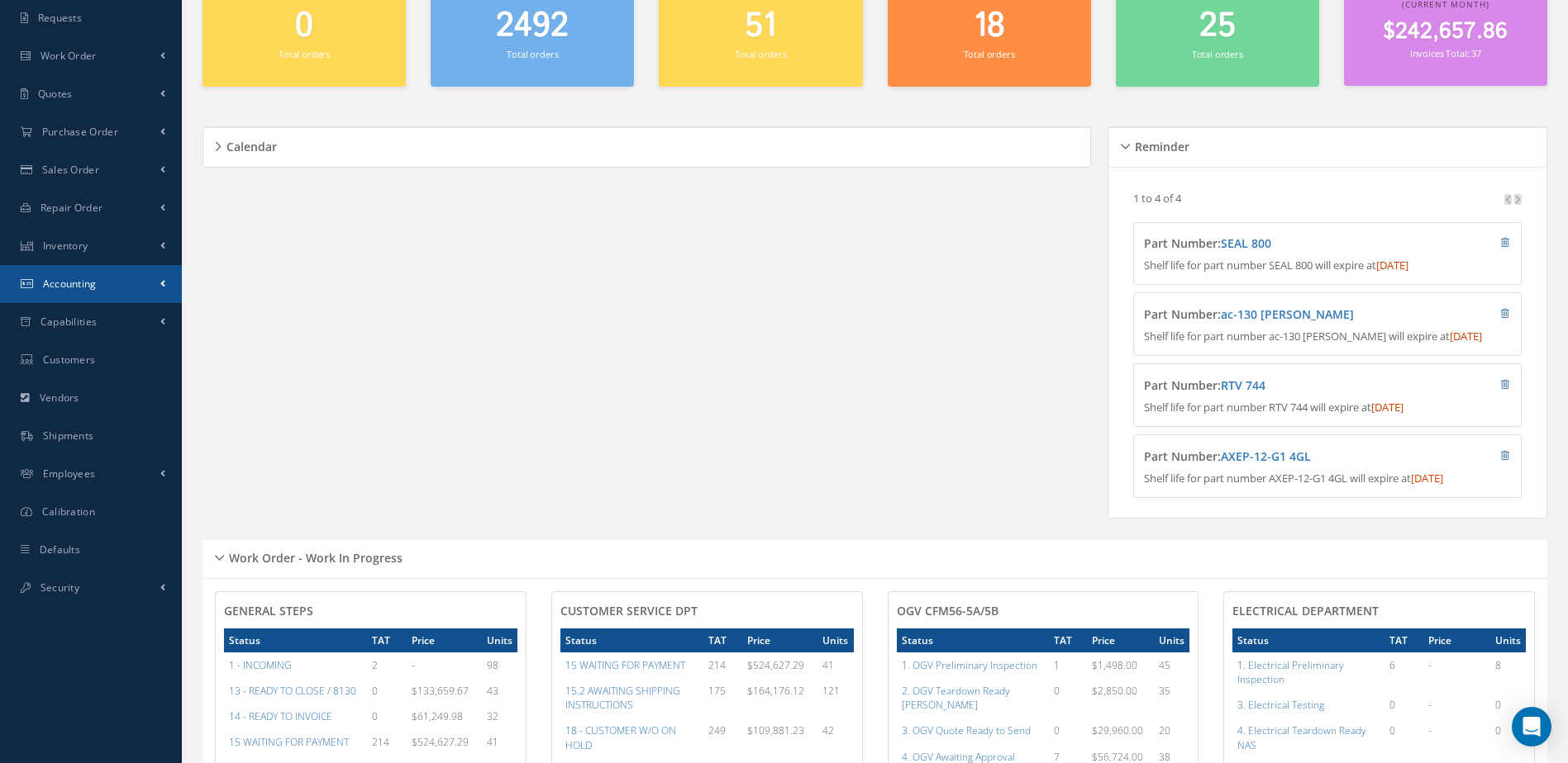
scroll to position [0, 0]
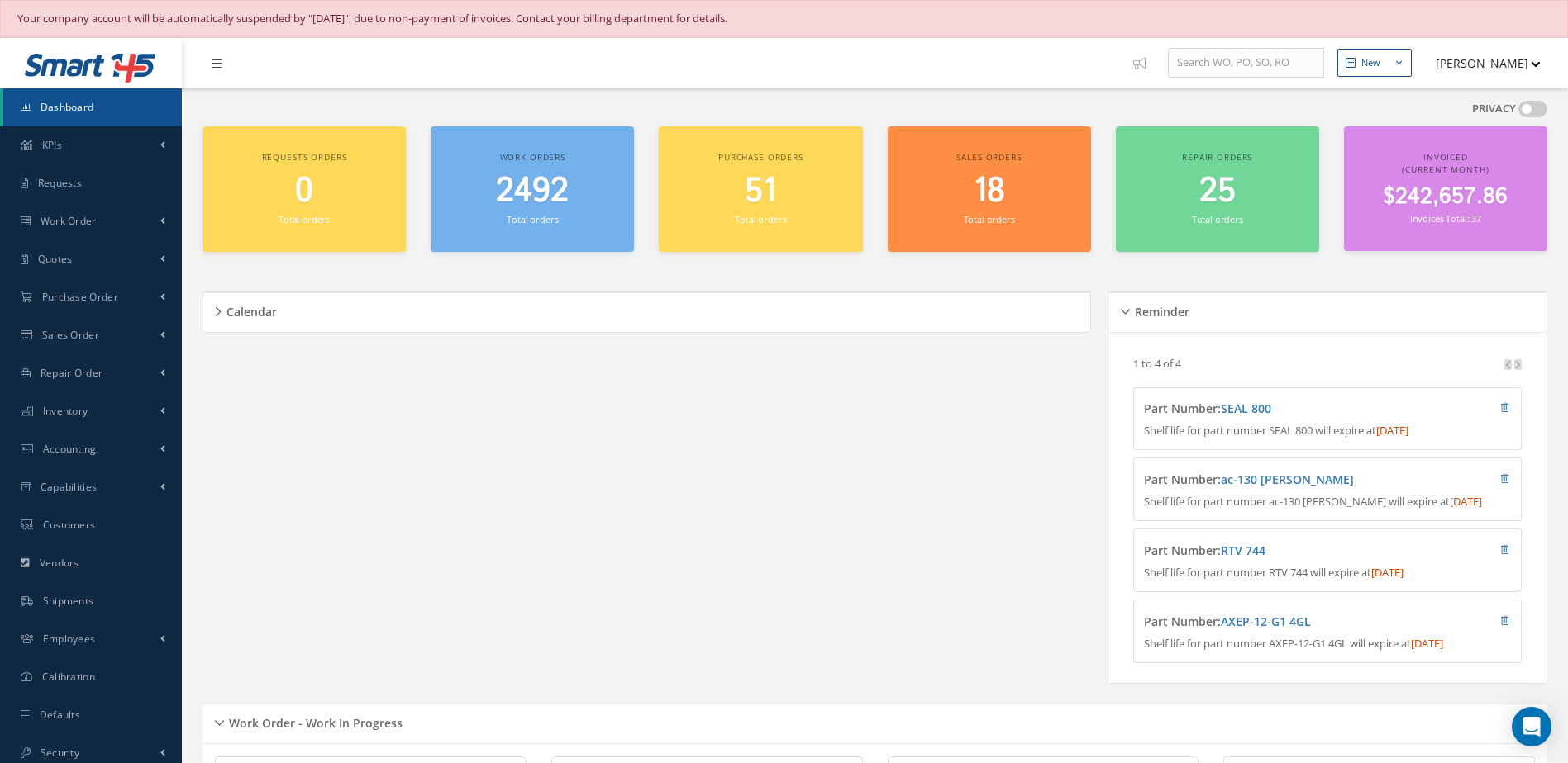
click at [86, 109] on span "Dashboard" at bounding box center [67, 106] width 54 height 14
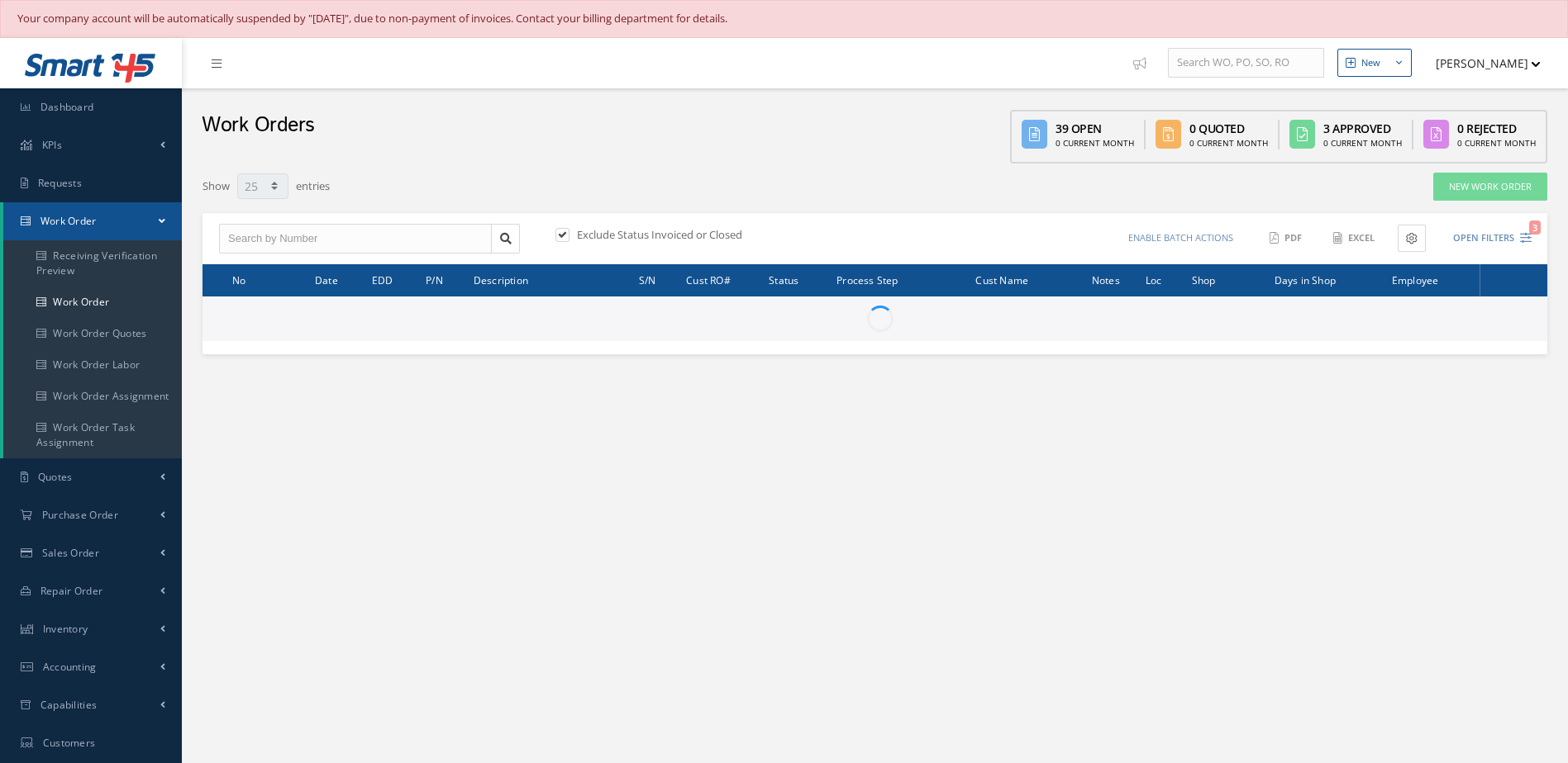
select select "25"
type input "All Work Request"
type input "All Work Performed"
type input "All Status"
type input "WO Part Status"
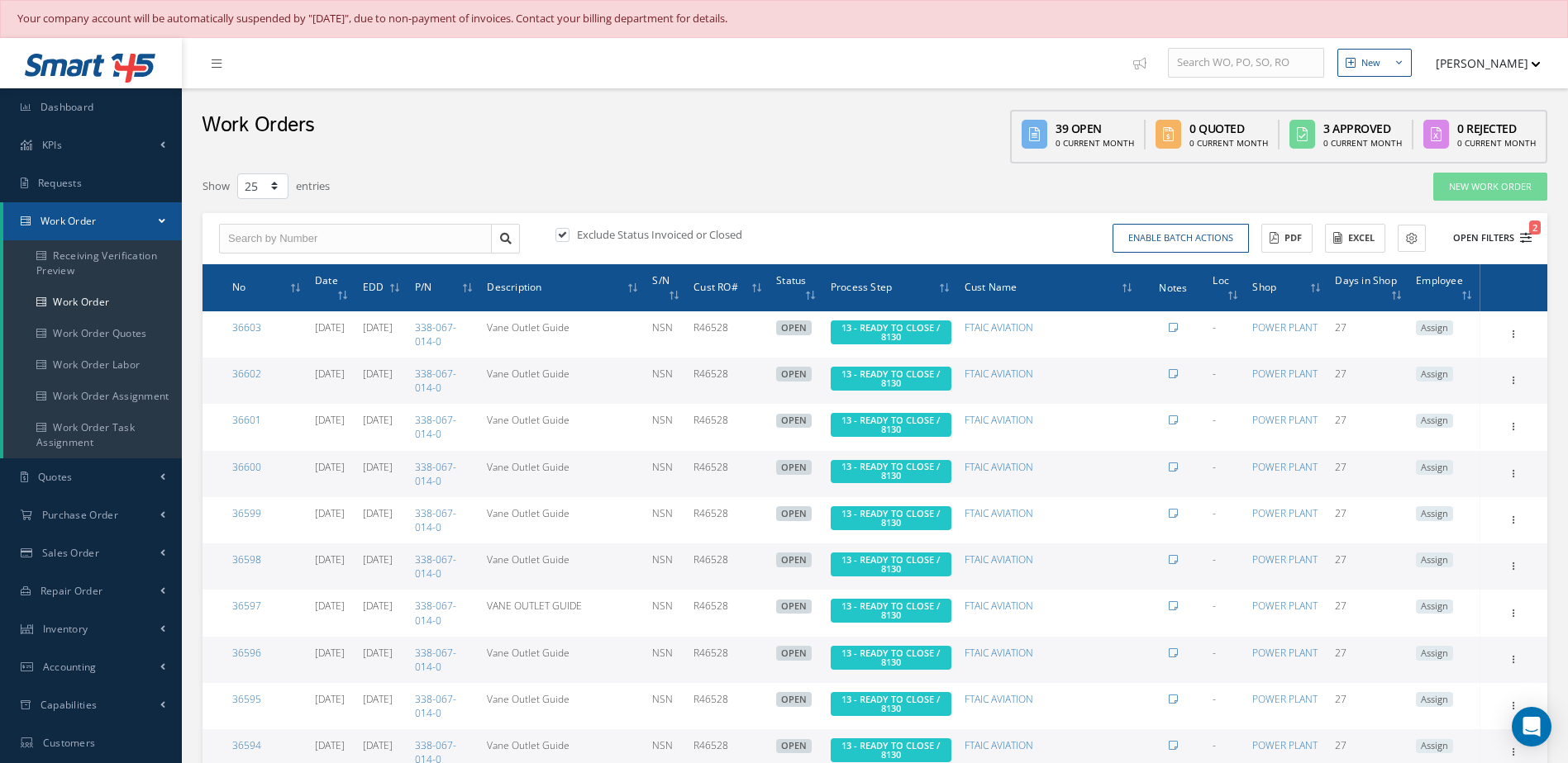
click at [1472, 232] on button "Open Filters 2" at bounding box center [1485, 239] width 93 height 27
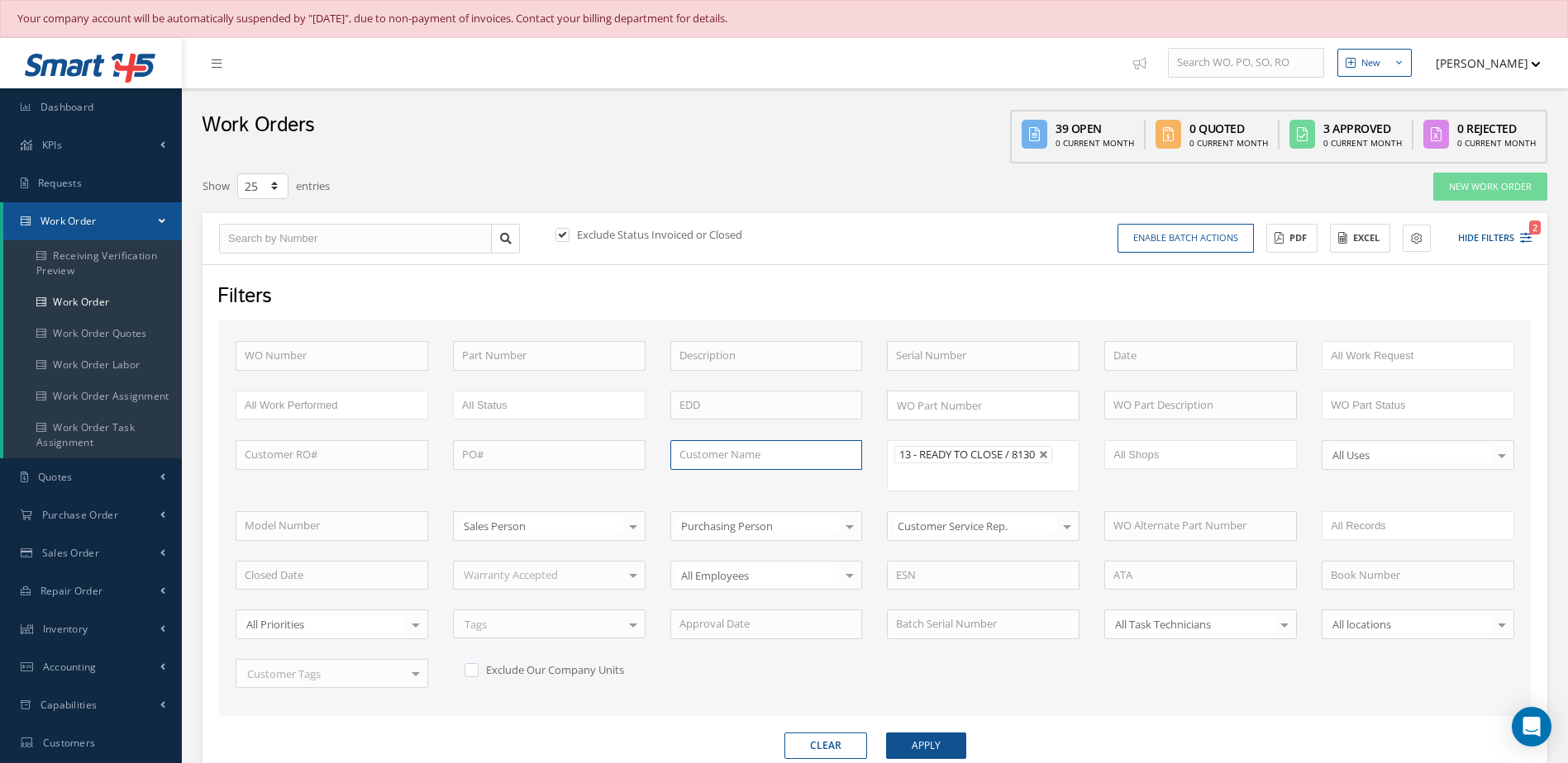
click at [775, 460] on input "text" at bounding box center [766, 455] width 192 height 29
click at [761, 485] on span "Stratton Aviation, LLC." at bounding box center [755, 484] width 152 height 15
type input "Stratton Aviation, LLC."
click at [937, 751] on button "Apply" at bounding box center [926, 746] width 81 height 27
click at [56, 111] on span "Dashboard" at bounding box center [67, 106] width 54 height 14
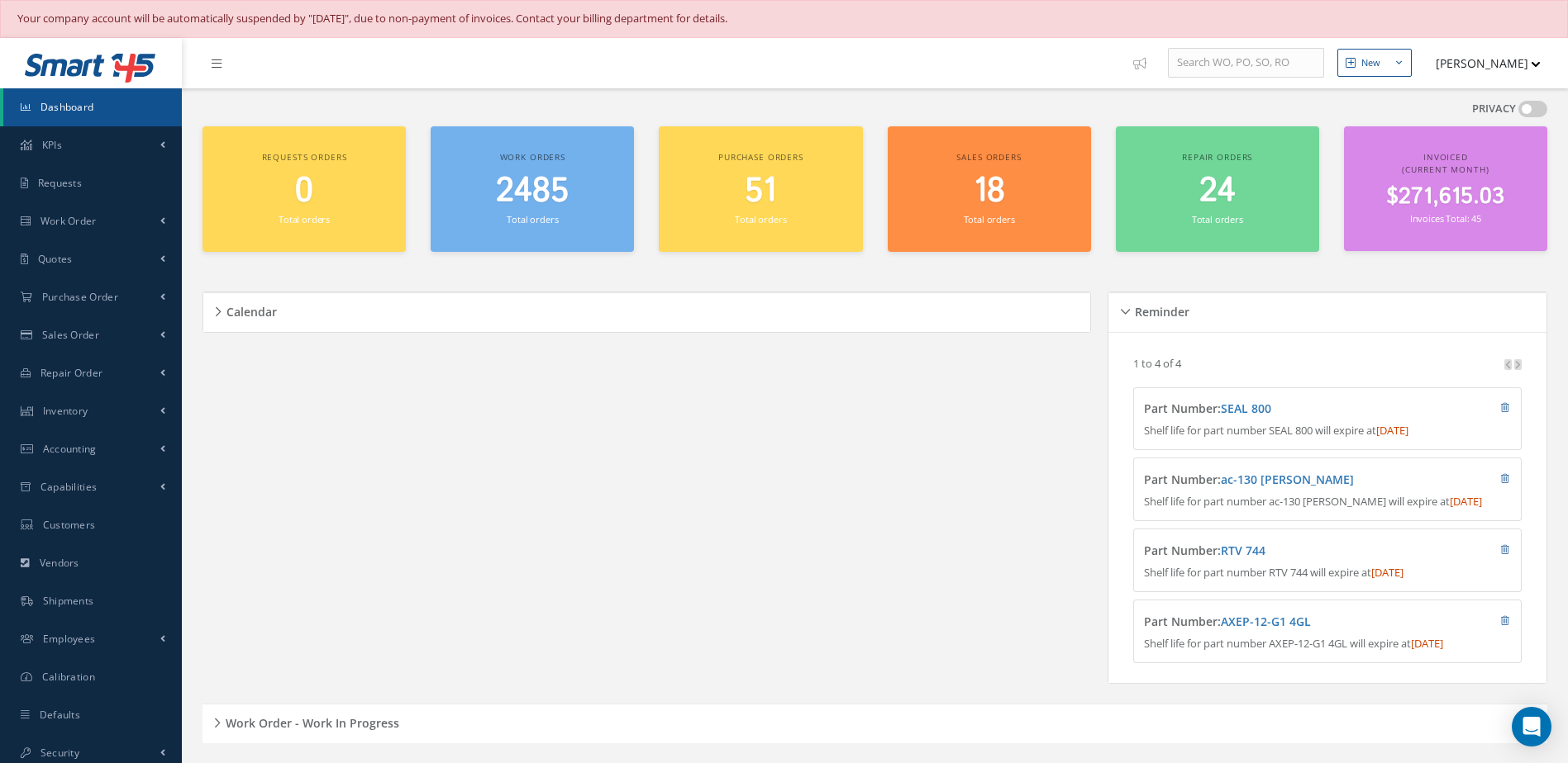
click at [552, 208] on span "2485" at bounding box center [532, 190] width 72 height 47
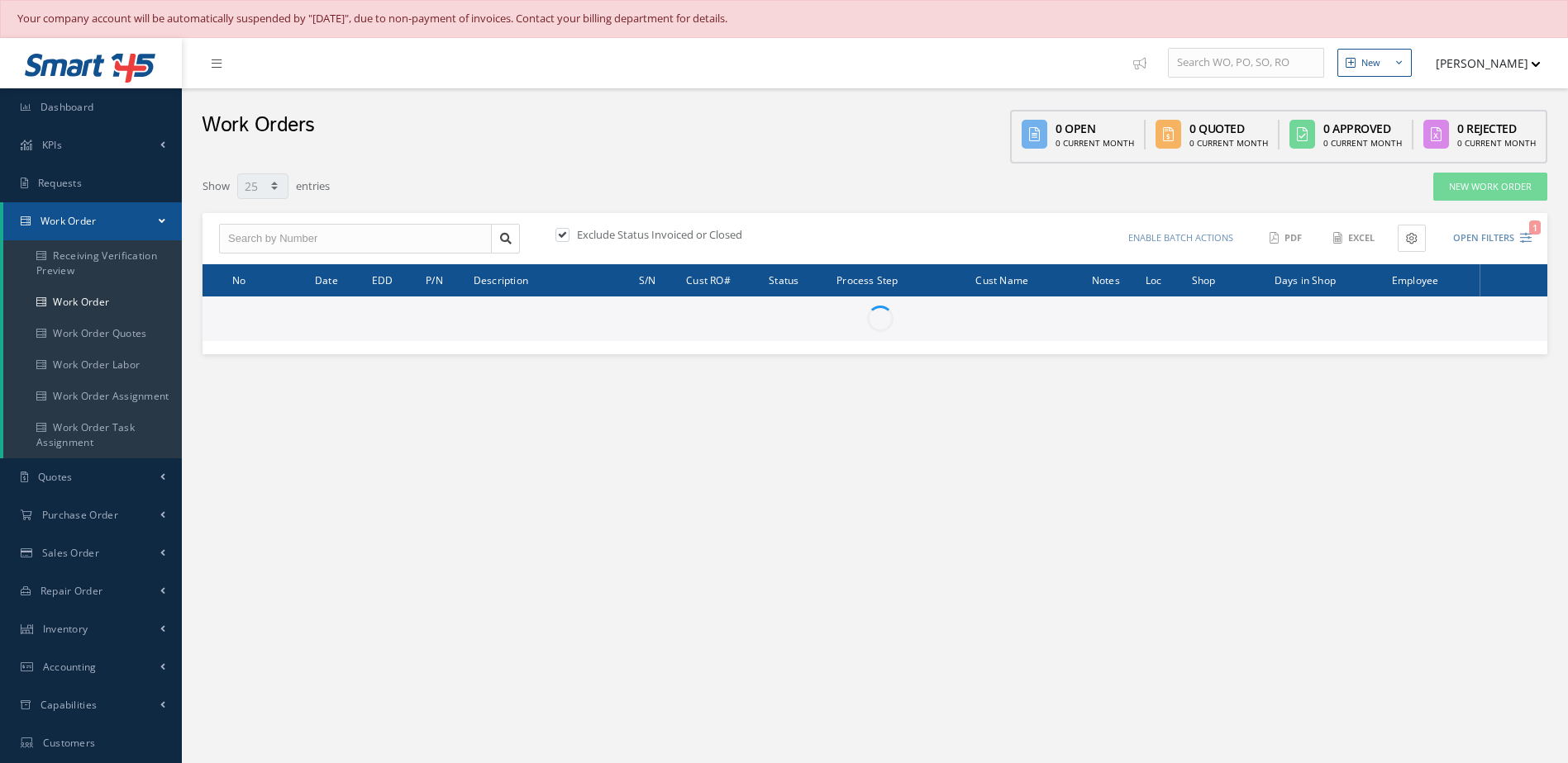
select select "25"
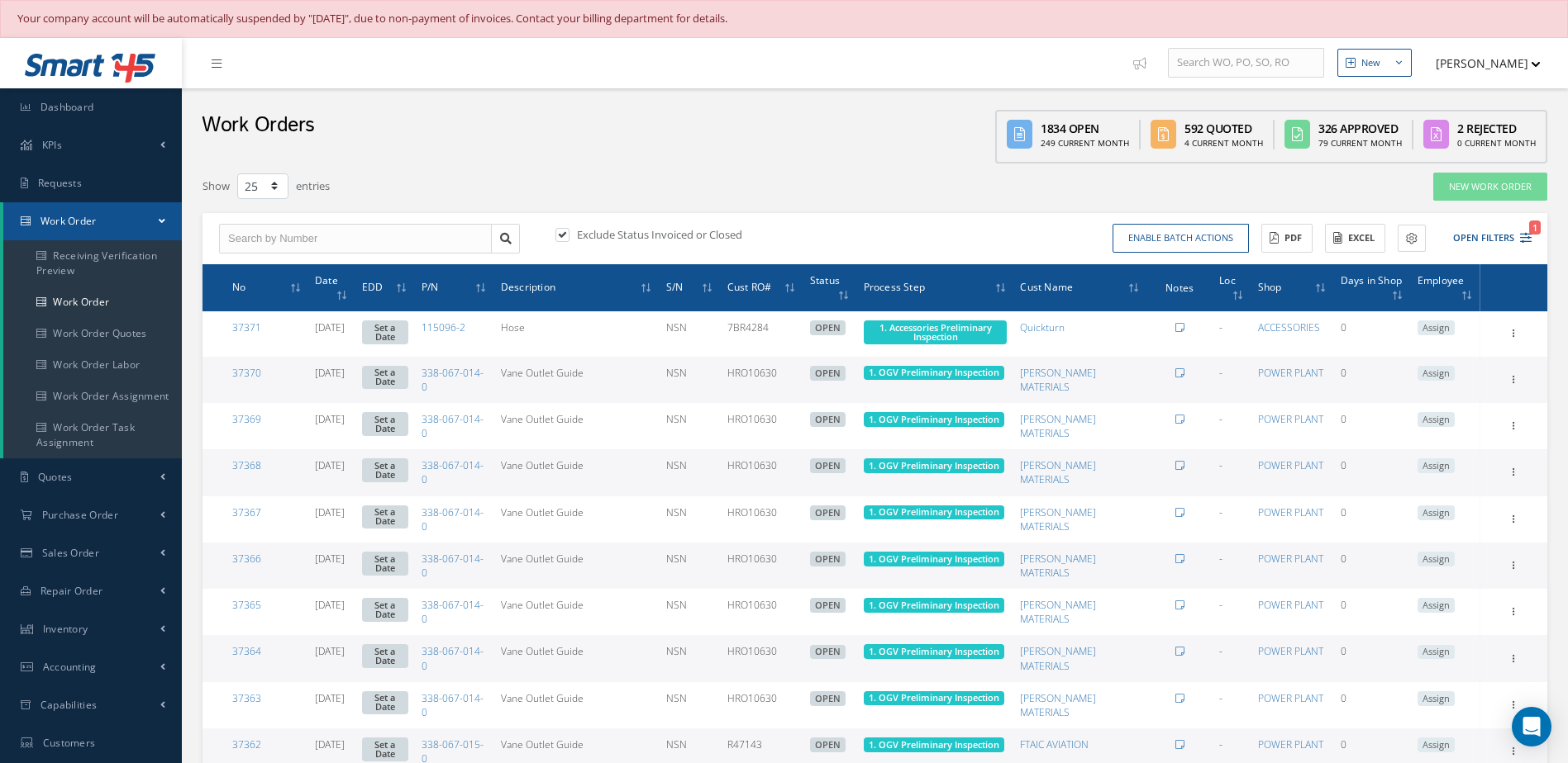
type input "All Work Request"
type input "All Work Performed"
type input "All Status"
type input "WO Part Status"
click at [1480, 235] on button "Open Filters 1" at bounding box center [1485, 239] width 93 height 27
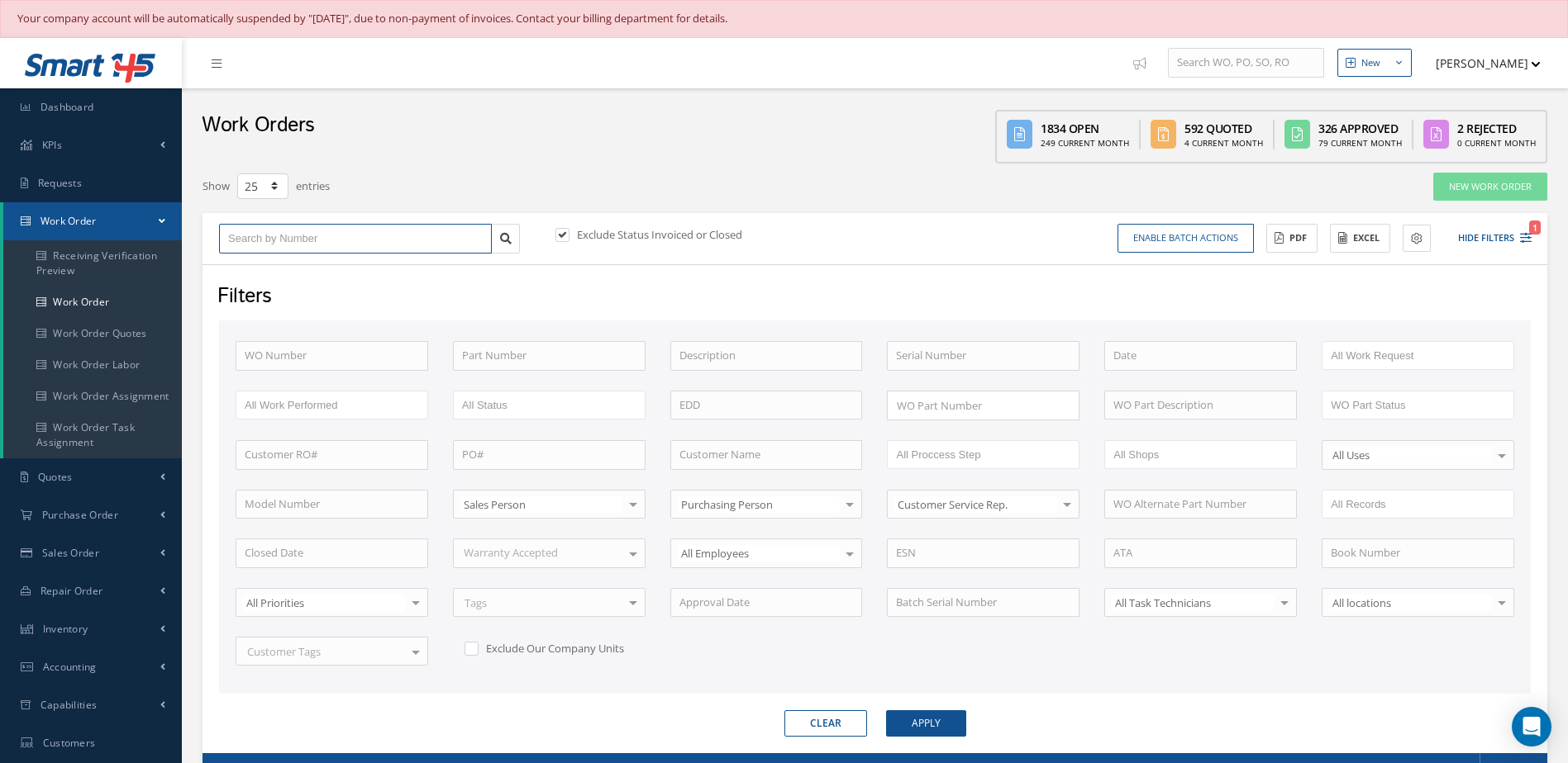
click at [366, 250] on input "text" at bounding box center [355, 239] width 273 height 29
type input "3"
type input "33"
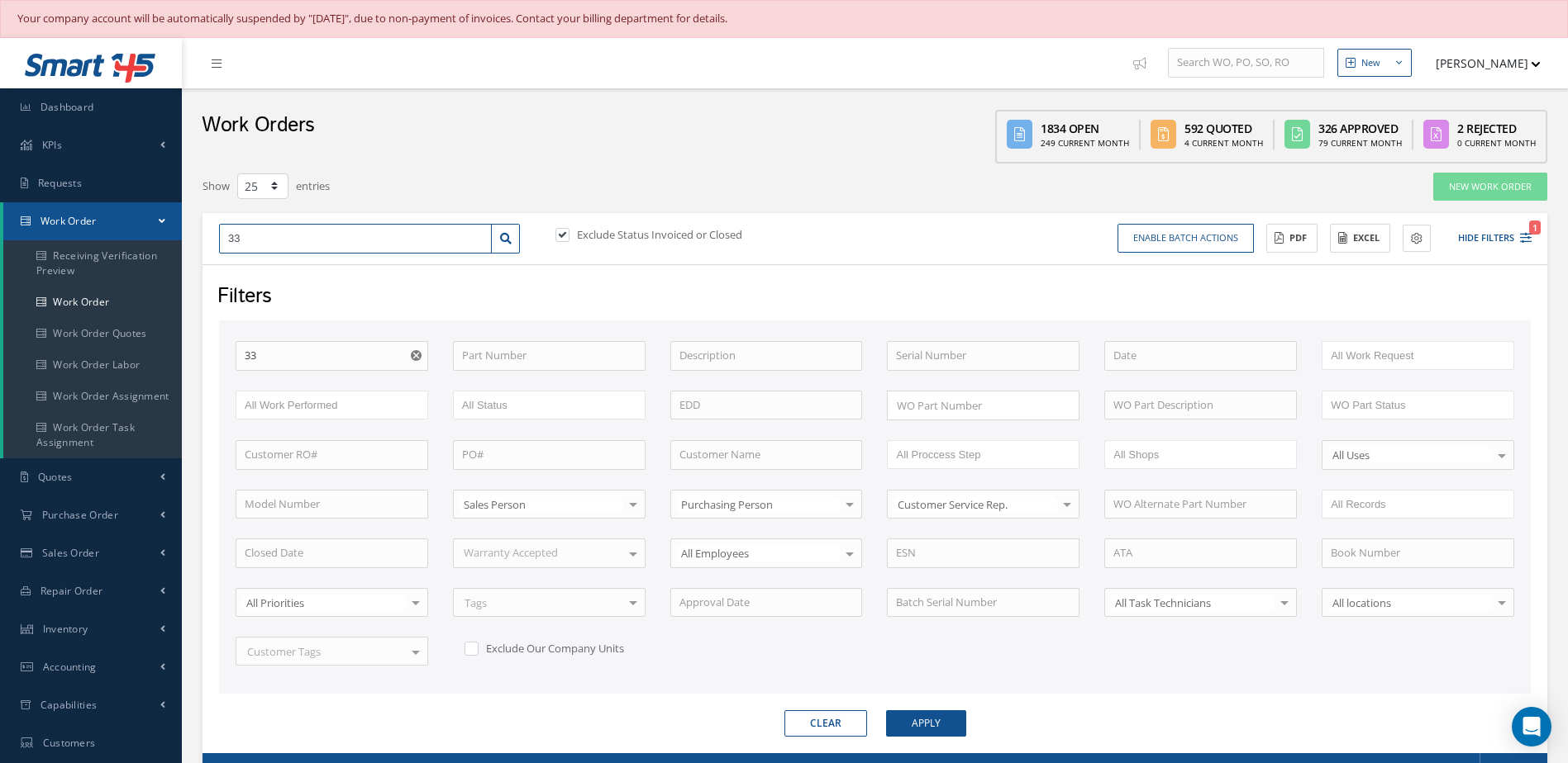
type input "337"
type input "3371"
type input "33713"
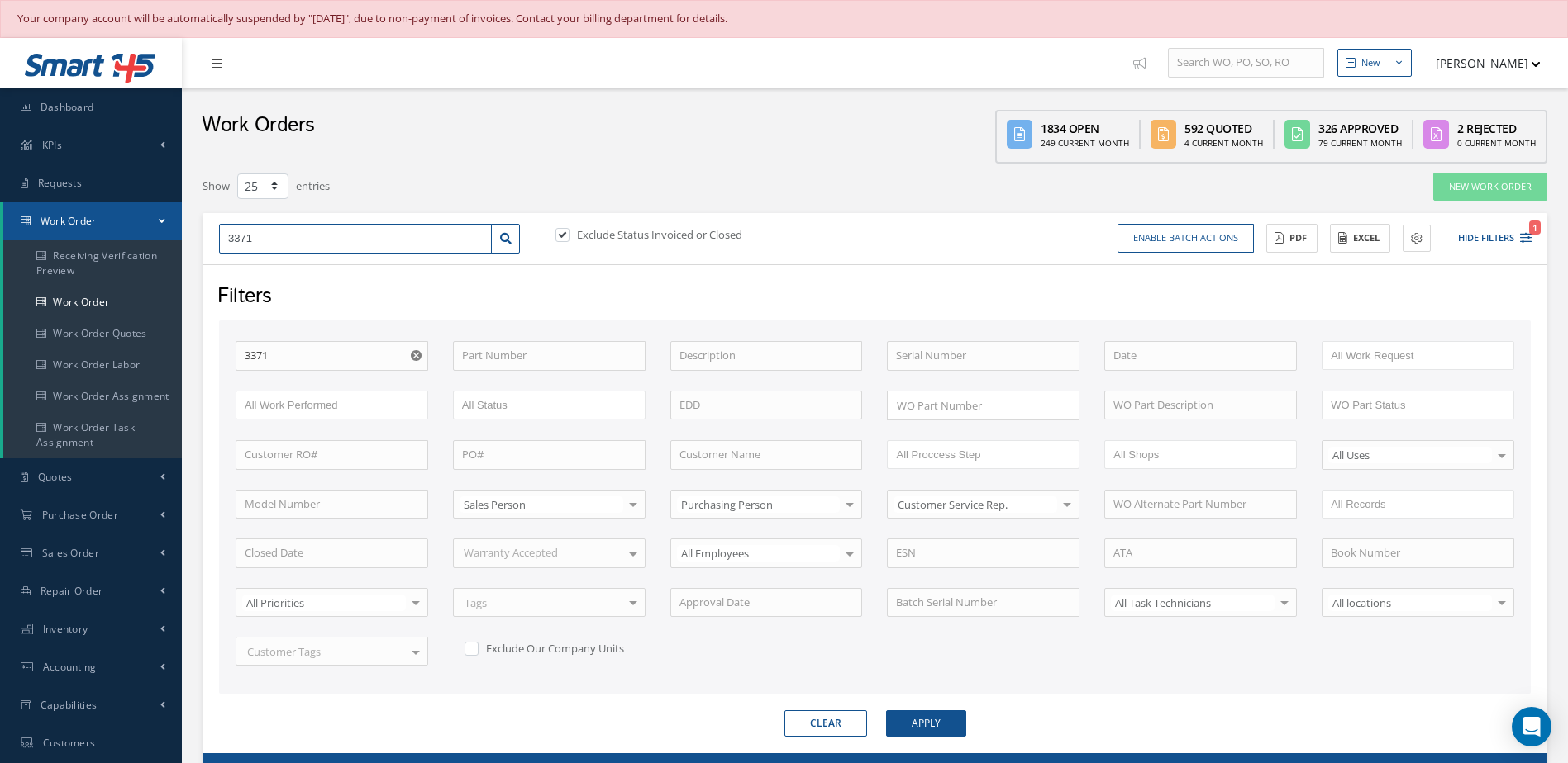
type input "33713"
click at [412, 275] on div "33713" at bounding box center [355, 268] width 254 height 16
click at [503, 247] on link at bounding box center [505, 239] width 29 height 29
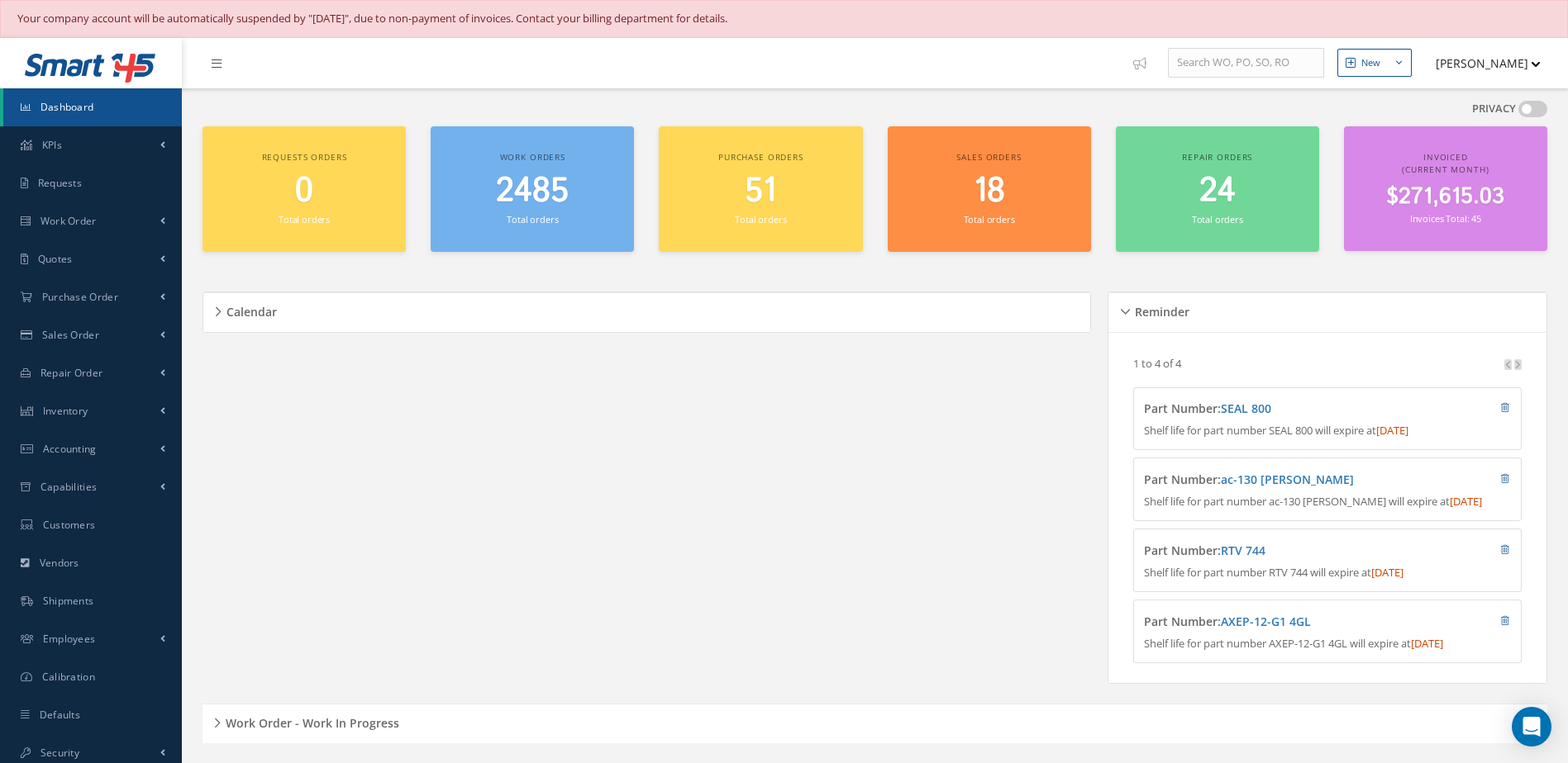
scroll to position [413, 0]
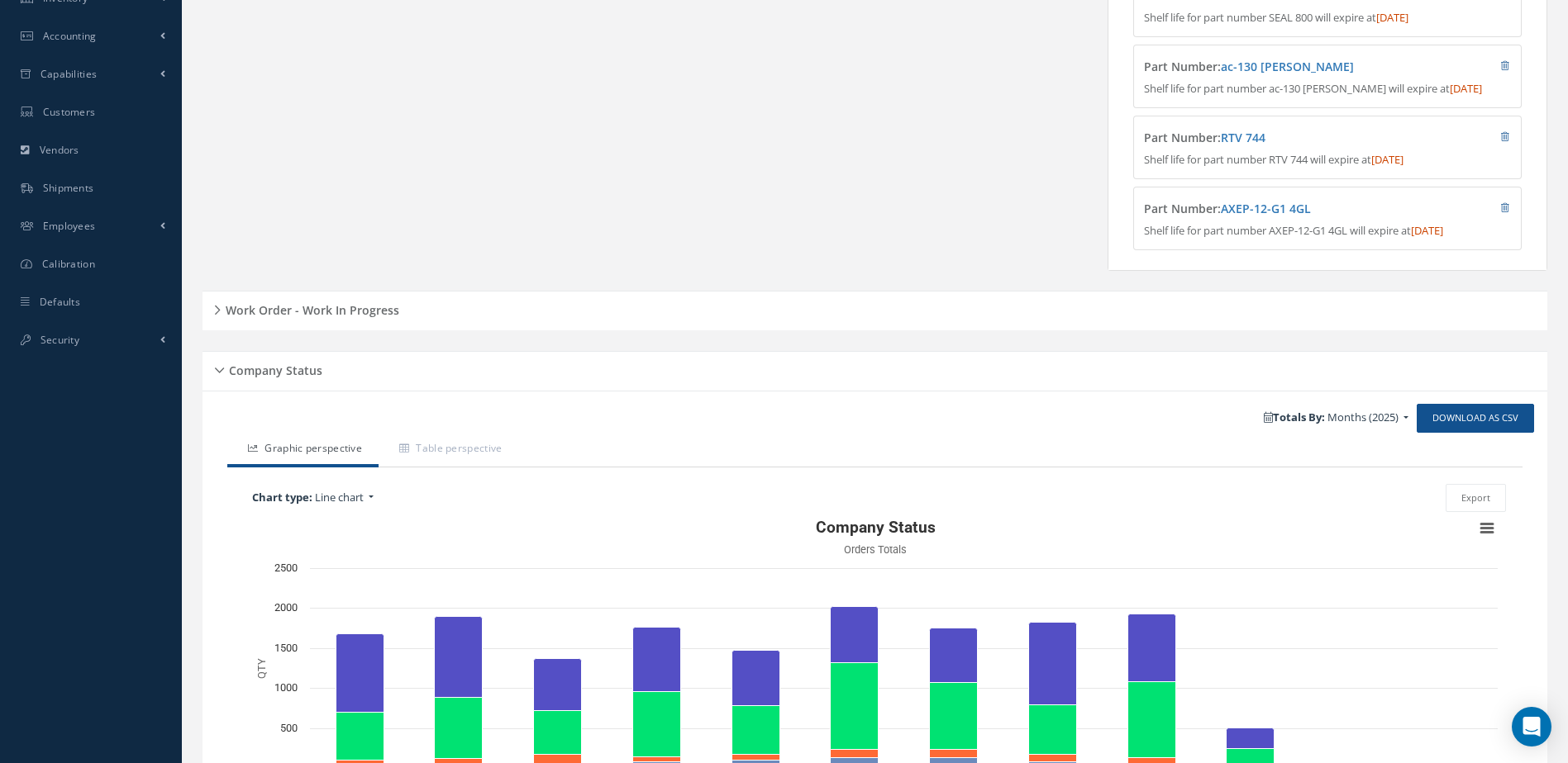
click at [365, 312] on h5 "Work Order - Work In Progress" at bounding box center [309, 308] width 178 height 20
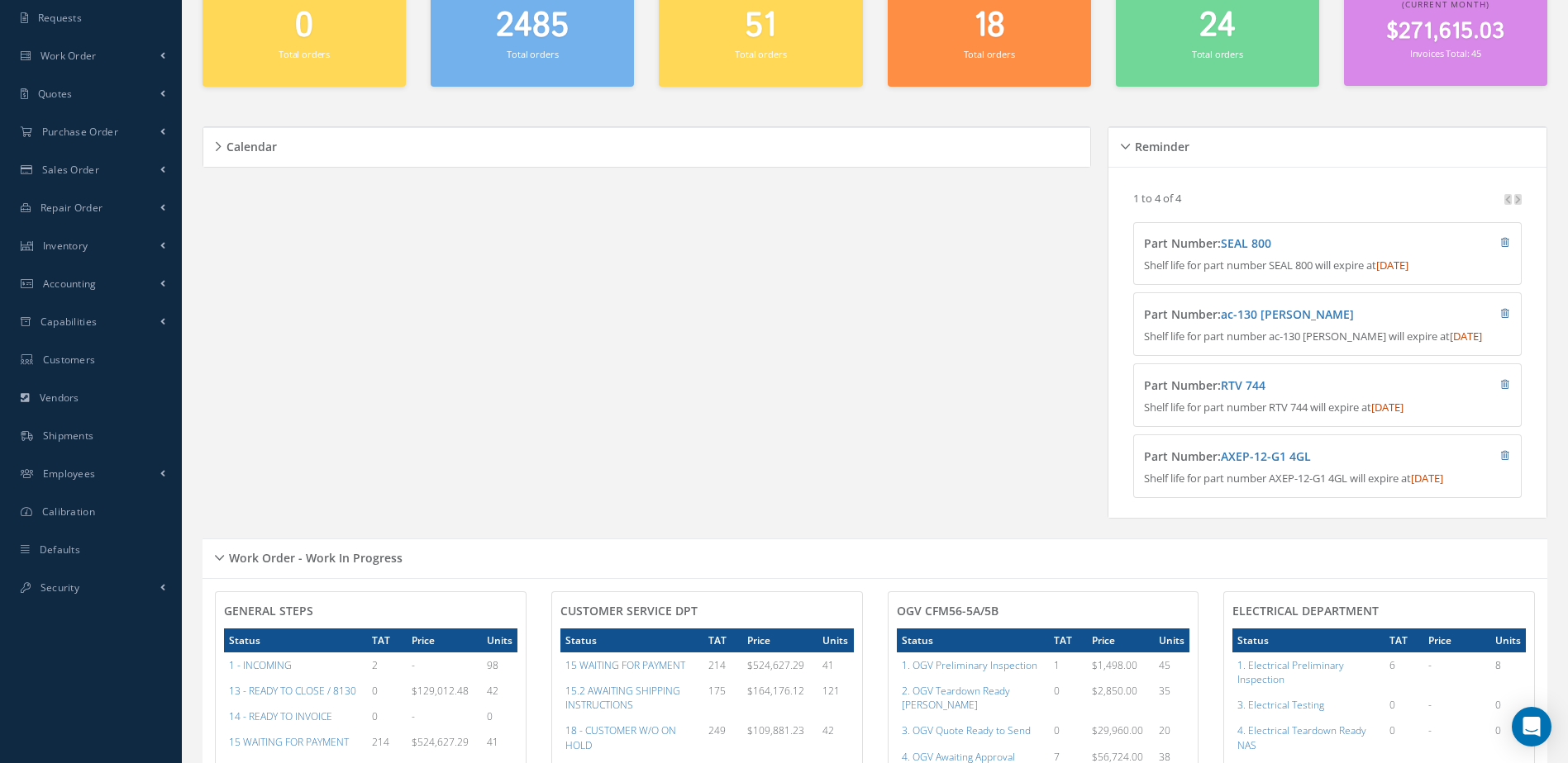
scroll to position [0, 0]
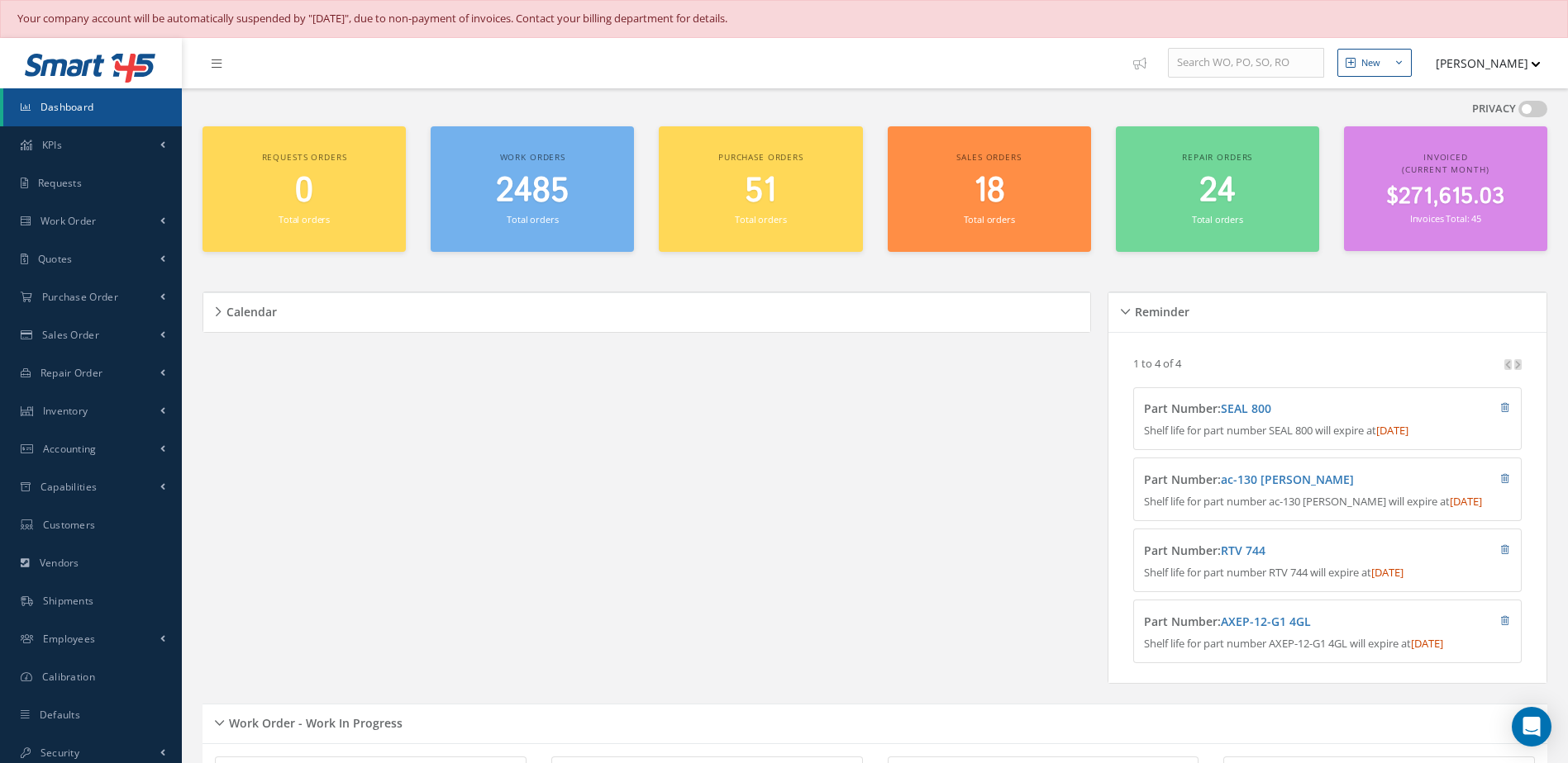
click at [68, 114] on link "Dashboard" at bounding box center [92, 108] width 178 height 38
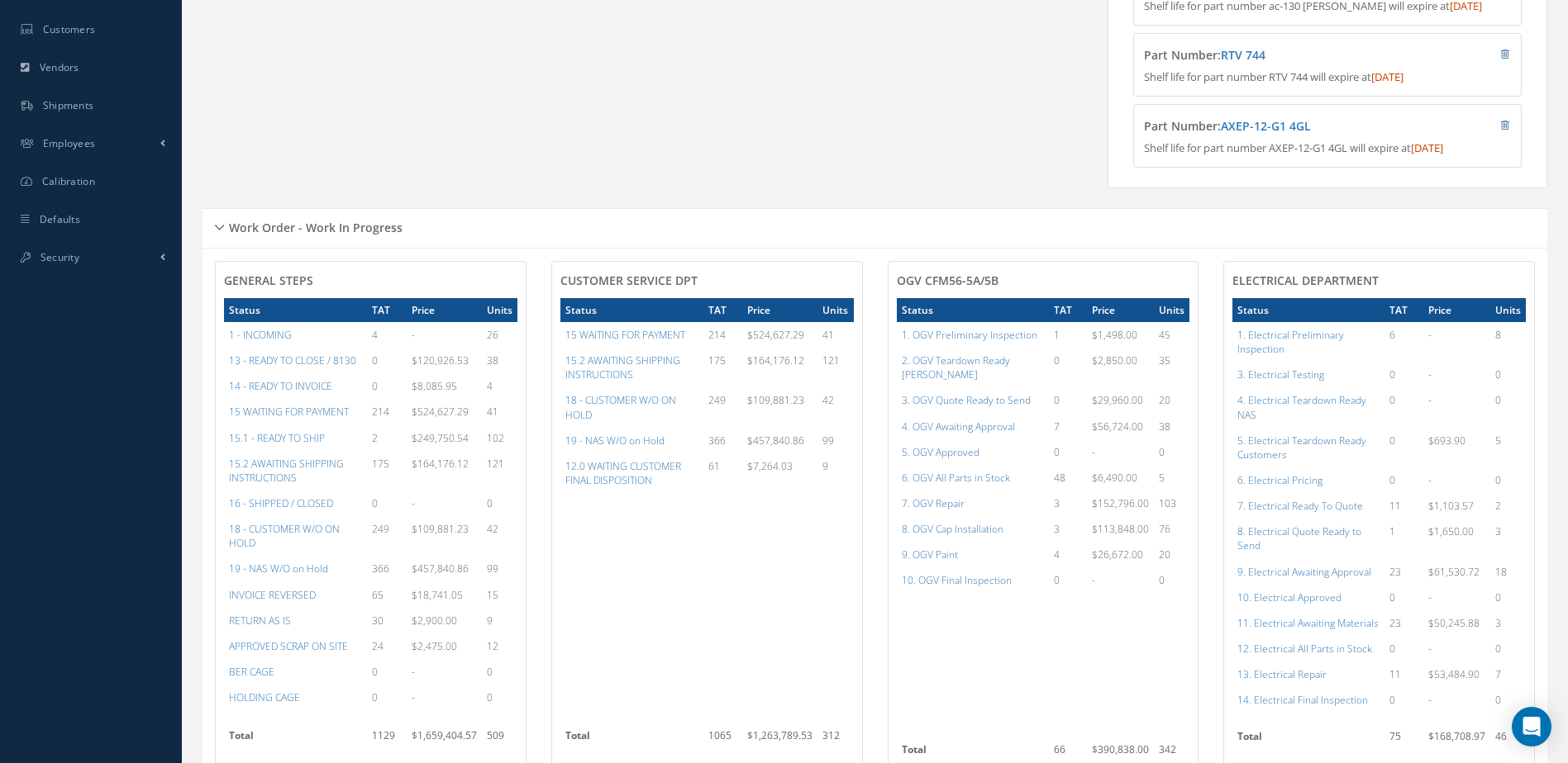
scroll to position [166, 0]
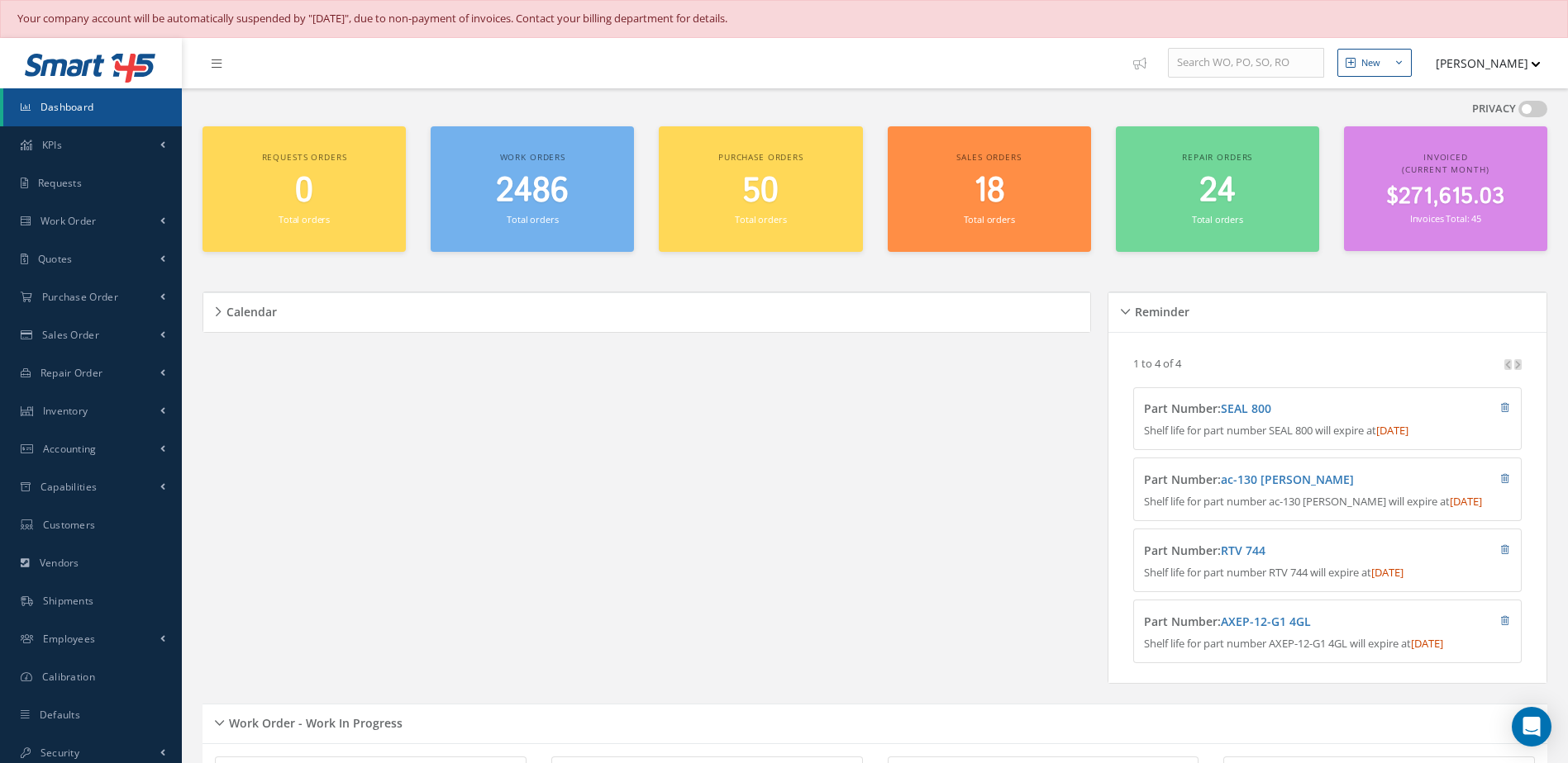
click at [94, 120] on link "Dashboard" at bounding box center [92, 108] width 178 height 38
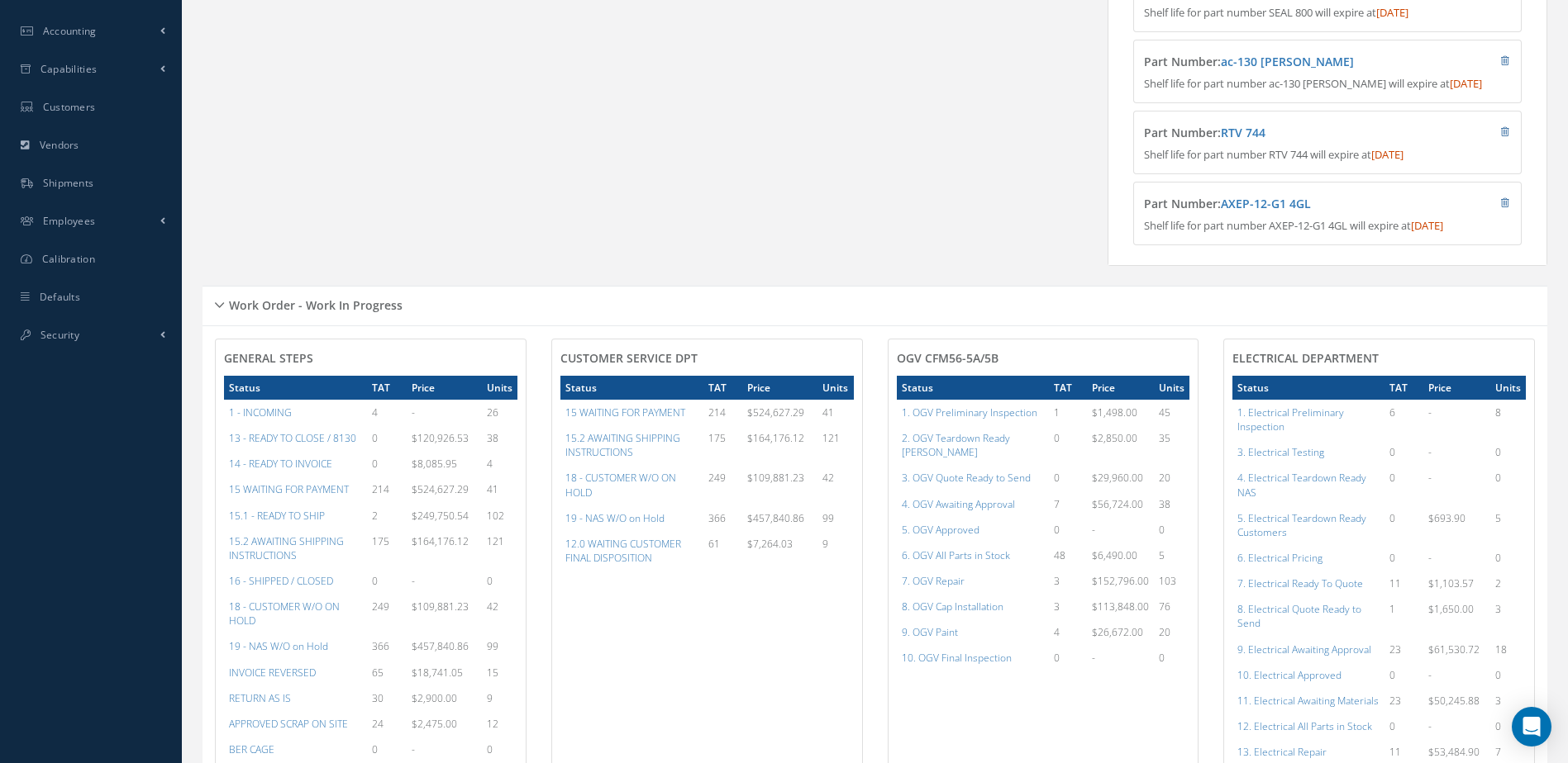
scroll to position [748, 0]
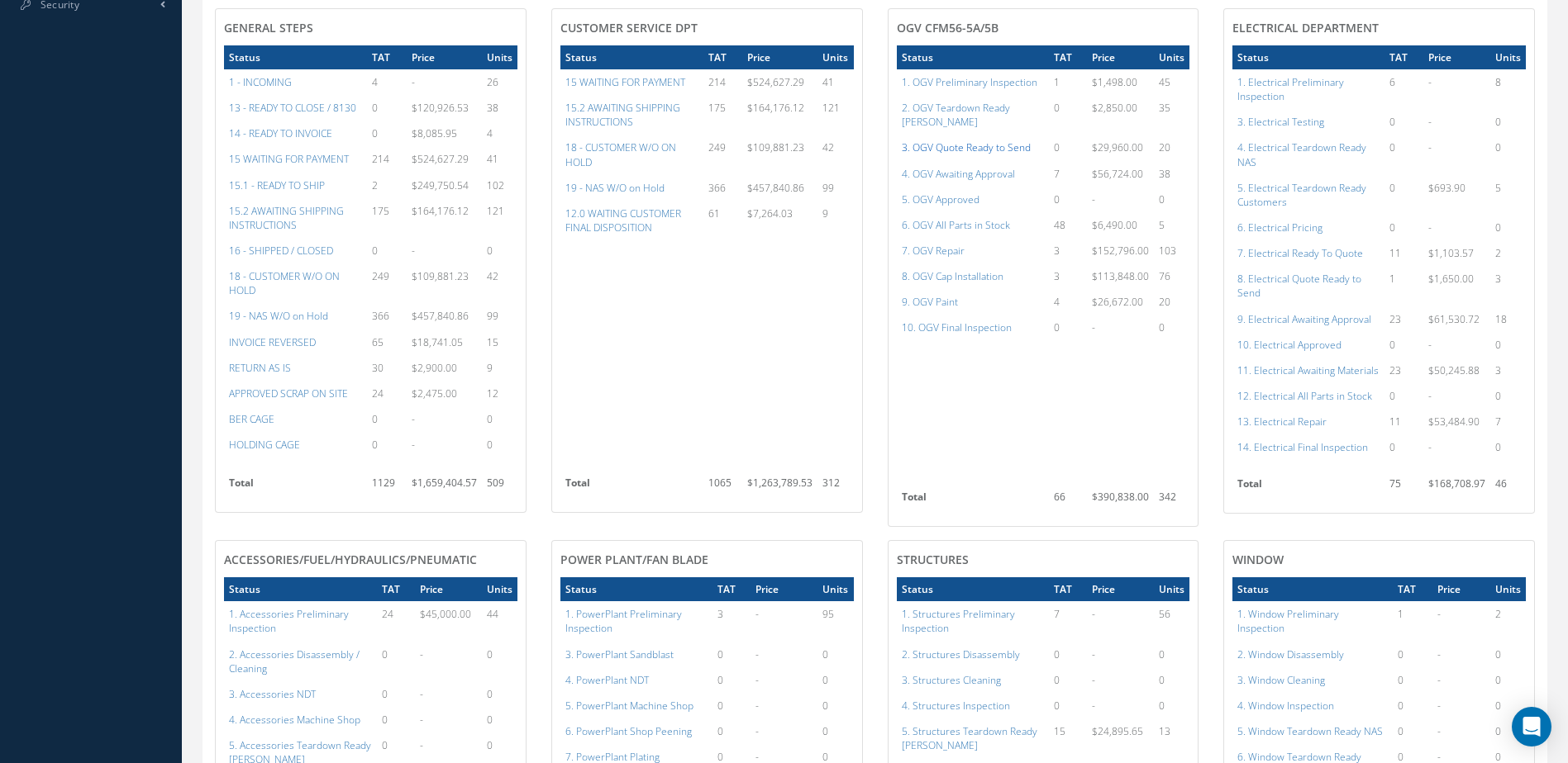
click at [996, 140] on a=76&excludeInternalCustomer=false&excludeInvoicedOrClosed=true&shop_id=15&filtersHidded"] "3. OGV Quote Ready to Send" at bounding box center [966, 146] width 129 height 14
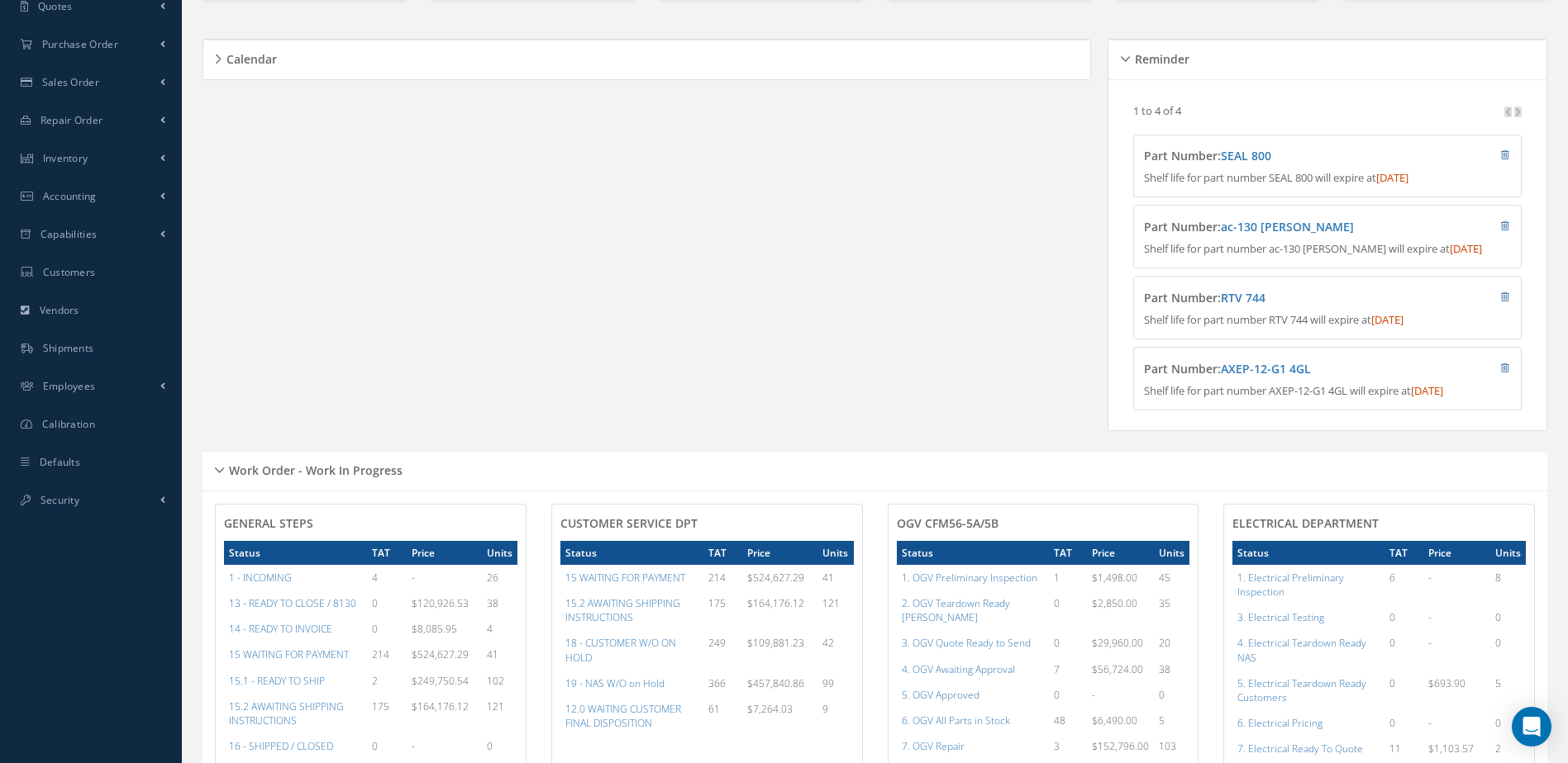
scroll to position [0, 0]
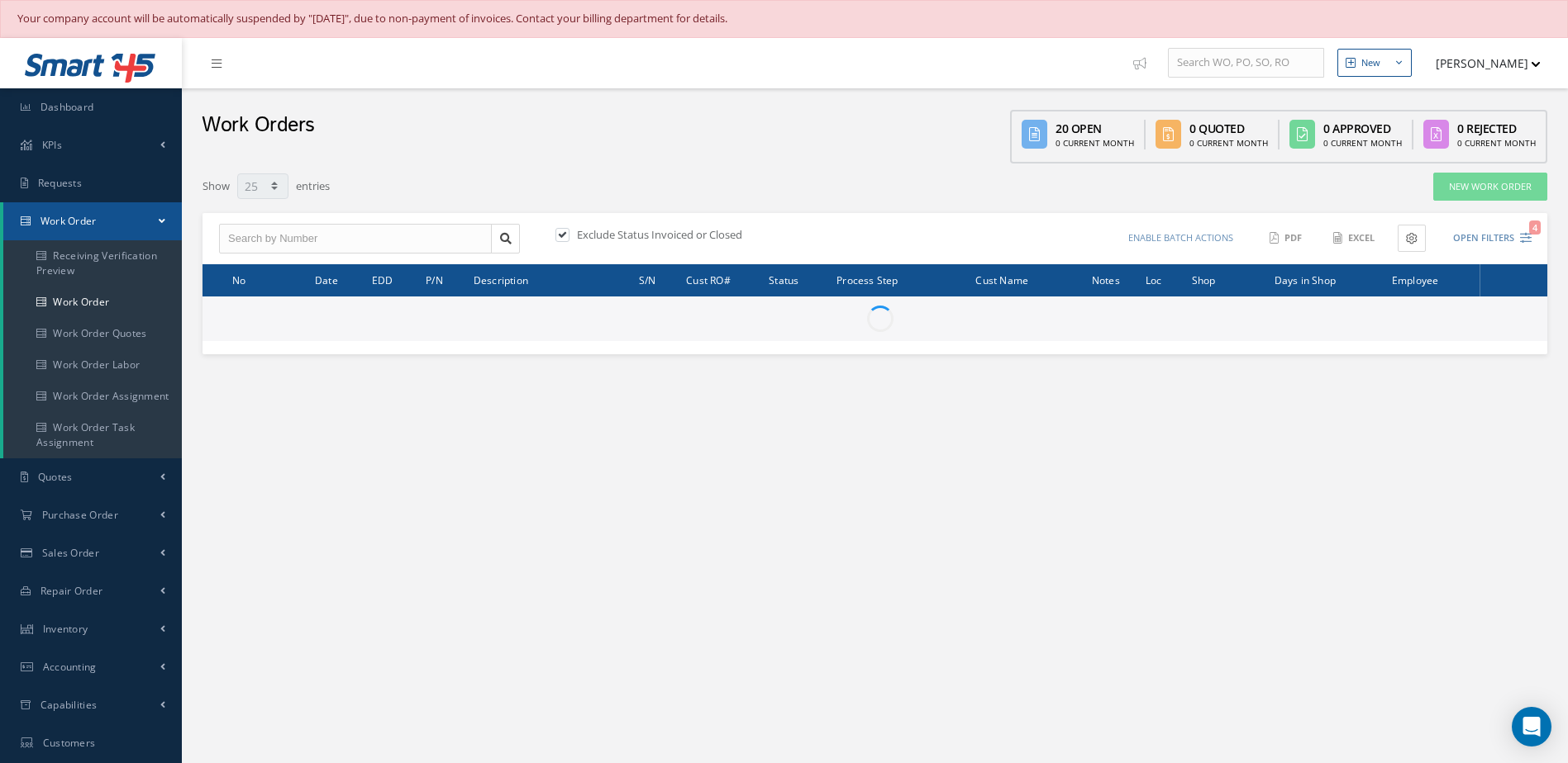
select select "25"
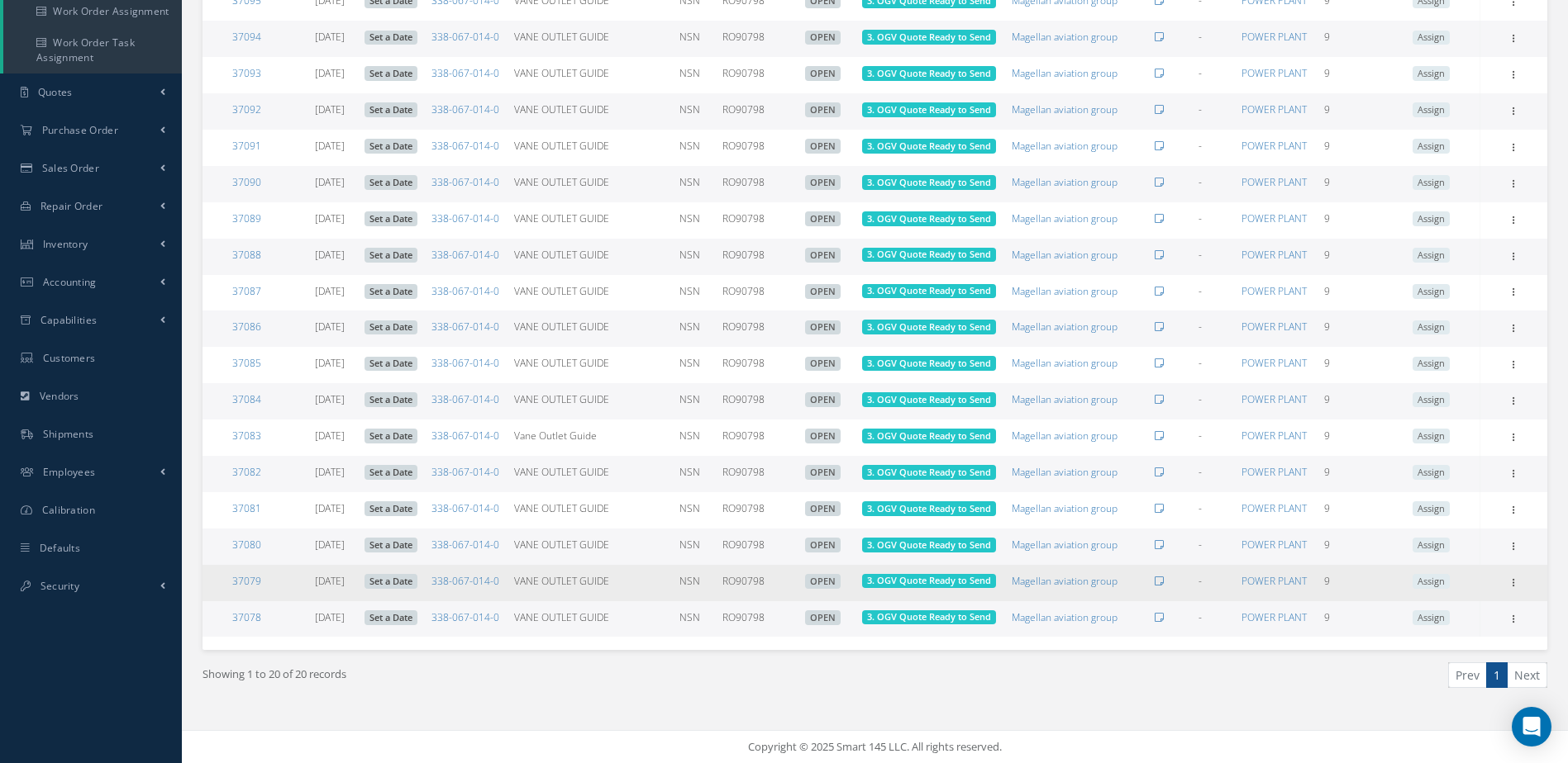
scroll to position [604, 0]
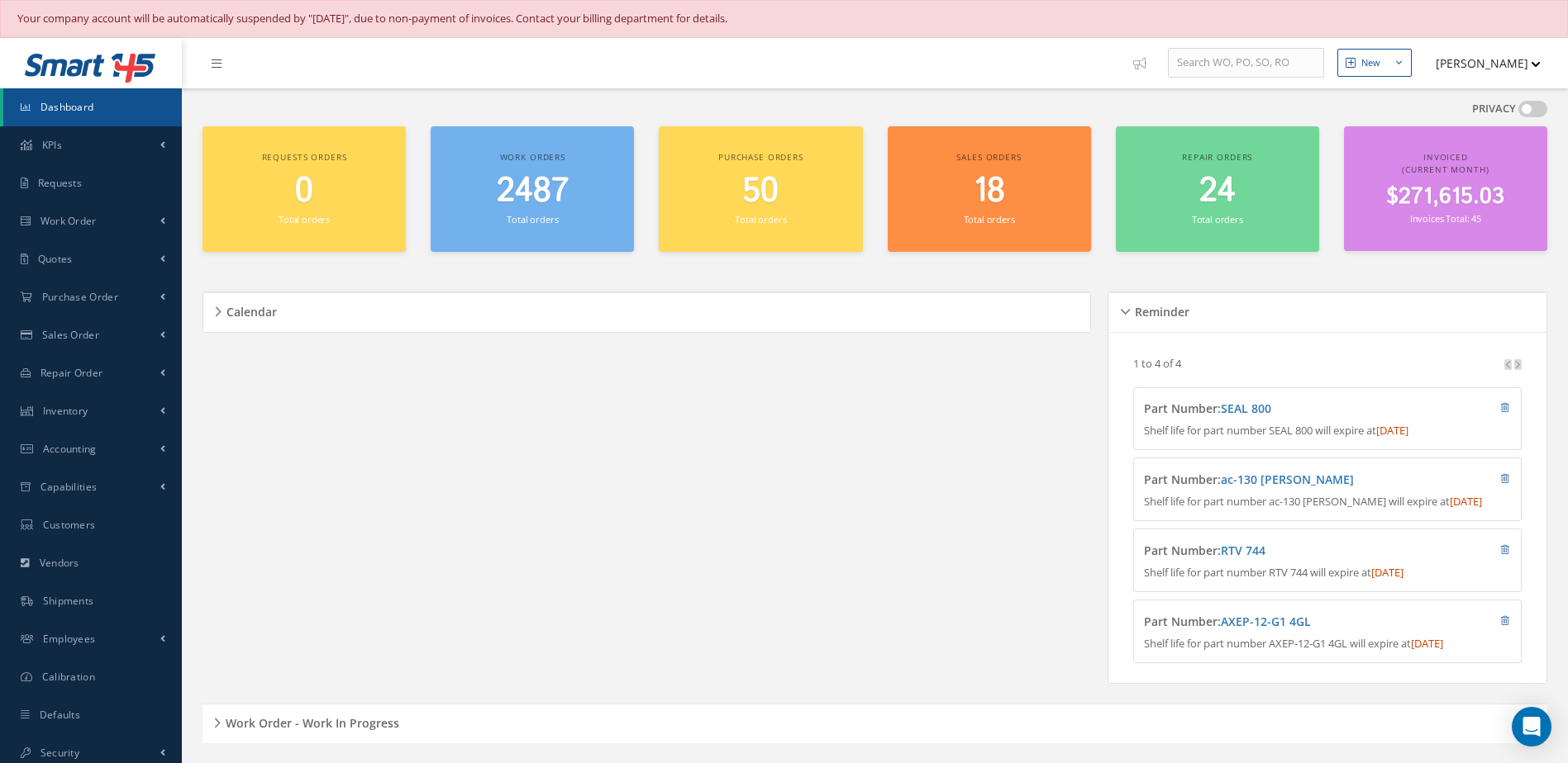
click at [558, 208] on span "2487" at bounding box center [533, 190] width 72 height 47
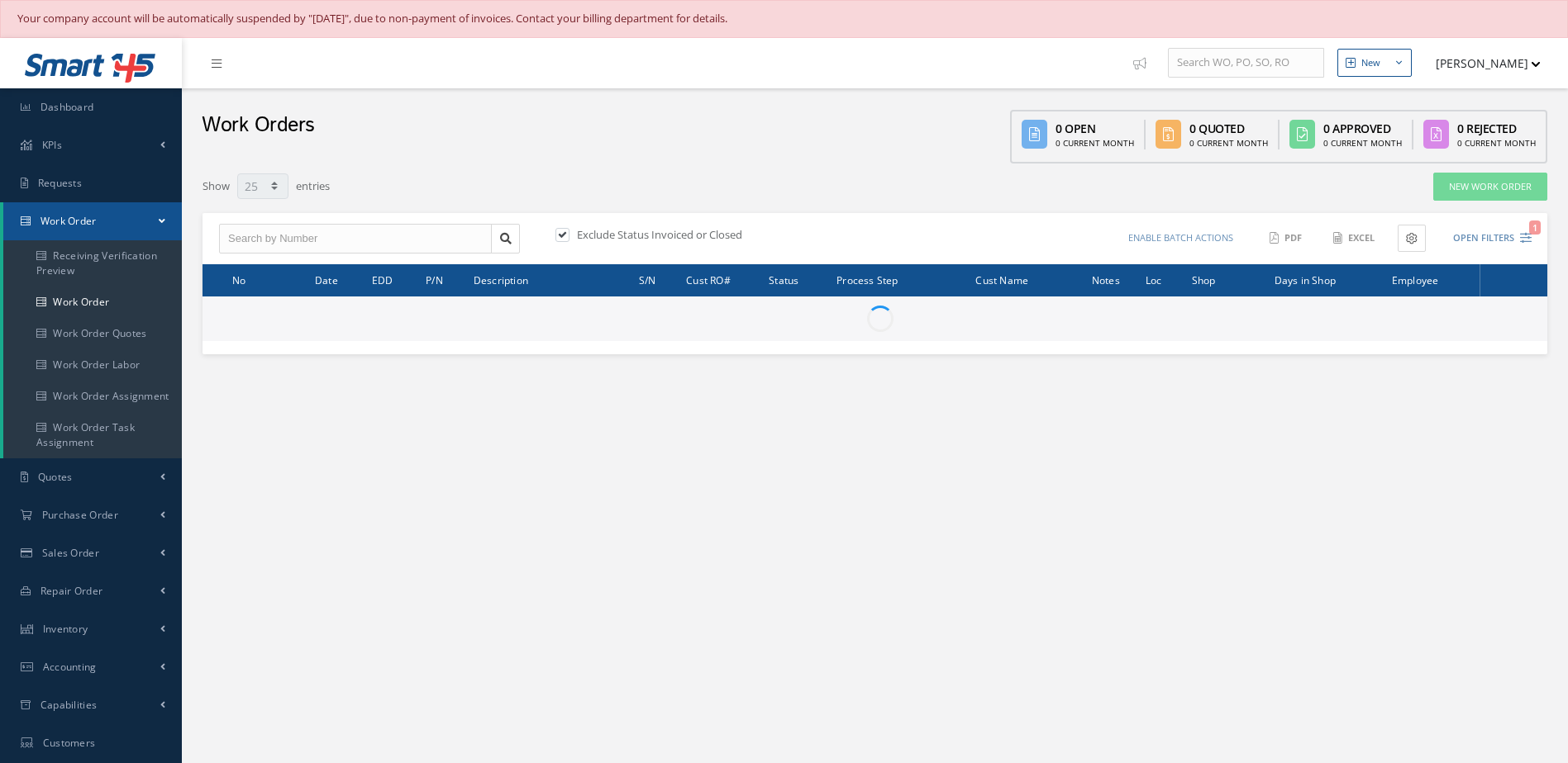
select select "25"
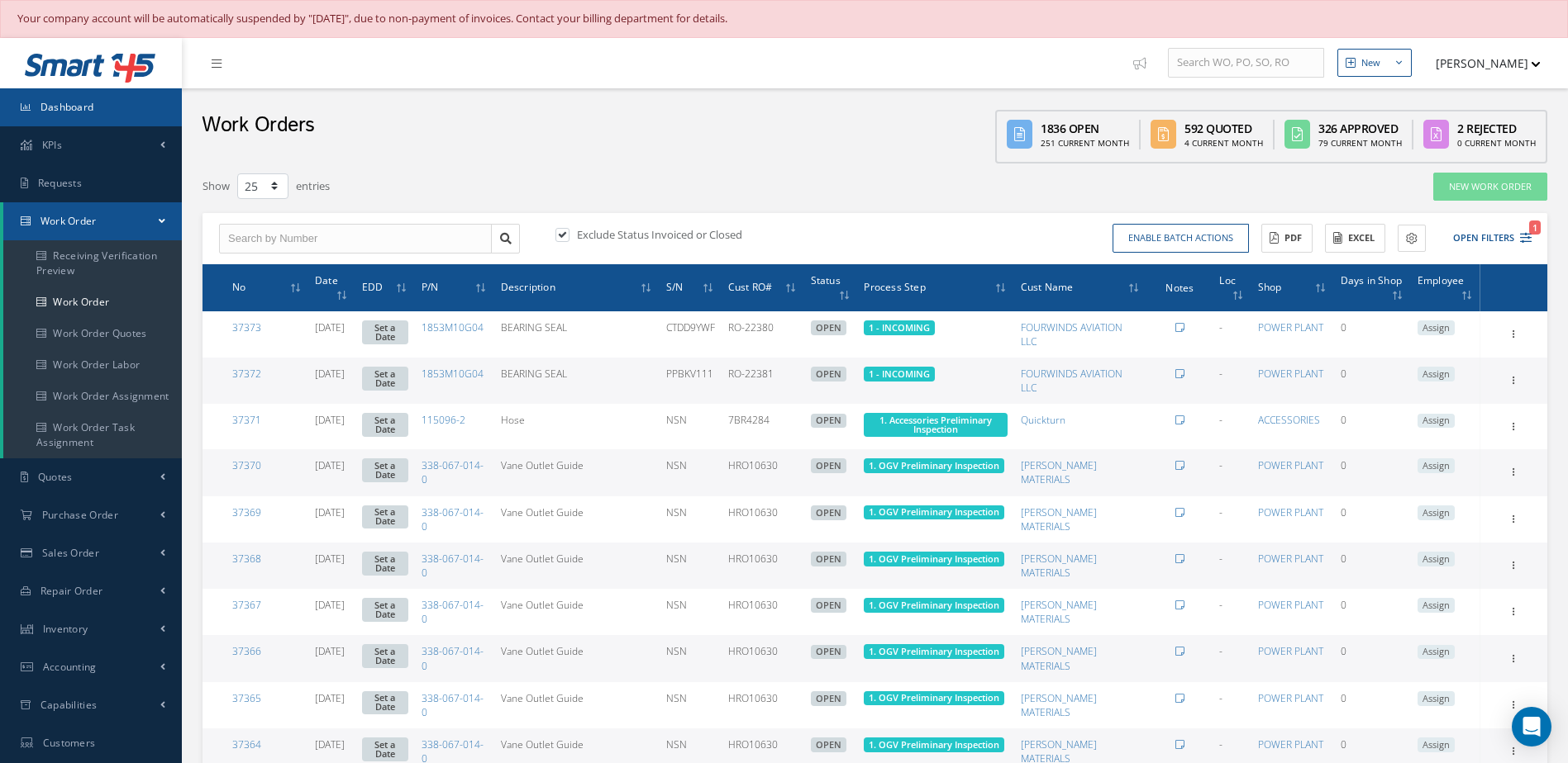
click at [59, 105] on span "Dashboard" at bounding box center [67, 106] width 54 height 14
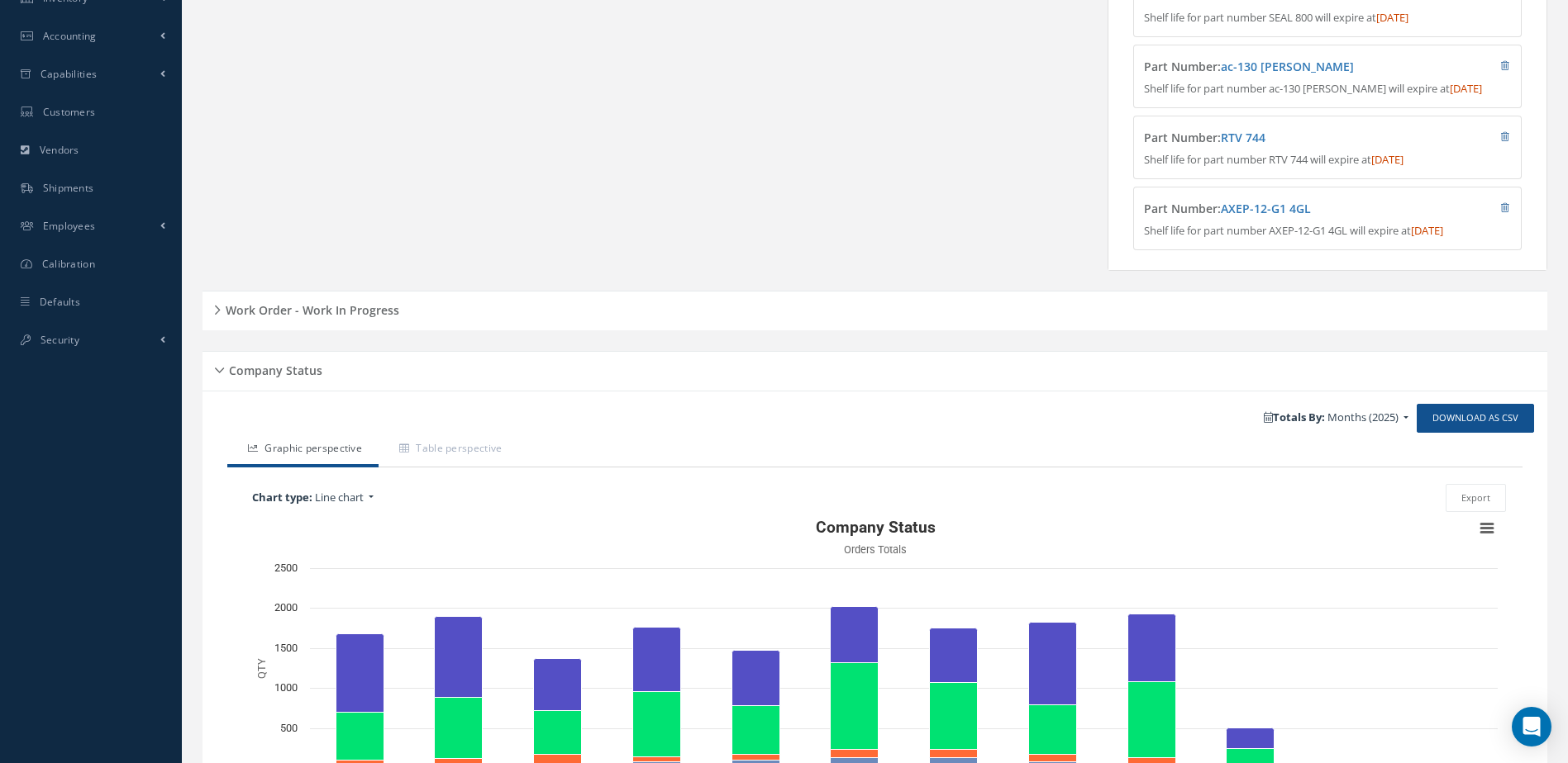
scroll to position [587, 0]
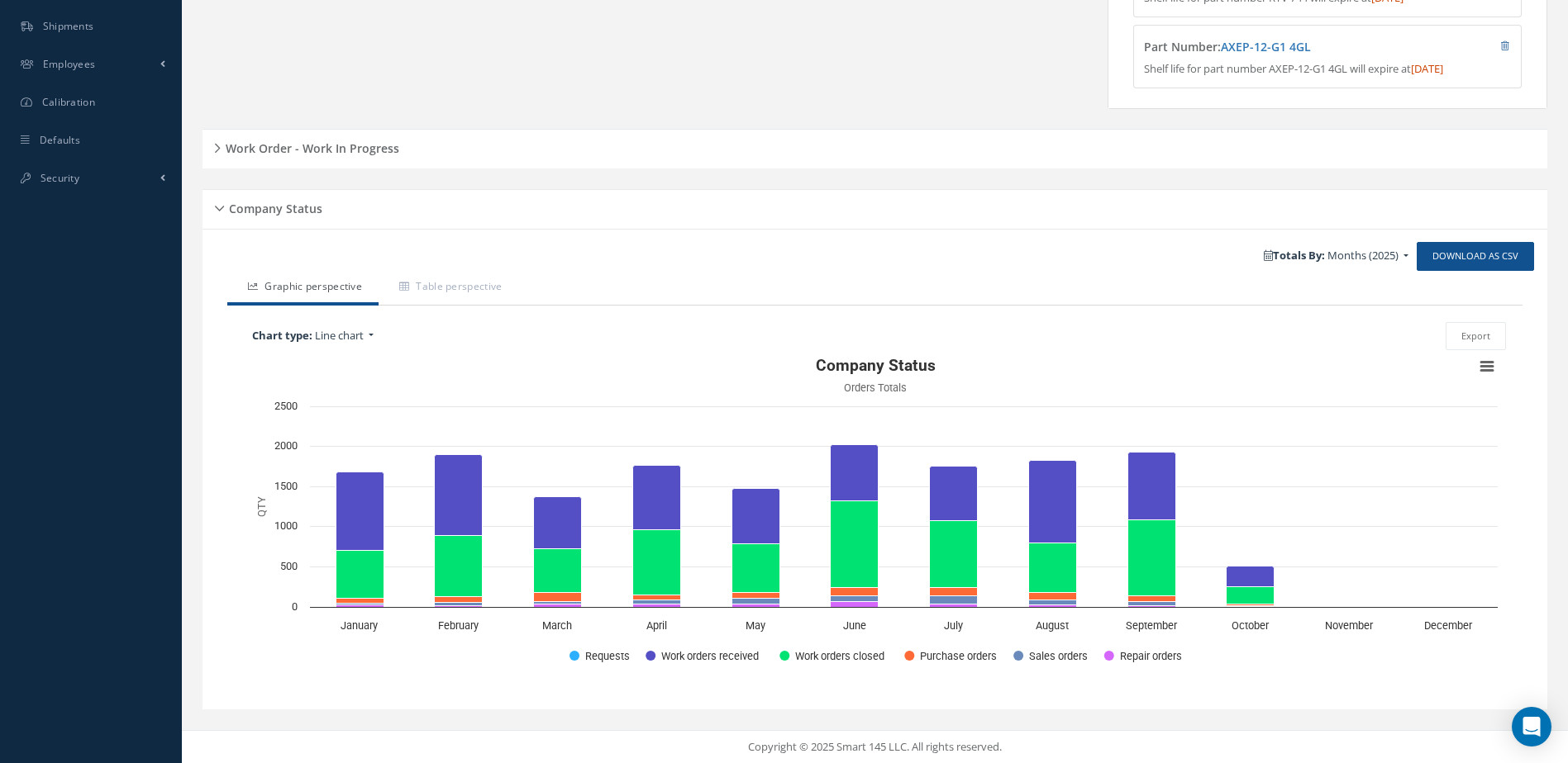
click at [278, 148] on h5 "Work Order - Work In Progress" at bounding box center [309, 146] width 178 height 20
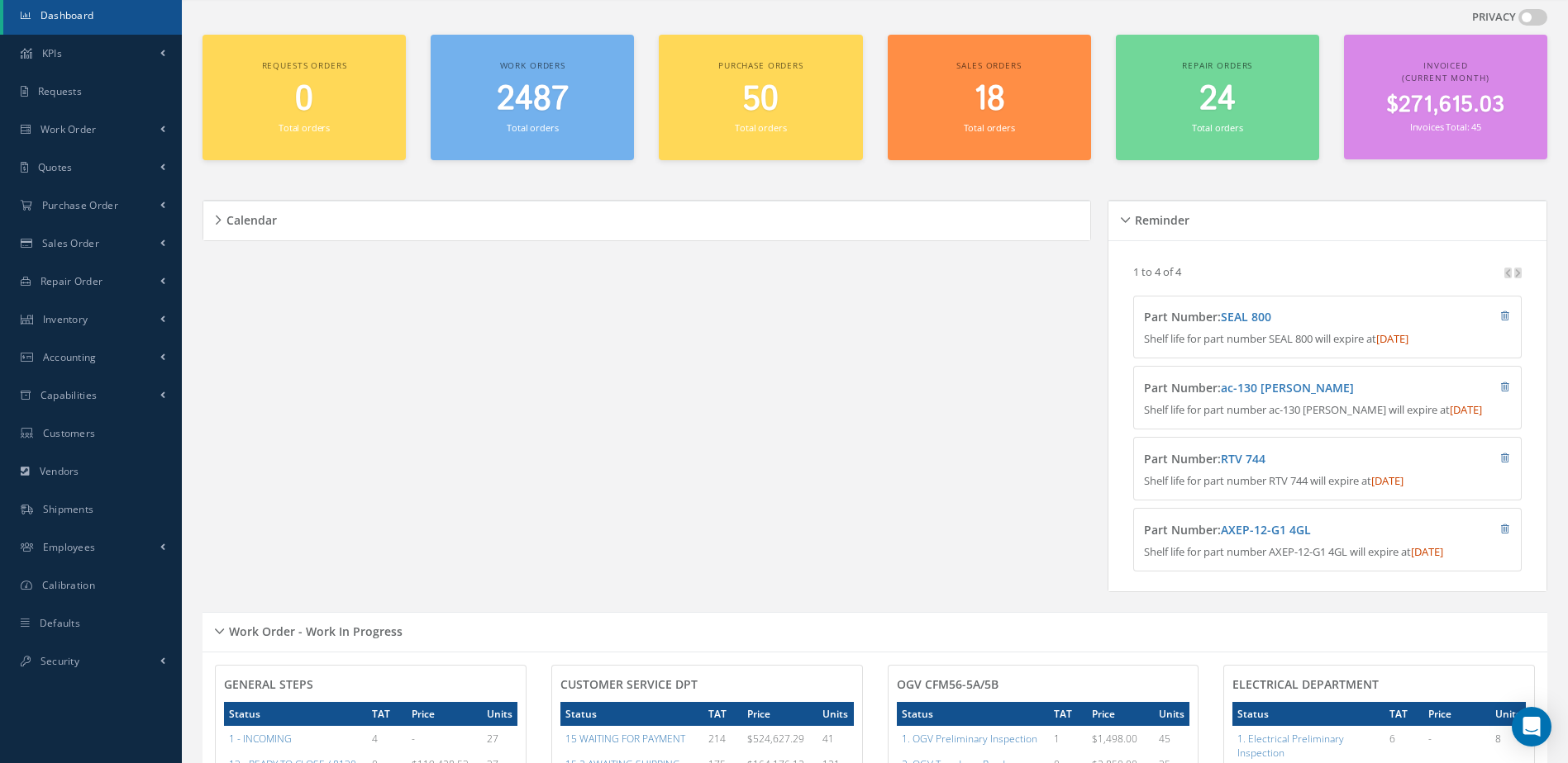
scroll to position [0, 0]
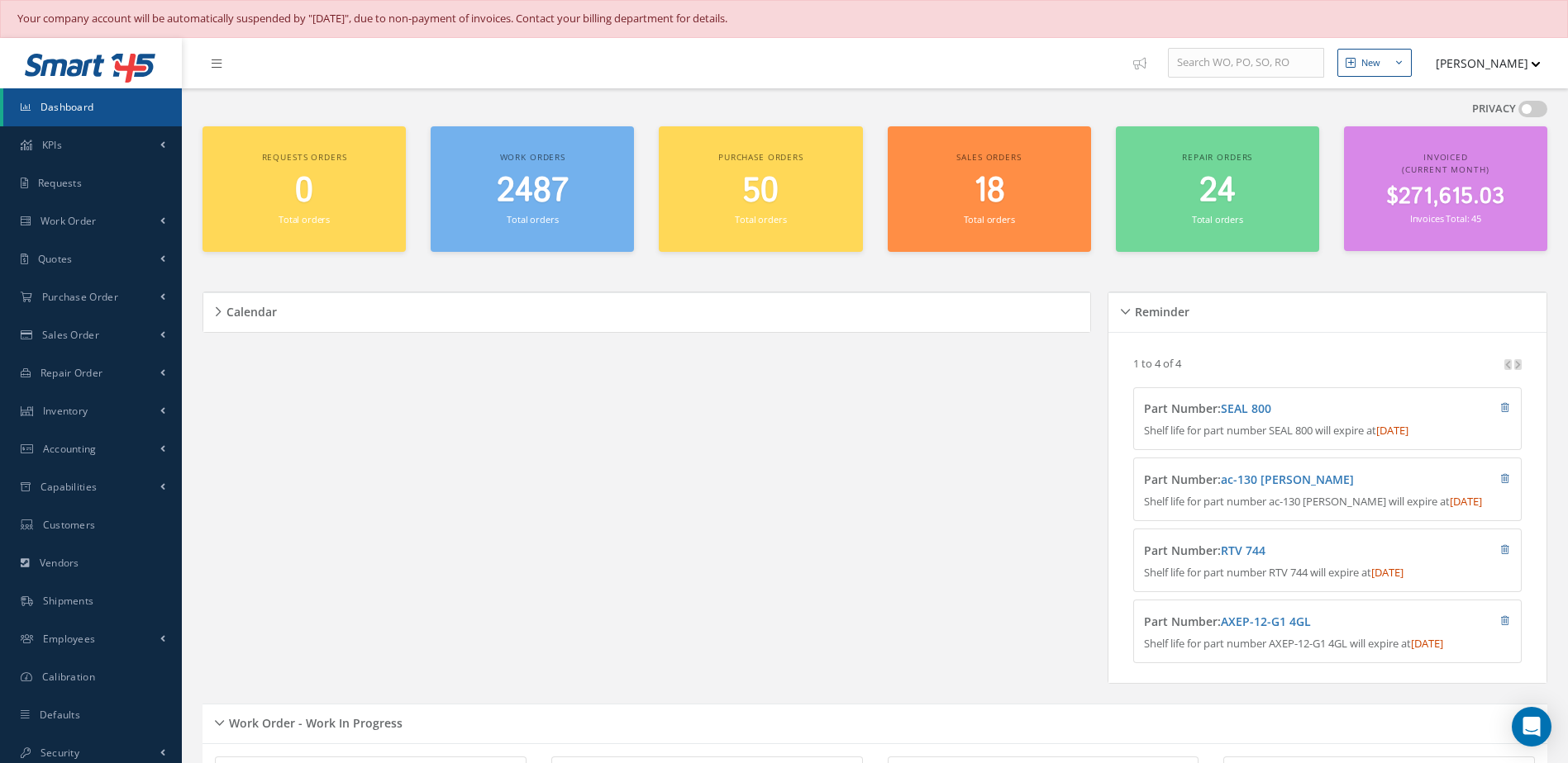
click at [97, 116] on link "Dashboard" at bounding box center [92, 108] width 178 height 38
click at [1441, 191] on span "$271,615.03" at bounding box center [1444, 197] width 118 height 32
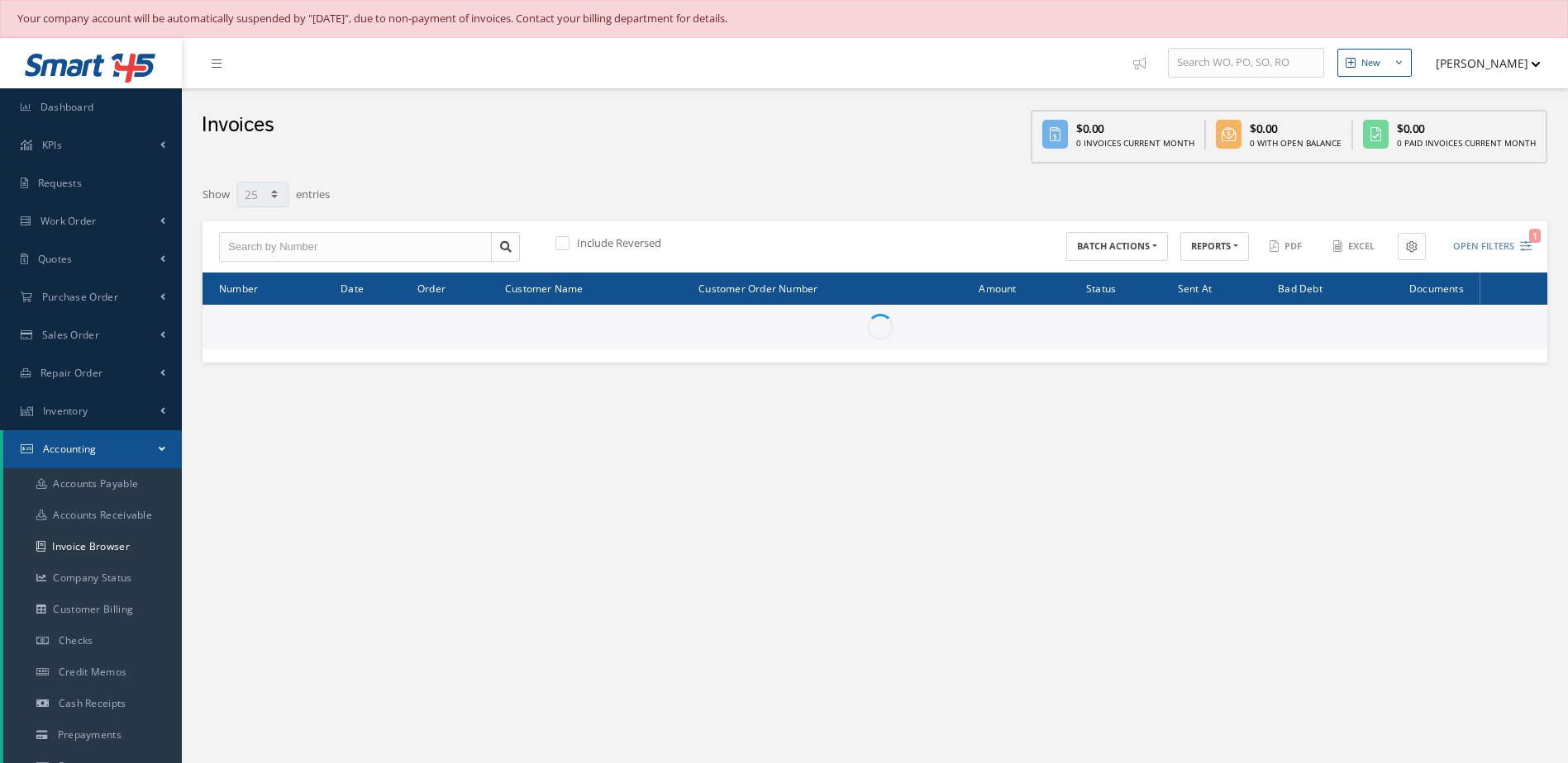
select select "25"
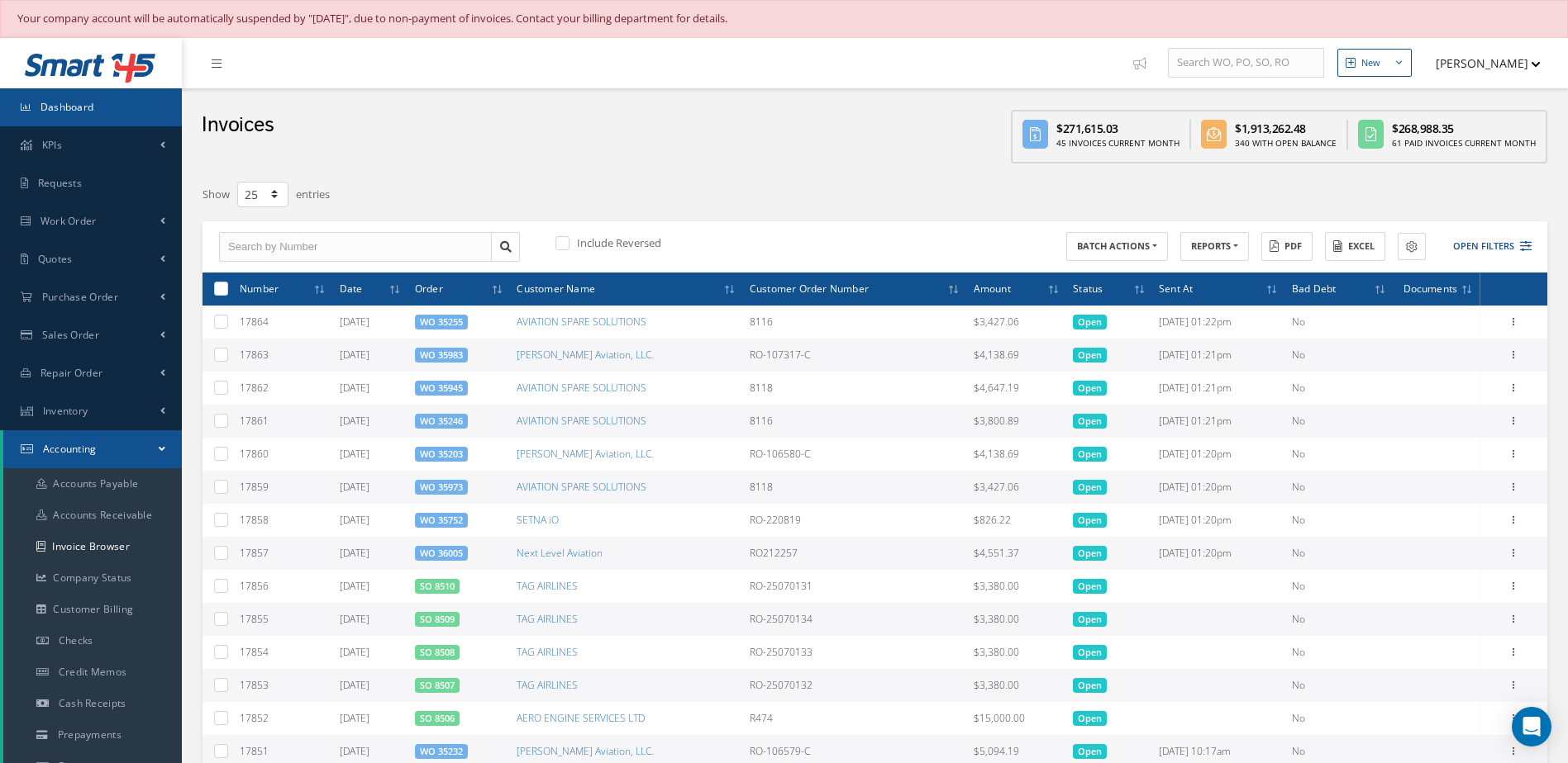
click at [98, 103] on link "Dashboard" at bounding box center [91, 108] width 182 height 38
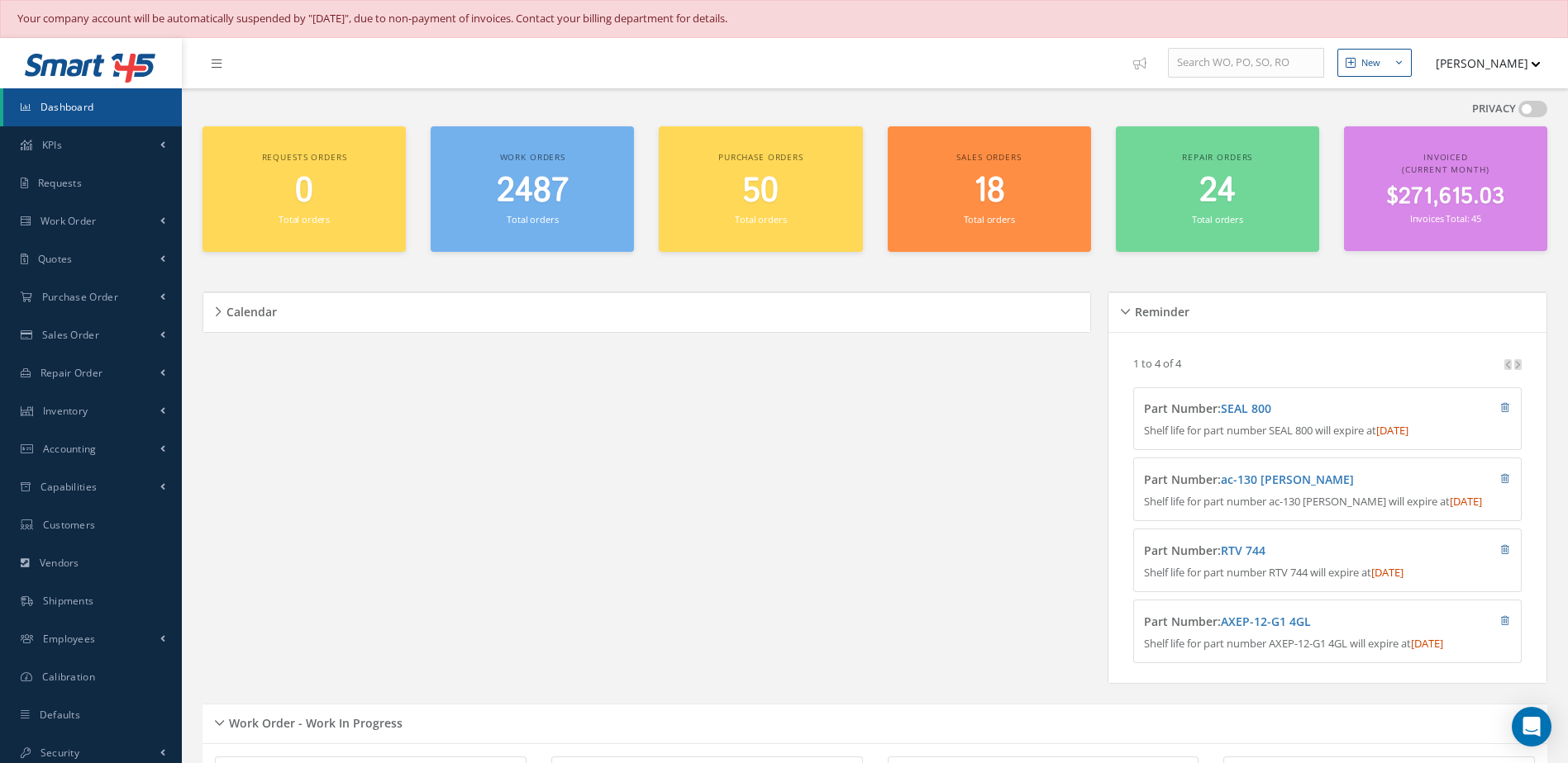
click at [514, 225] on small "Total orders" at bounding box center [532, 220] width 51 height 13
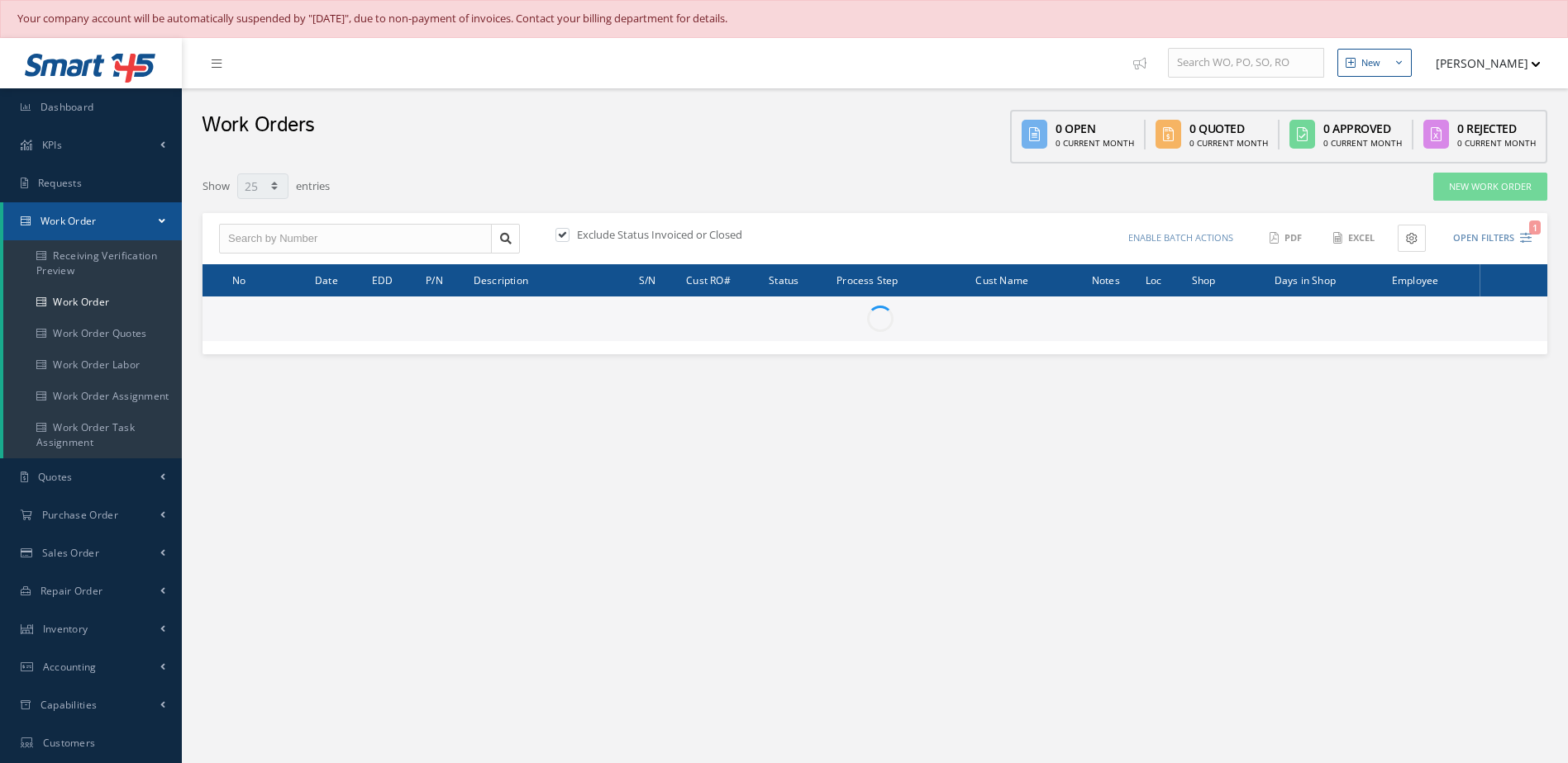
select select "25"
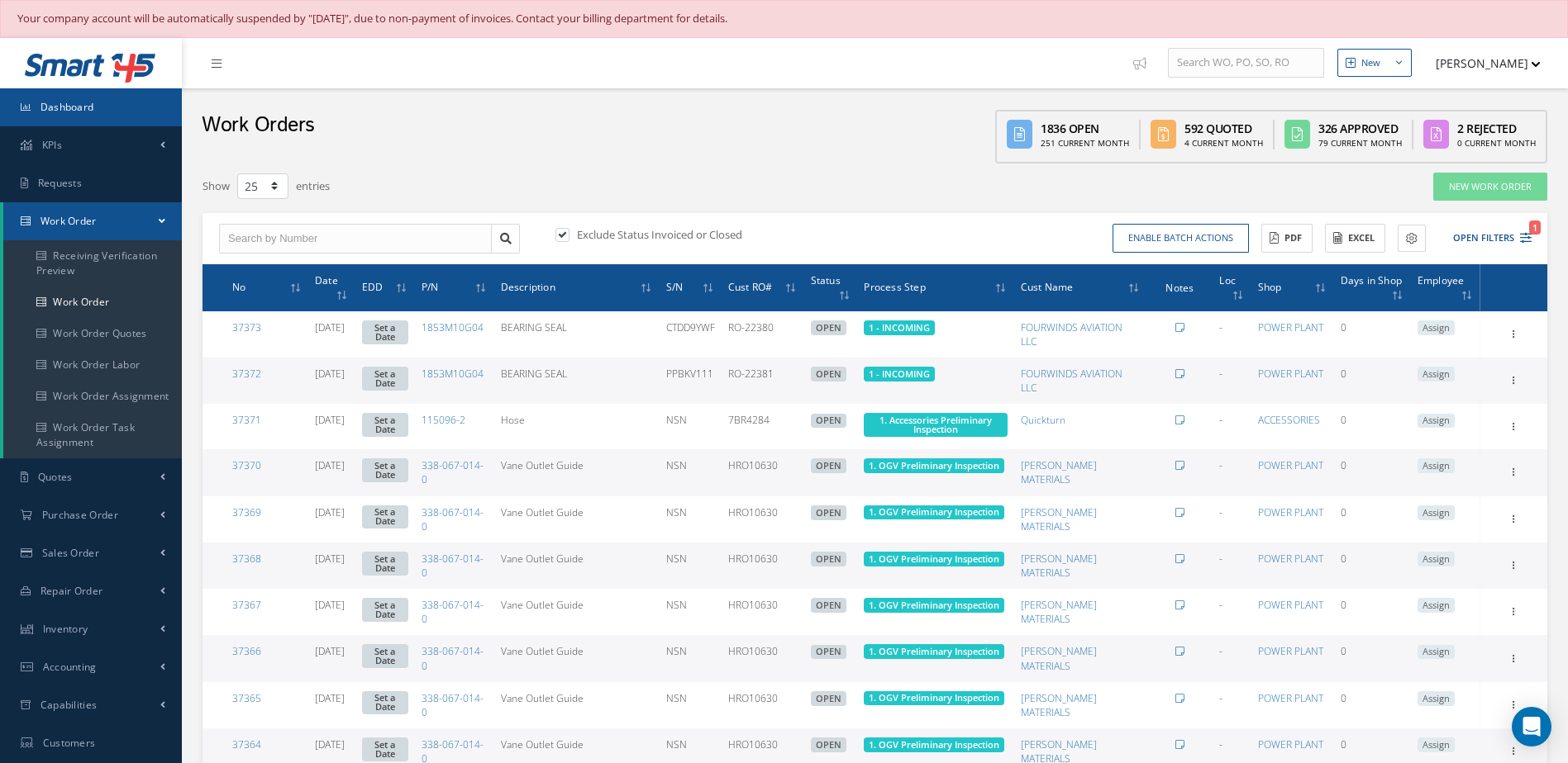
click at [109, 108] on link "Dashboard" at bounding box center [91, 108] width 182 height 38
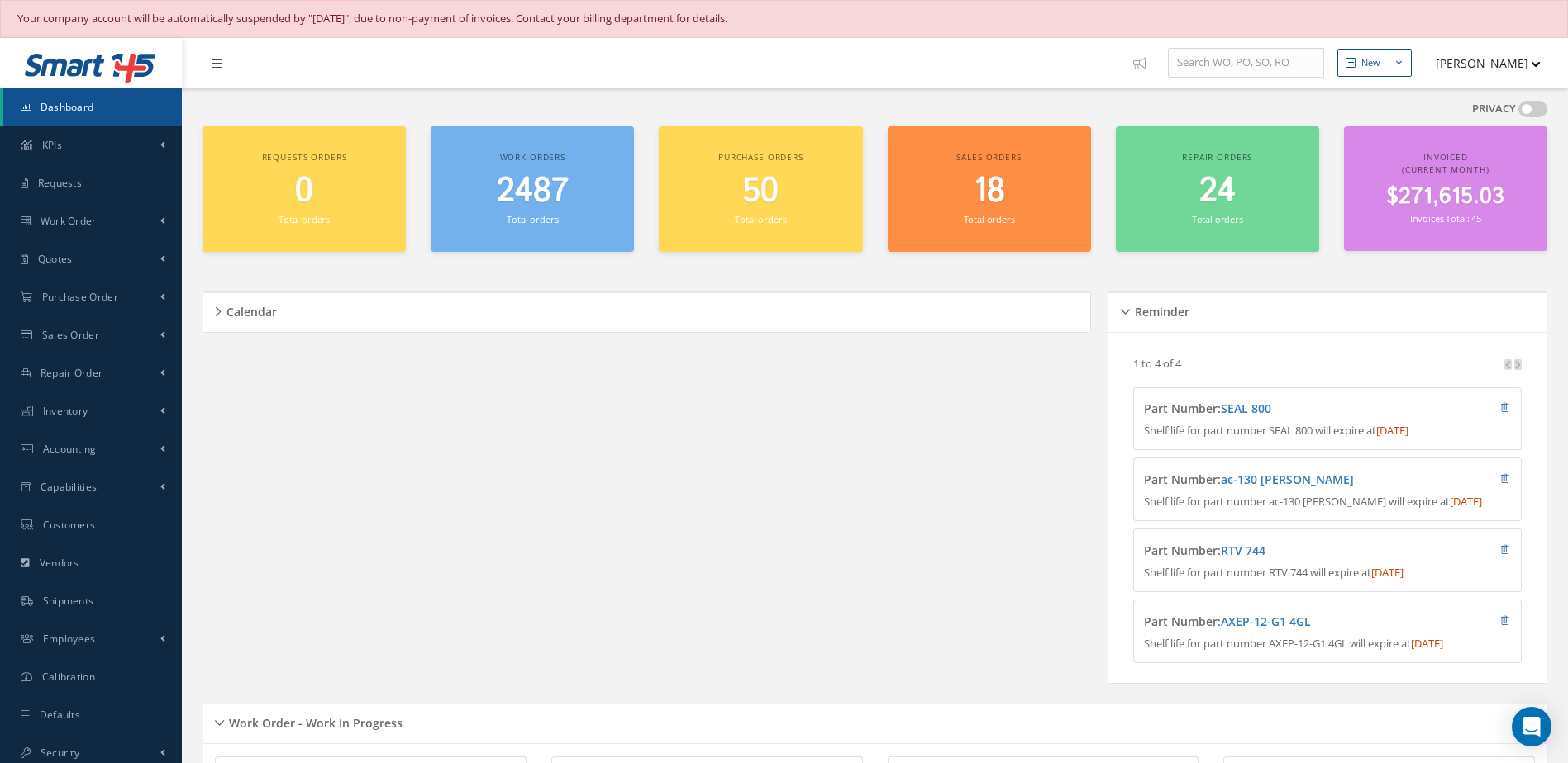
click at [540, 174] on span "2487" at bounding box center [533, 190] width 72 height 47
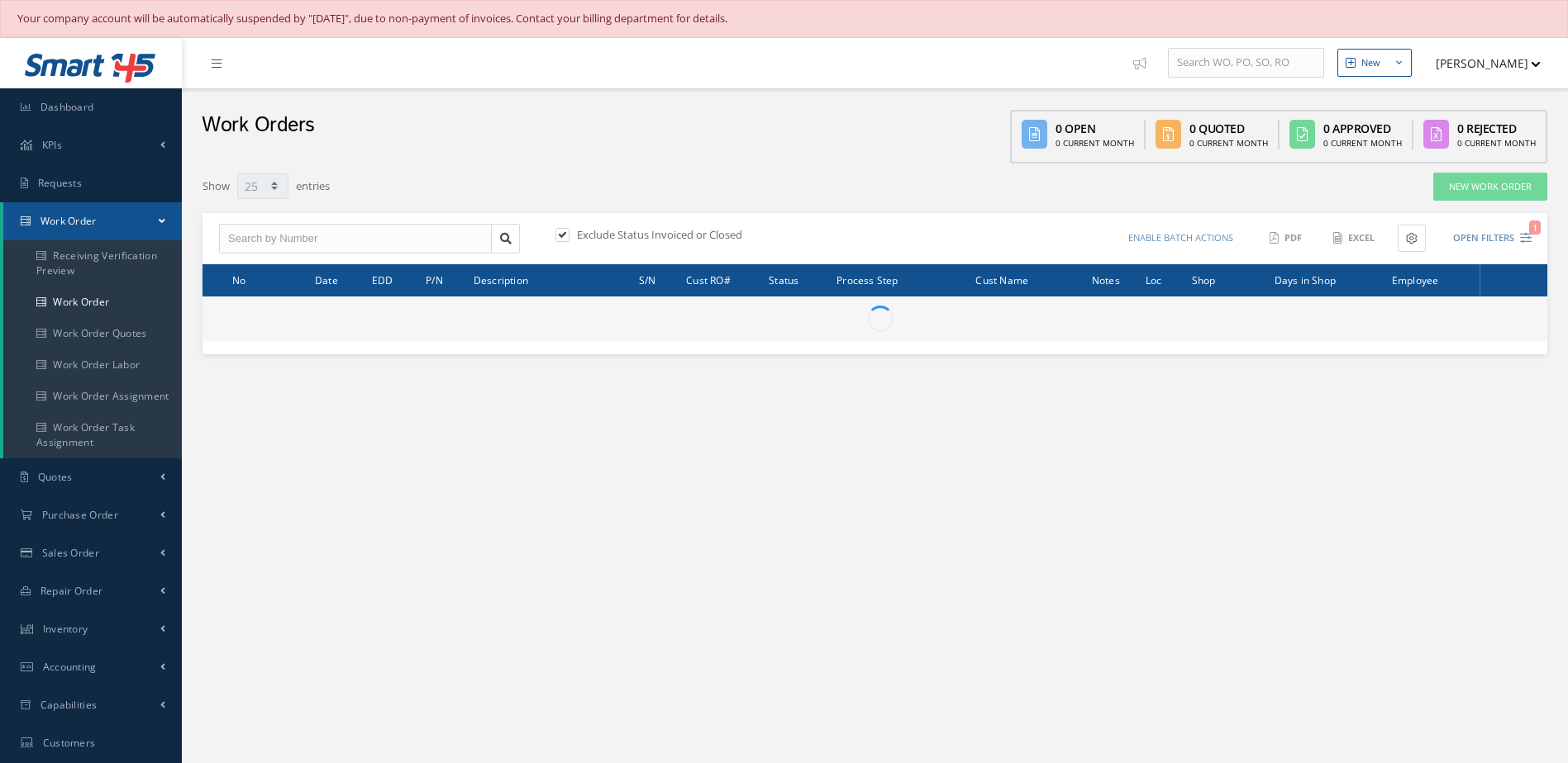
select select "25"
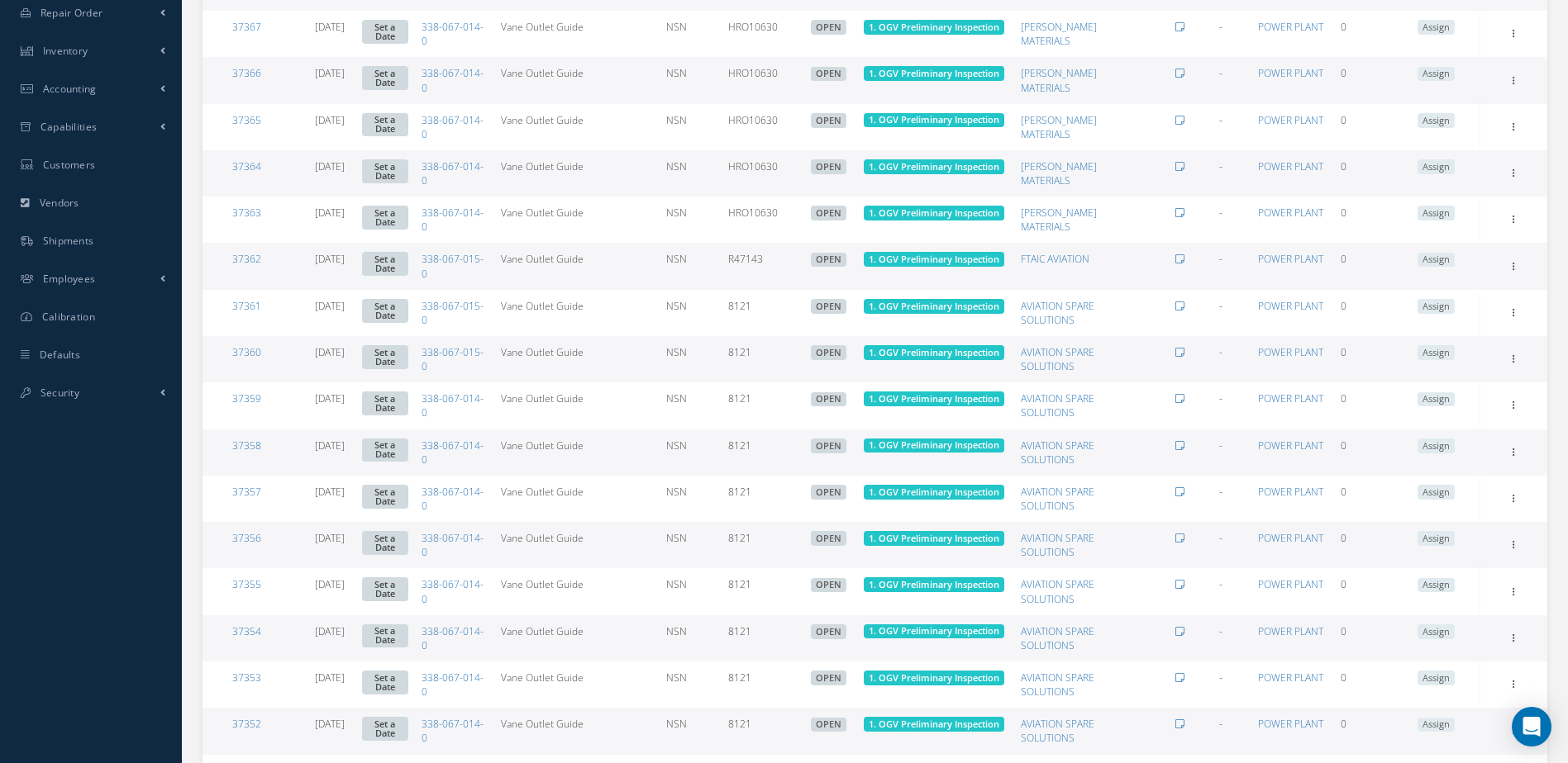
scroll to position [835, 0]
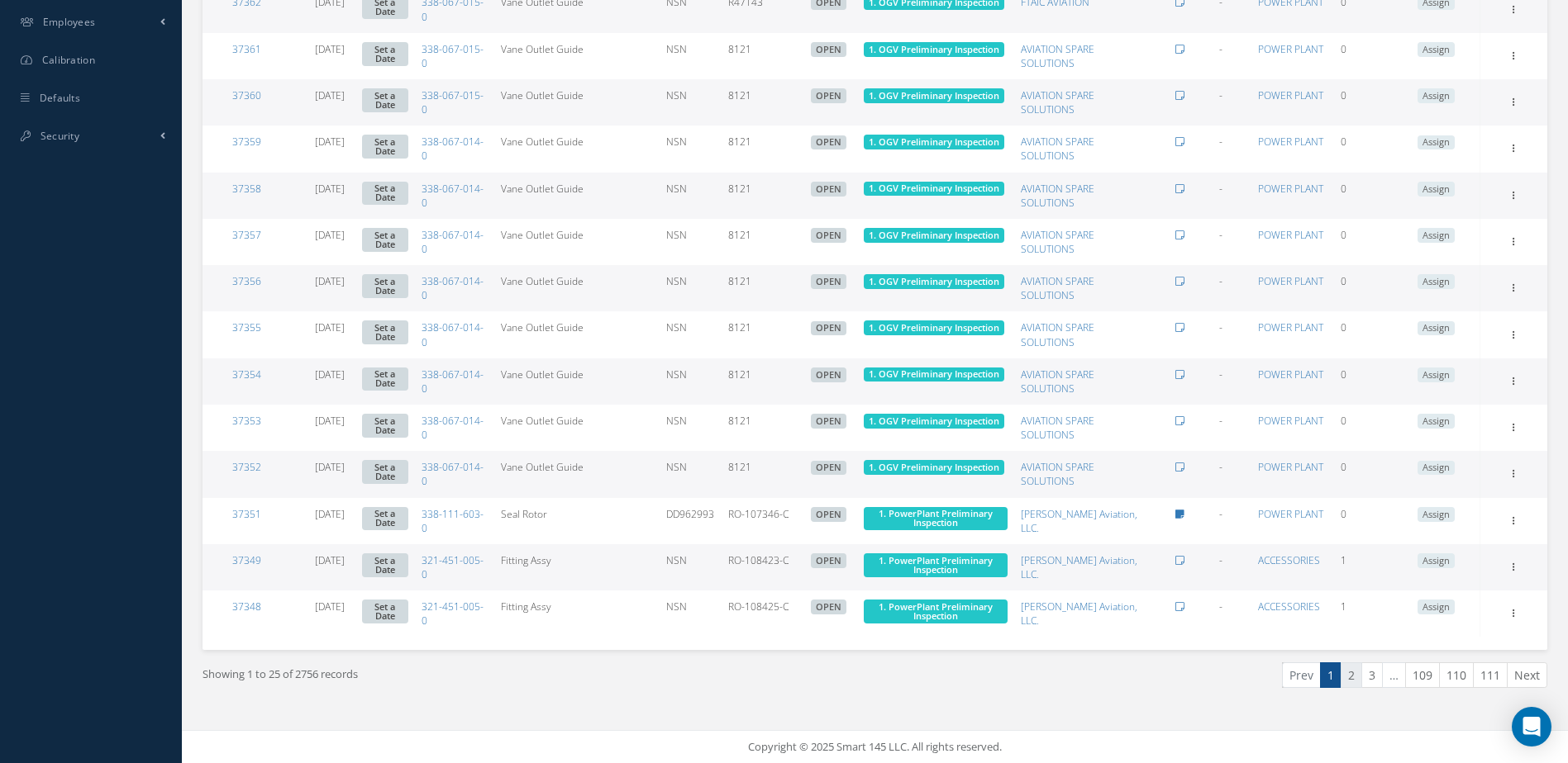
click at [1353, 678] on link "2" at bounding box center [1350, 675] width 21 height 26
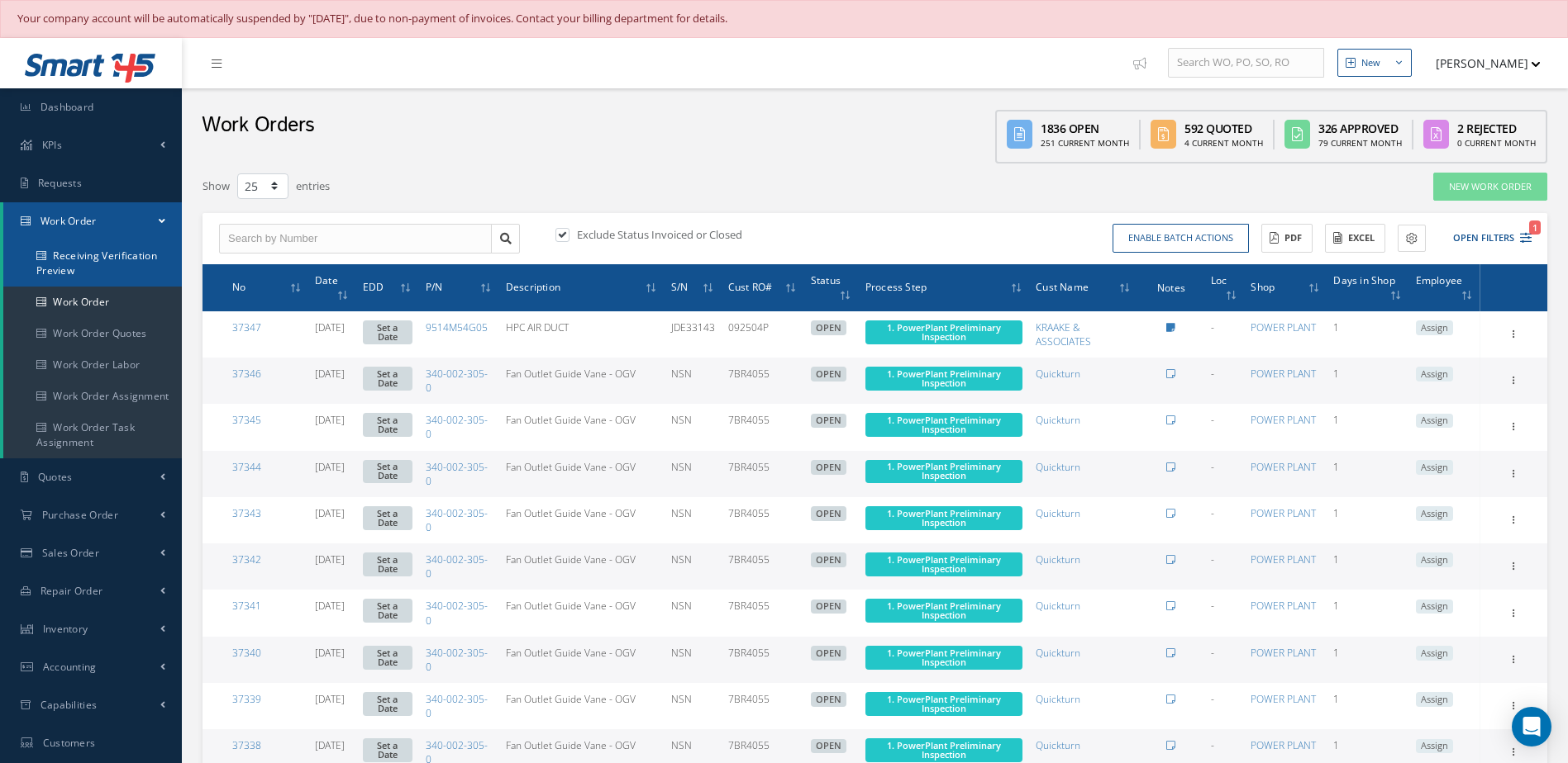
click at [102, 250] on link "Receiving Verification Preview" at bounding box center [92, 263] width 178 height 47
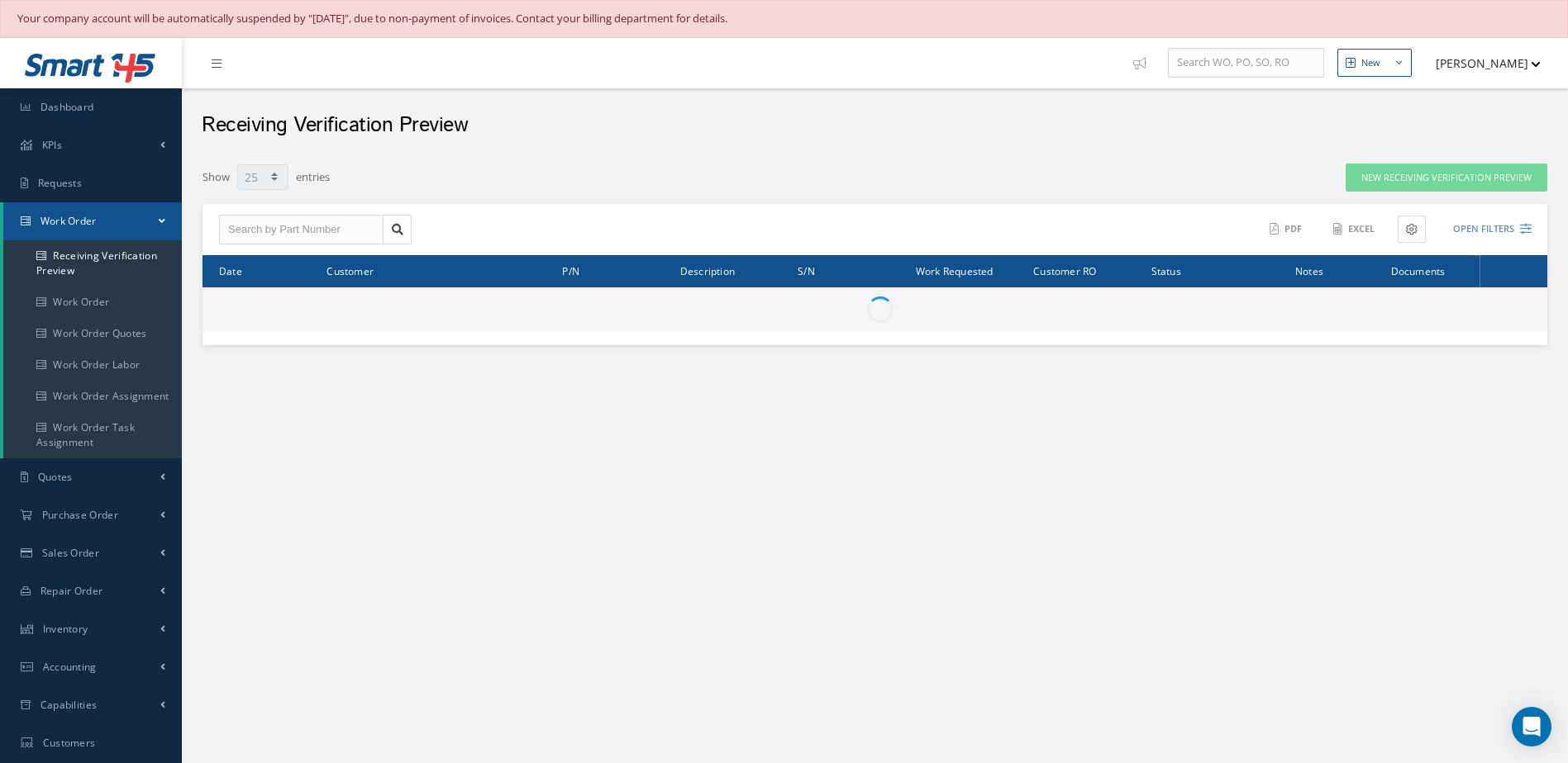
select select "25"
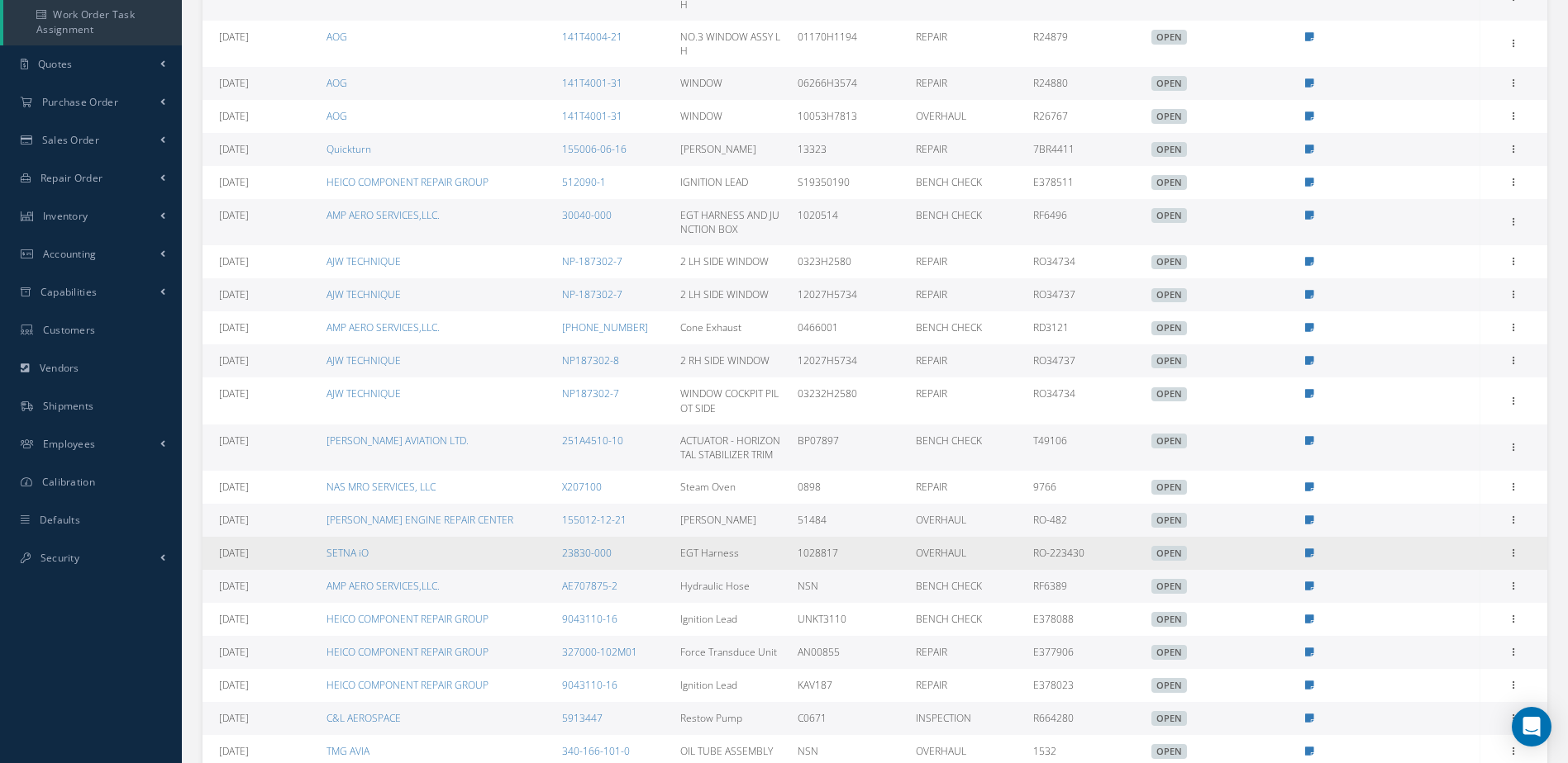
scroll to position [544, 0]
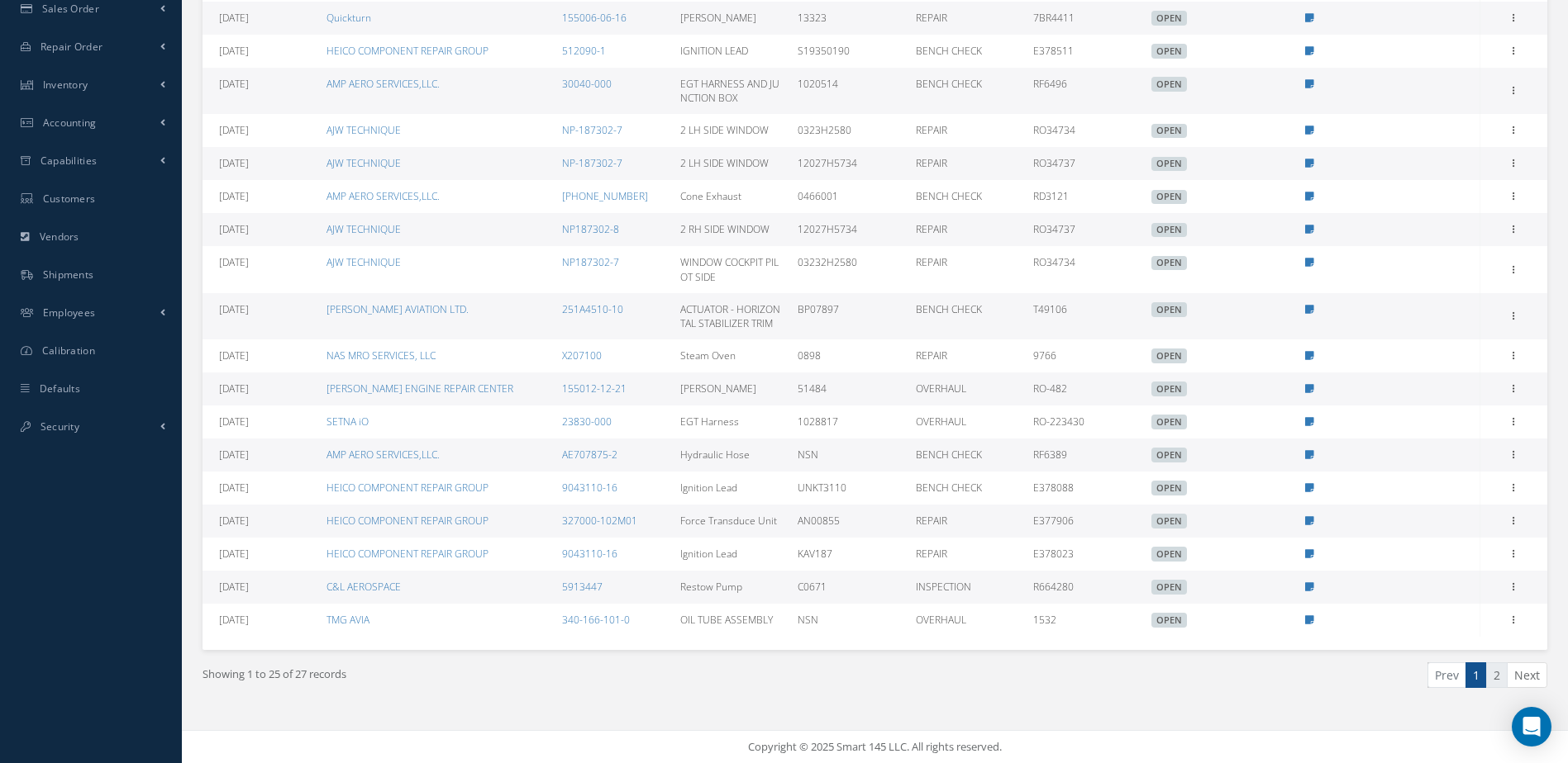
click at [1497, 673] on link "2" at bounding box center [1496, 675] width 21 height 26
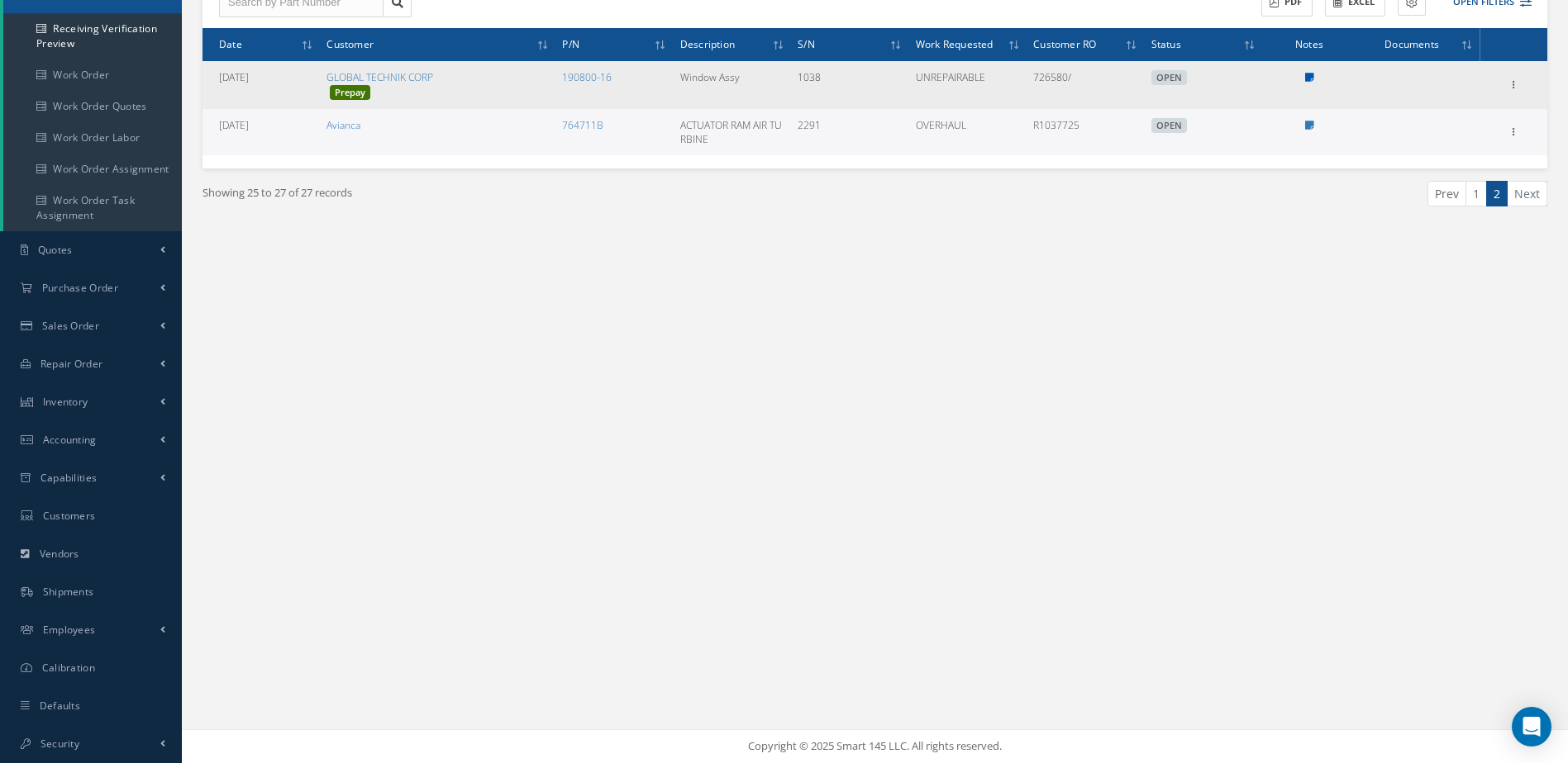
click at [1309, 76] on icon at bounding box center [1309, 77] width 9 height 10
type textarea "MANUAL REVISION -- Andres 04/07/2025 10:45AM SHATTERED WINDSHIELD -- Roberto Mo…"
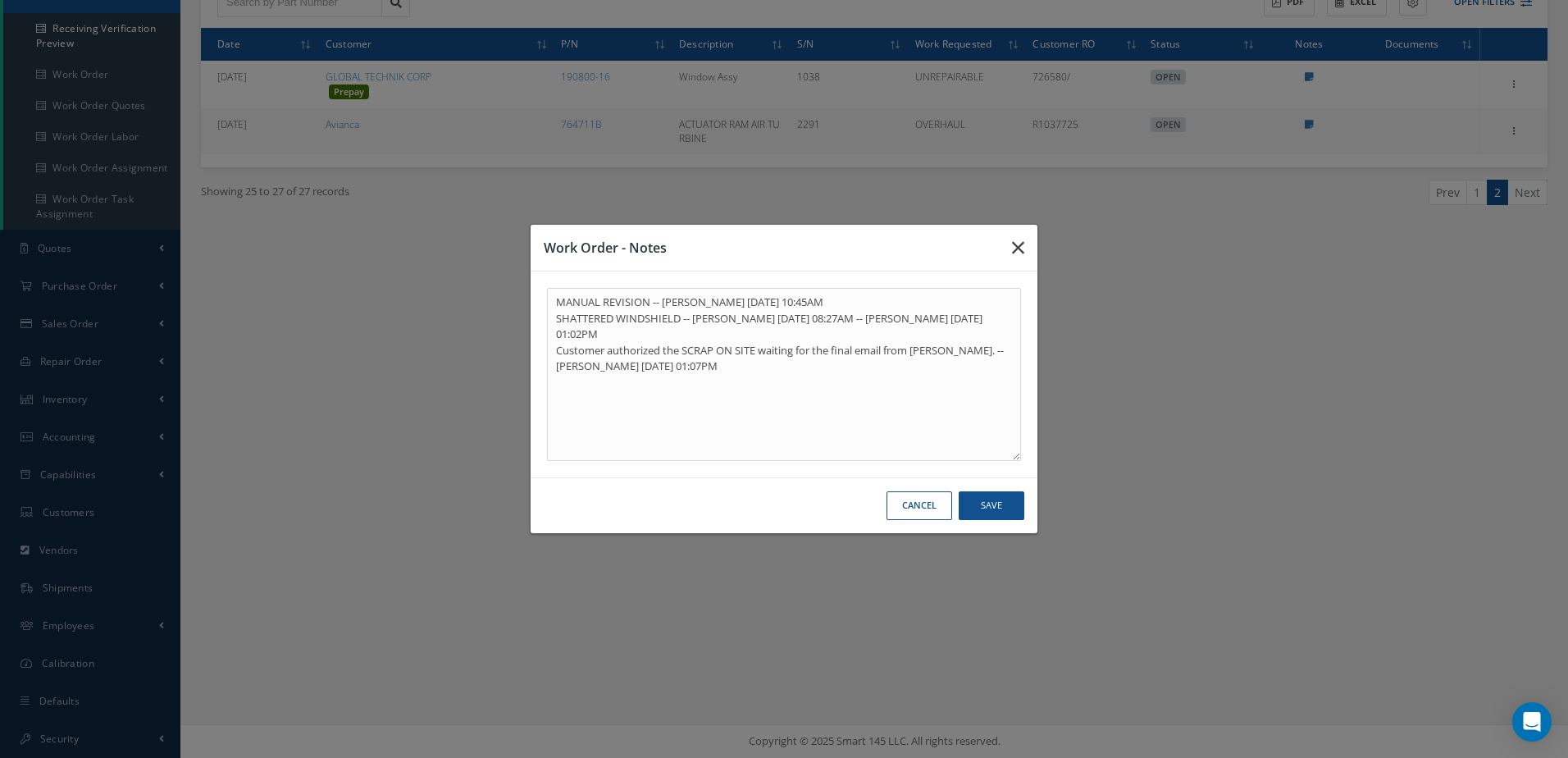
click at [1025, 247] on button "button" at bounding box center [1018, 247] width 38 height 46
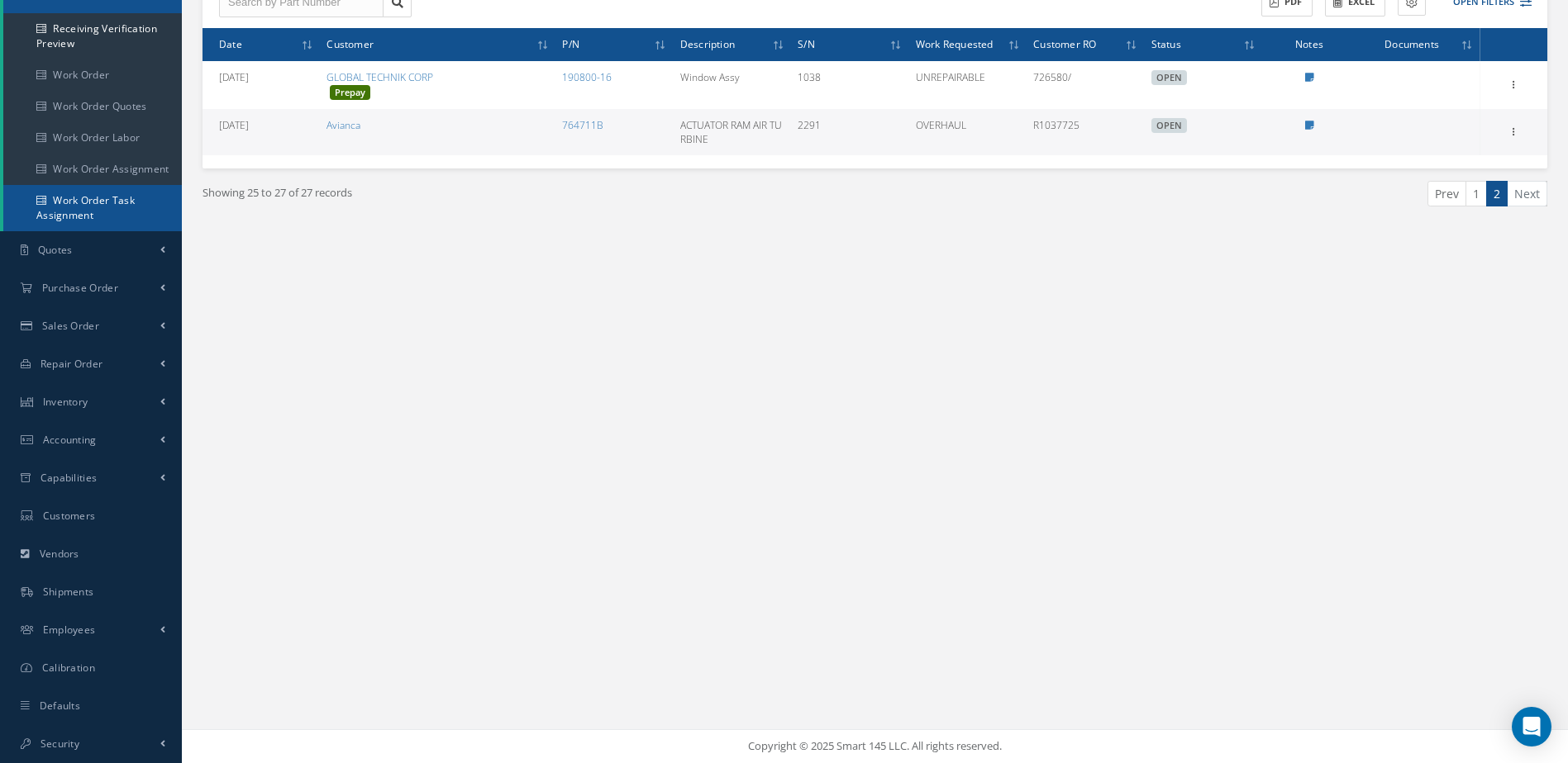
scroll to position [0, 0]
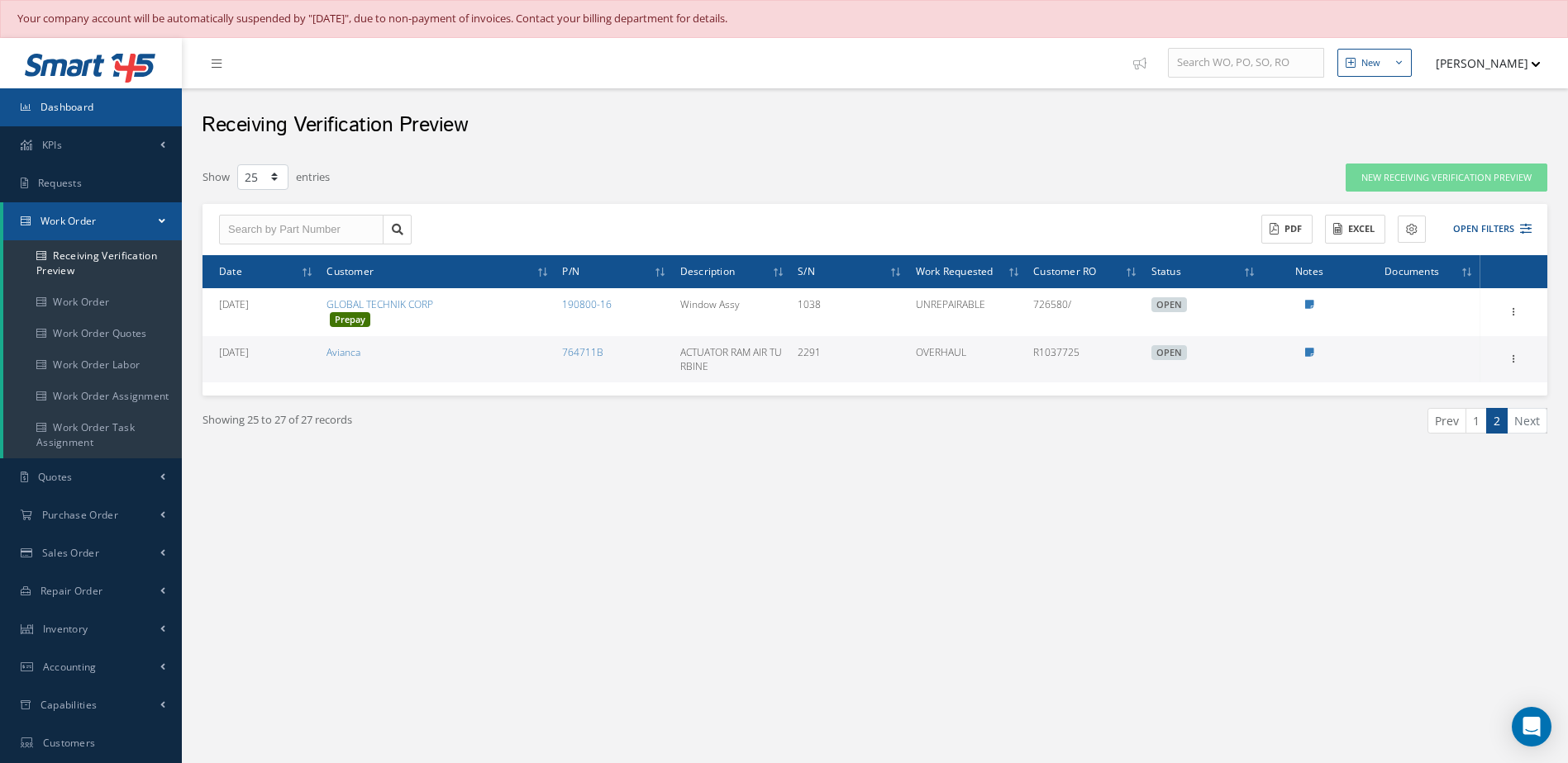
click at [96, 120] on link "Dashboard" at bounding box center [91, 108] width 182 height 38
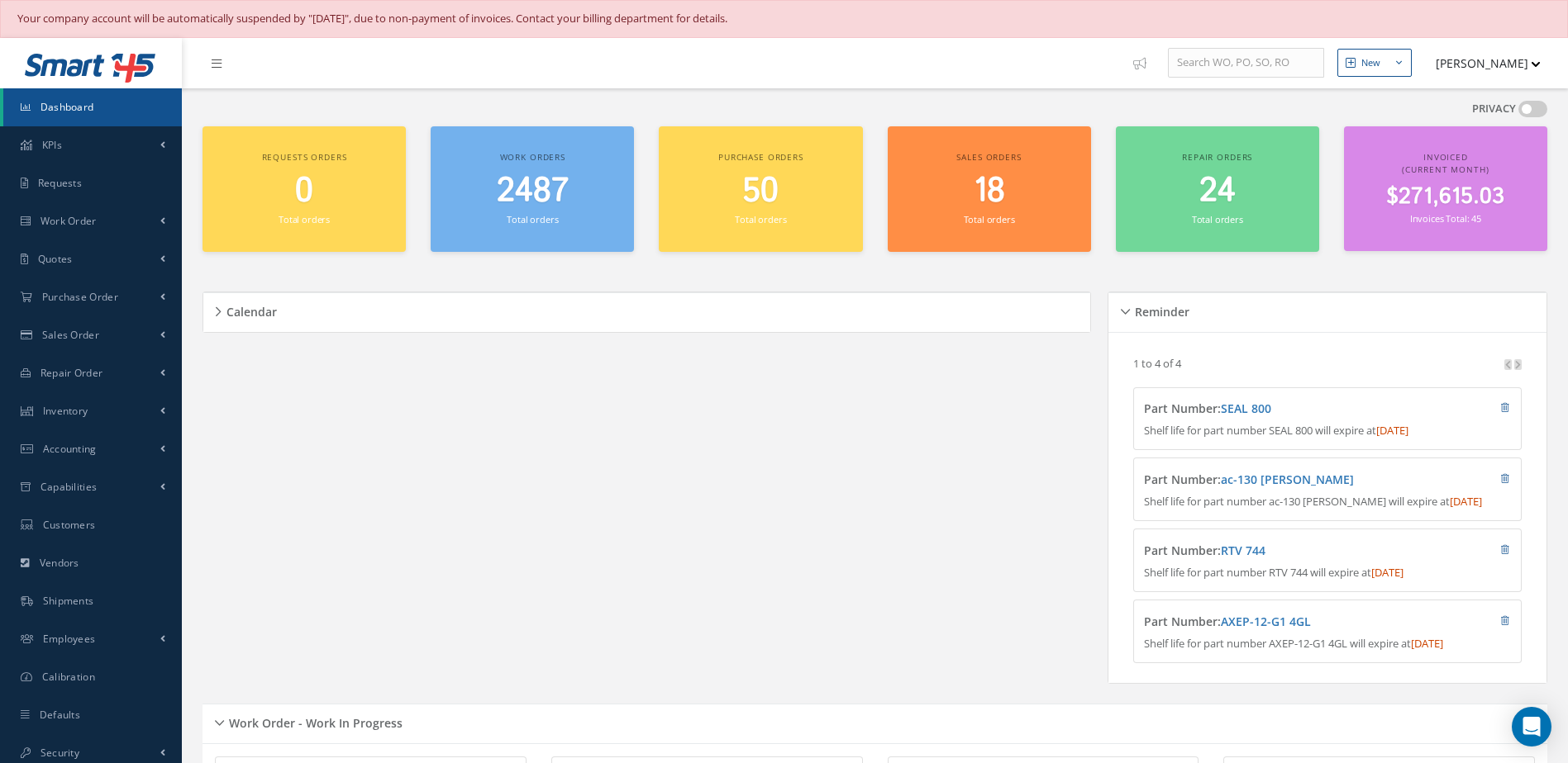
click at [101, 91] on link "Dashboard" at bounding box center [92, 108] width 178 height 38
click at [70, 108] on span "Dashboard" at bounding box center [67, 106] width 54 height 14
click at [102, 104] on link "Dashboard" at bounding box center [92, 108] width 178 height 38
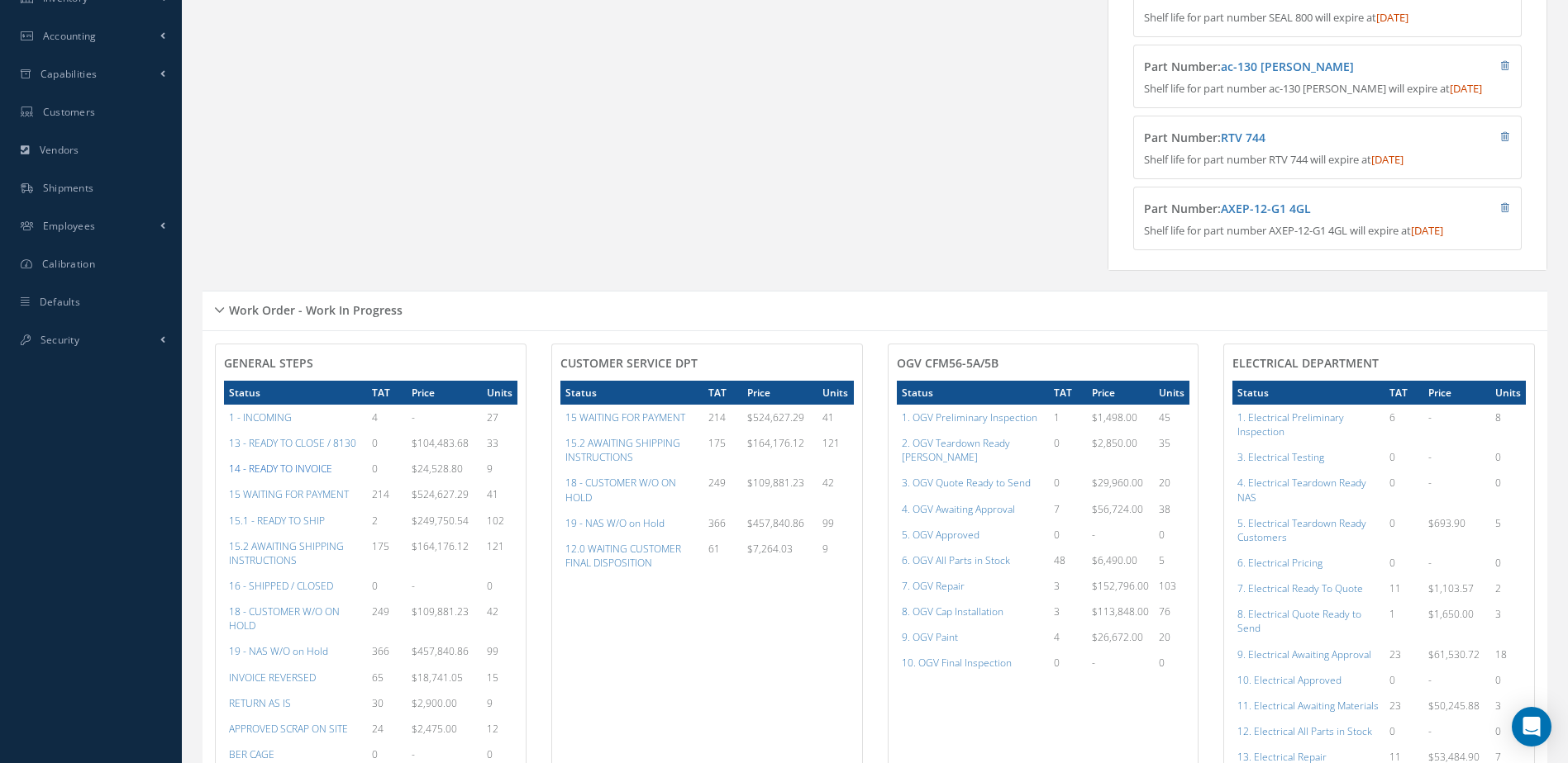
click at [304, 476] on a=21&excludeInternalCustomer=false&excludeInvoicedOrClosed=true&&filtersHidded"] "14 - READY TO INVOICE" at bounding box center [280, 468] width 103 height 14
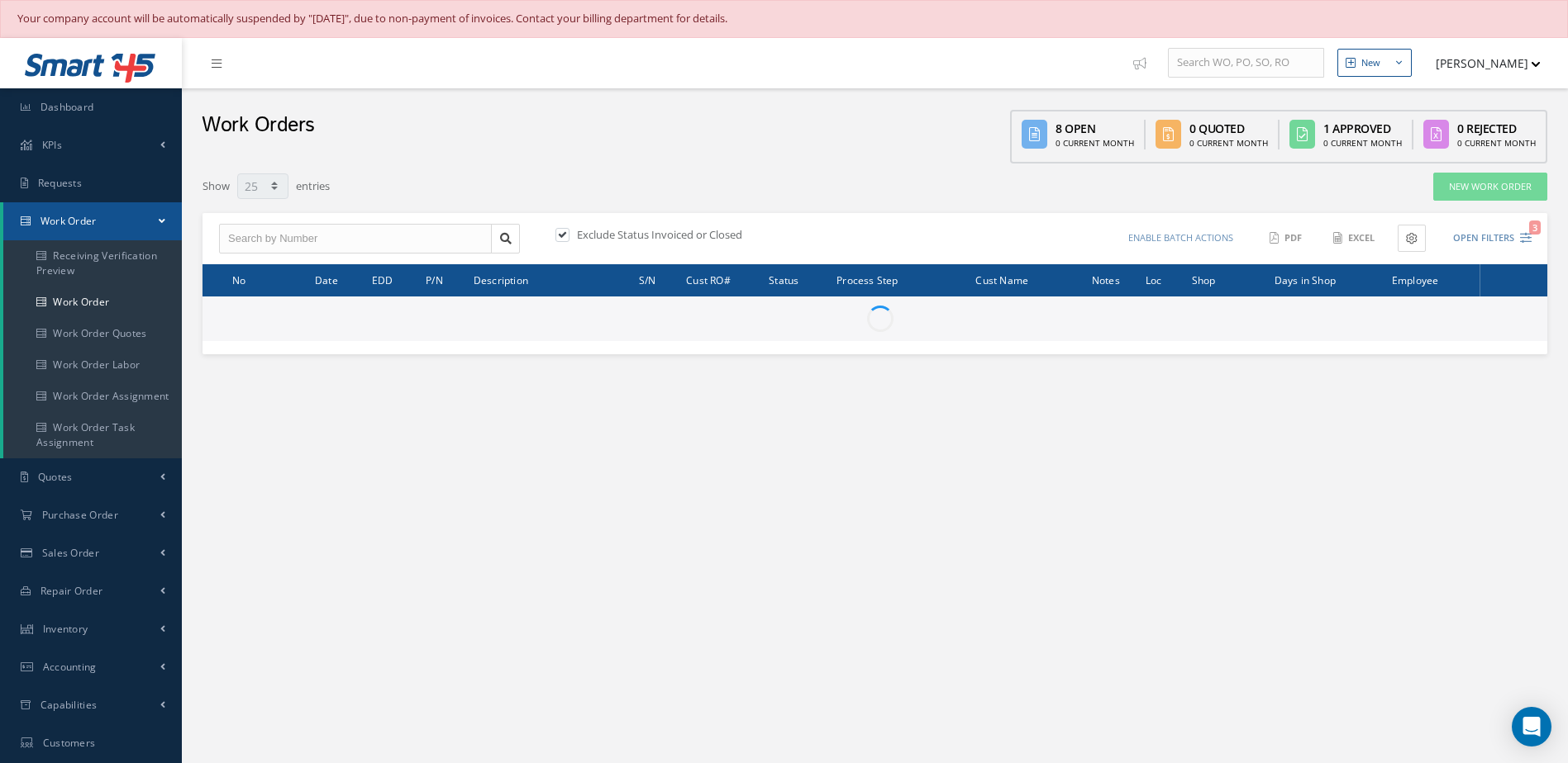
select select "25"
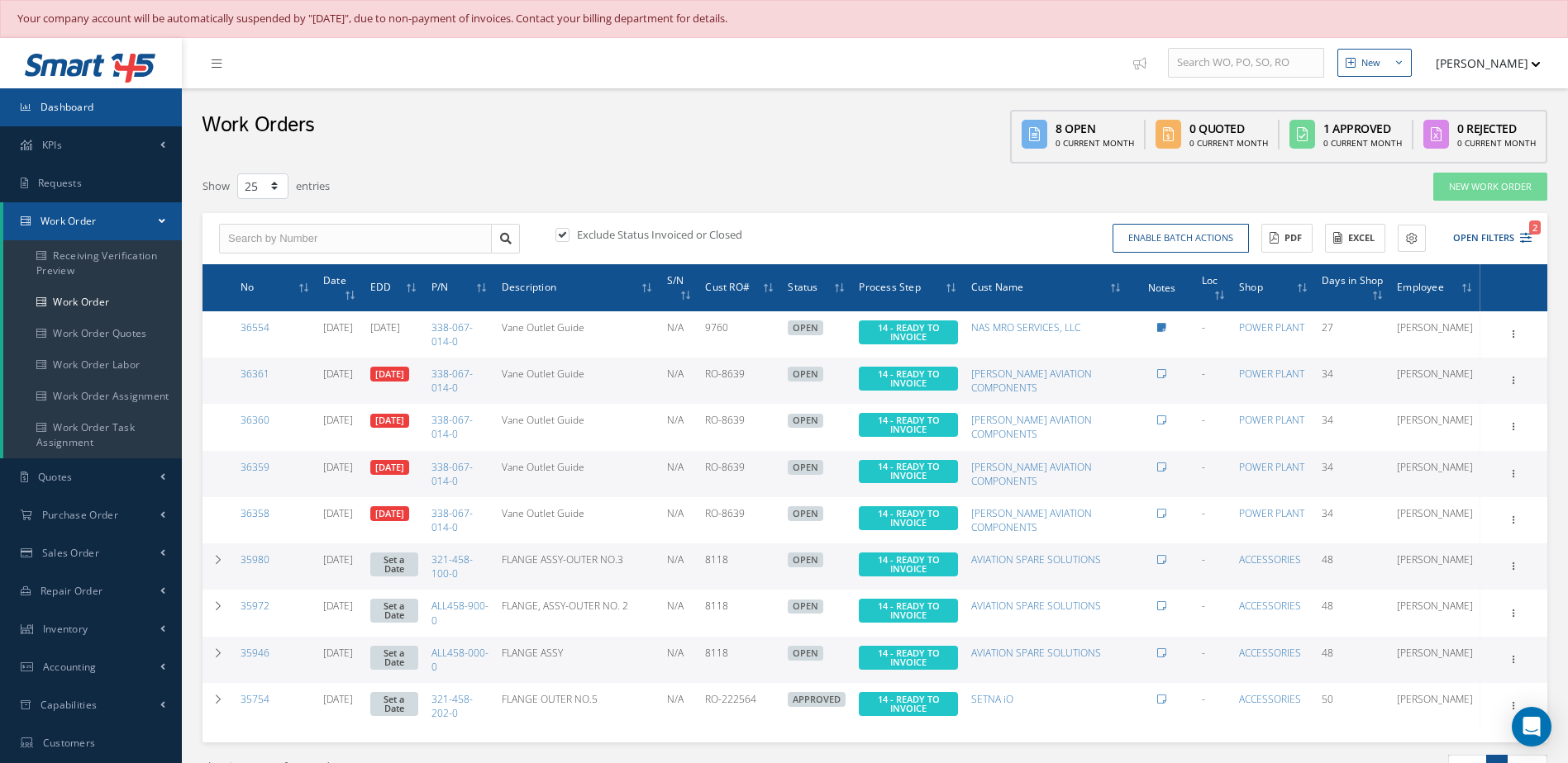
click at [140, 112] on link "Dashboard" at bounding box center [91, 108] width 182 height 38
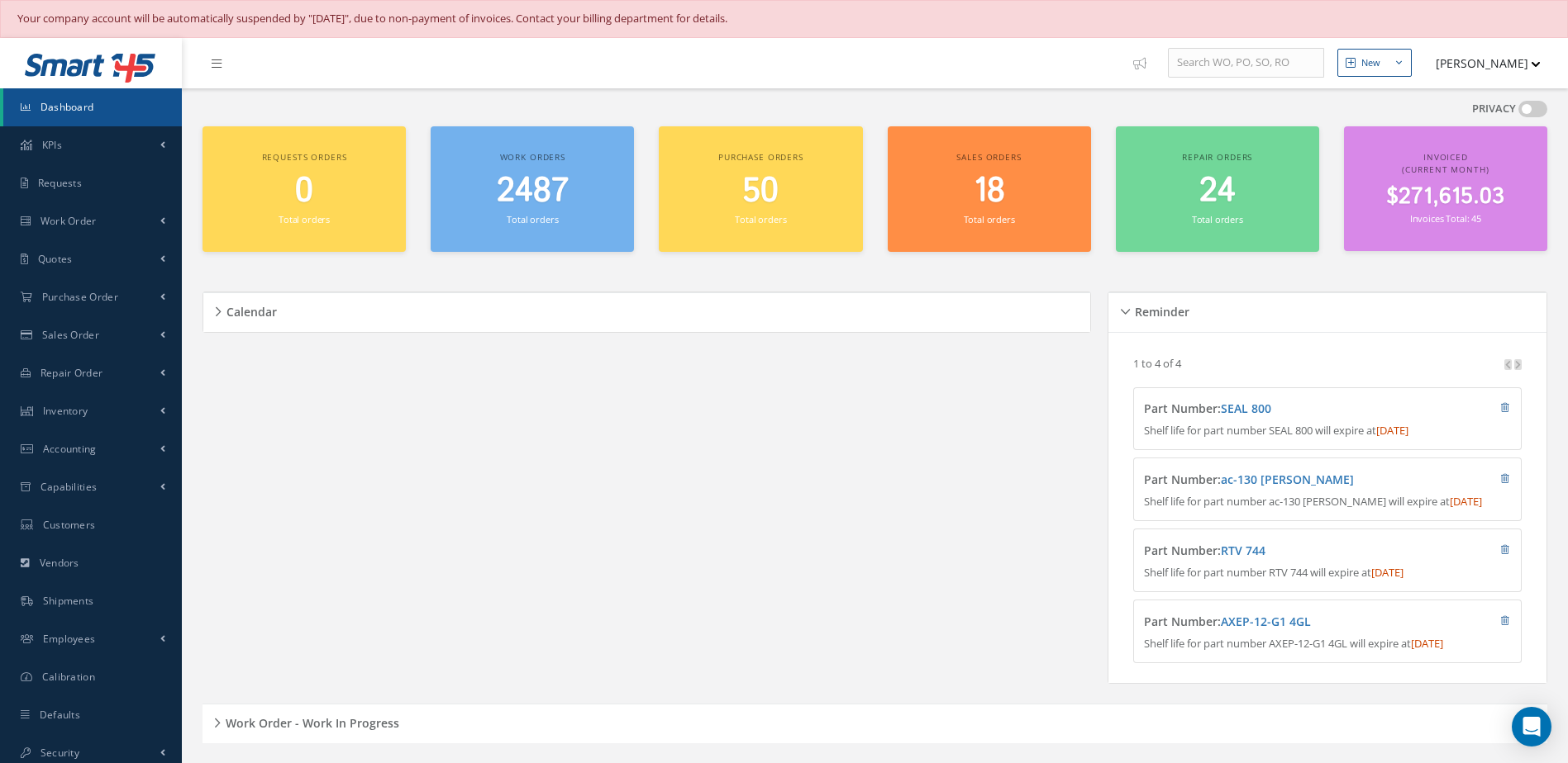
click at [99, 104] on link "Dashboard" at bounding box center [92, 108] width 178 height 38
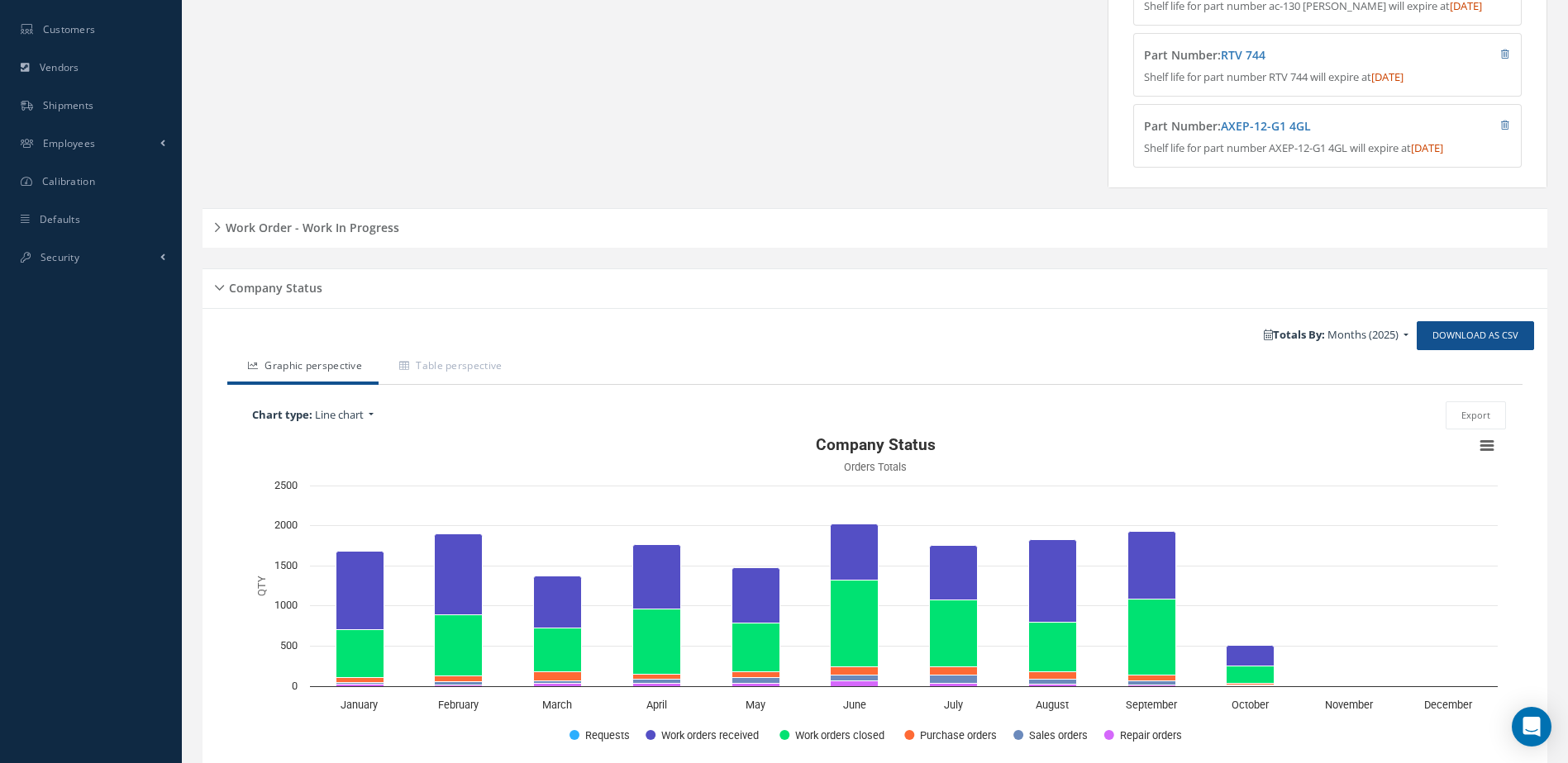
click at [310, 235] on h5 "Work Order - Work In Progress" at bounding box center [309, 226] width 178 height 20
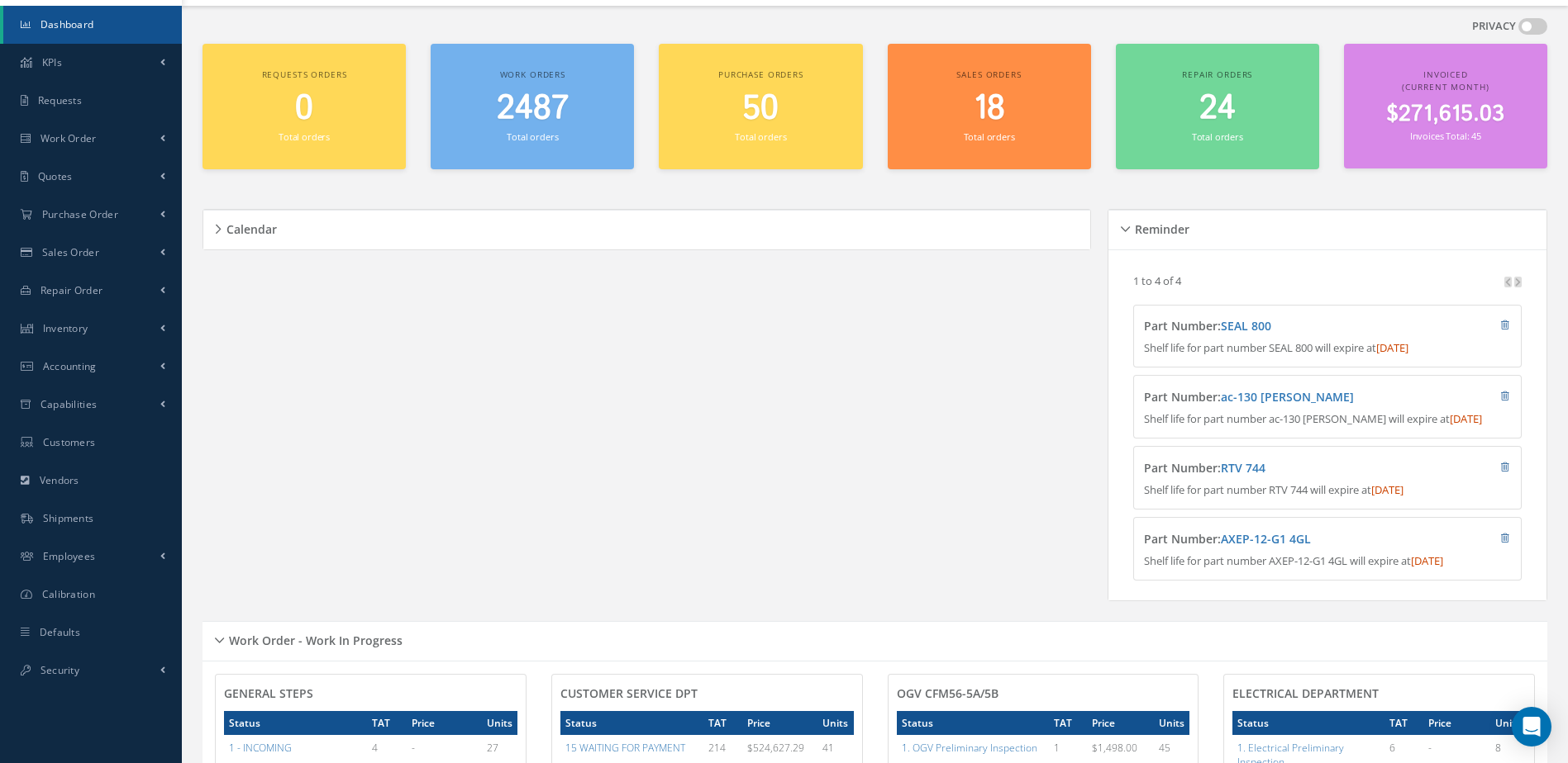
scroll to position [0, 0]
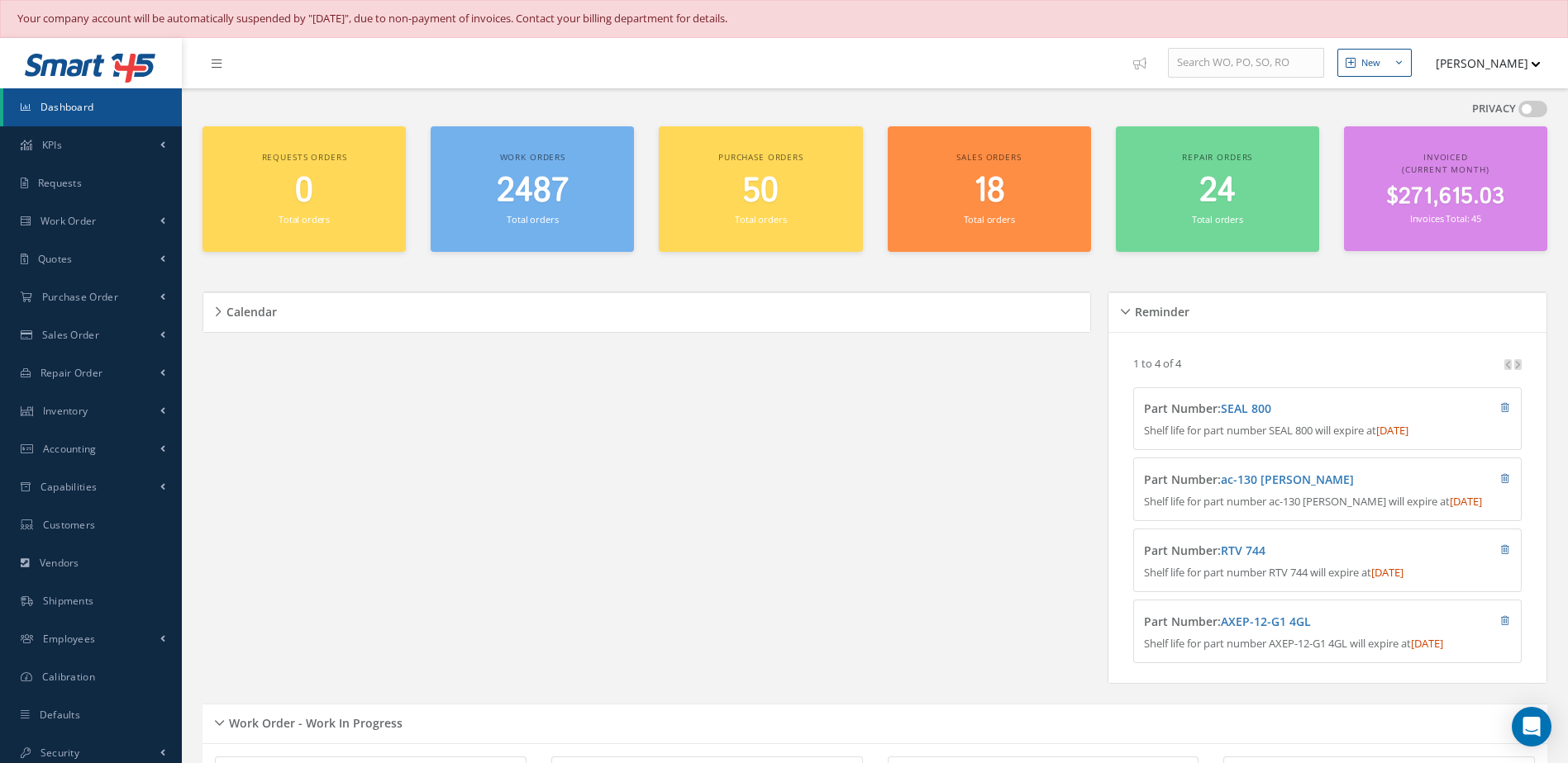
click at [1412, 212] on small "Invoices Total: 45" at bounding box center [1445, 219] width 71 height 13
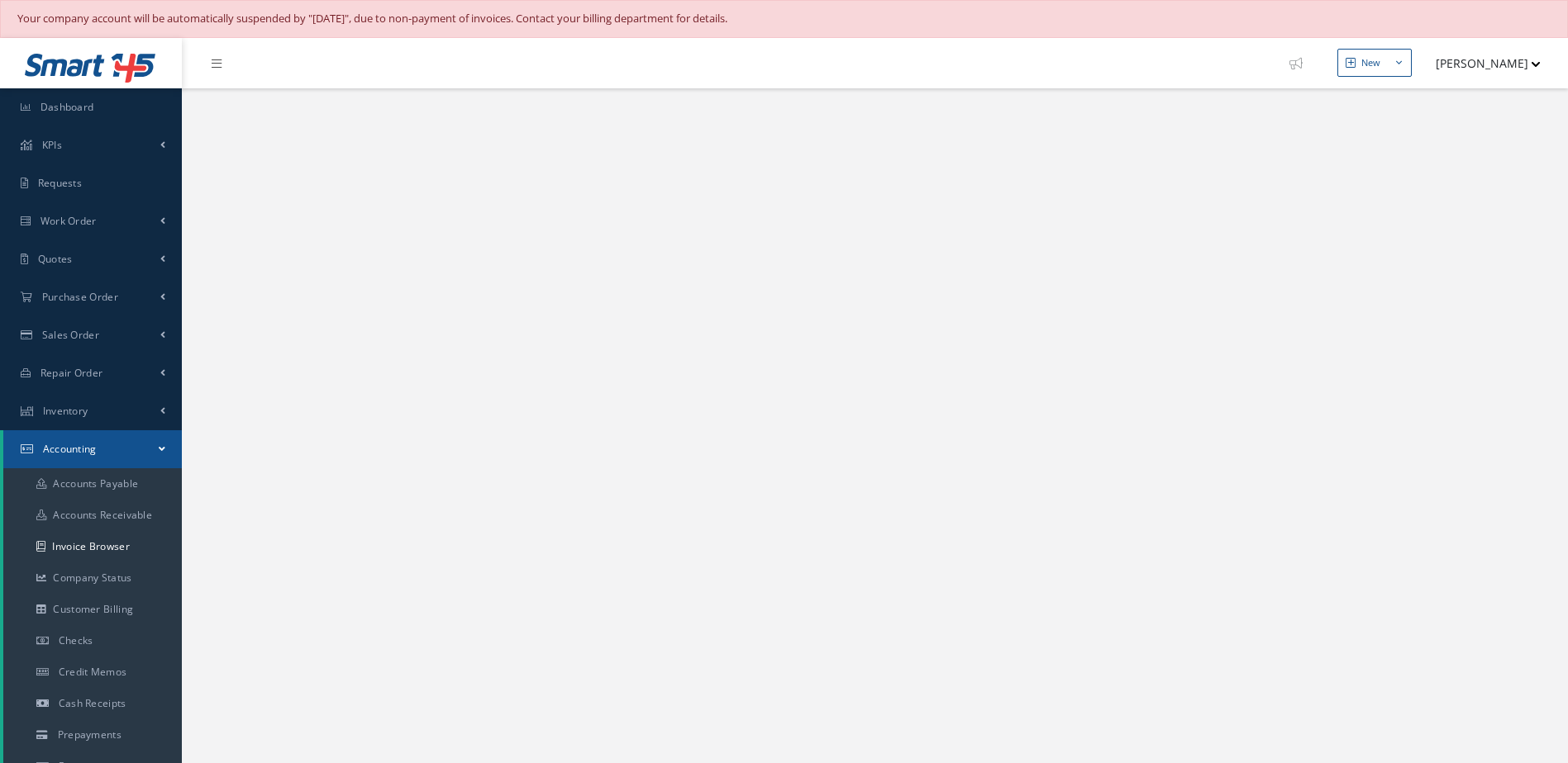
select select "25"
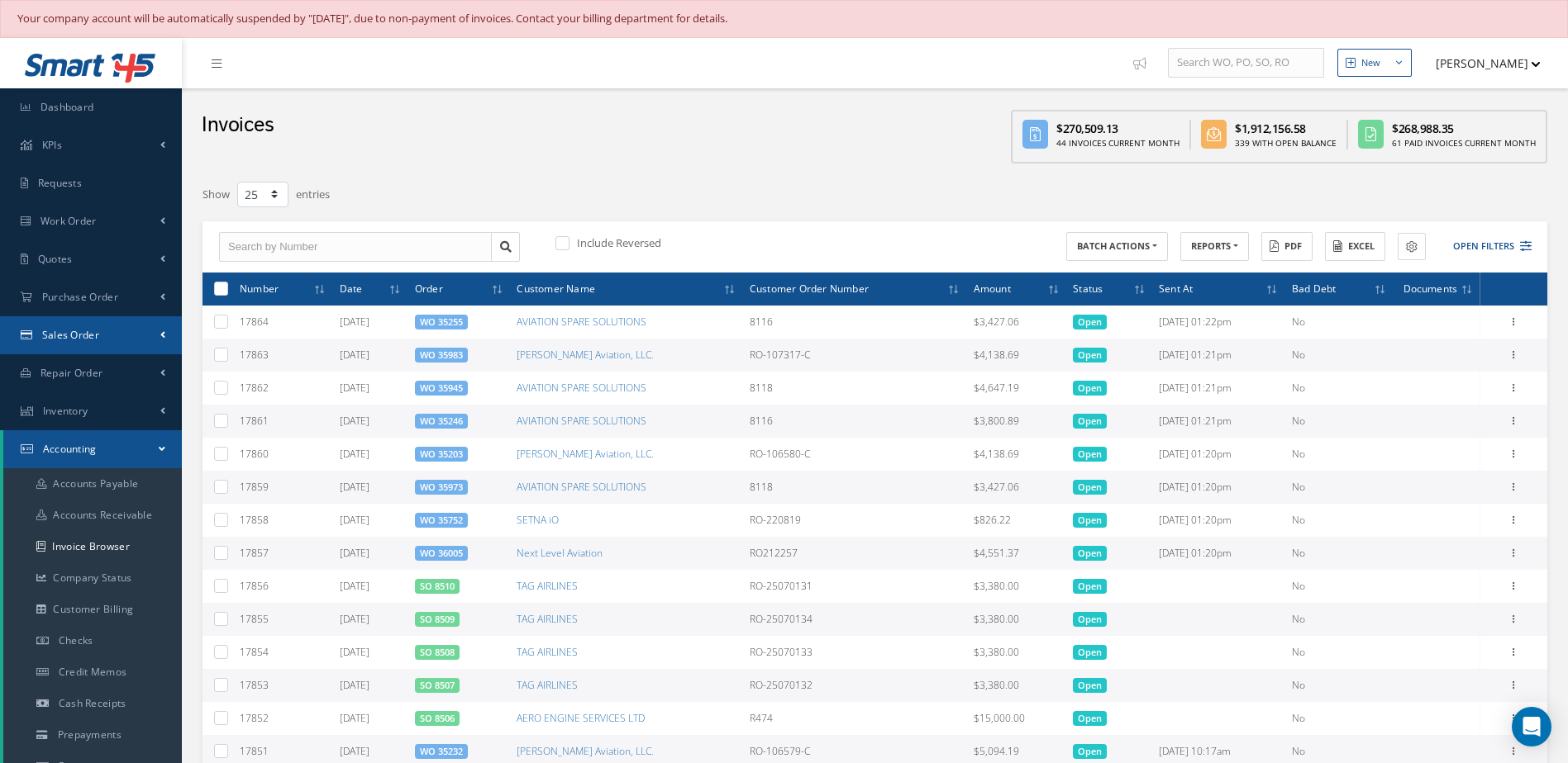
click at [64, 346] on link "Sales Order" at bounding box center [91, 336] width 182 height 38
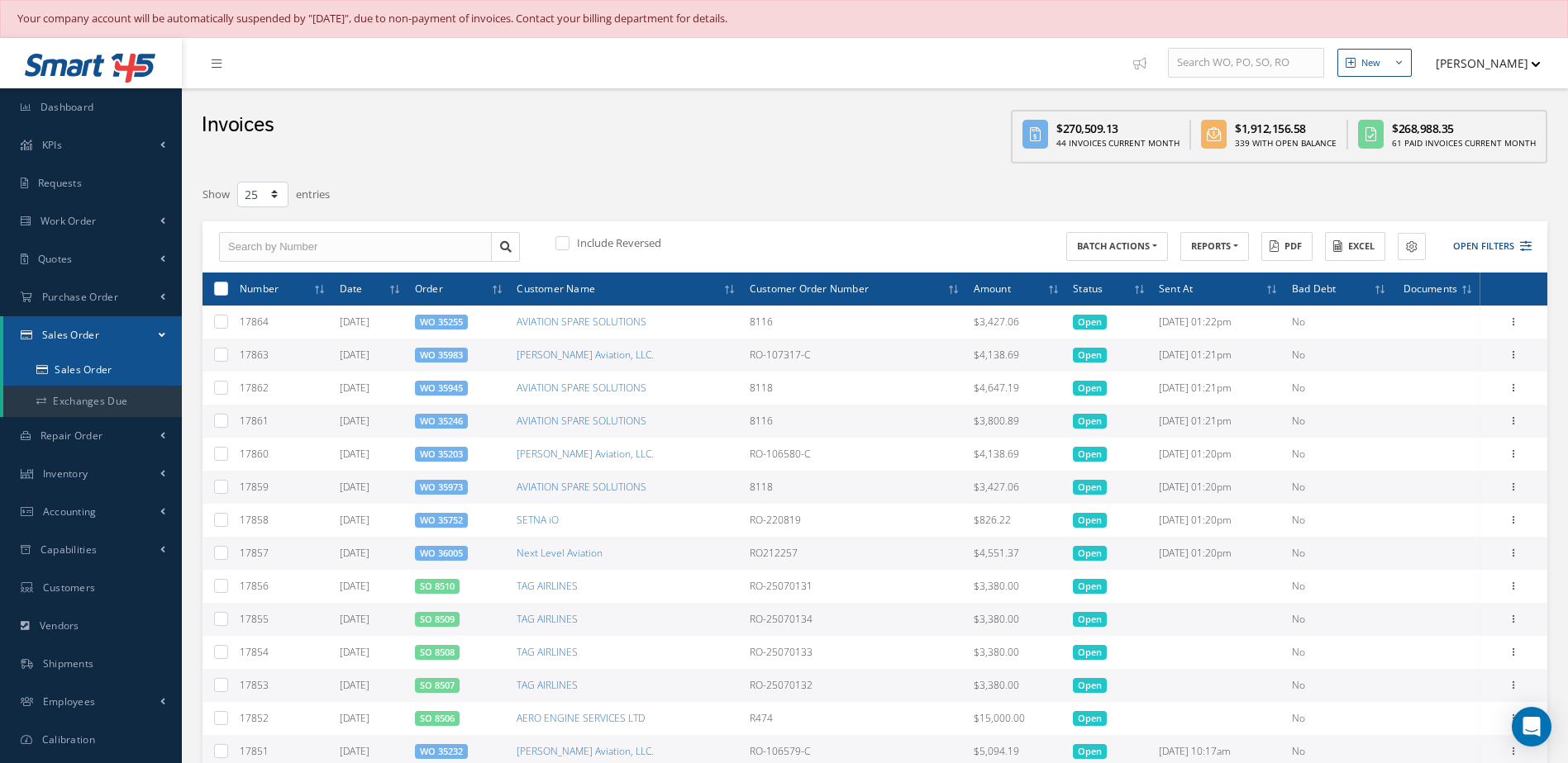
click at [83, 371] on link "Sales Order" at bounding box center [92, 370] width 178 height 31
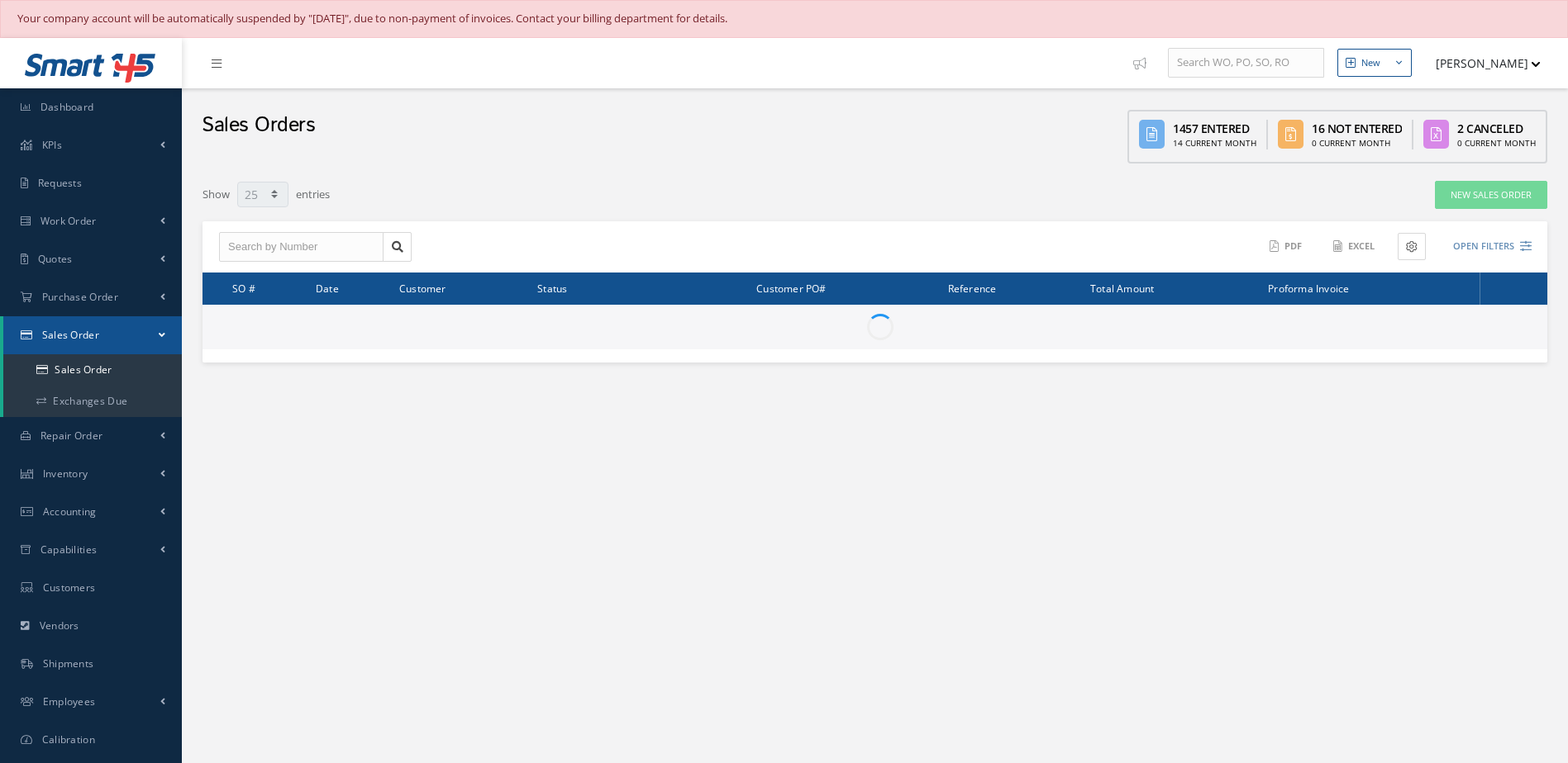
select select "25"
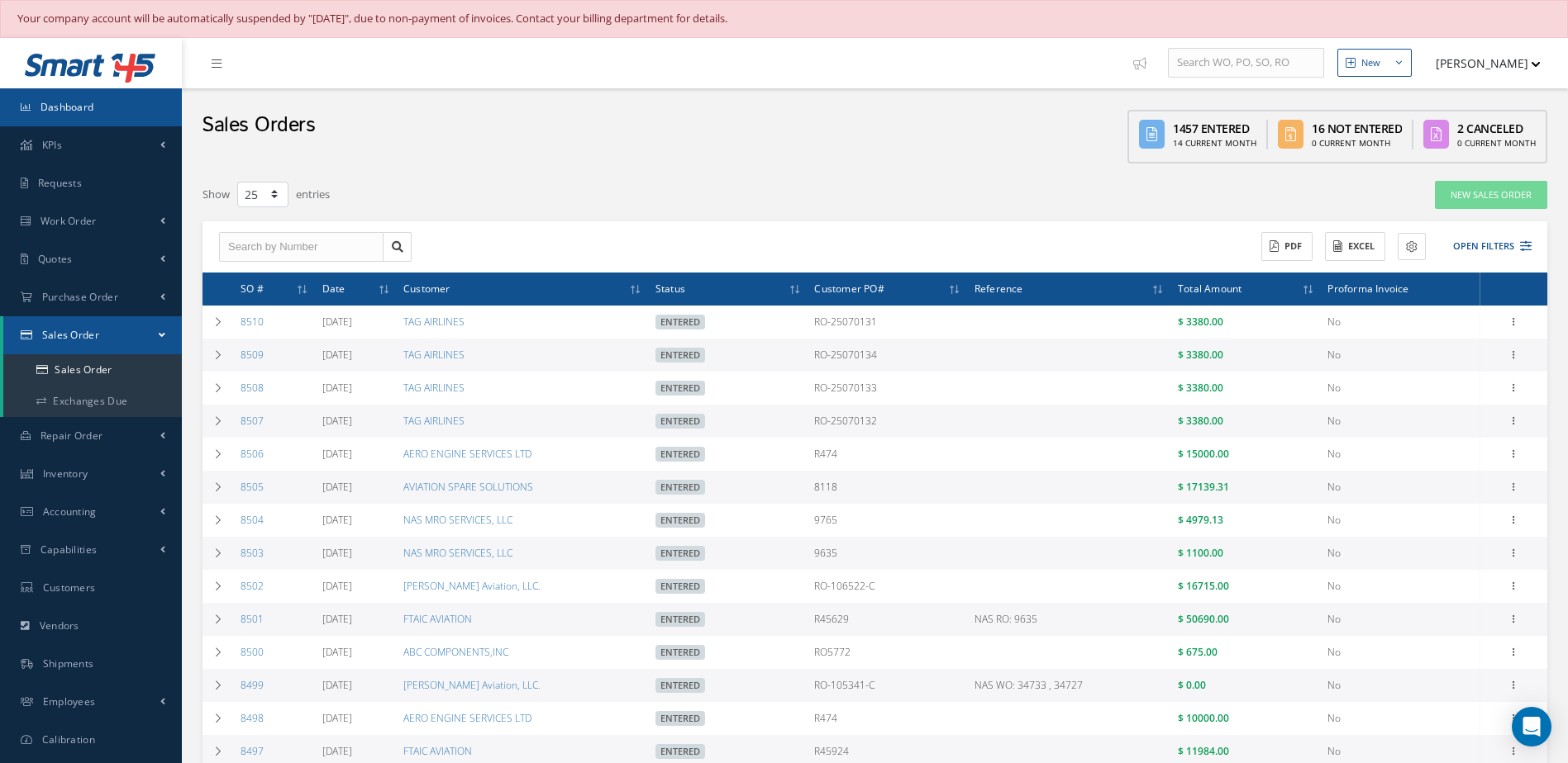
click at [96, 110] on link "Dashboard" at bounding box center [91, 108] width 182 height 38
